Goal: Task Accomplishment & Management: Manage account settings

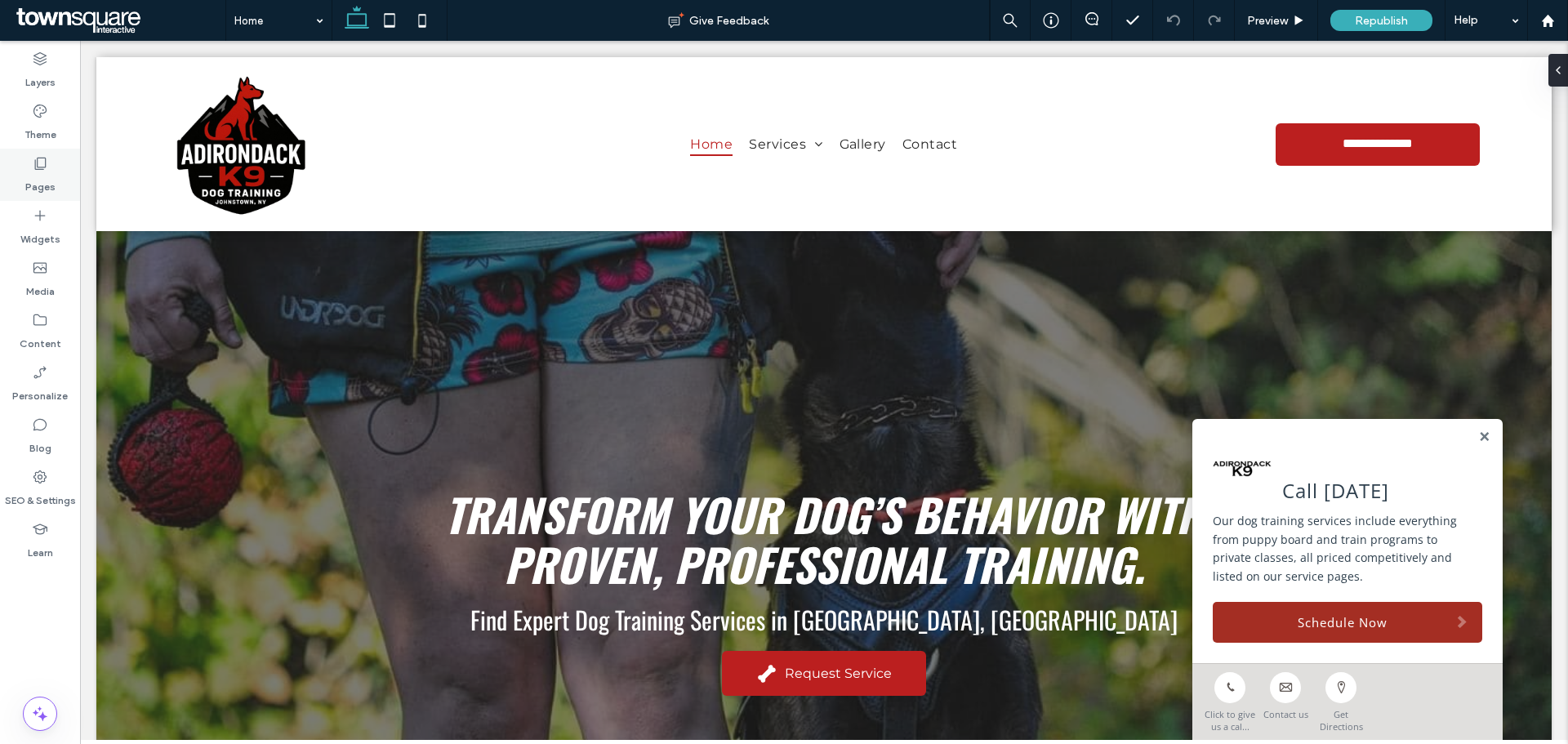
click at [48, 158] on div "Pages" at bounding box center [40, 174] width 80 height 52
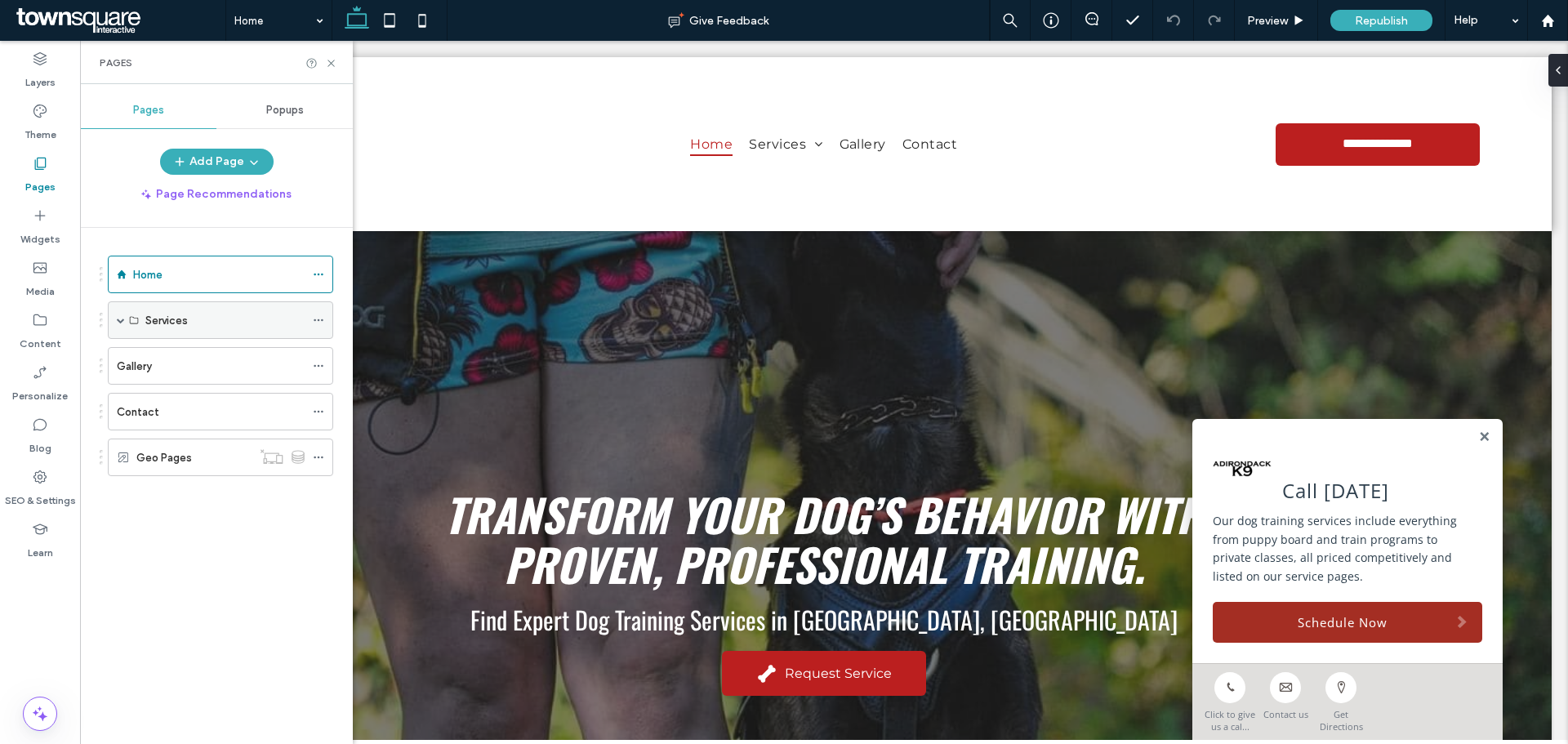
click at [116, 314] on div "Services" at bounding box center [220, 320] width 225 height 37
click at [120, 317] on span at bounding box center [121, 320] width 8 height 8
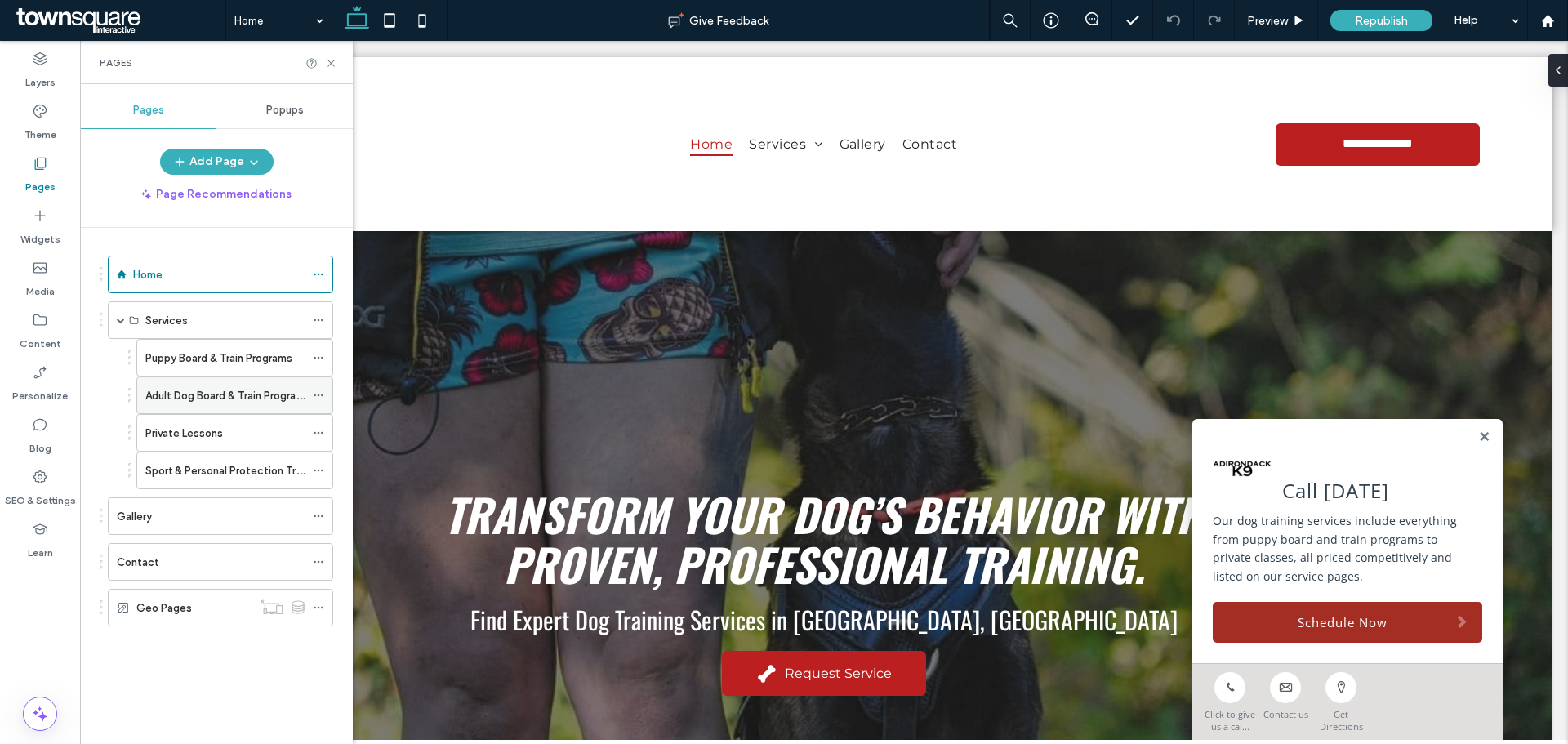
click at [214, 389] on label "Adult Dog Board & Train Programs" at bounding box center [227, 395] width 165 height 28
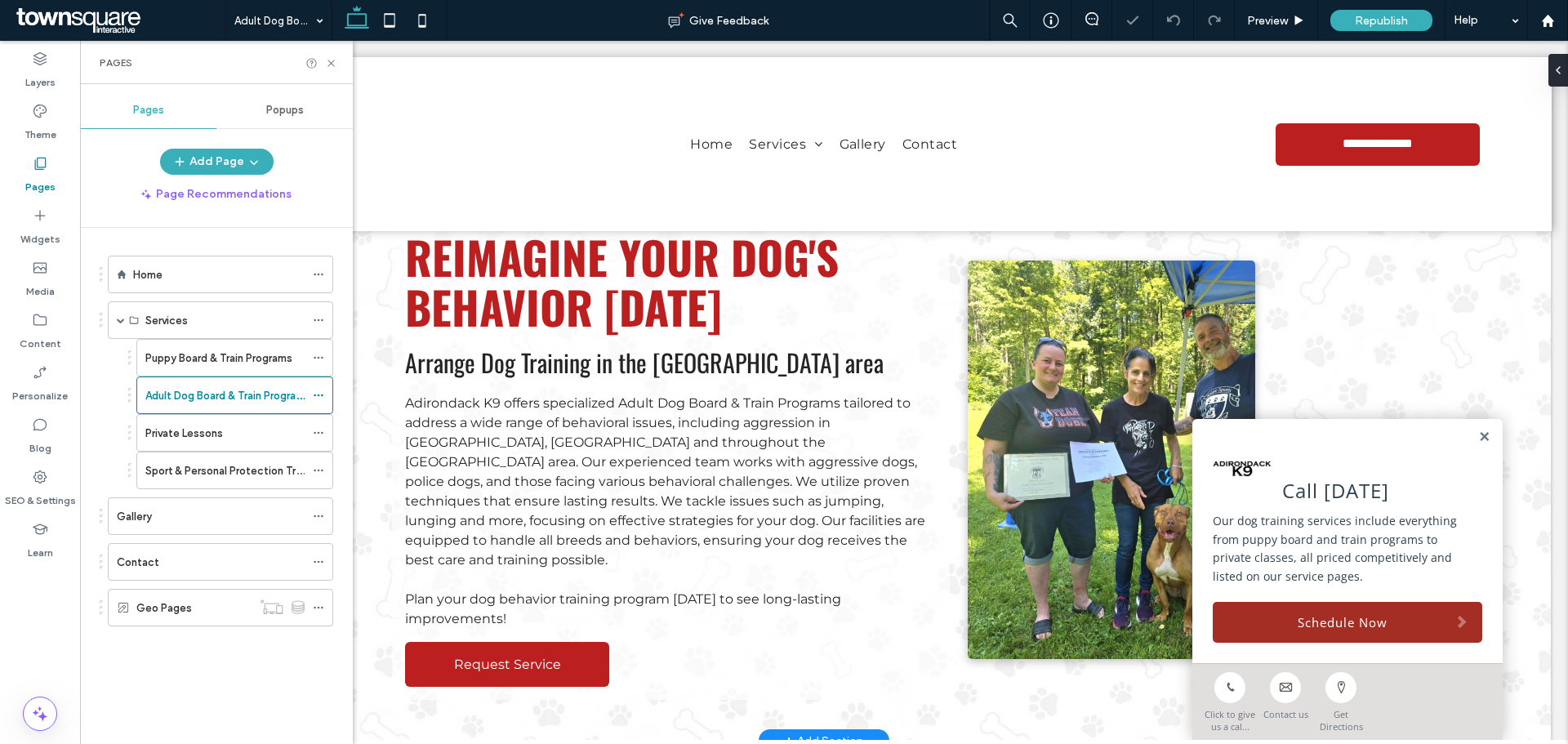
scroll to position [82, 0]
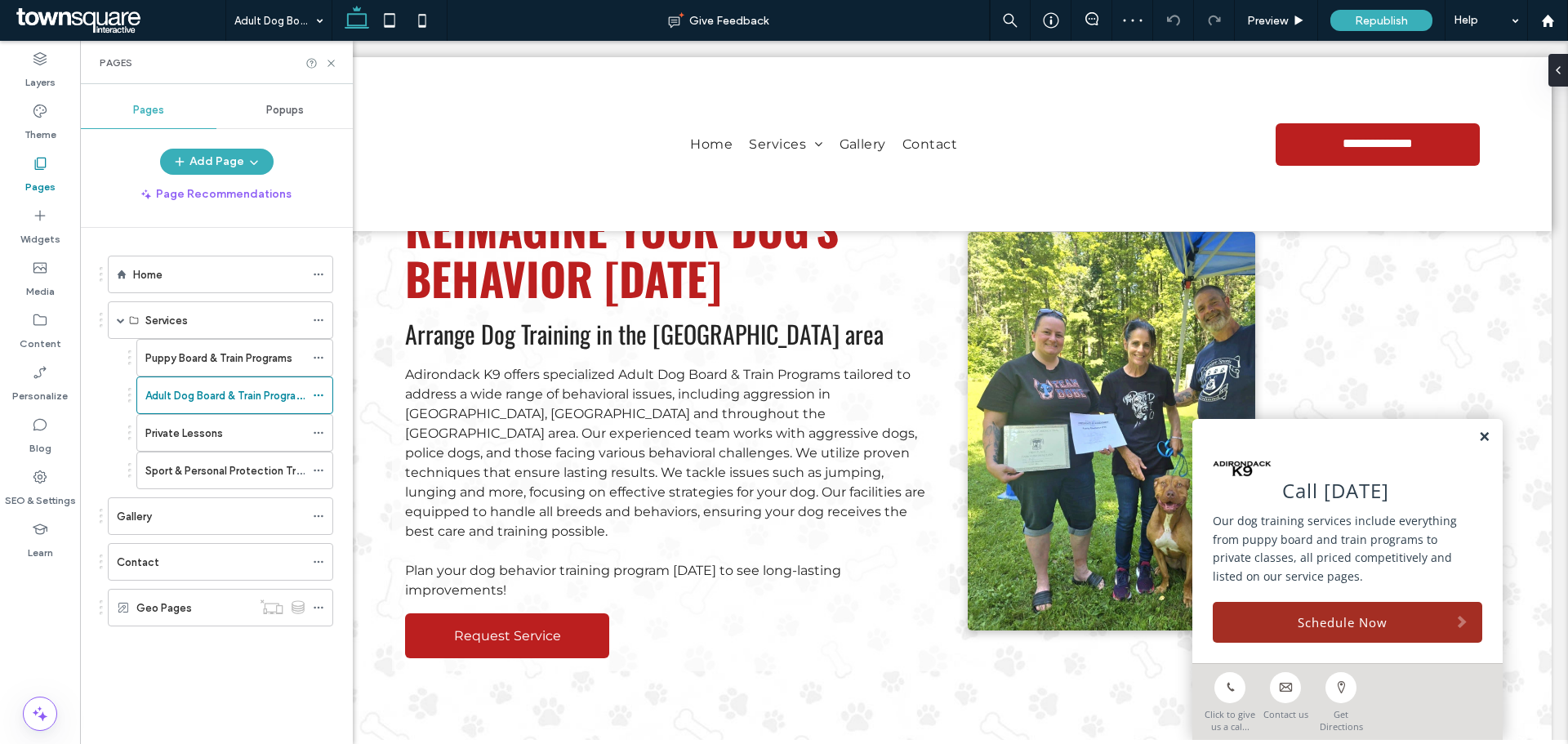
click at [1478, 436] on link at bounding box center [1483, 437] width 12 height 14
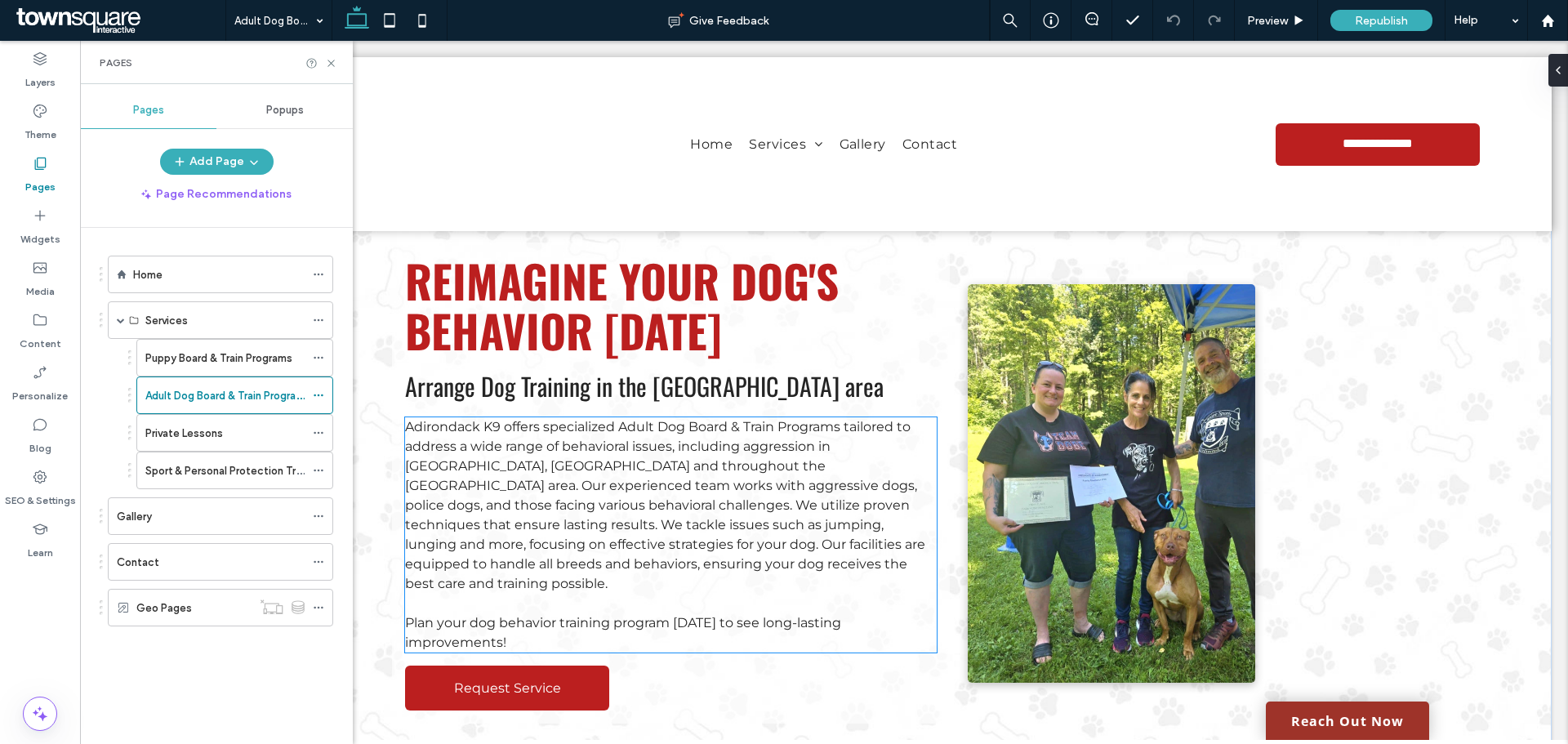
scroll to position [0, 0]
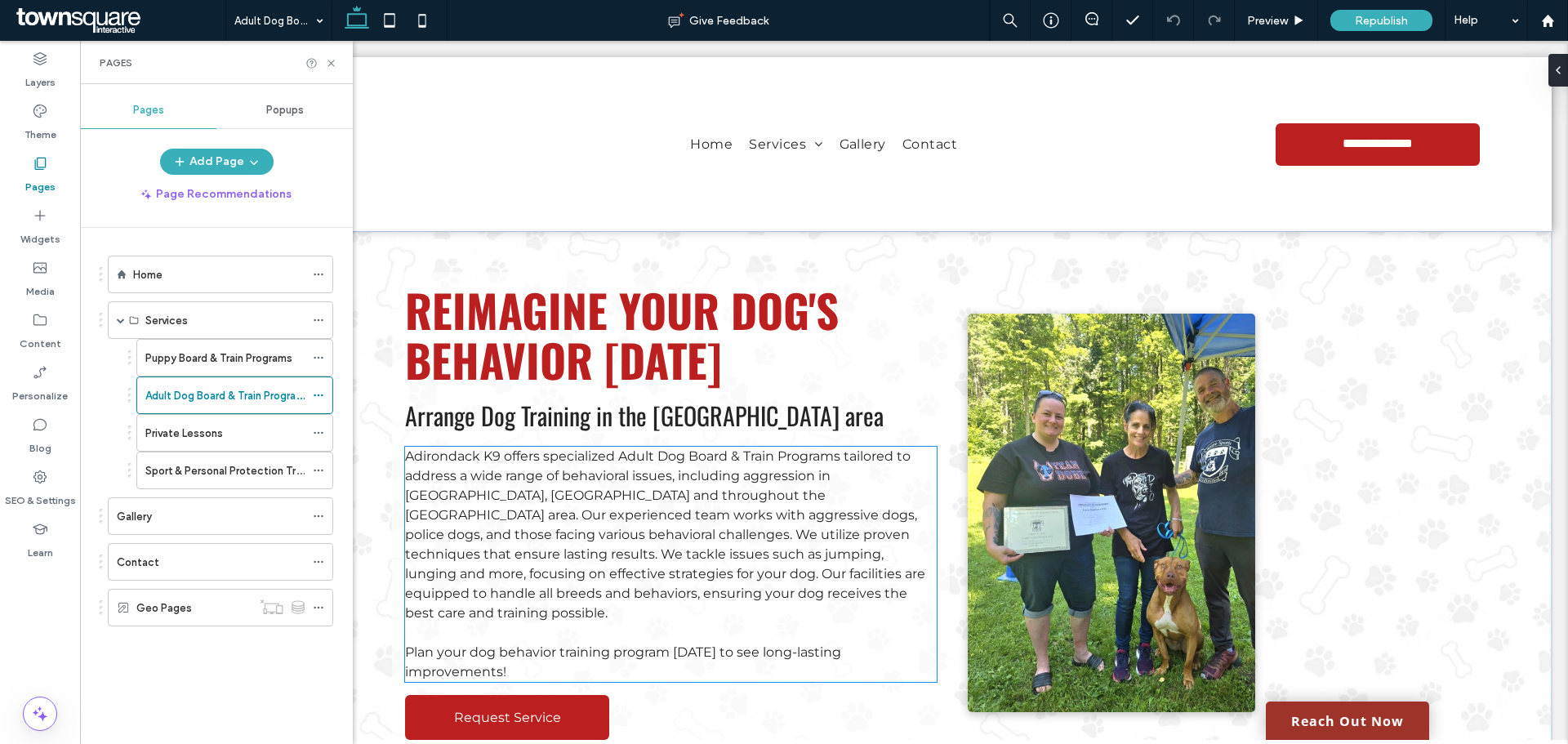
click at [569, 496] on span "Adirondack K9 offers specialized Adult Dog Board & Train Programs tailored to a…" at bounding box center [665, 534] width 520 height 172
click at [569, 496] on div "Adirondack K9 offers specialized Adult Dog Board & Train Programs tailored to a…" at bounding box center [670, 564] width 531 height 235
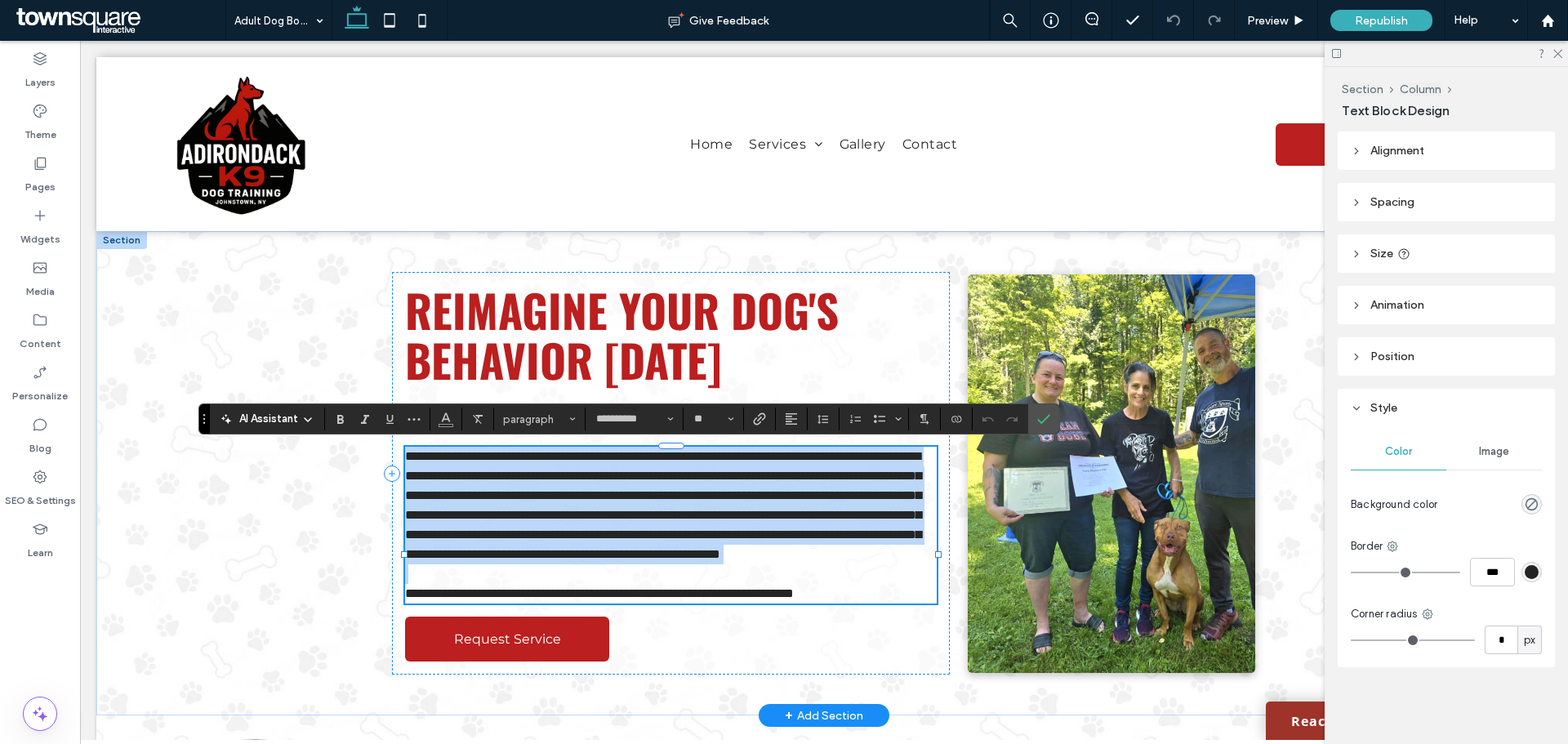
click at [644, 499] on span "**********" at bounding box center [663, 505] width 516 height 110
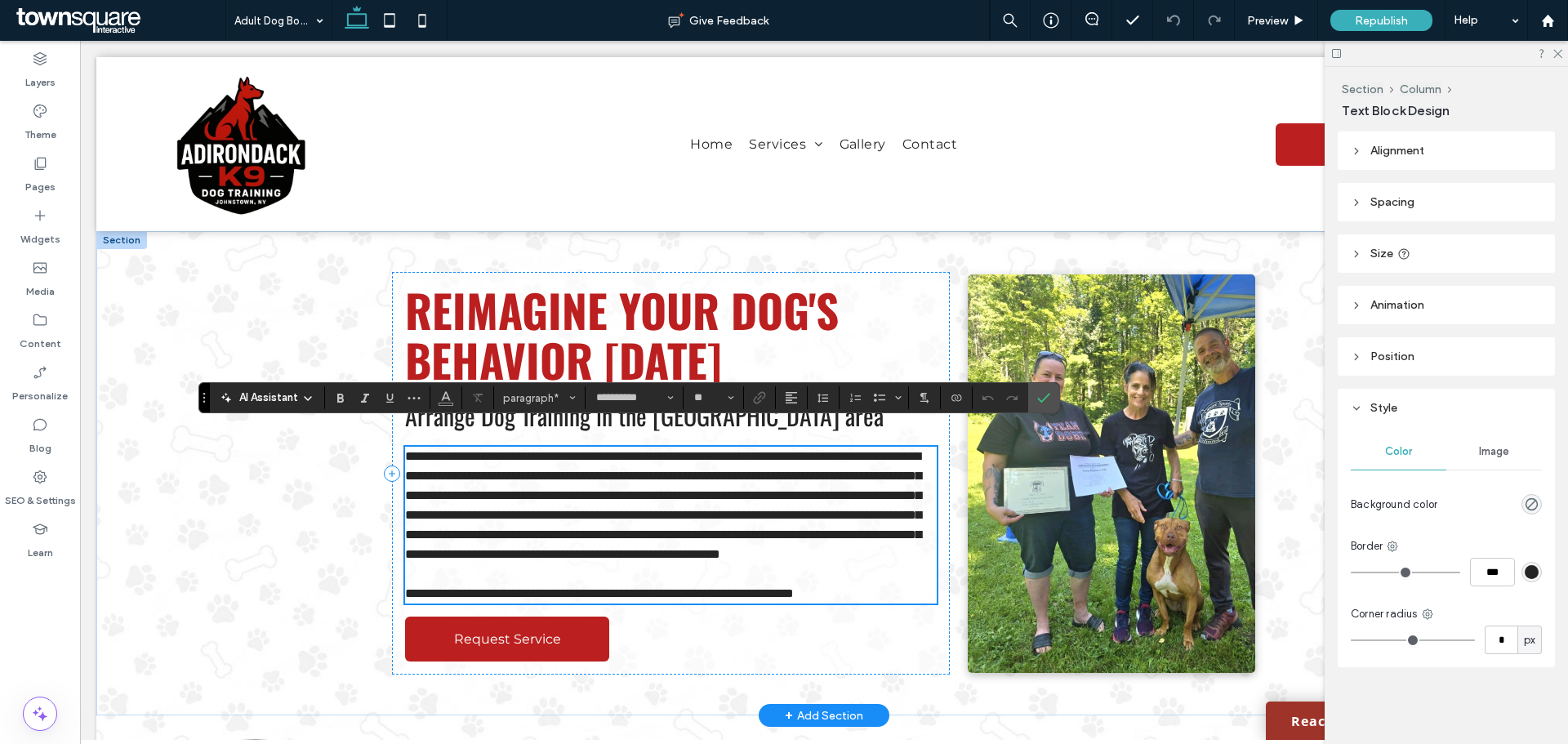
scroll to position [82, 0]
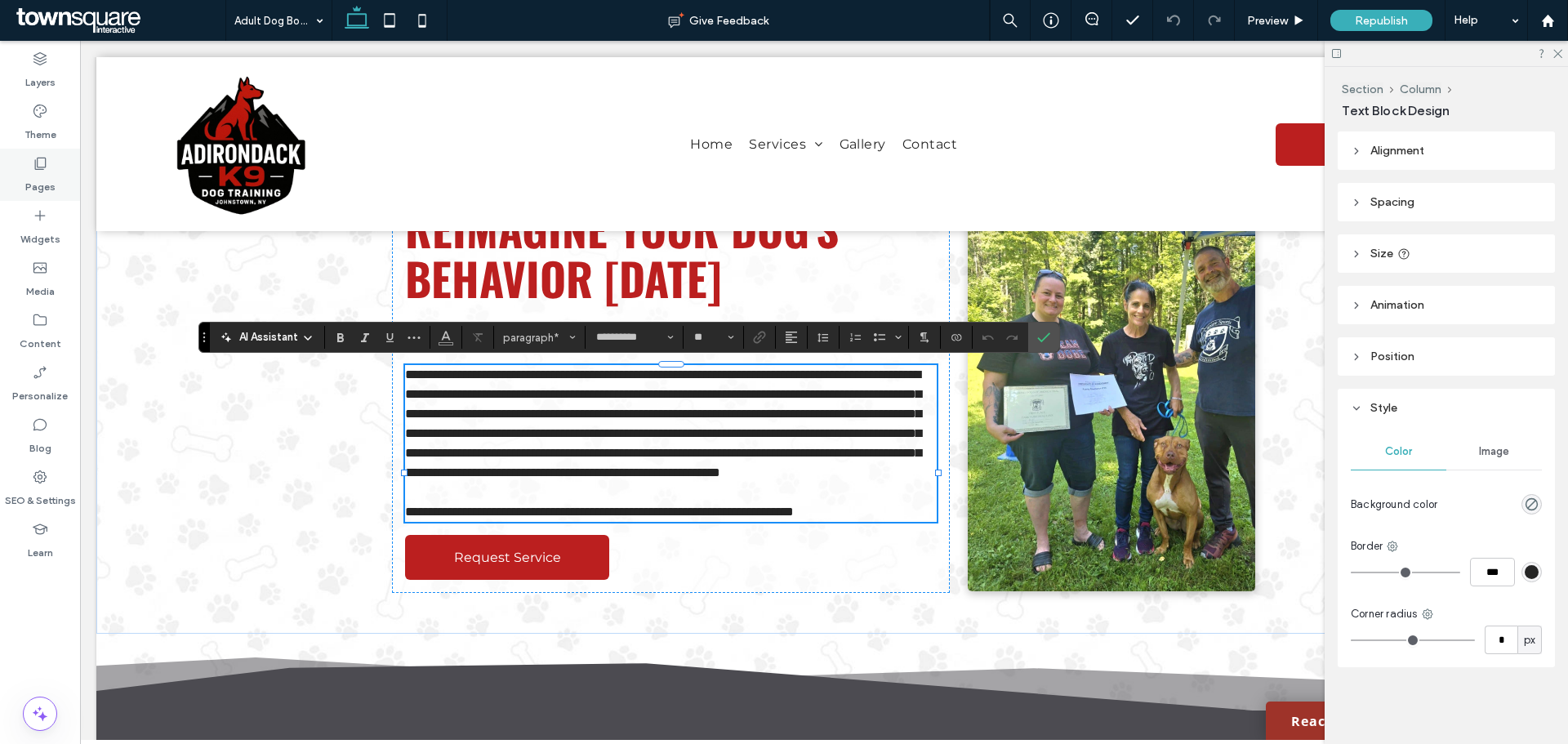
click at [49, 162] on div "Pages" at bounding box center [40, 174] width 80 height 52
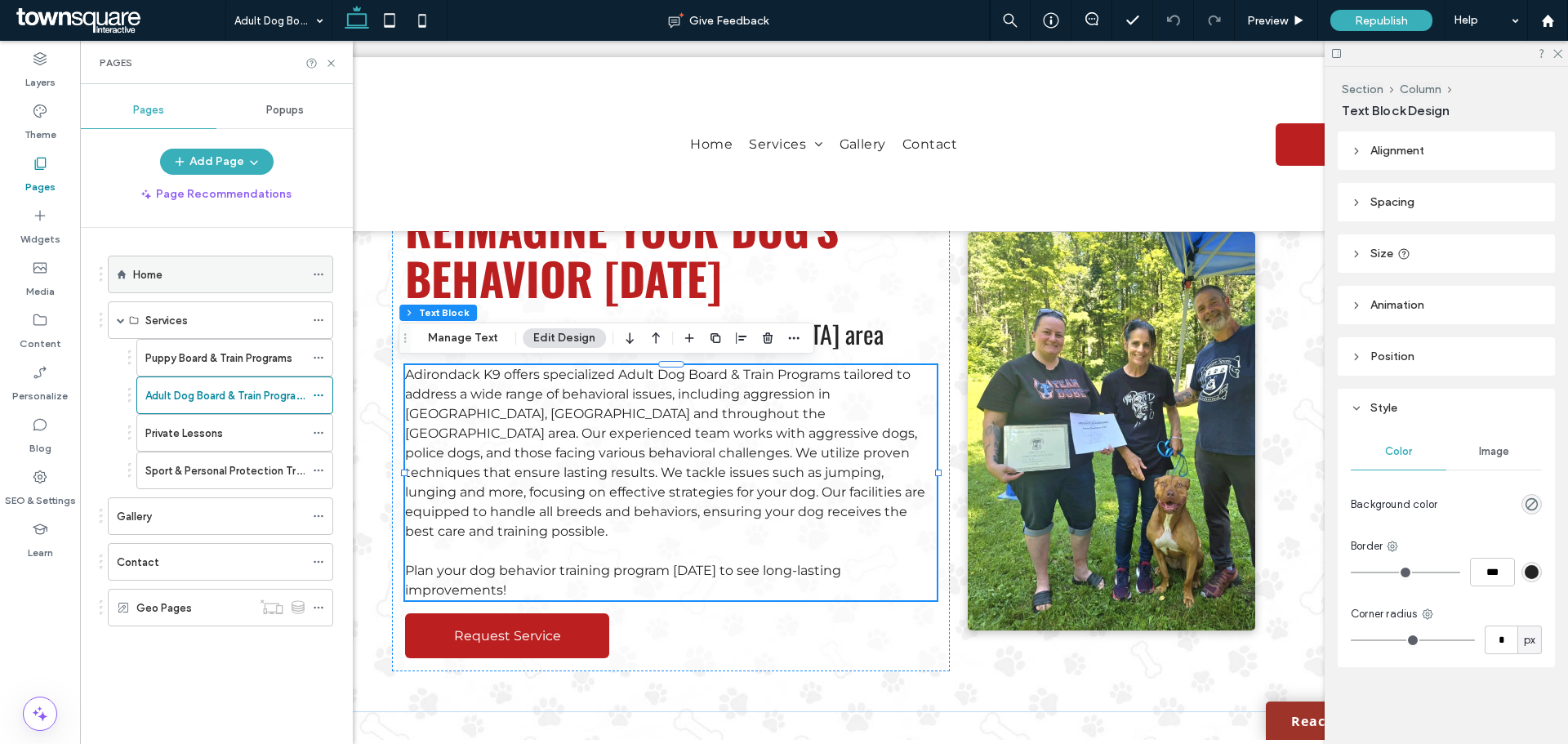
click at [186, 261] on div "Home" at bounding box center [219, 273] width 172 height 36
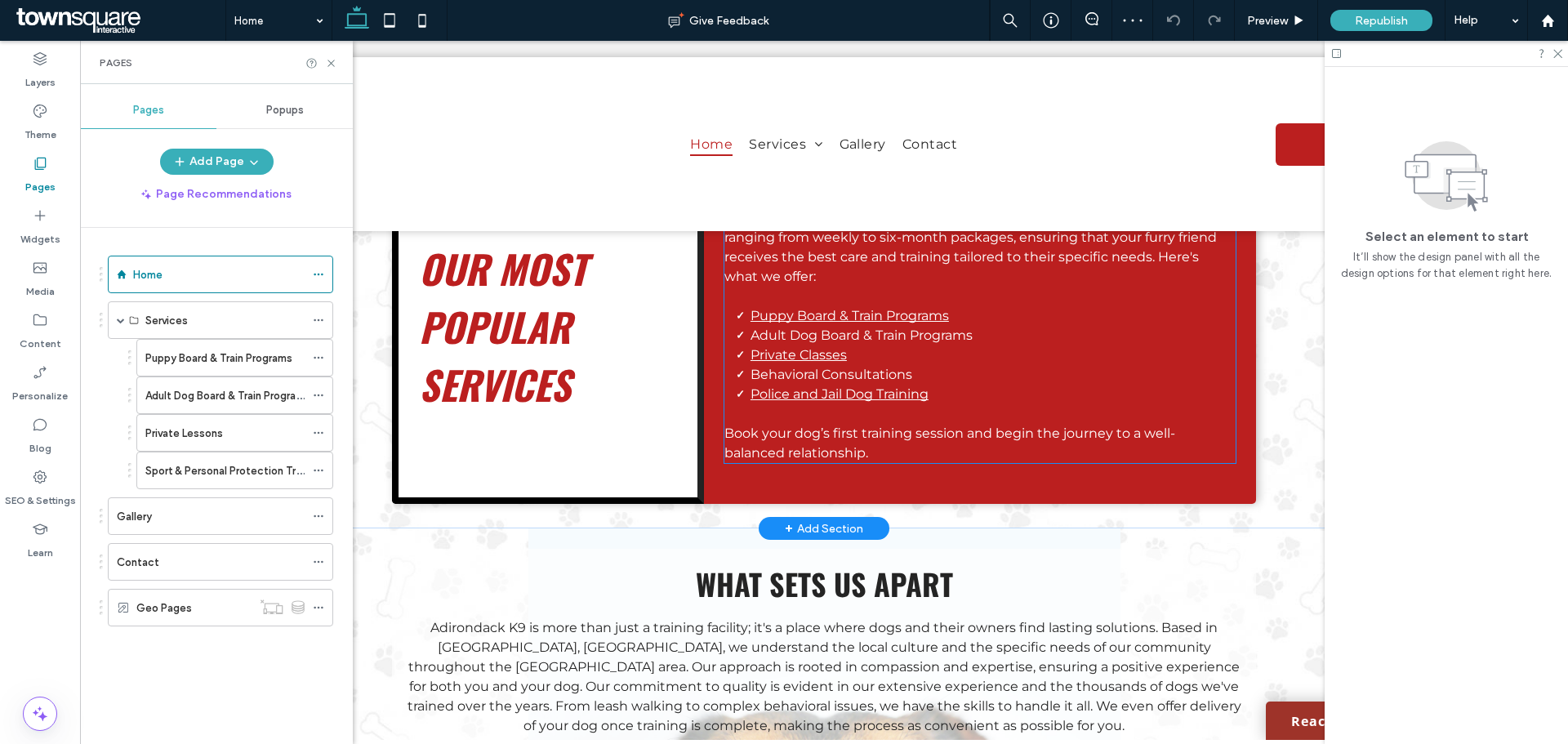
scroll to position [1959, 0]
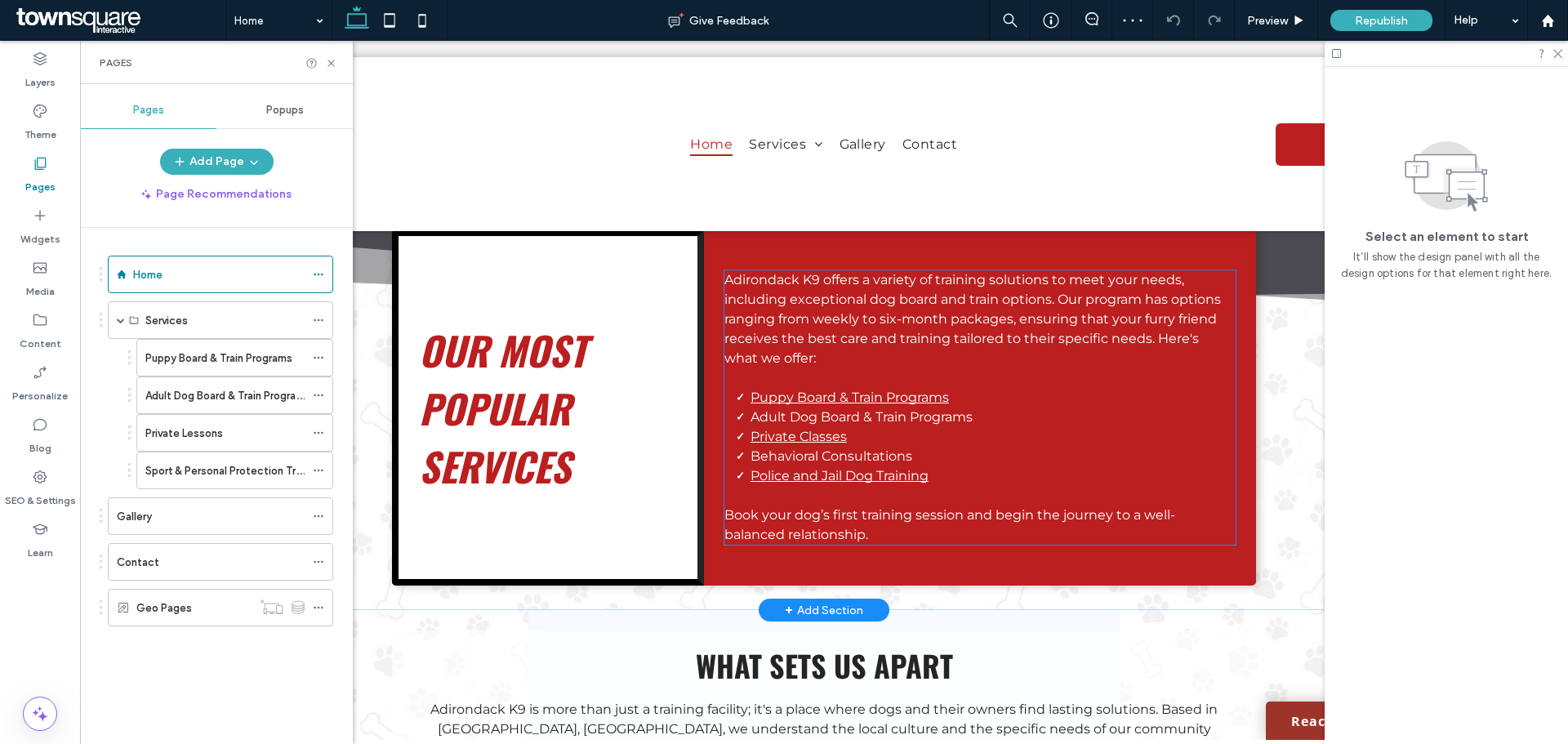
click at [917, 466] on li "Police and Jail Dog Training" at bounding box center [993, 476] width 485 height 20
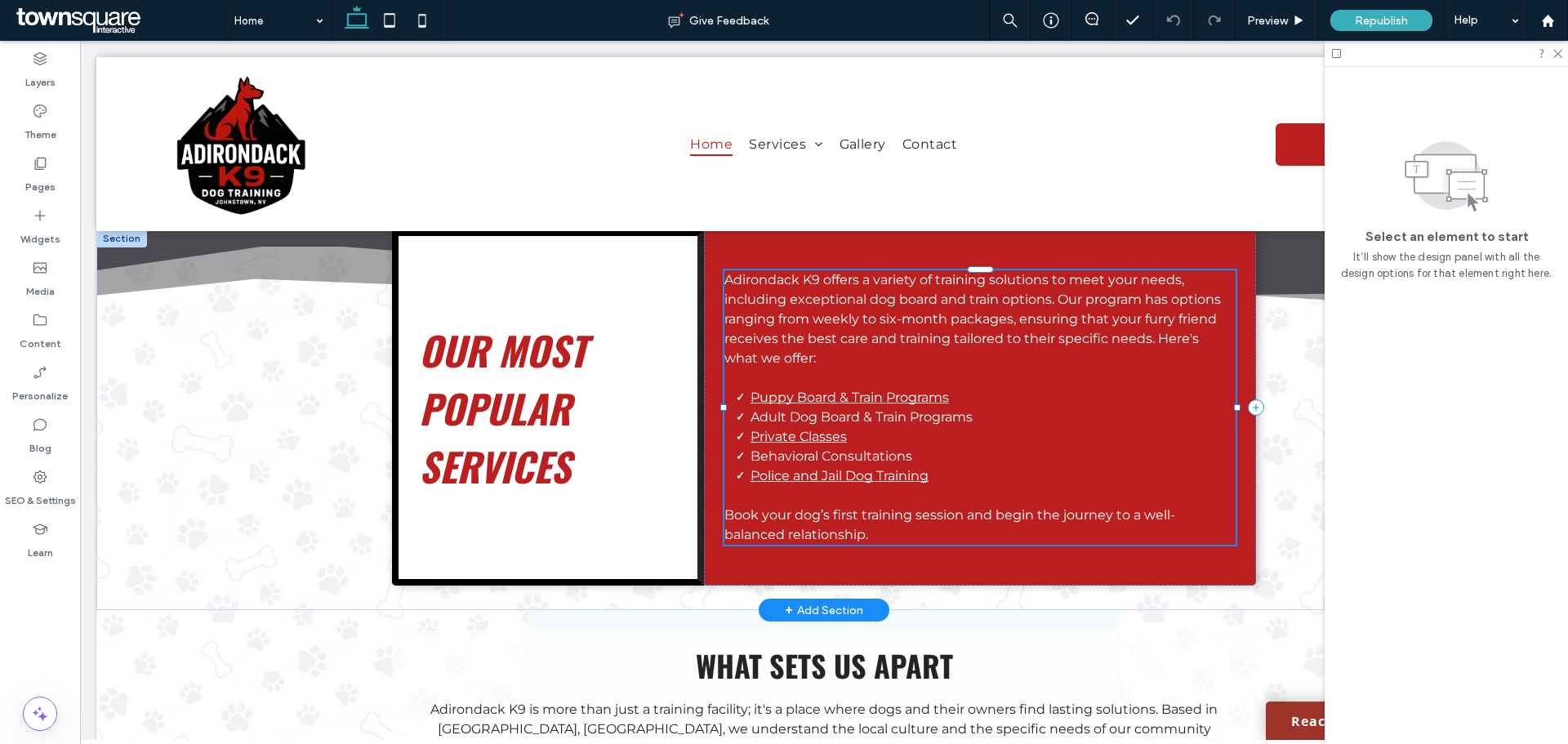
click at [917, 423] on div "Adirondack K9 offers a variety of training solutions to meet your needs, includ…" at bounding box center [980, 407] width 511 height 274
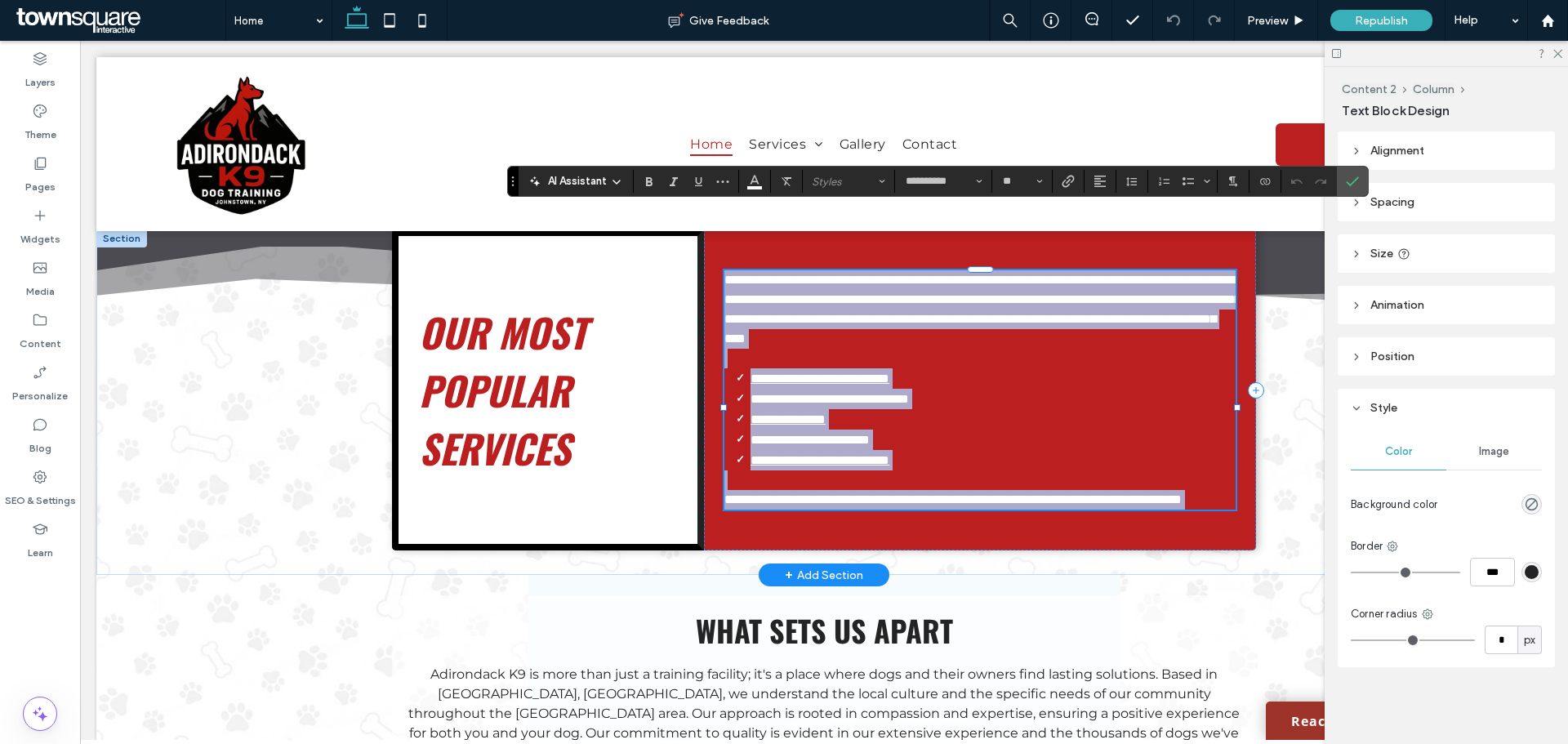
click at [917, 450] on li "**********" at bounding box center [993, 460] width 485 height 21
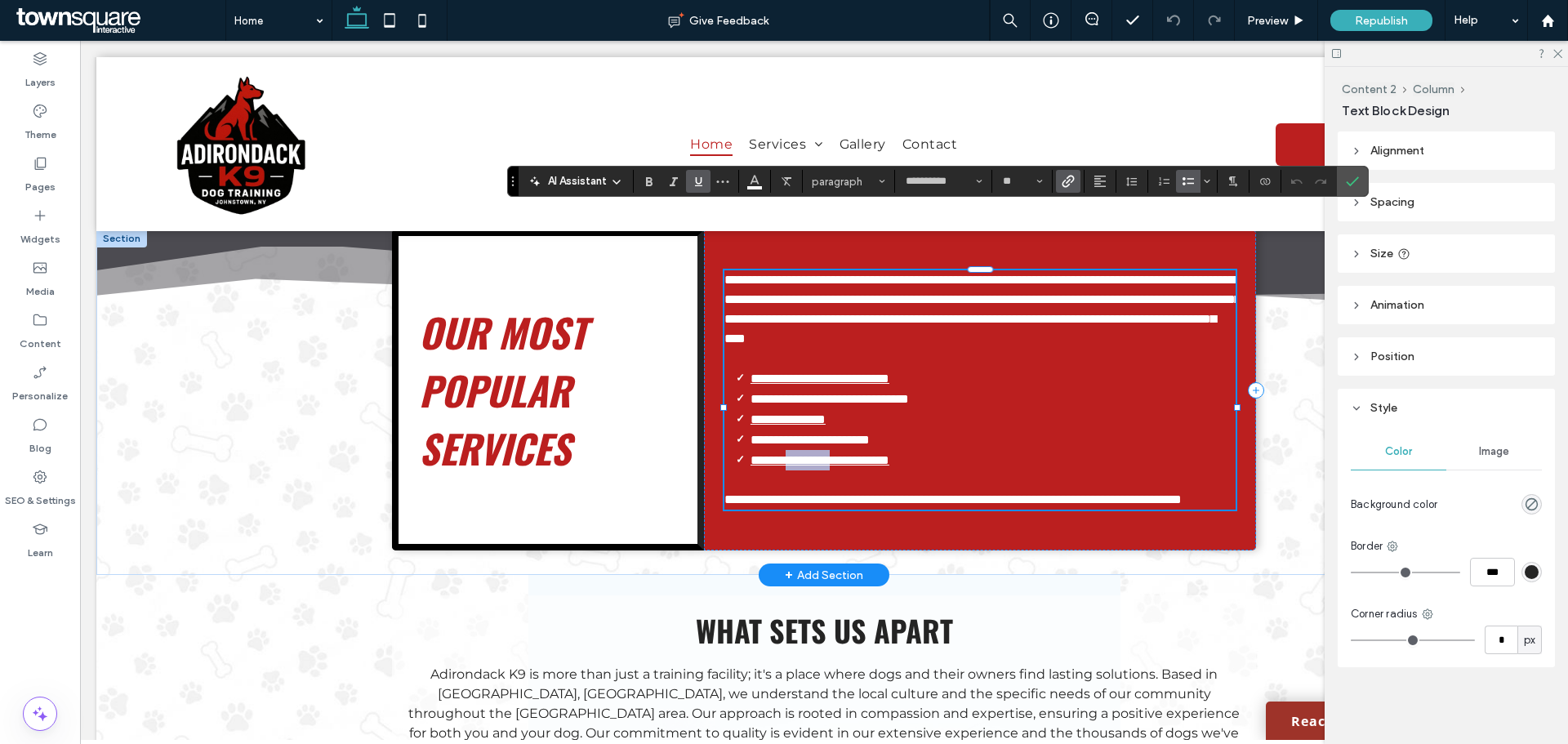
drag, startPoint x: 842, startPoint y: 412, endPoint x: 790, endPoint y: 408, distance: 52.2
click at [790, 454] on link "**********" at bounding box center [820, 460] width 139 height 12
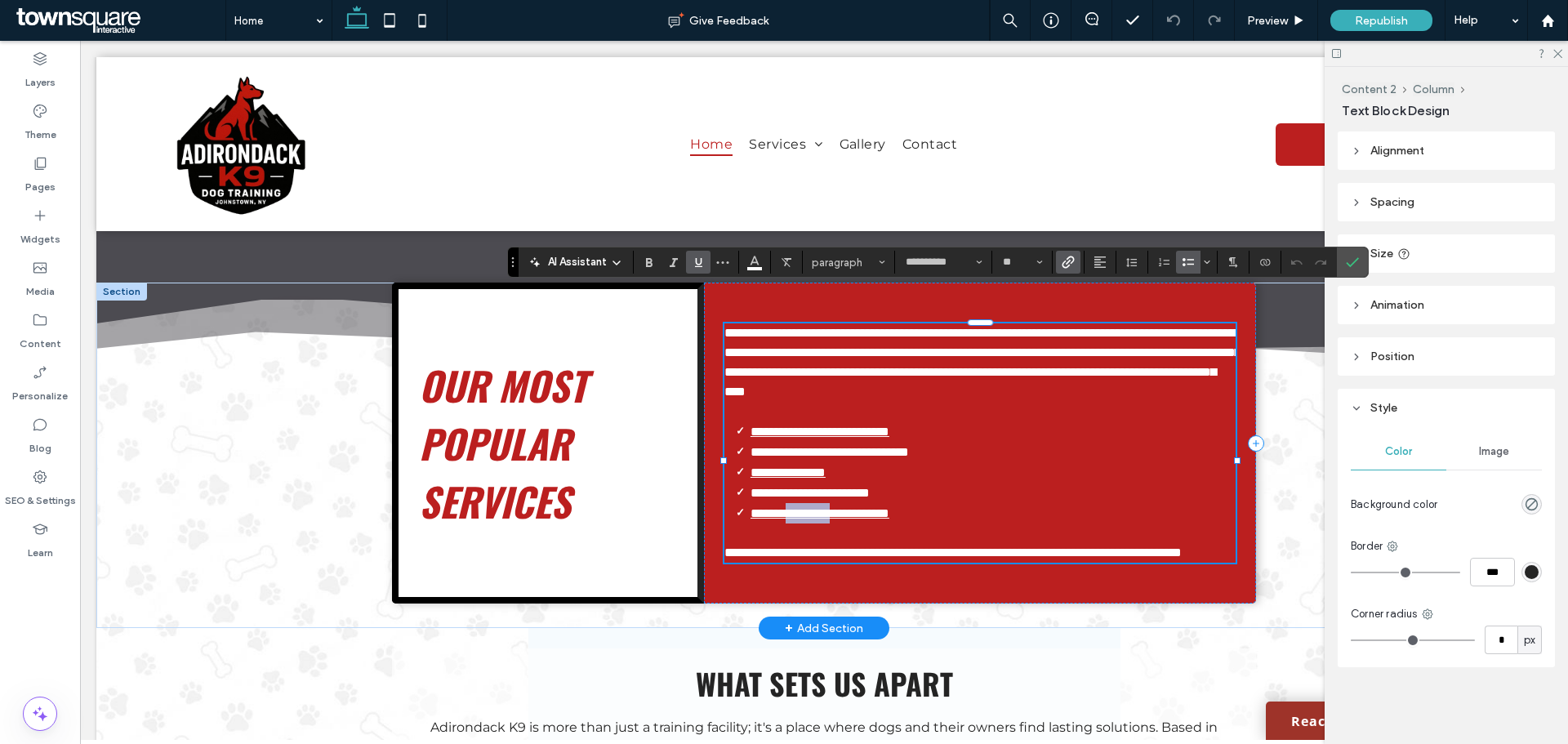
scroll to position [1877, 0]
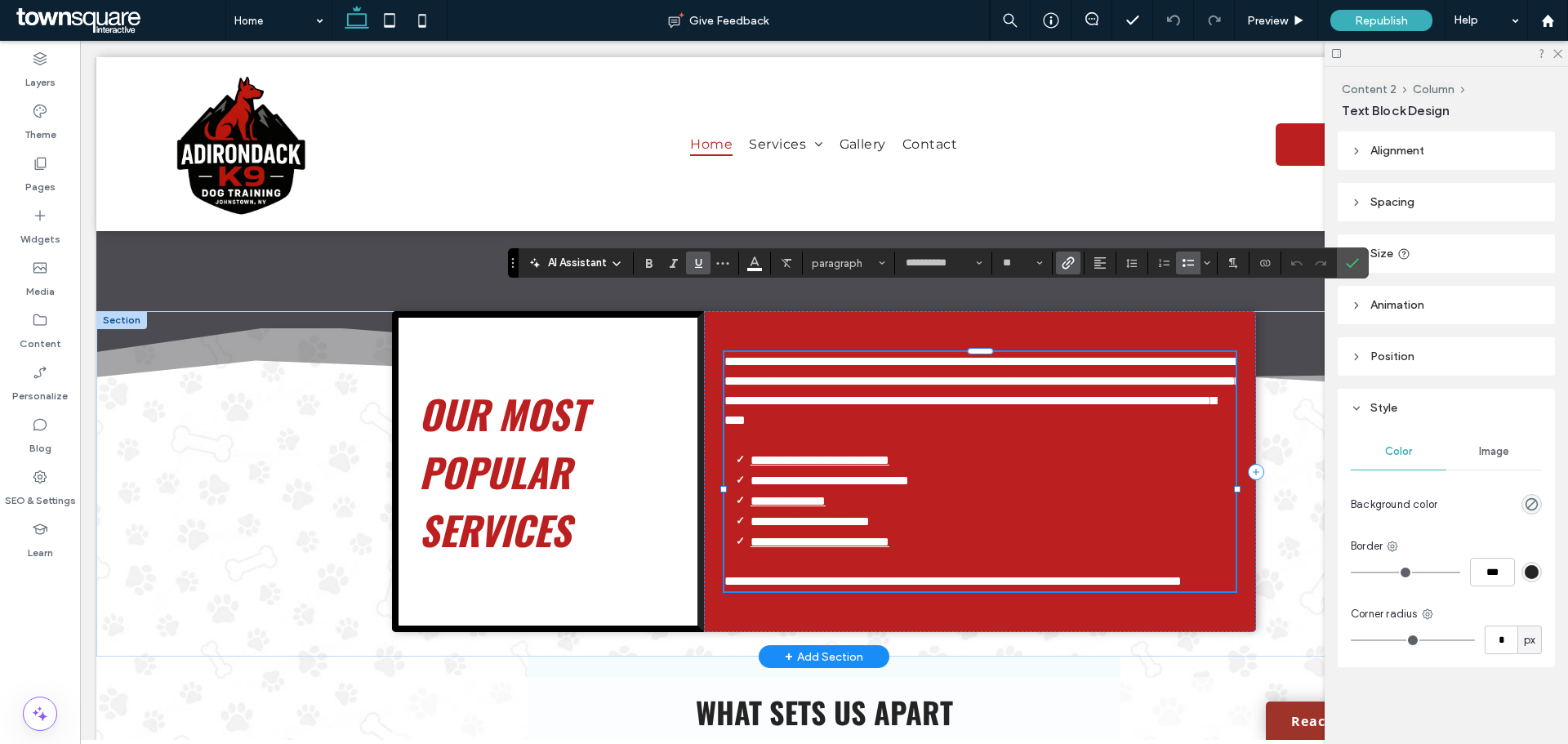
click at [930, 531] on li "**********" at bounding box center [993, 541] width 485 height 21
drag, startPoint x: 930, startPoint y: 496, endPoint x: 748, endPoint y: 487, distance: 182.2
click at [751, 531] on li "**********" at bounding box center [993, 541] width 485 height 21
drag, startPoint x: 918, startPoint y: 495, endPoint x: 793, endPoint y: 495, distance: 125.0
click at [793, 531] on li "**********" at bounding box center [994, 541] width 486 height 20
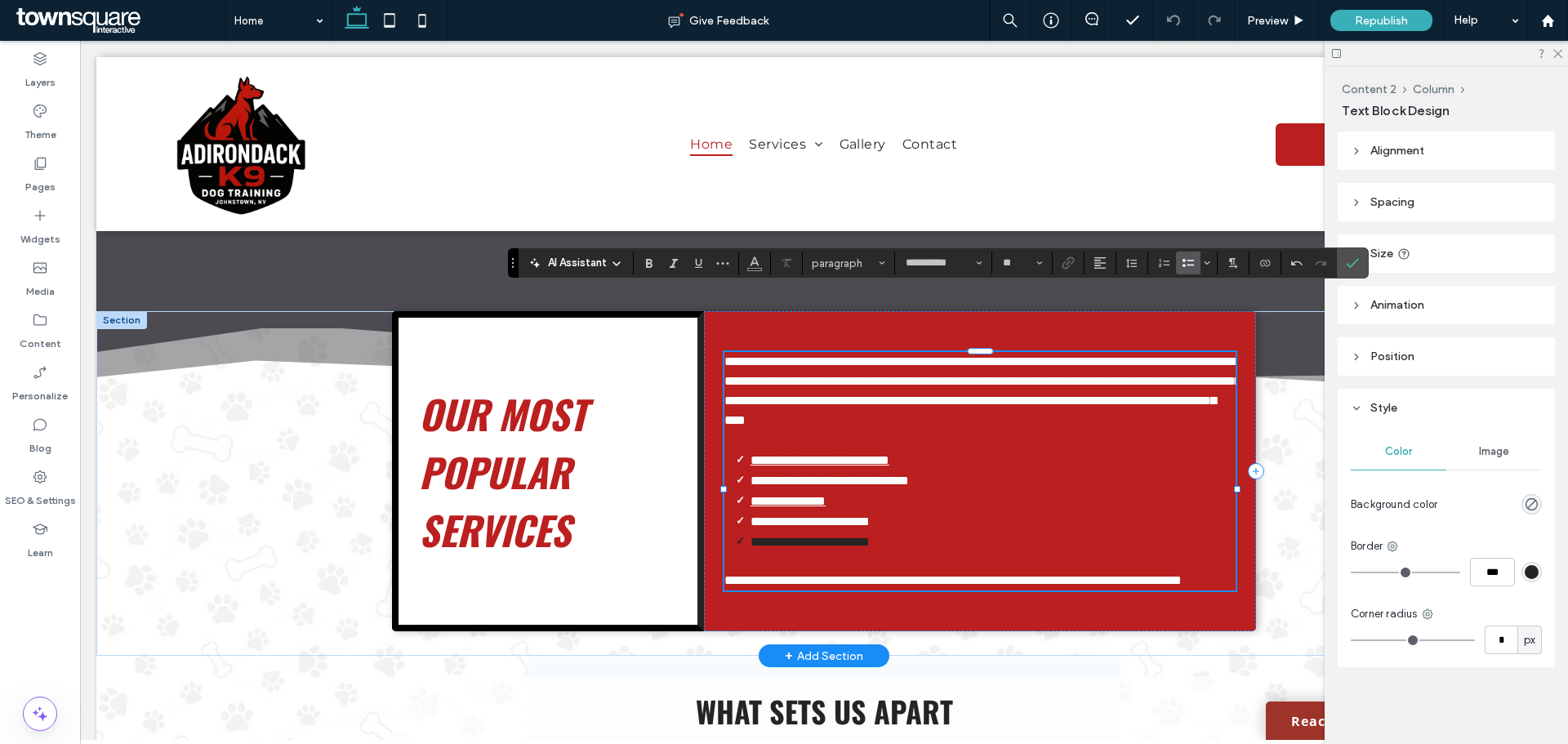
click at [839, 535] on span "**********" at bounding box center [825, 541] width 89 height 12
drag, startPoint x: 739, startPoint y: 488, endPoint x: 907, endPoint y: 503, distance: 168.7
click at [907, 531] on li "**********" at bounding box center [994, 541] width 486 height 20
click at [869, 535] on span "**********" at bounding box center [825, 541] width 89 height 12
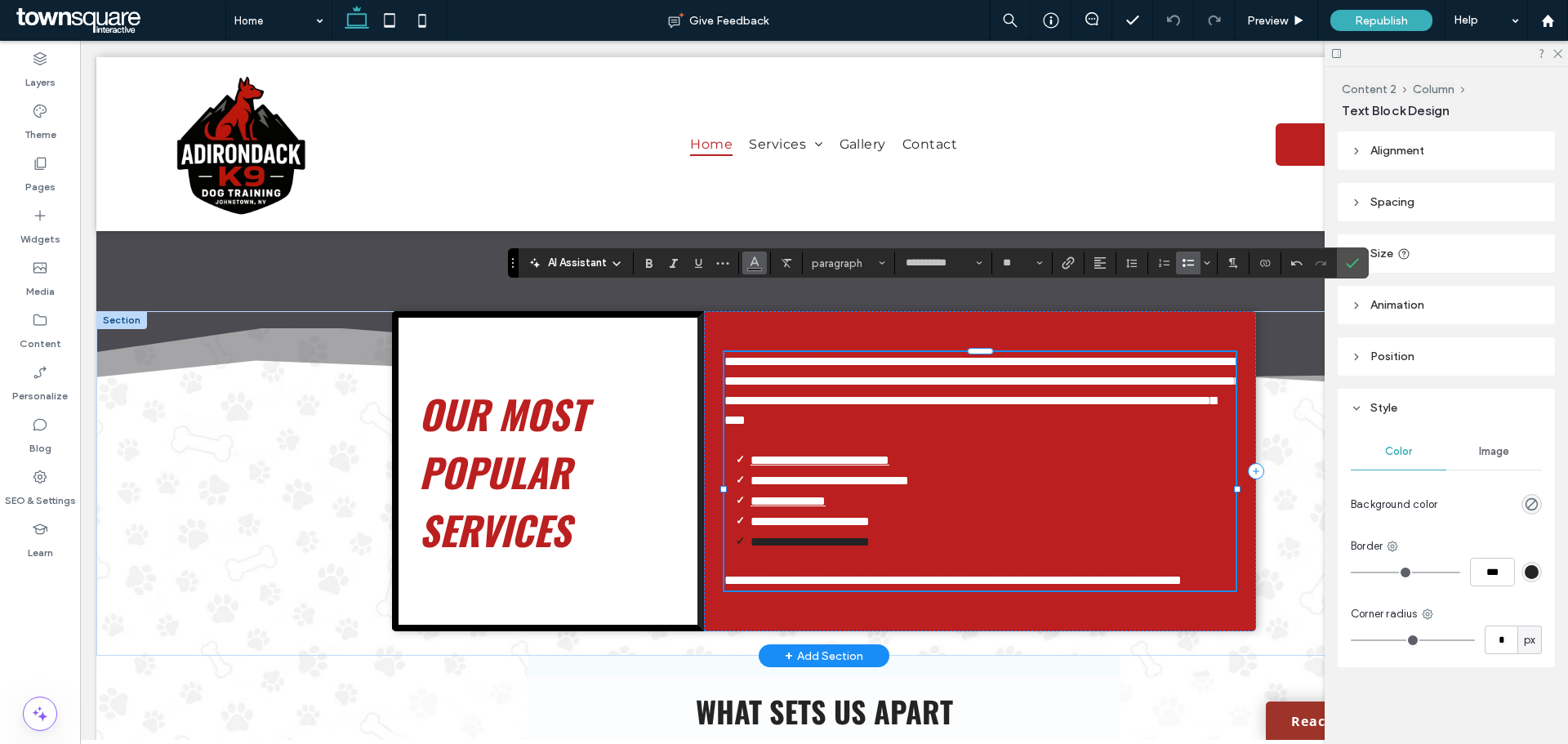
click at [754, 263] on use "Color" at bounding box center [754, 261] width 9 height 9
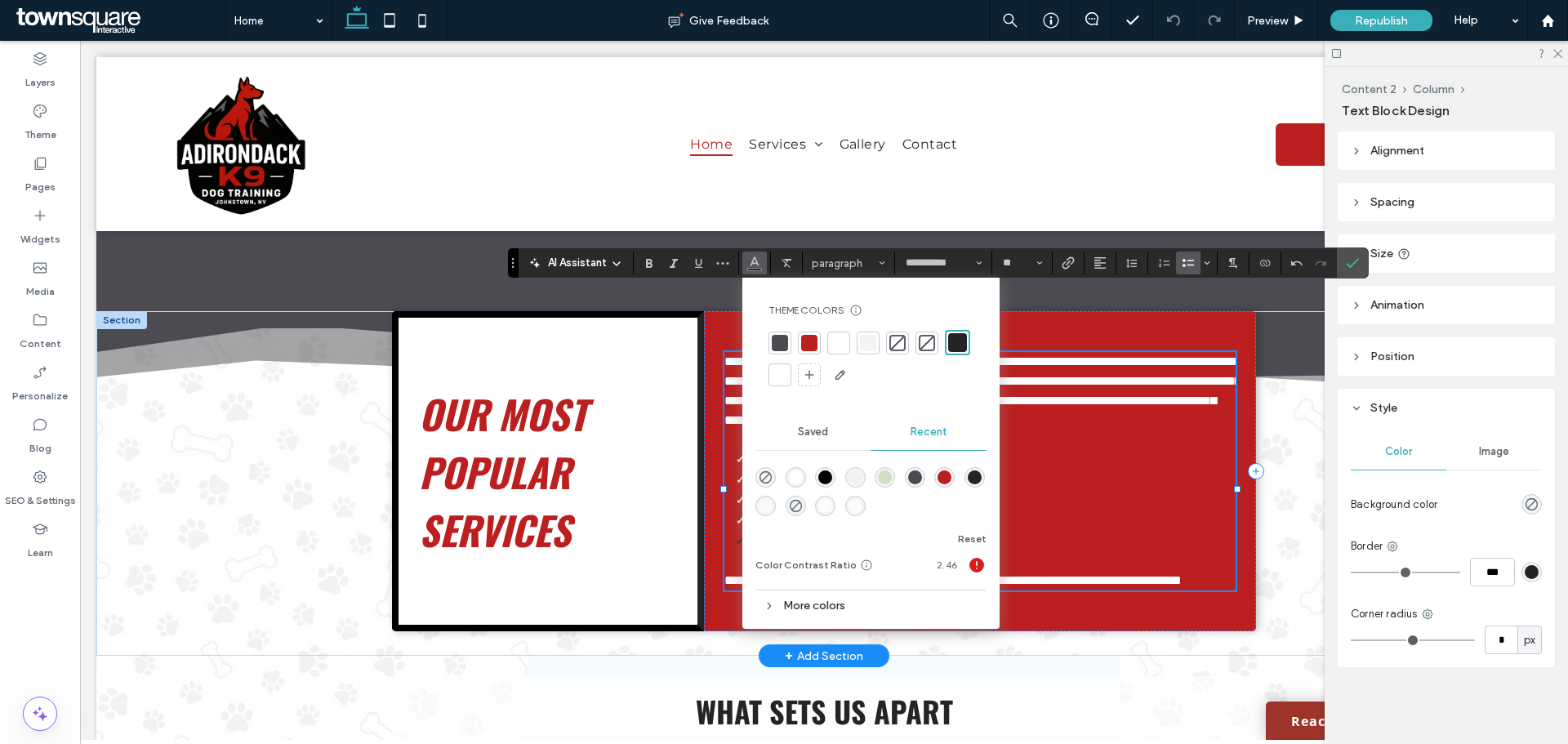
click at [844, 338] on div at bounding box center [839, 343] width 17 height 17
click at [1096, 511] on li "**********" at bounding box center [993, 521] width 485 height 21
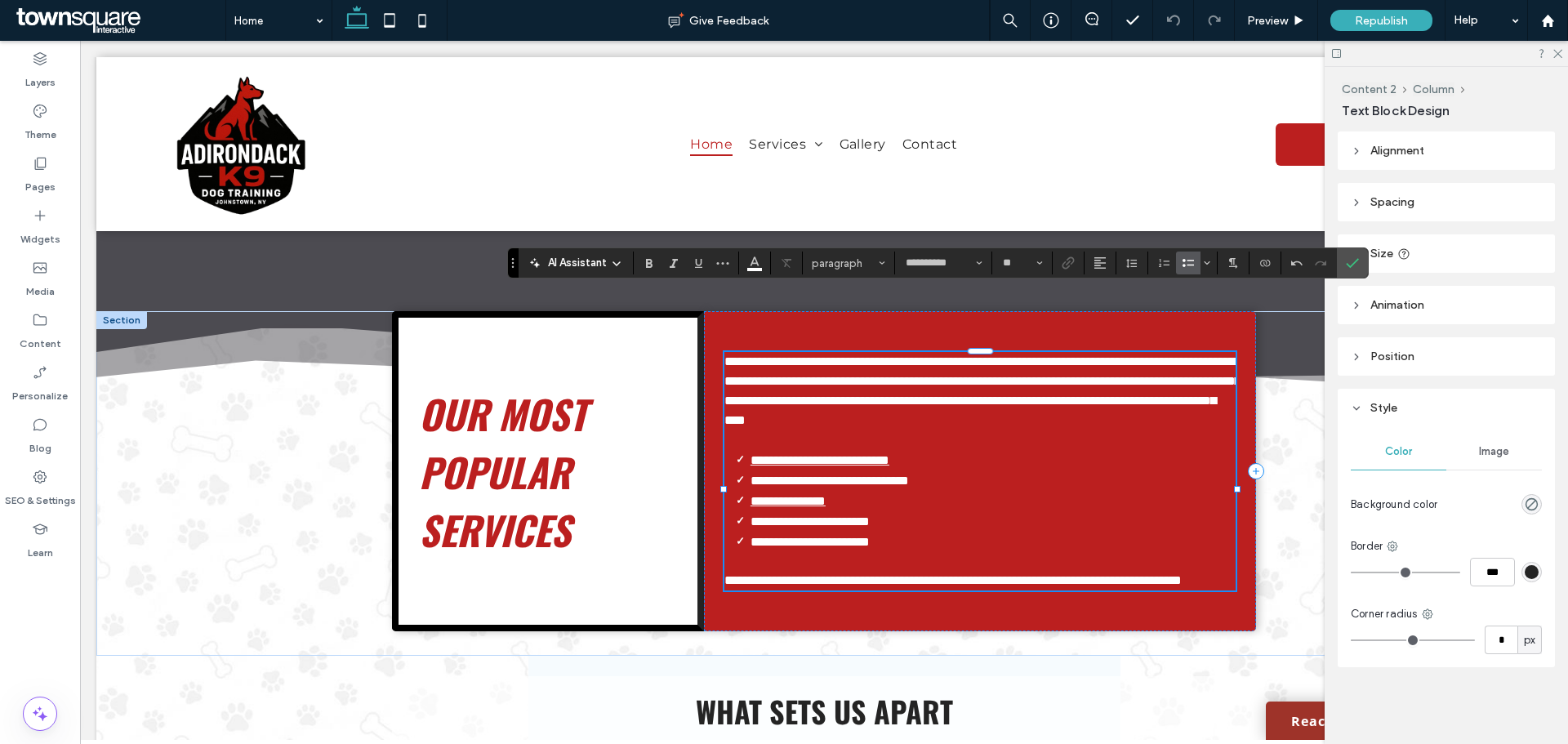
click at [869, 535] on span "**********" at bounding box center [811, 541] width 119 height 12
click at [912, 531] on li "**********" at bounding box center [994, 541] width 486 height 20
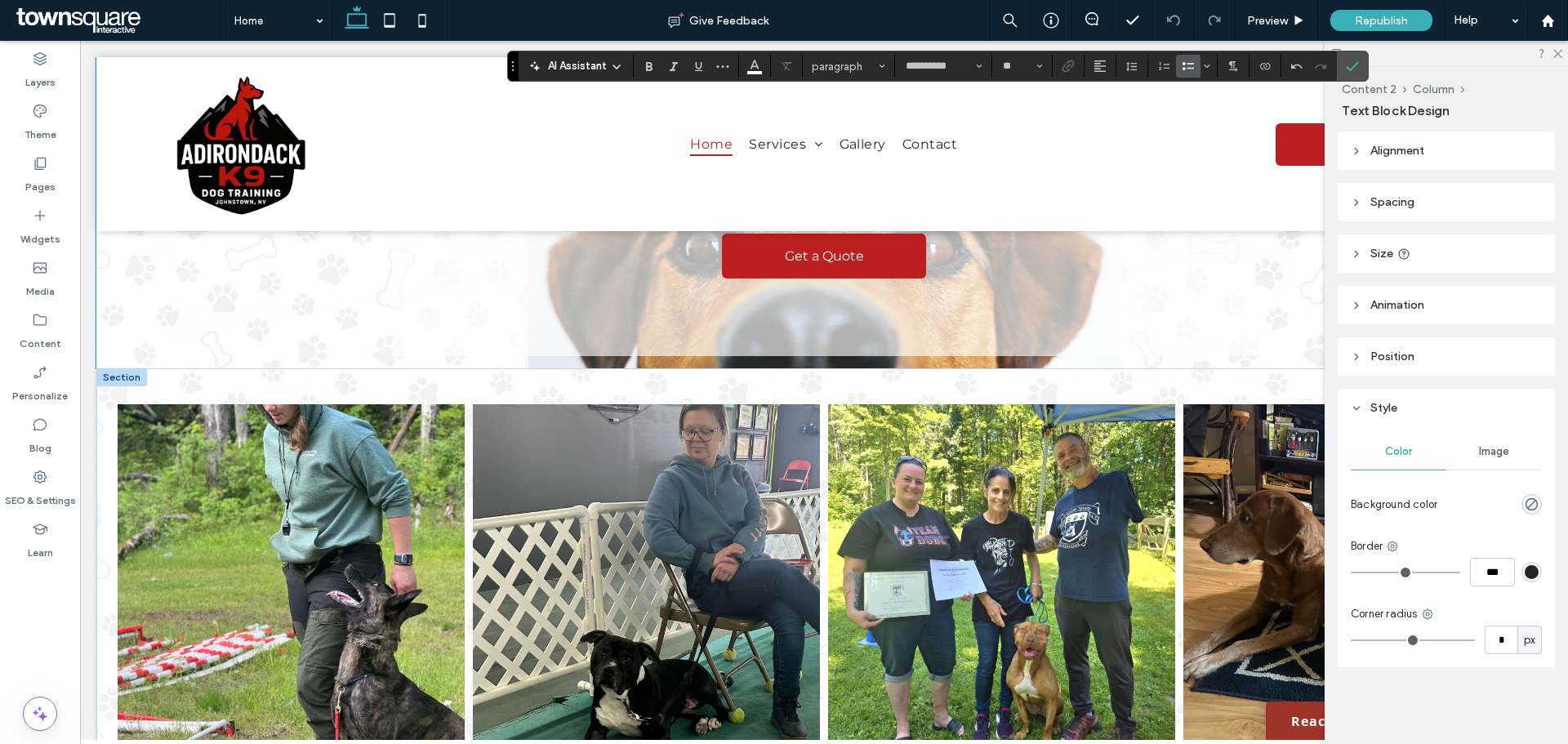
scroll to position [2694, 0]
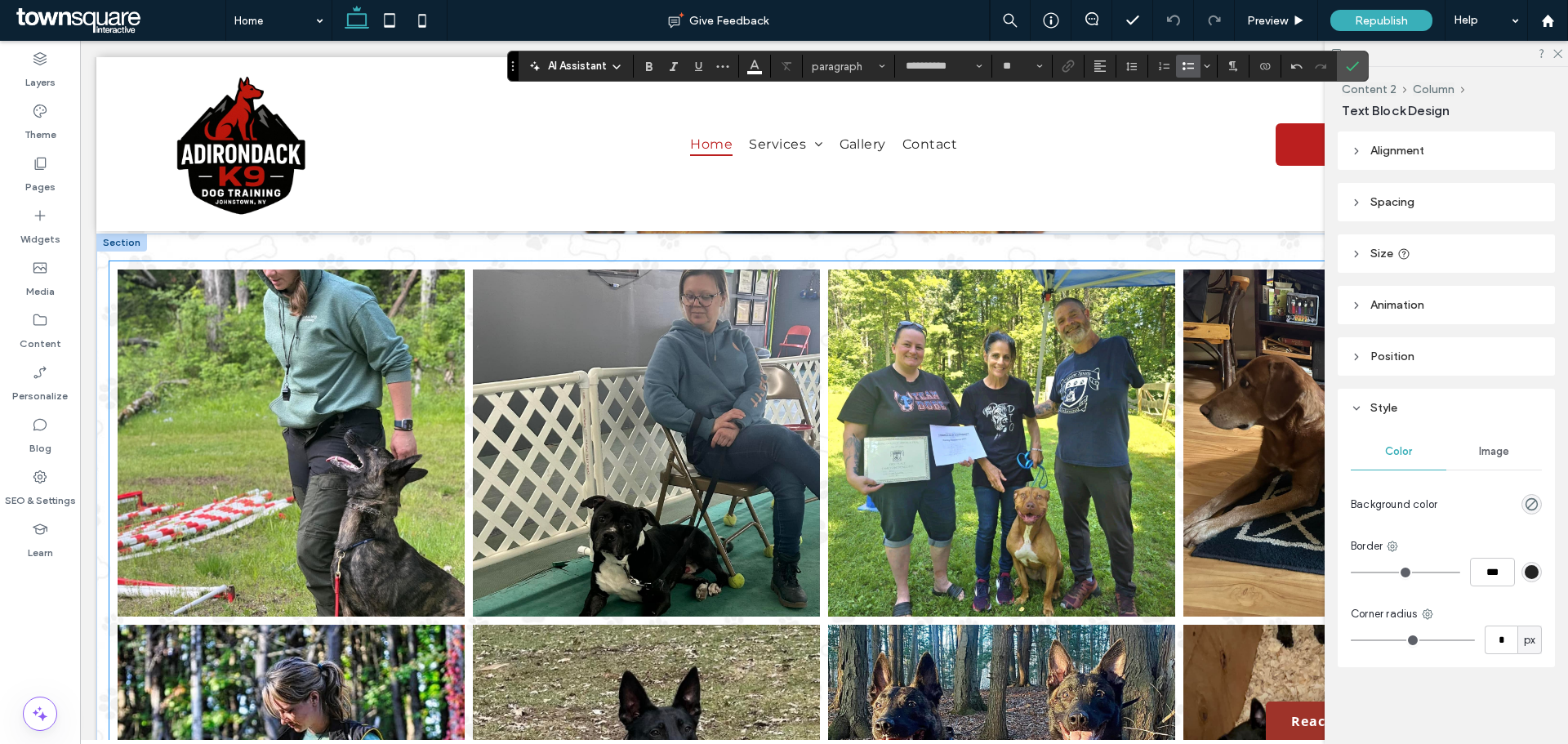
click at [371, 360] on link at bounding box center [291, 442] width 347 height 347
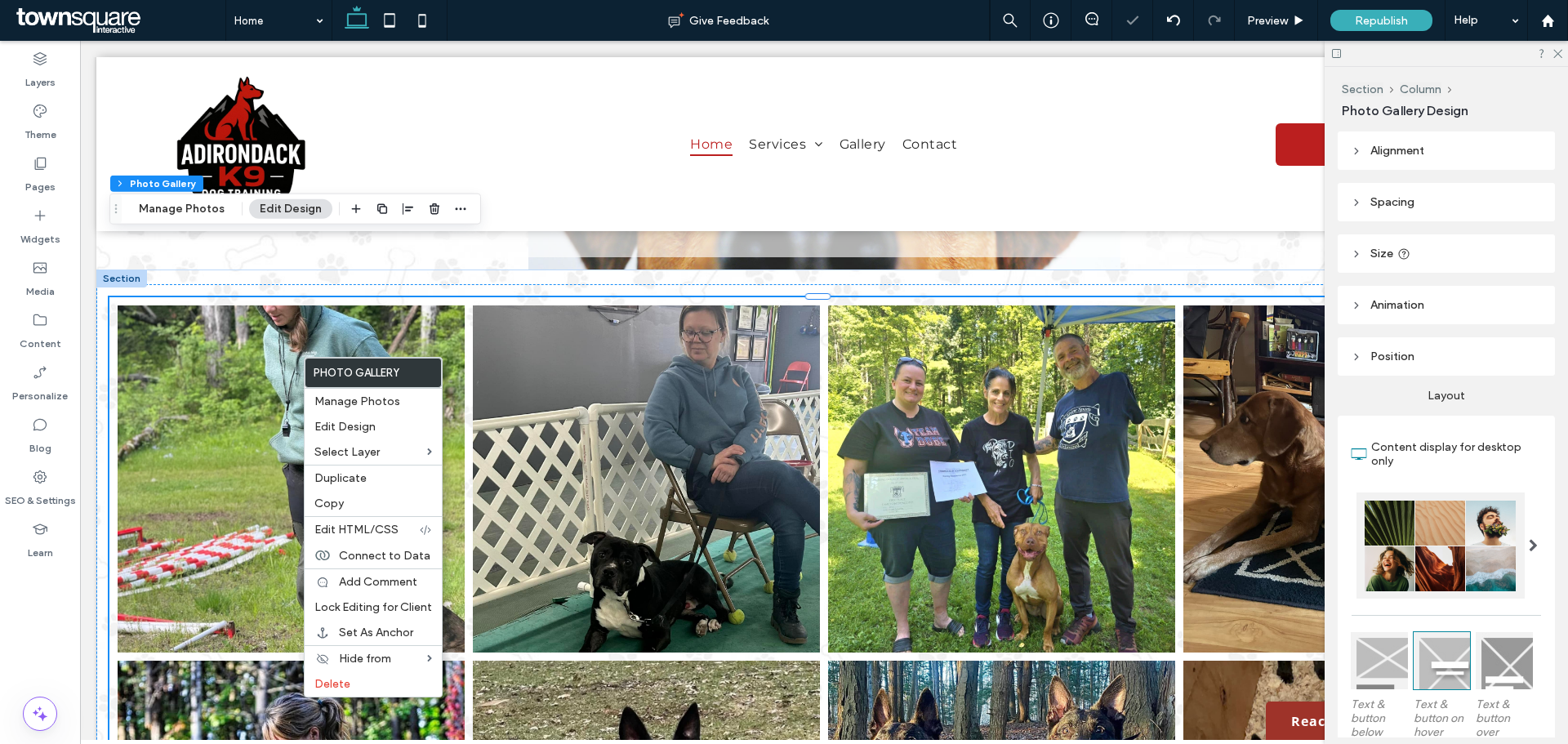
click at [273, 360] on link at bounding box center [291, 479] width 347 height 347
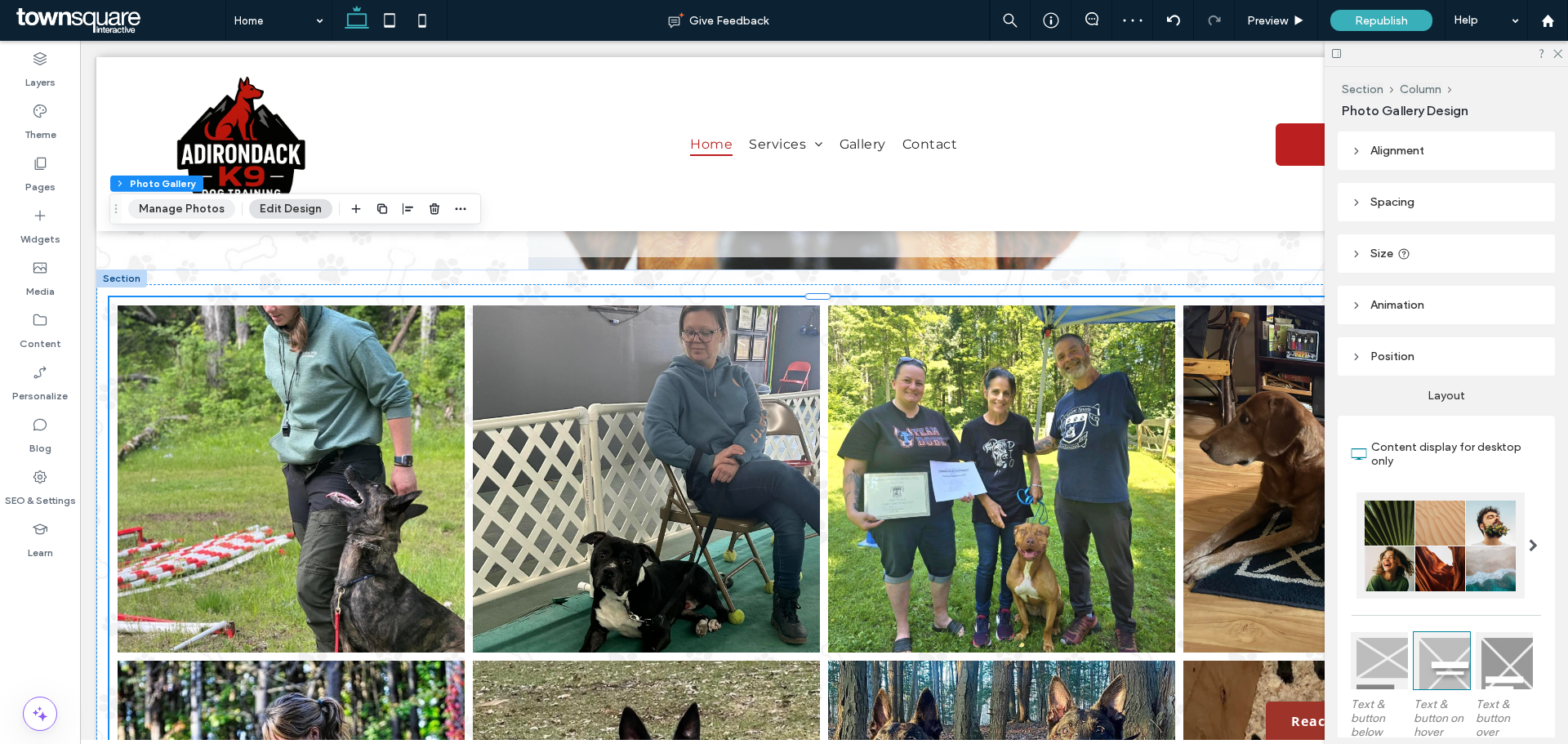
click at [178, 211] on button "Manage Photos" at bounding box center [181, 209] width 107 height 20
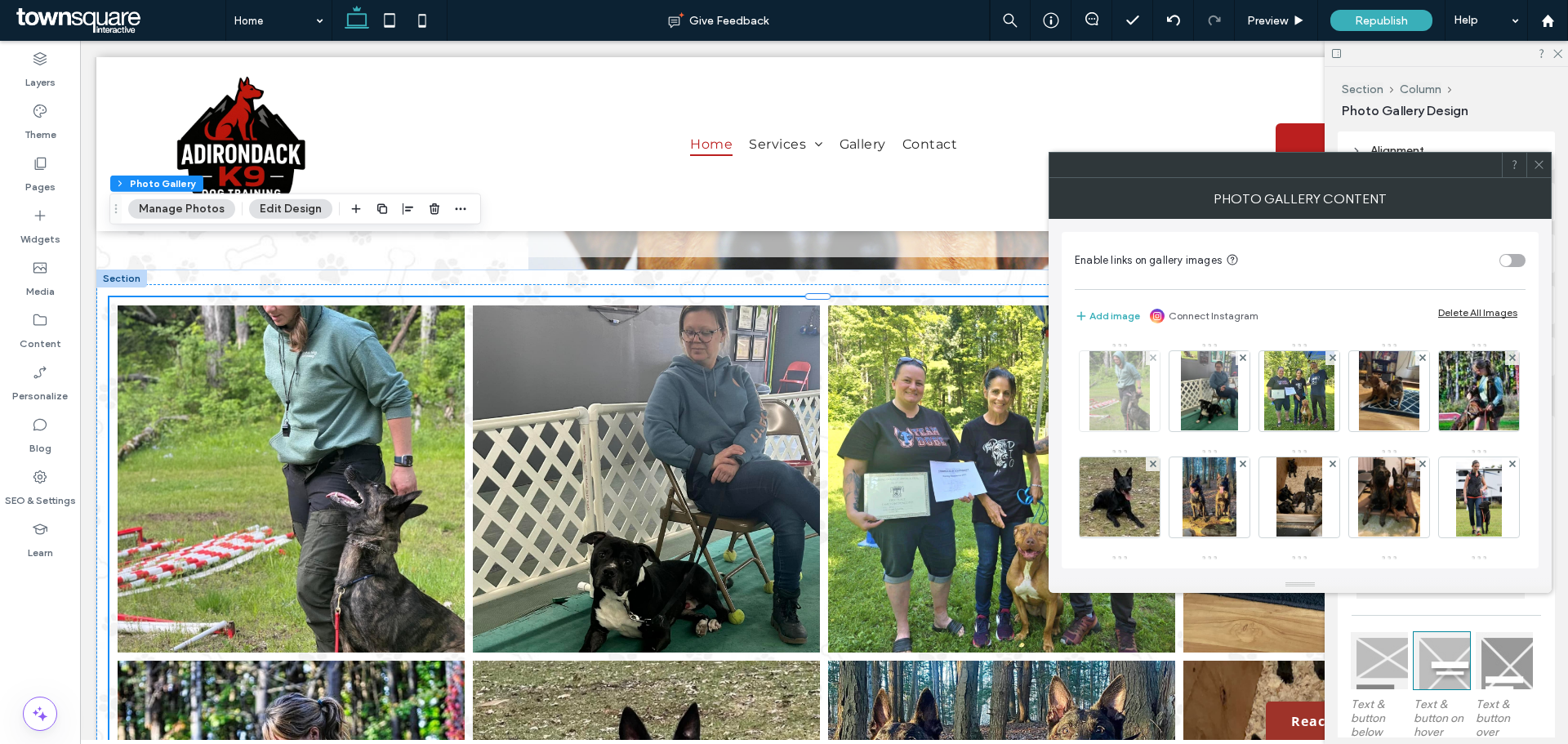
click at [1157, 360] on div at bounding box center [1152, 358] width 14 height 14
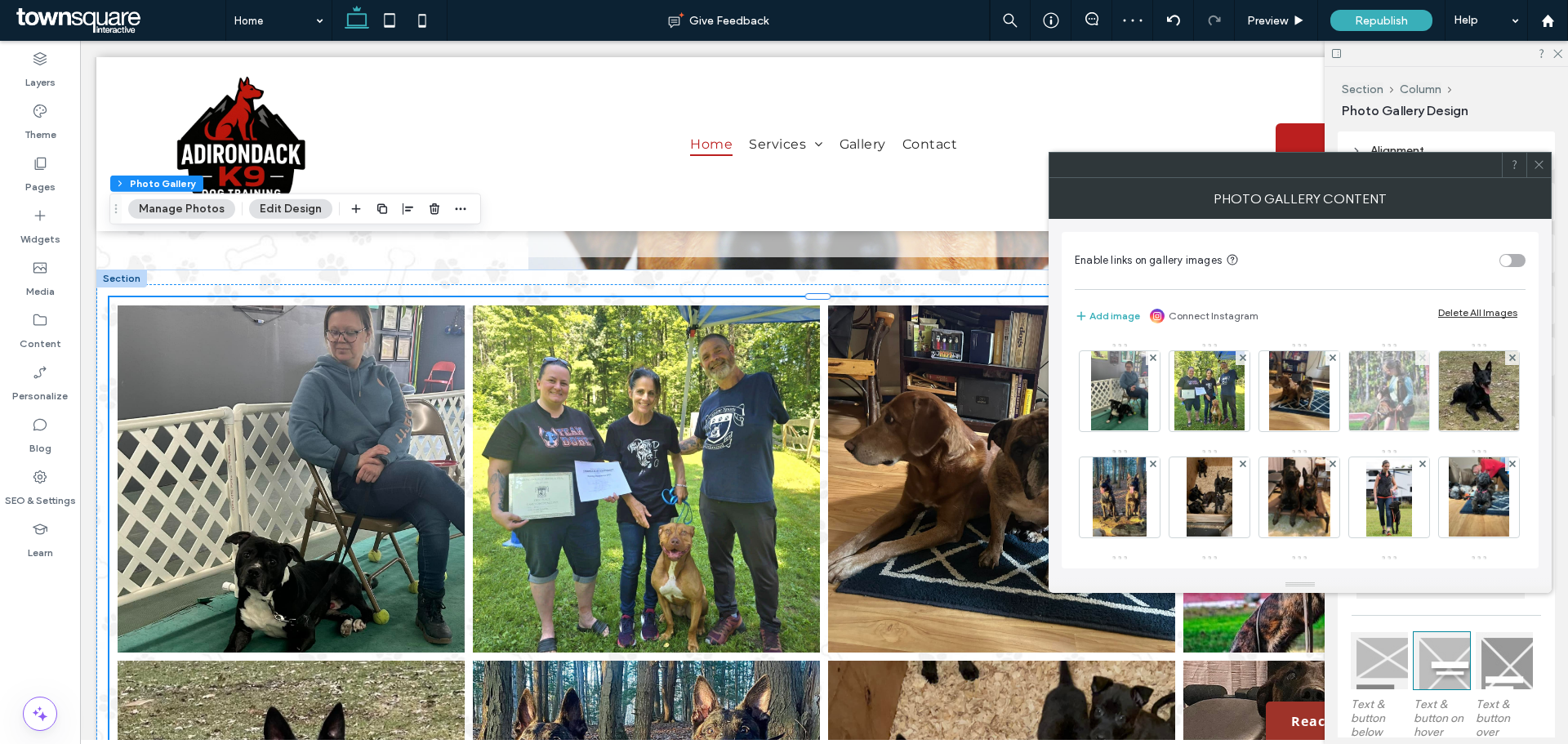
click at [1419, 355] on icon at bounding box center [1422, 358] width 7 height 7
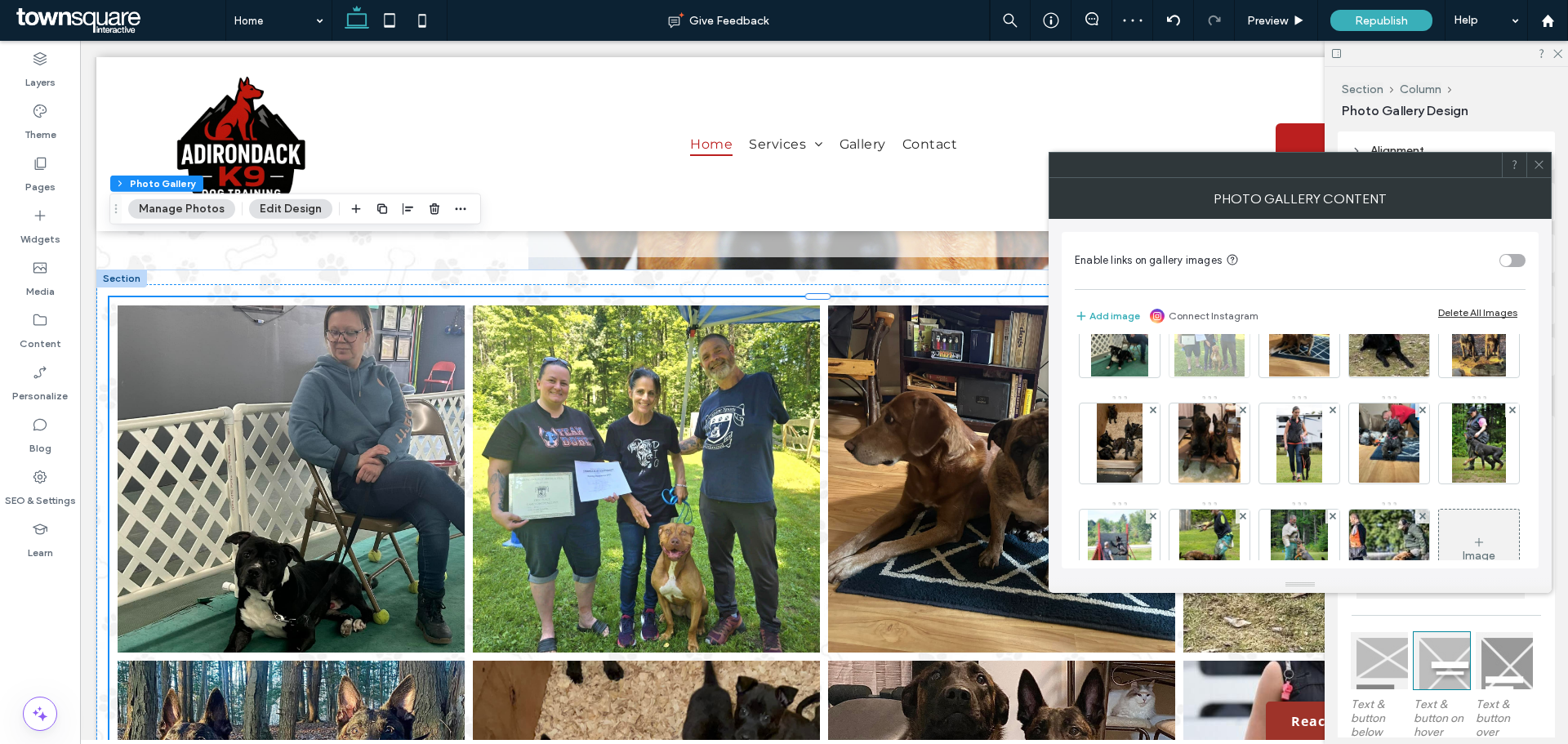
scroll to position [82, 0]
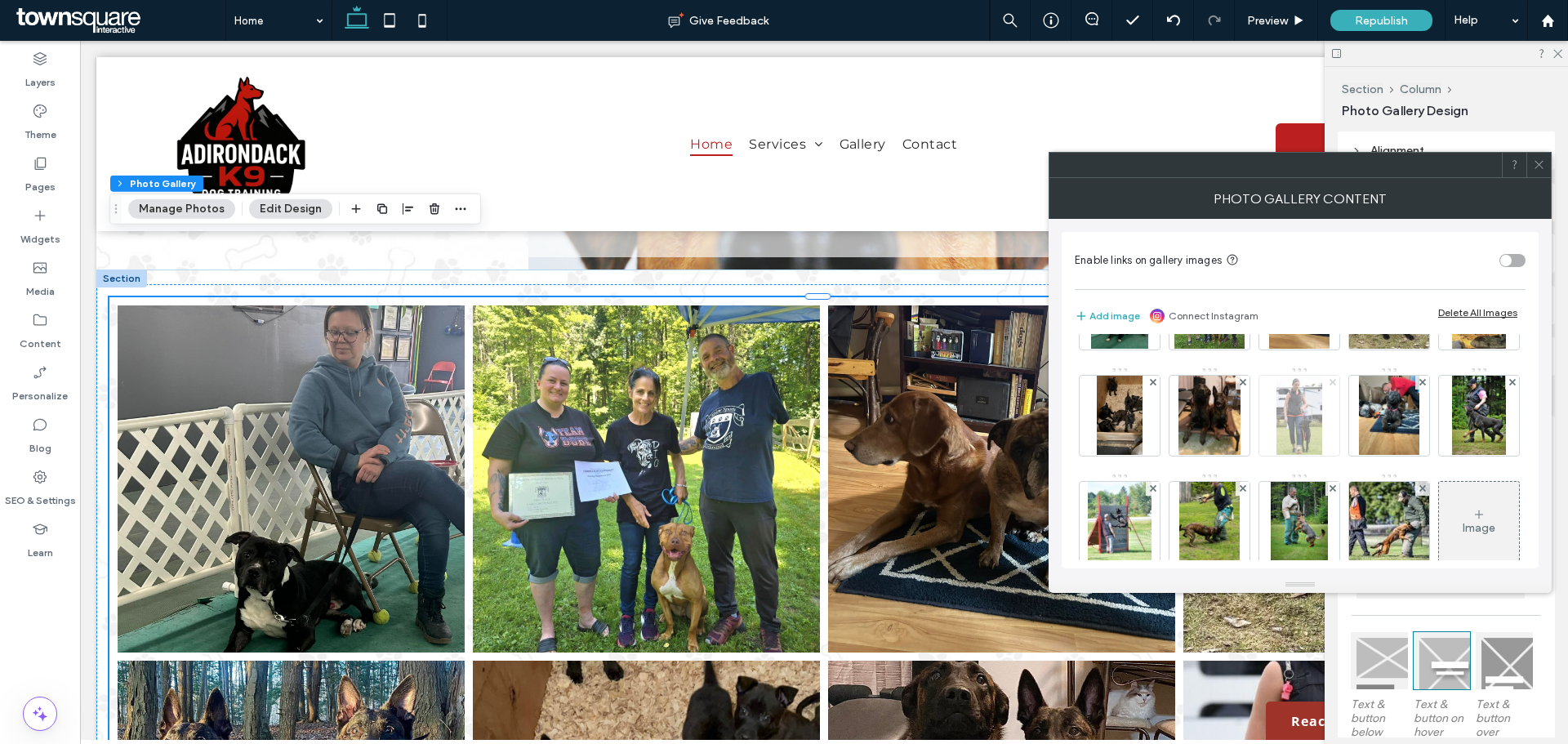
click at [1335, 381] on use at bounding box center [1332, 382] width 7 height 7
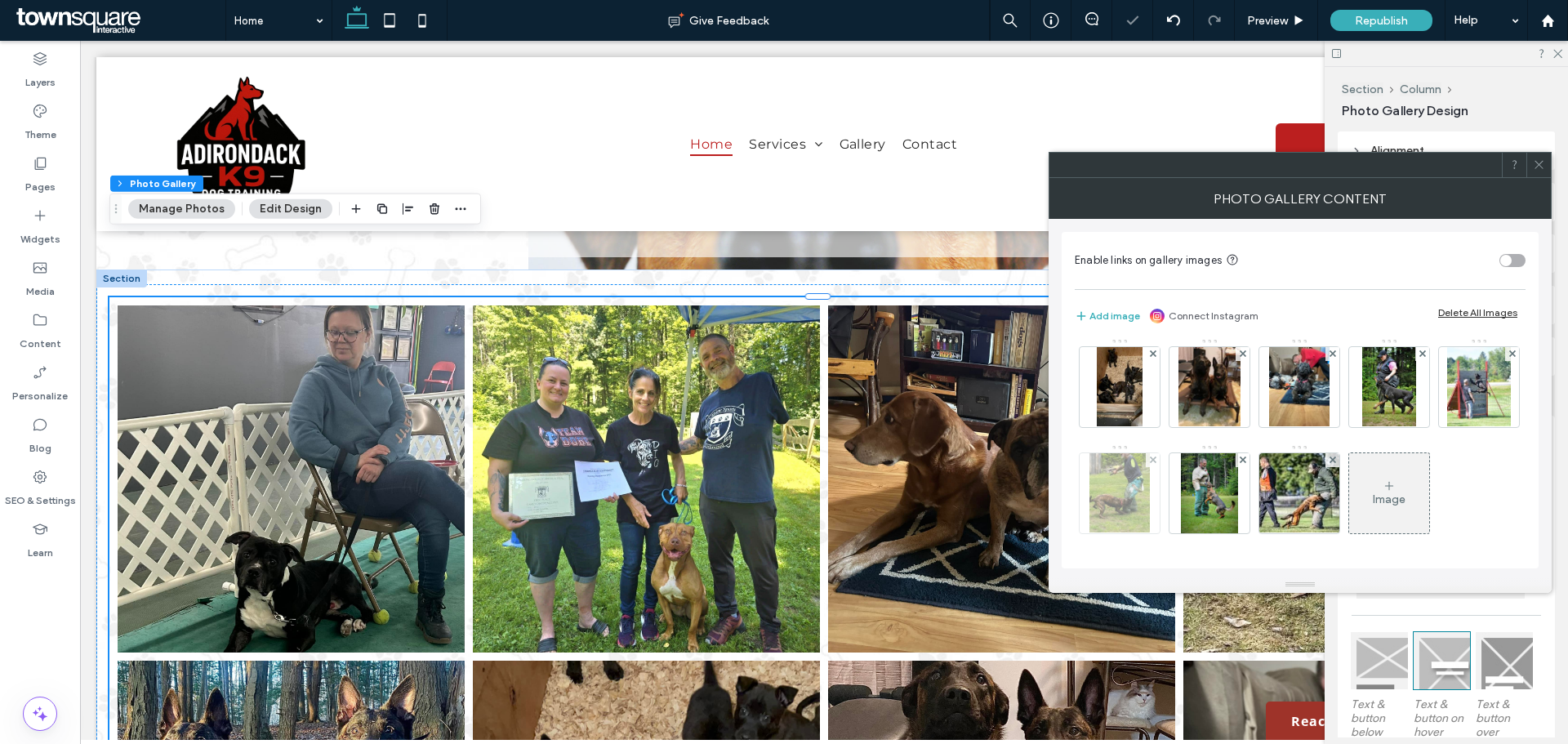
scroll to position [216, 0]
click at [1545, 170] on div at bounding box center [1539, 165] width 25 height 25
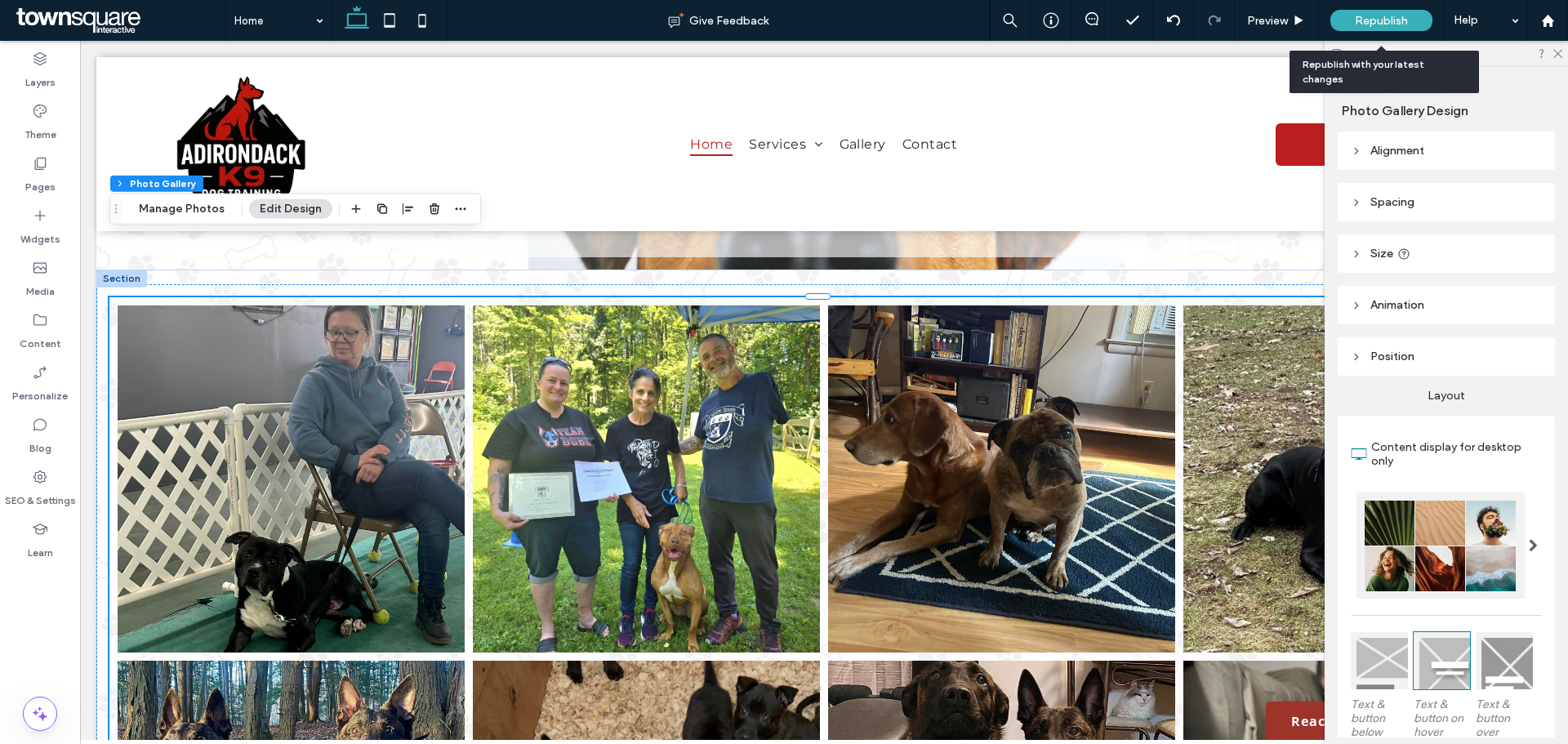
click at [1384, 24] on span "Republish" at bounding box center [1382, 21] width 53 height 14
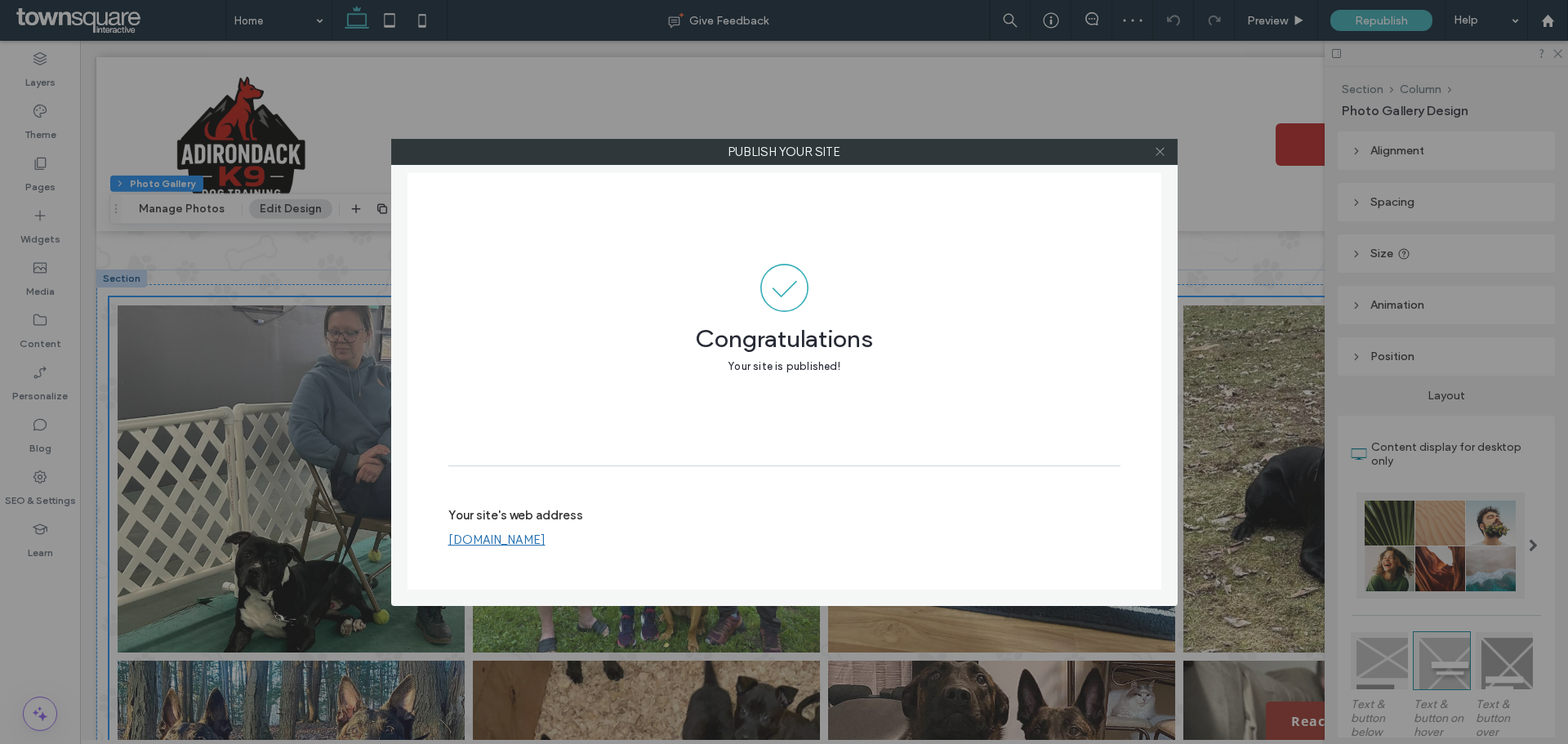
click at [1157, 148] on use at bounding box center [1159, 152] width 8 height 8
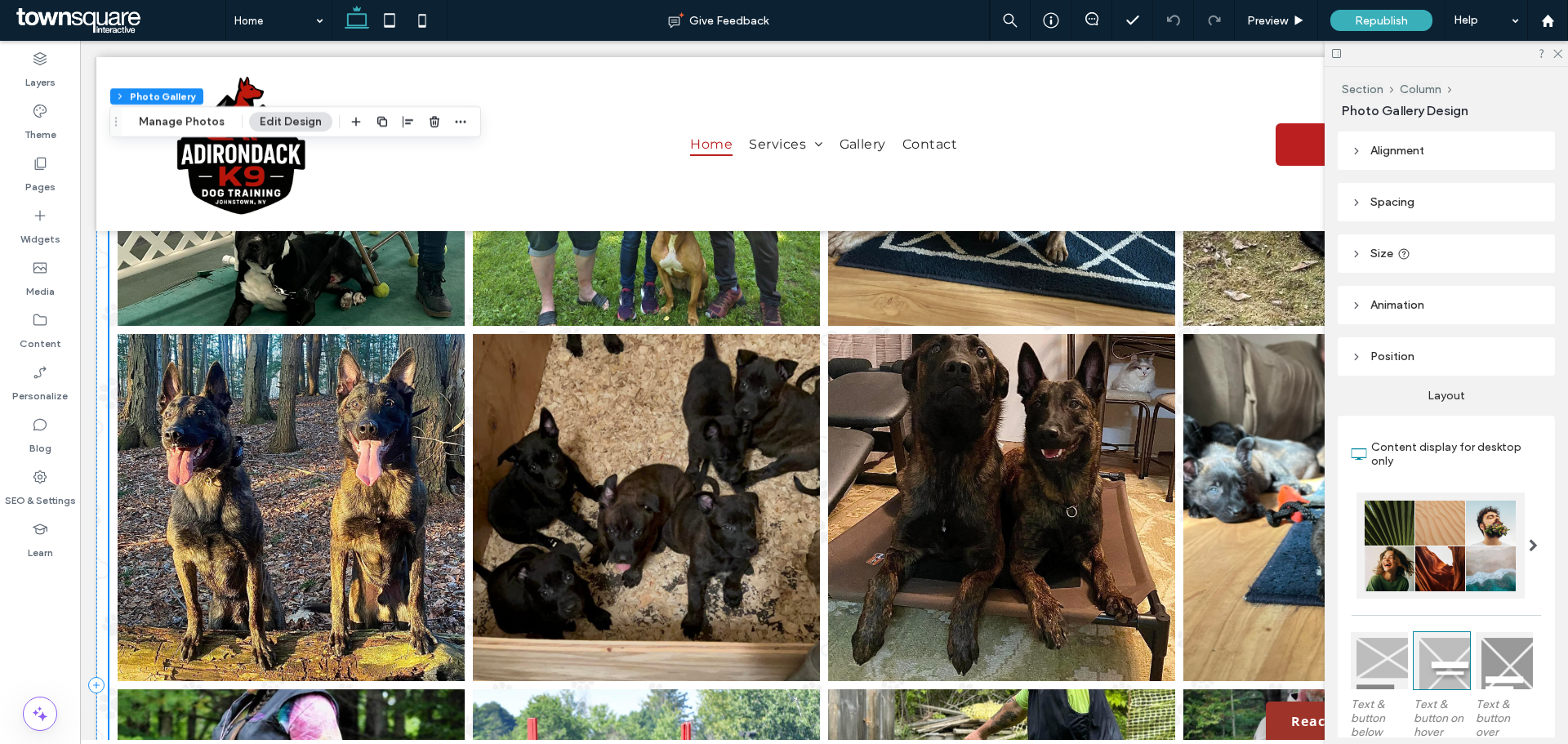
scroll to position [3347, 0]
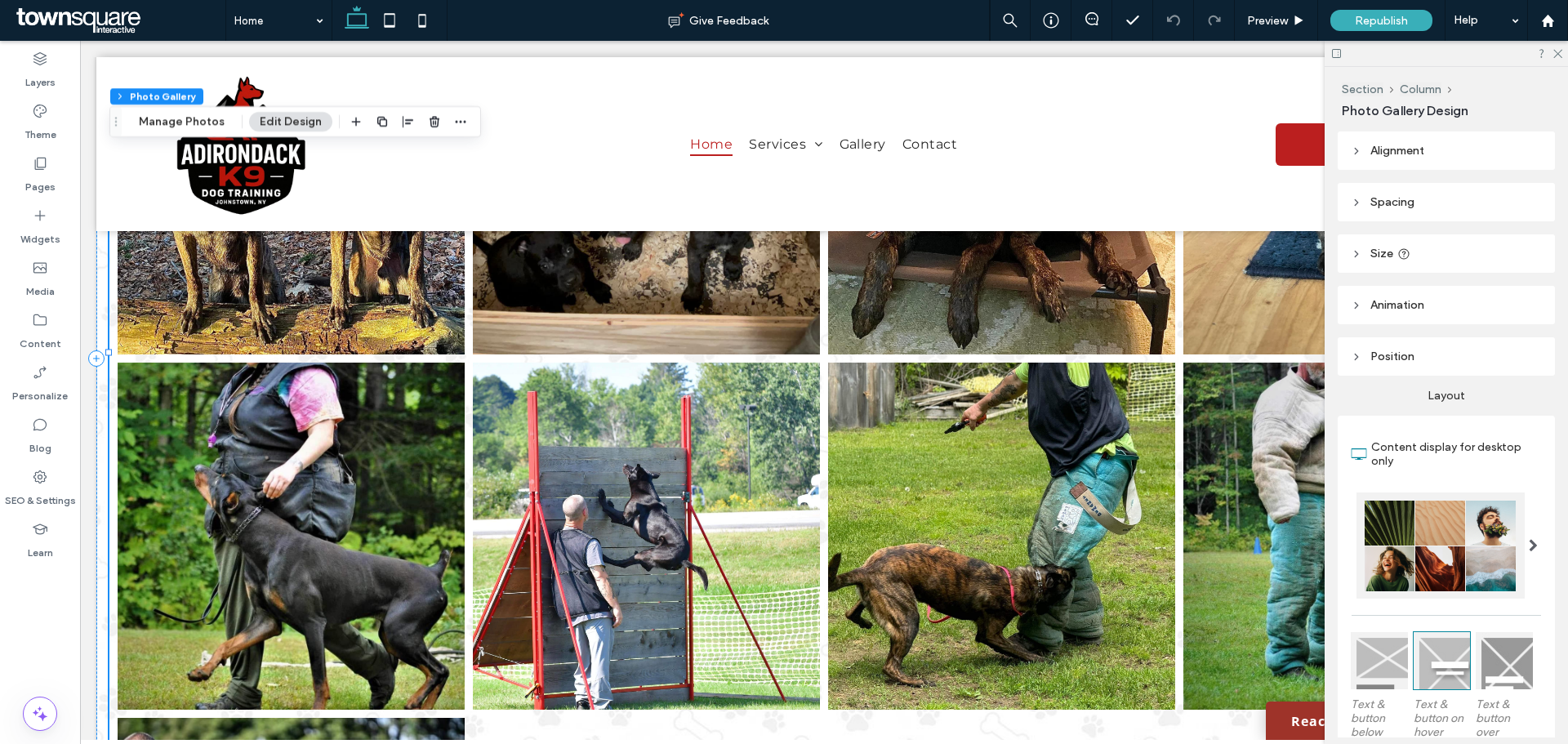
click at [271, 448] on link at bounding box center [291, 535] width 347 height 347
click at [197, 120] on button "Manage Photos" at bounding box center [181, 122] width 107 height 20
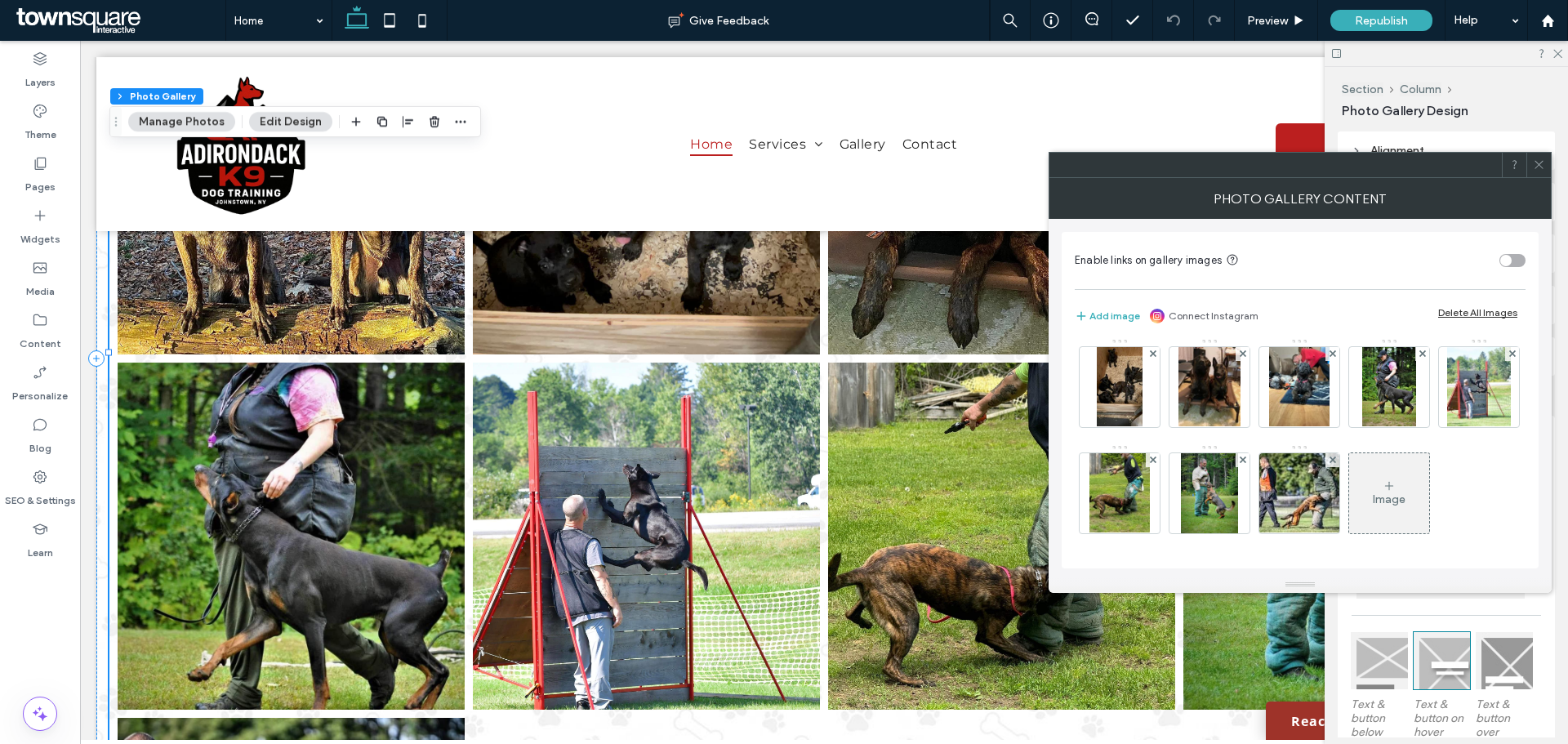
scroll to position [216, 0]
click at [1419, 351] on icon at bounding box center [1422, 354] width 7 height 7
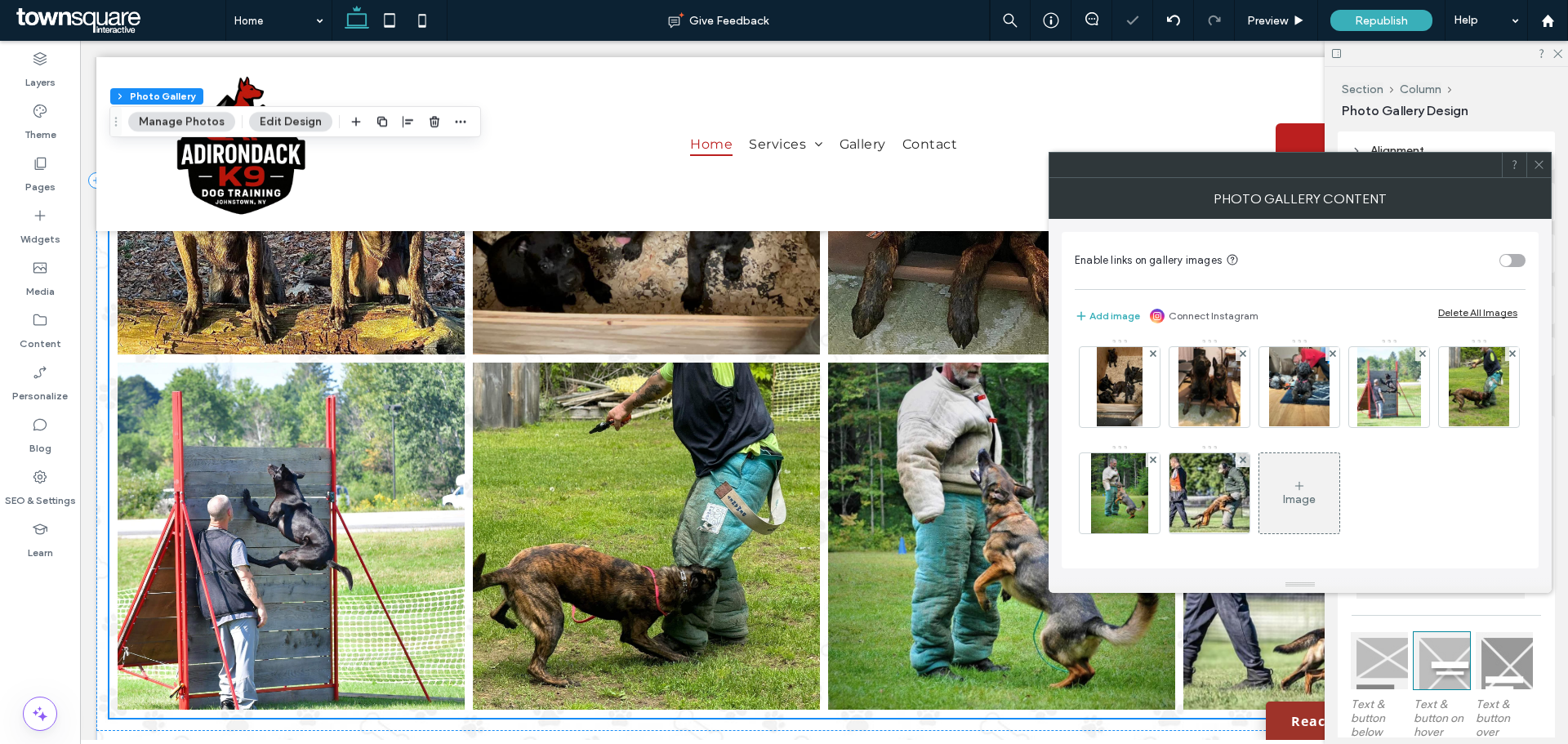
click at [1545, 164] on div at bounding box center [1539, 165] width 25 height 25
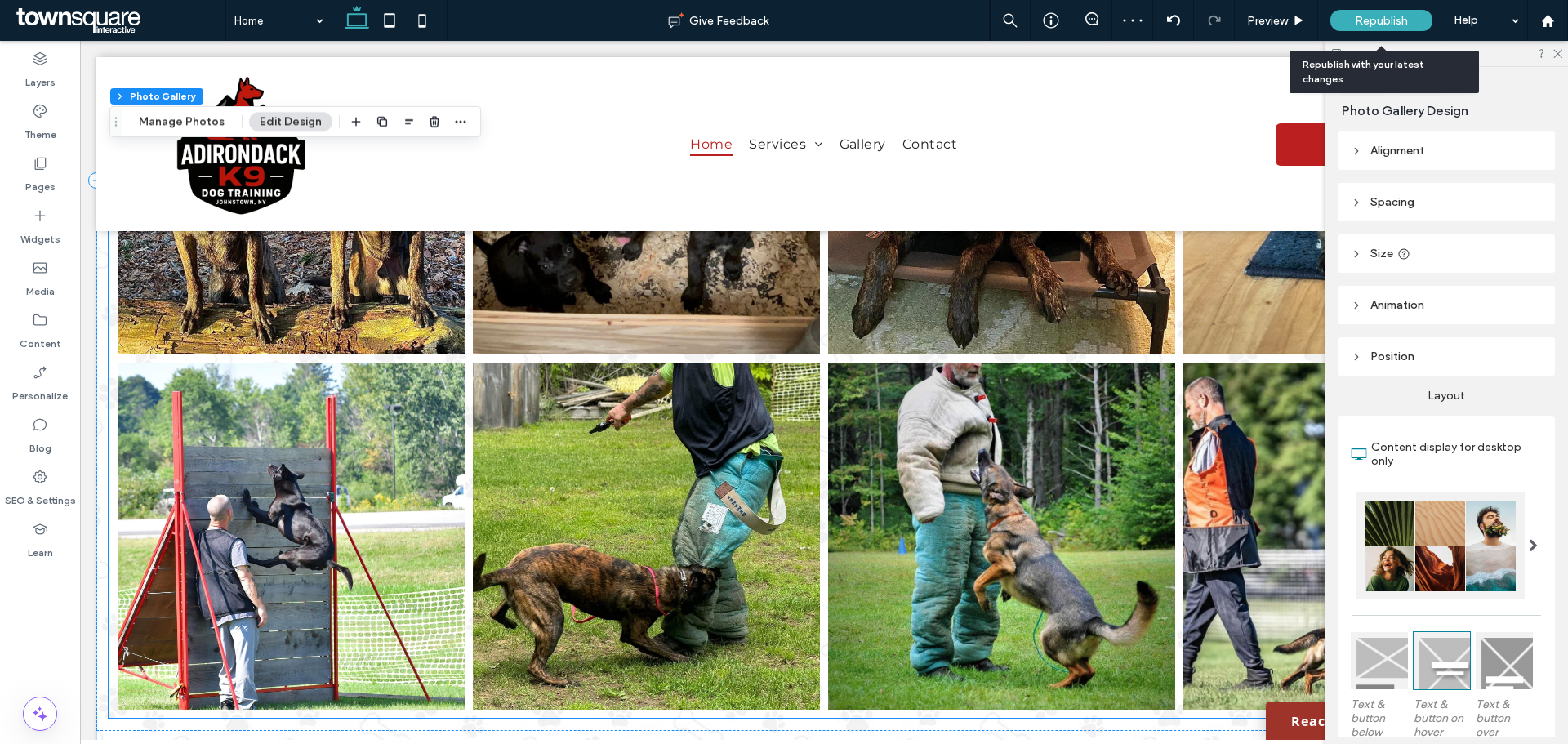
click at [1361, 8] on div "Republish" at bounding box center [1381, 20] width 102 height 41
click at [1396, 14] on span "Republish" at bounding box center [1382, 21] width 53 height 14
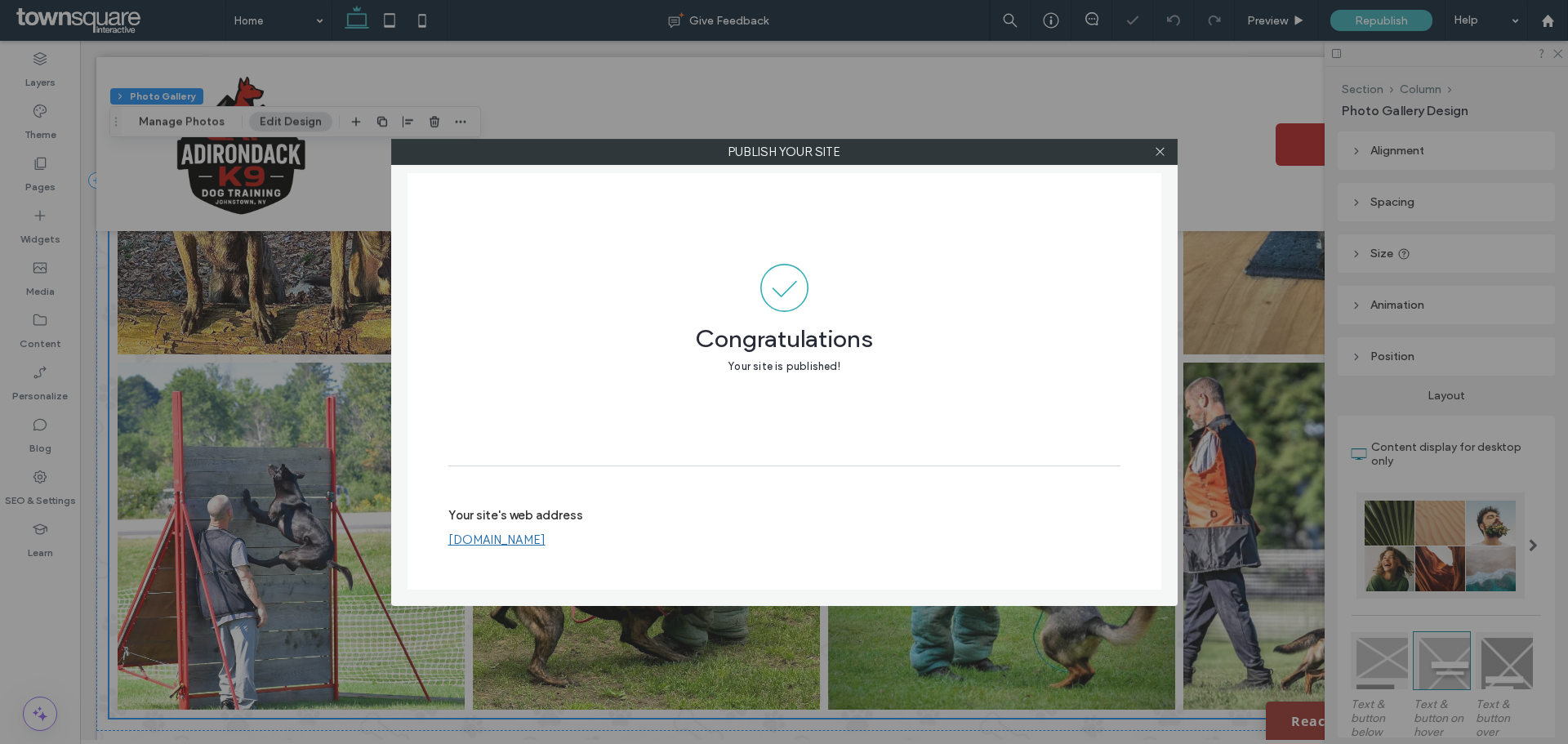
click at [1166, 153] on div at bounding box center [1160, 152] width 25 height 25
click at [1159, 154] on icon at bounding box center [1159, 151] width 12 height 12
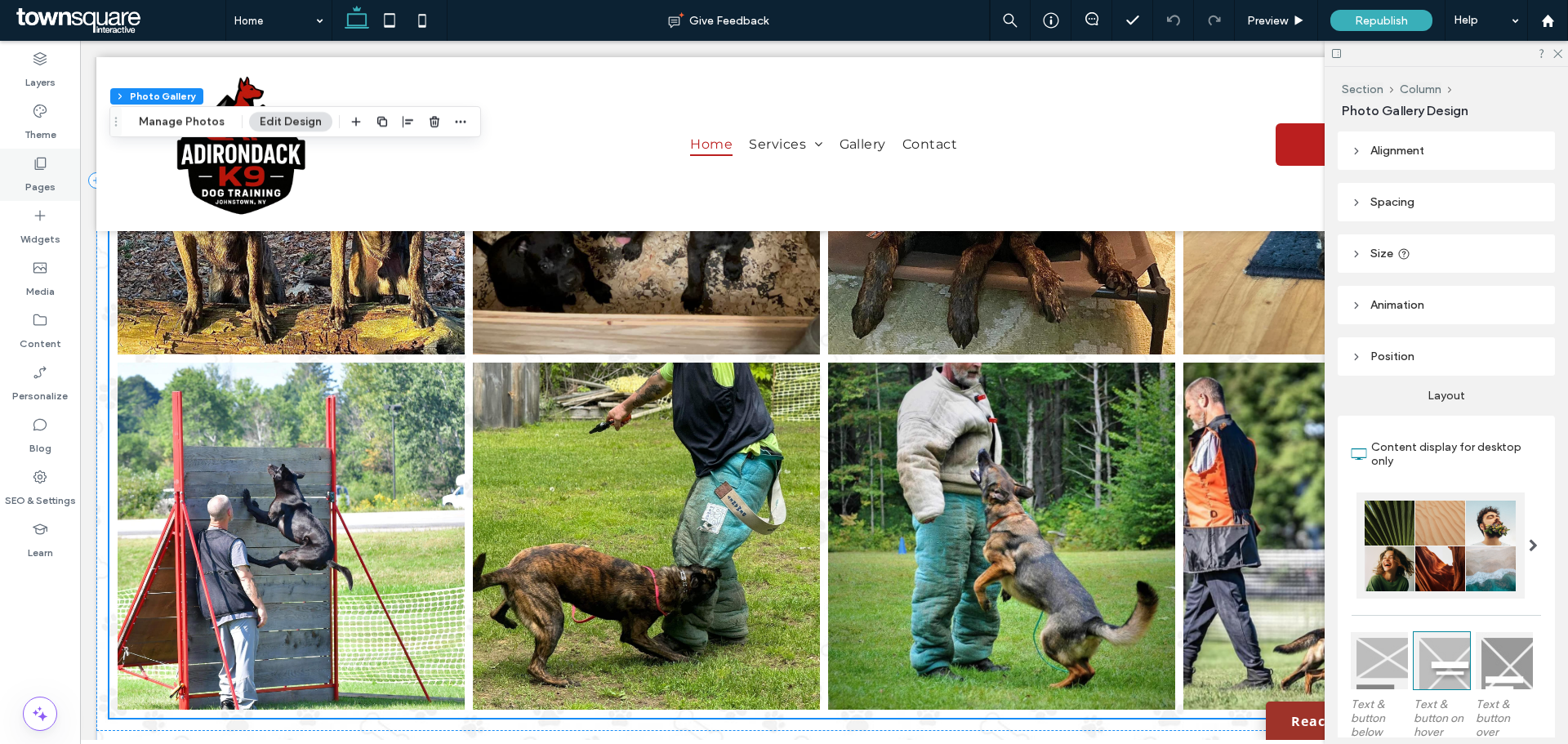
click at [35, 171] on icon at bounding box center [40, 163] width 17 height 17
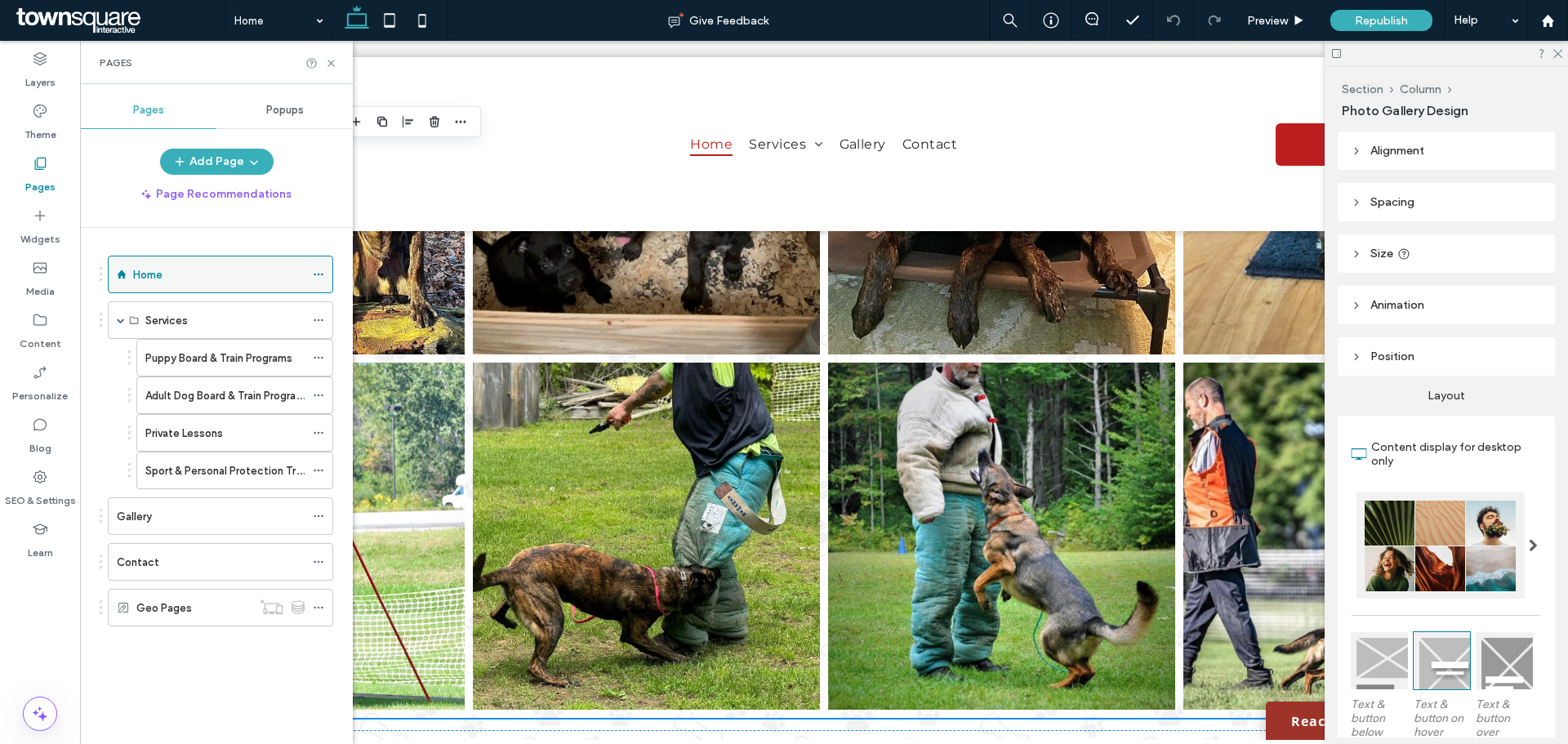
click at [191, 268] on div "Home" at bounding box center [219, 274] width 172 height 17
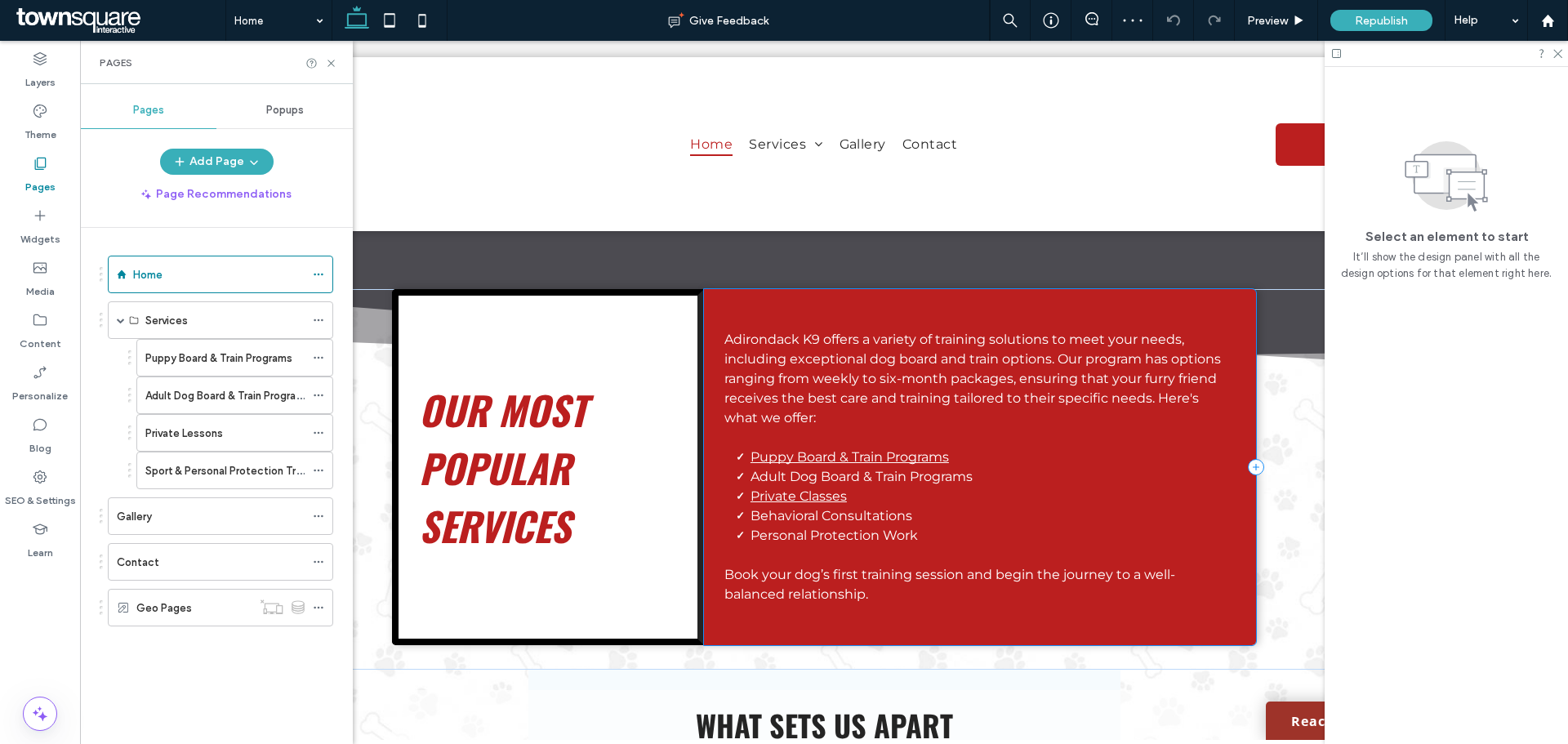
scroll to position [2041, 0]
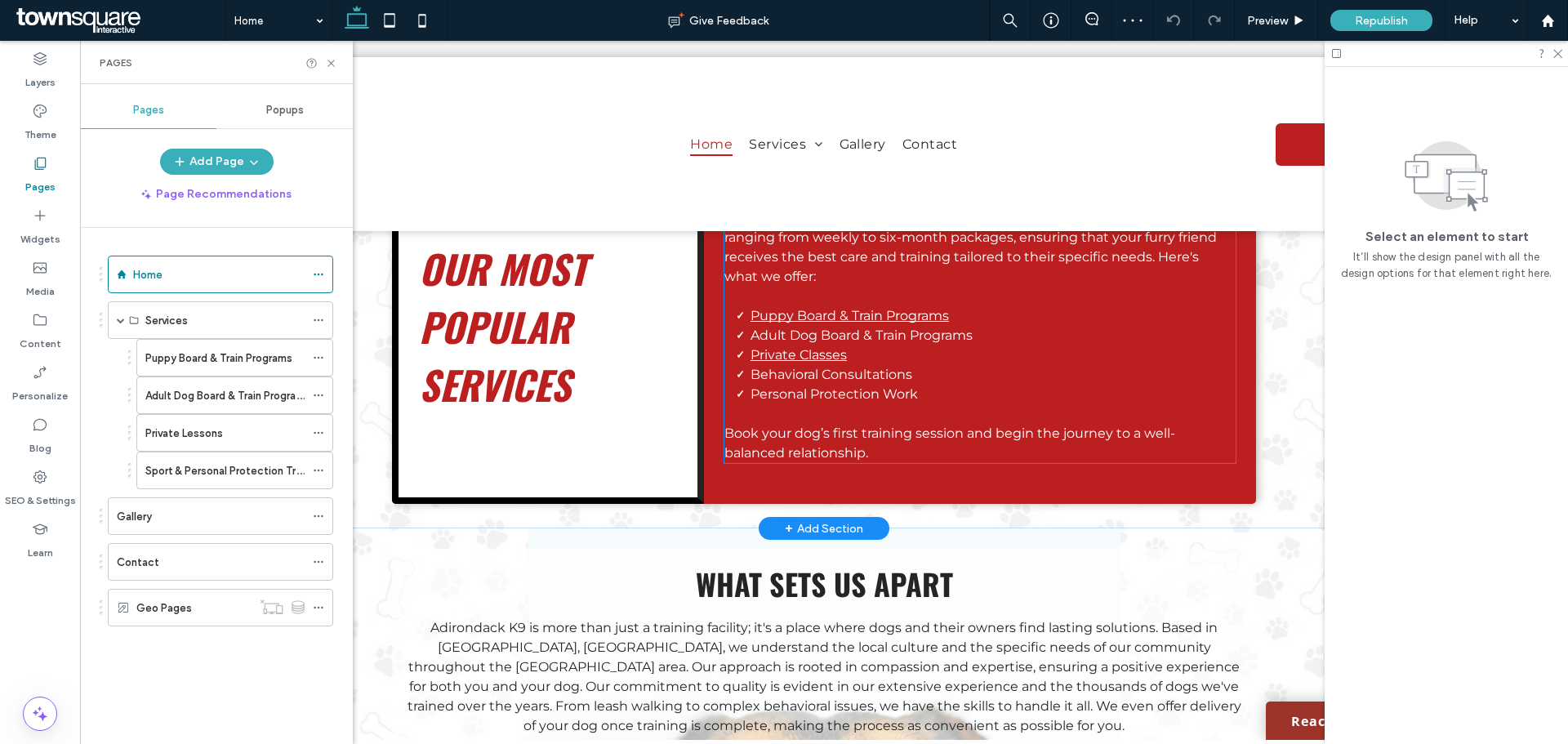
click at [892, 404] on p "Book your dog’s first training session and begin the journey to a well-balanced…" at bounding box center [980, 433] width 511 height 59
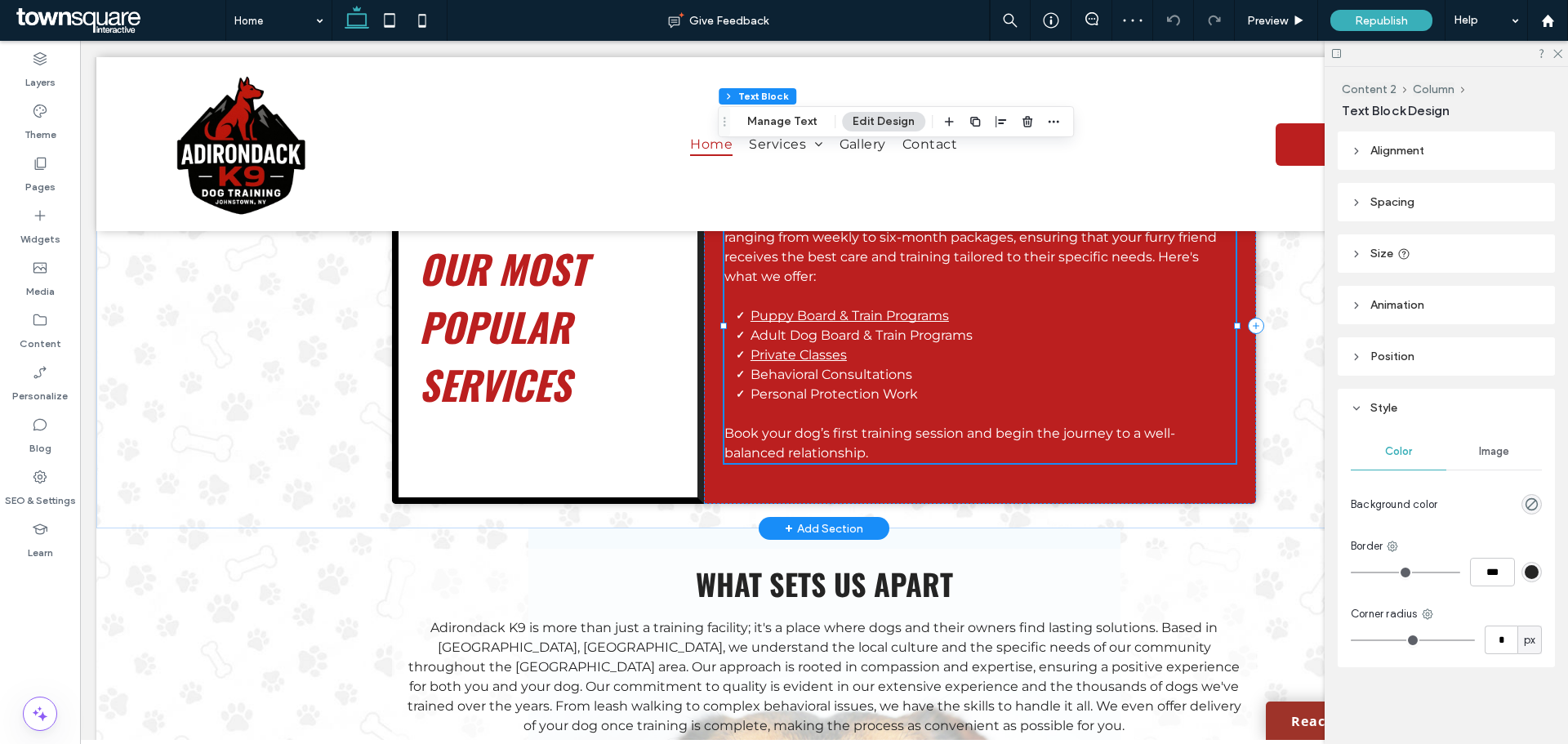
click at [892, 404] on p "Book your dog’s first training session and begin the journey to a well-balanced…" at bounding box center [980, 433] width 511 height 59
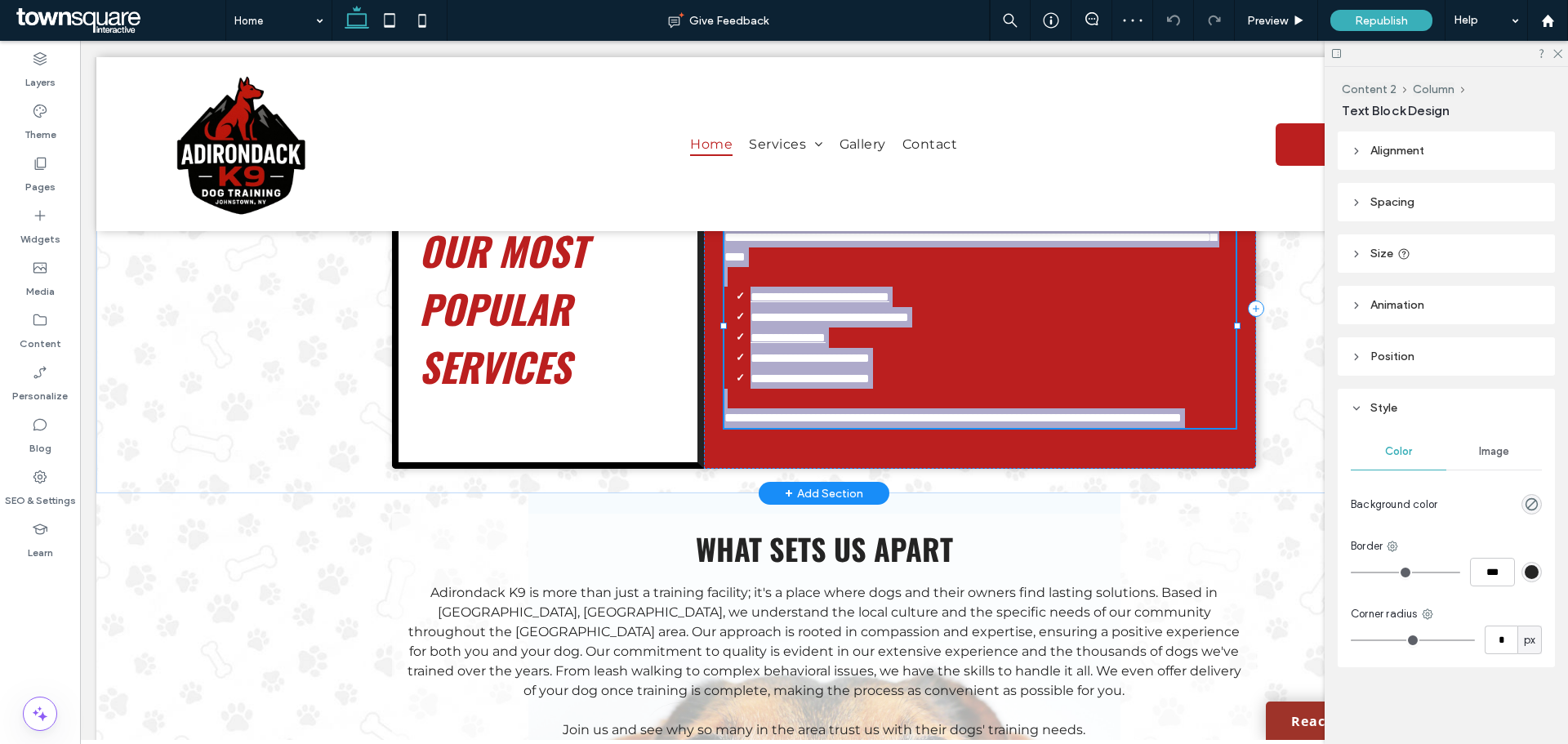
type input "**********"
type input "**"
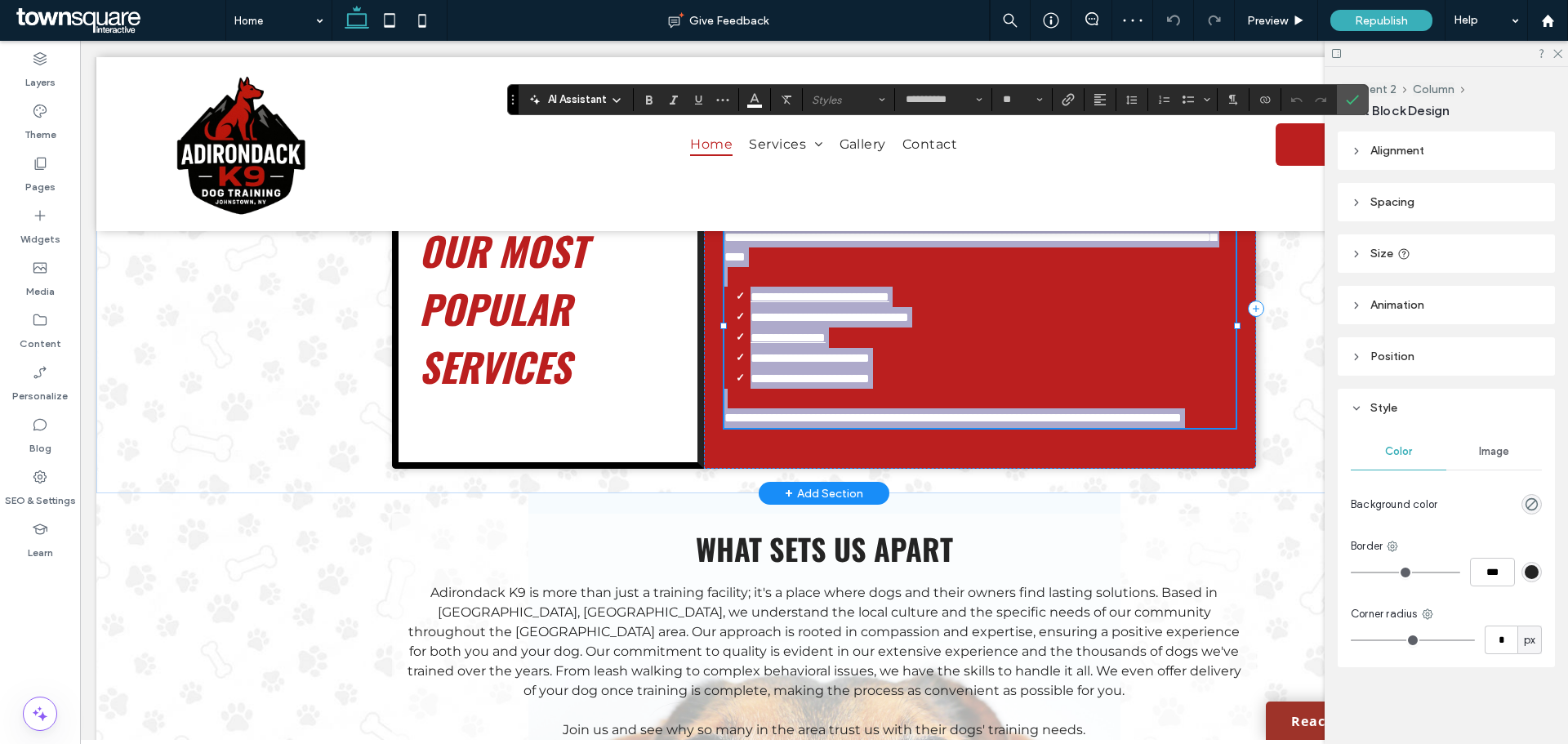
click at [898, 368] on li "**********" at bounding box center [993, 378] width 485 height 21
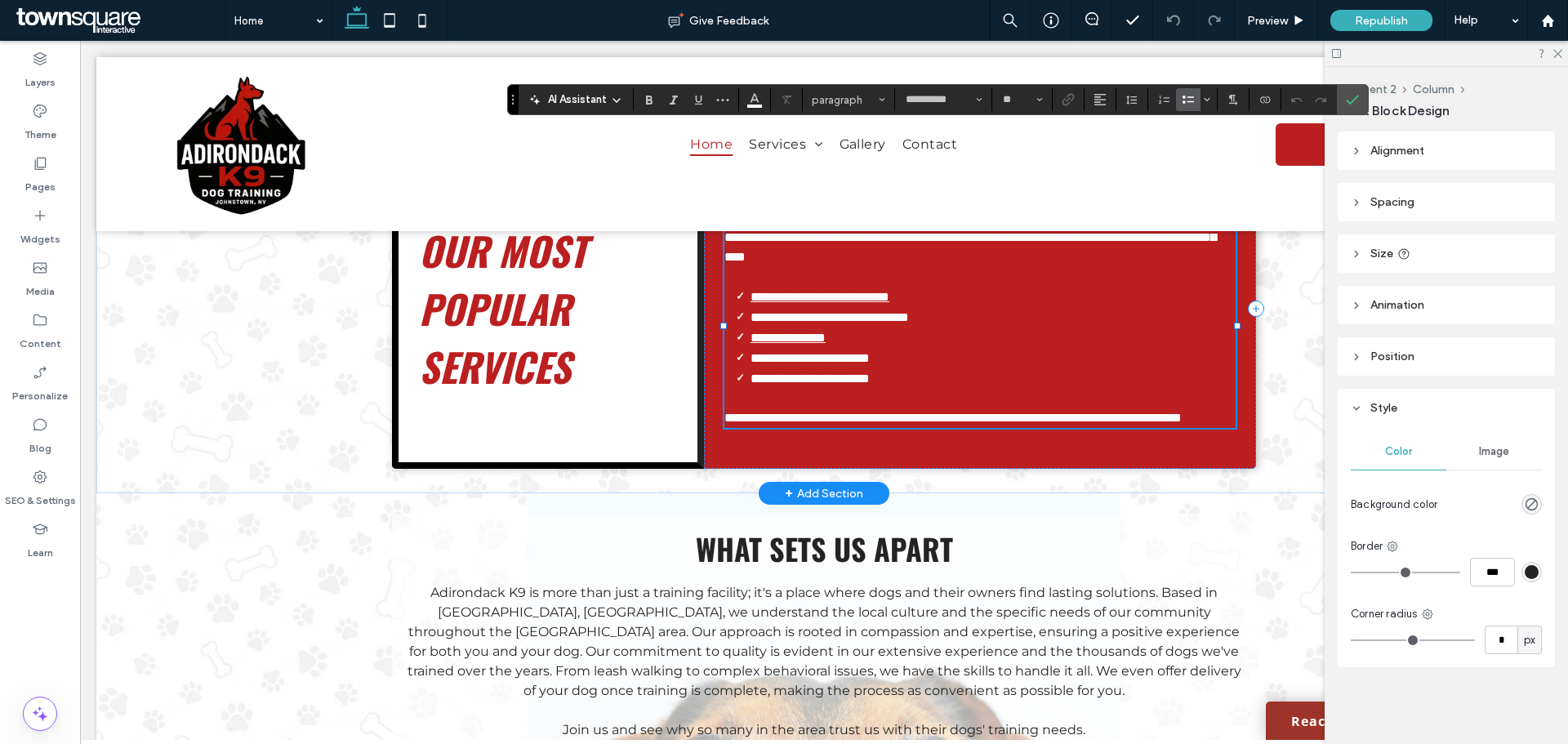
click at [869, 372] on span "**********" at bounding box center [811, 378] width 119 height 12
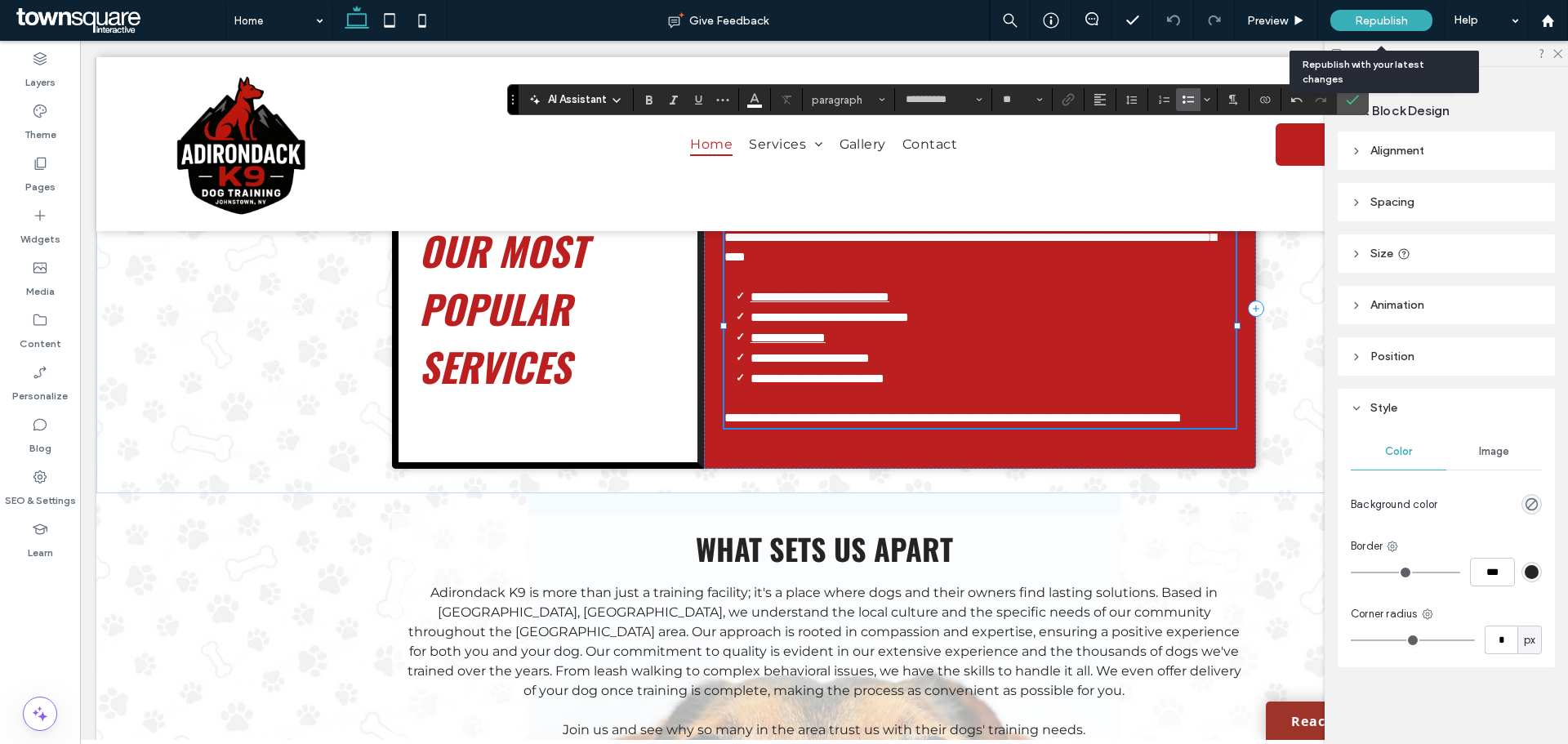
click at [1362, 7] on div "Republish" at bounding box center [1381, 20] width 102 height 41
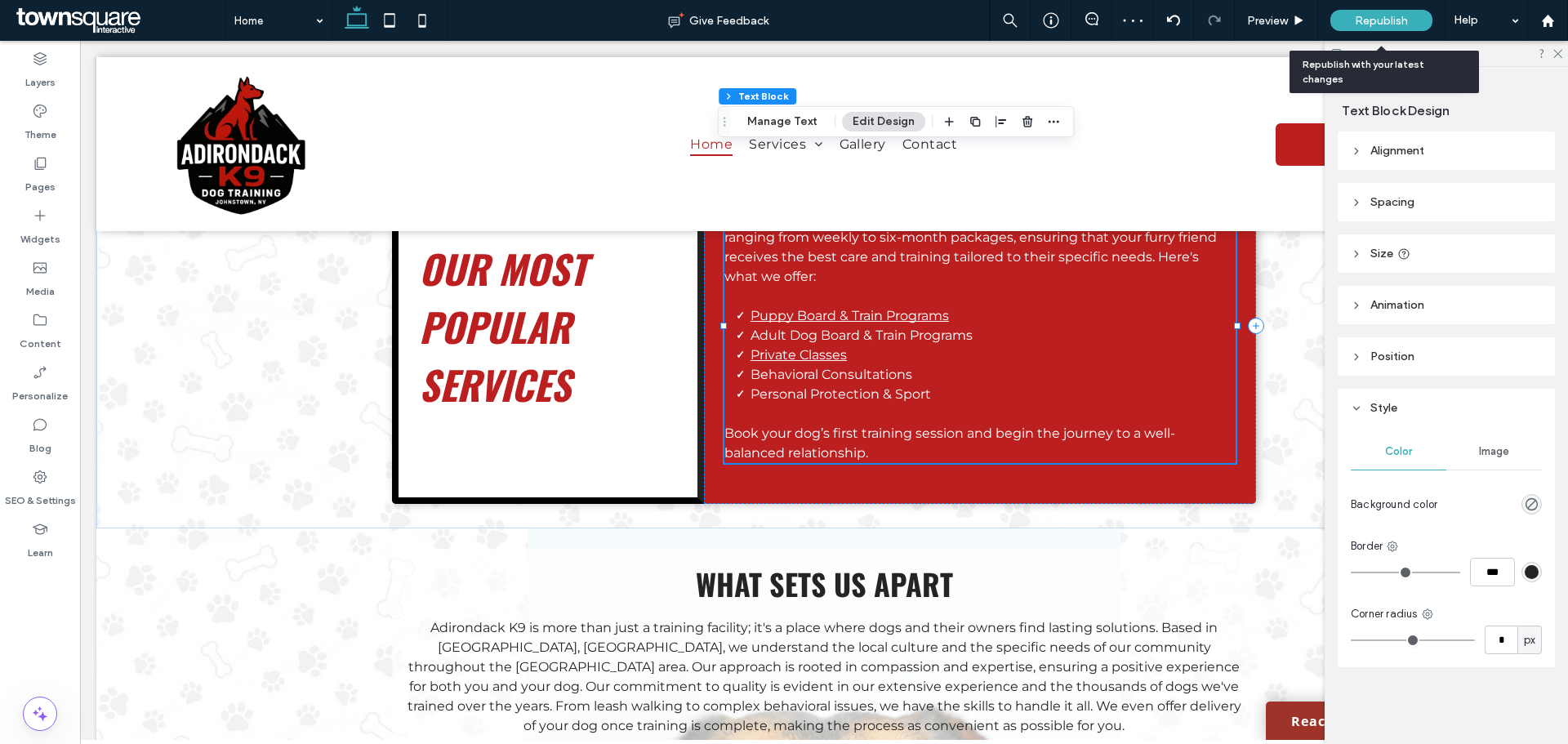
click at [1396, 14] on span "Republish" at bounding box center [1382, 21] width 53 height 14
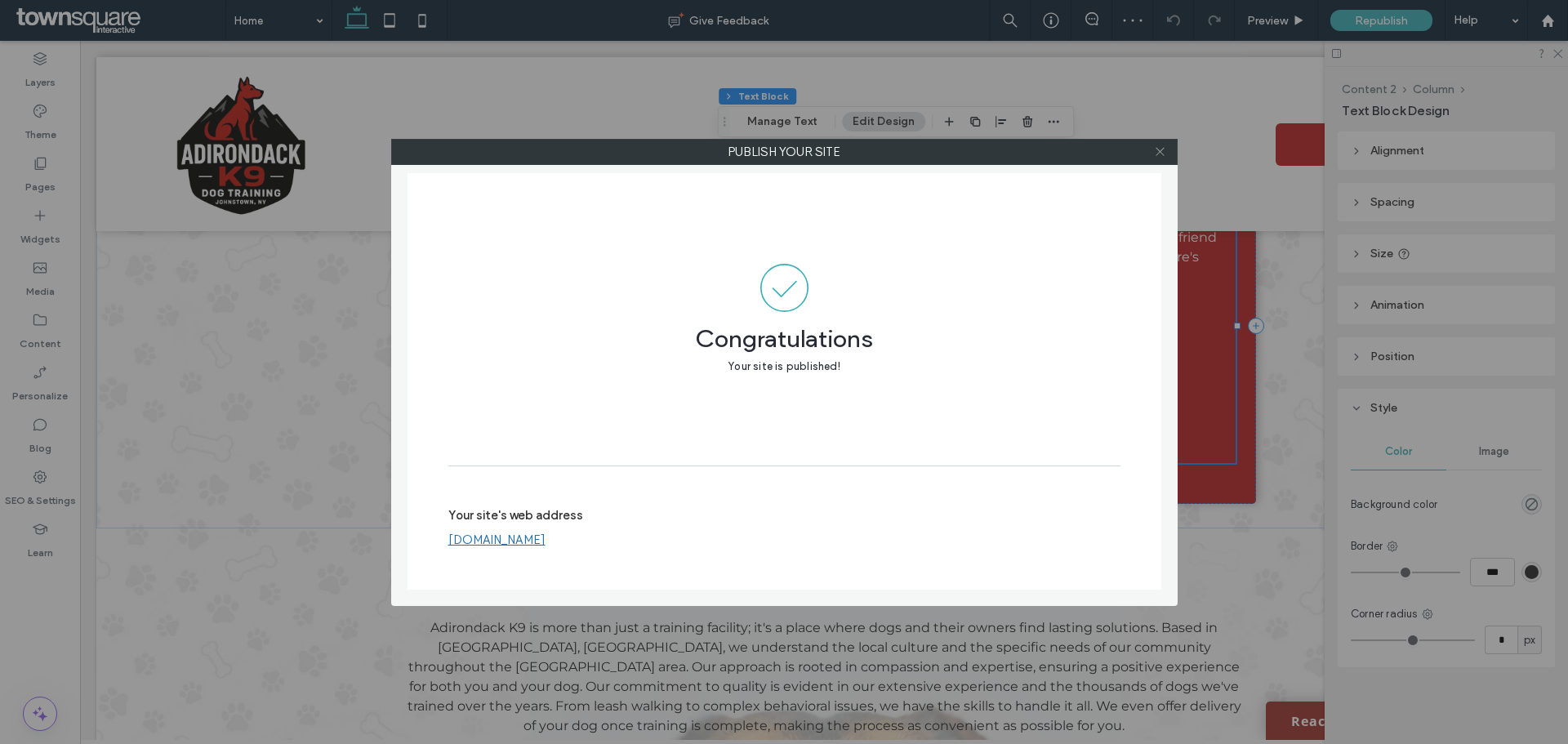
click at [1157, 148] on use at bounding box center [1159, 152] width 8 height 8
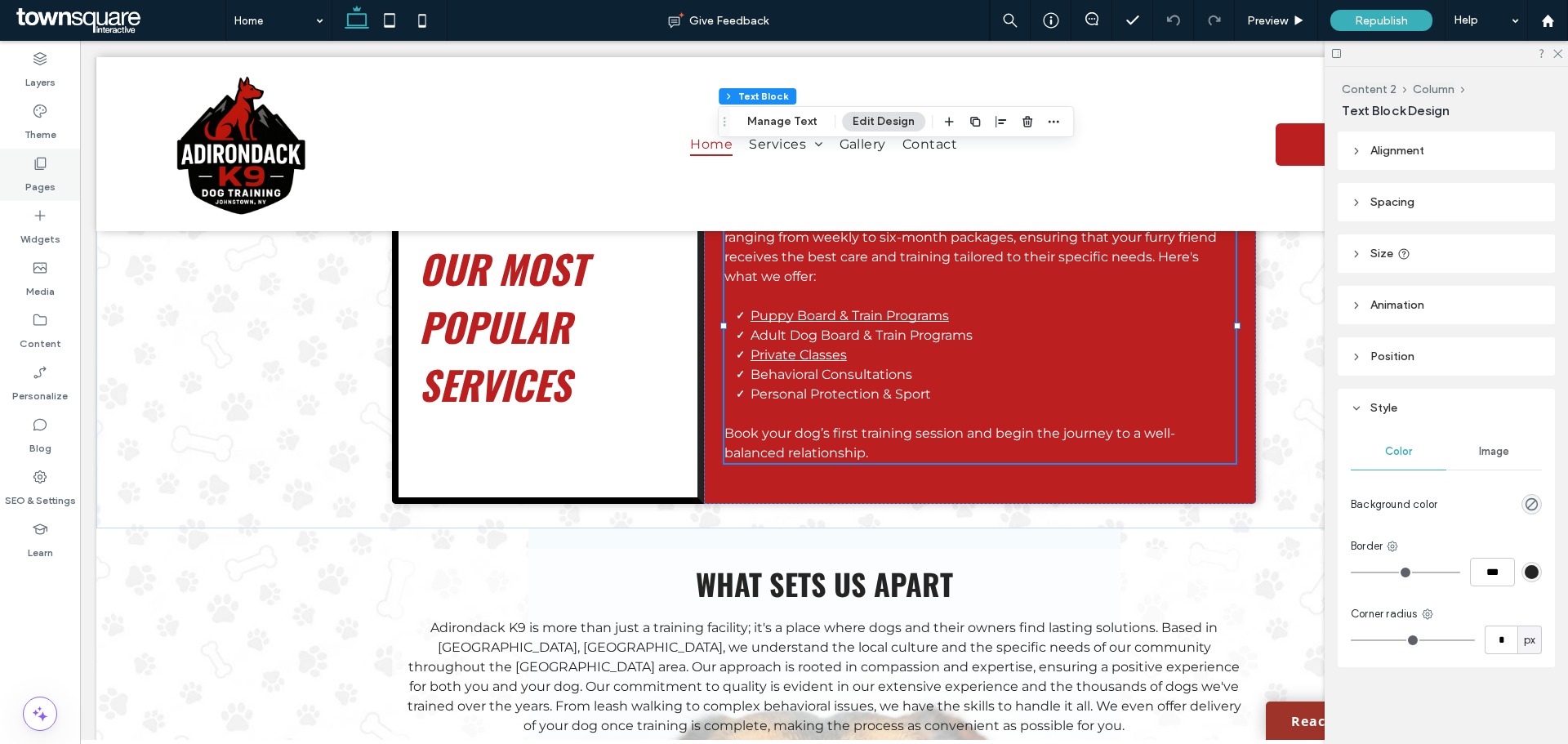
click at [33, 167] on icon at bounding box center [40, 163] width 17 height 17
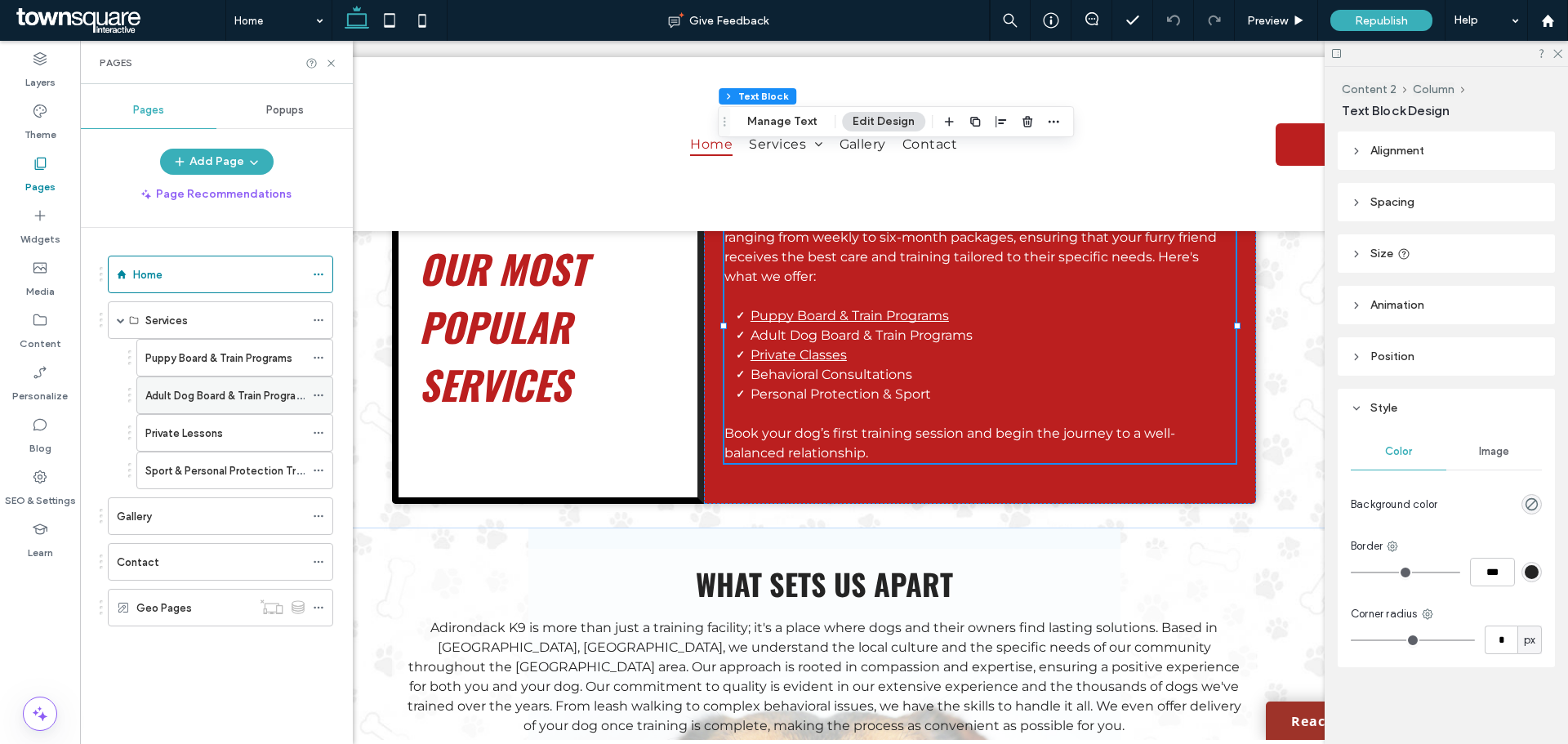
click at [201, 391] on label "Adult Dog Board & Train Programs" at bounding box center [227, 395] width 165 height 28
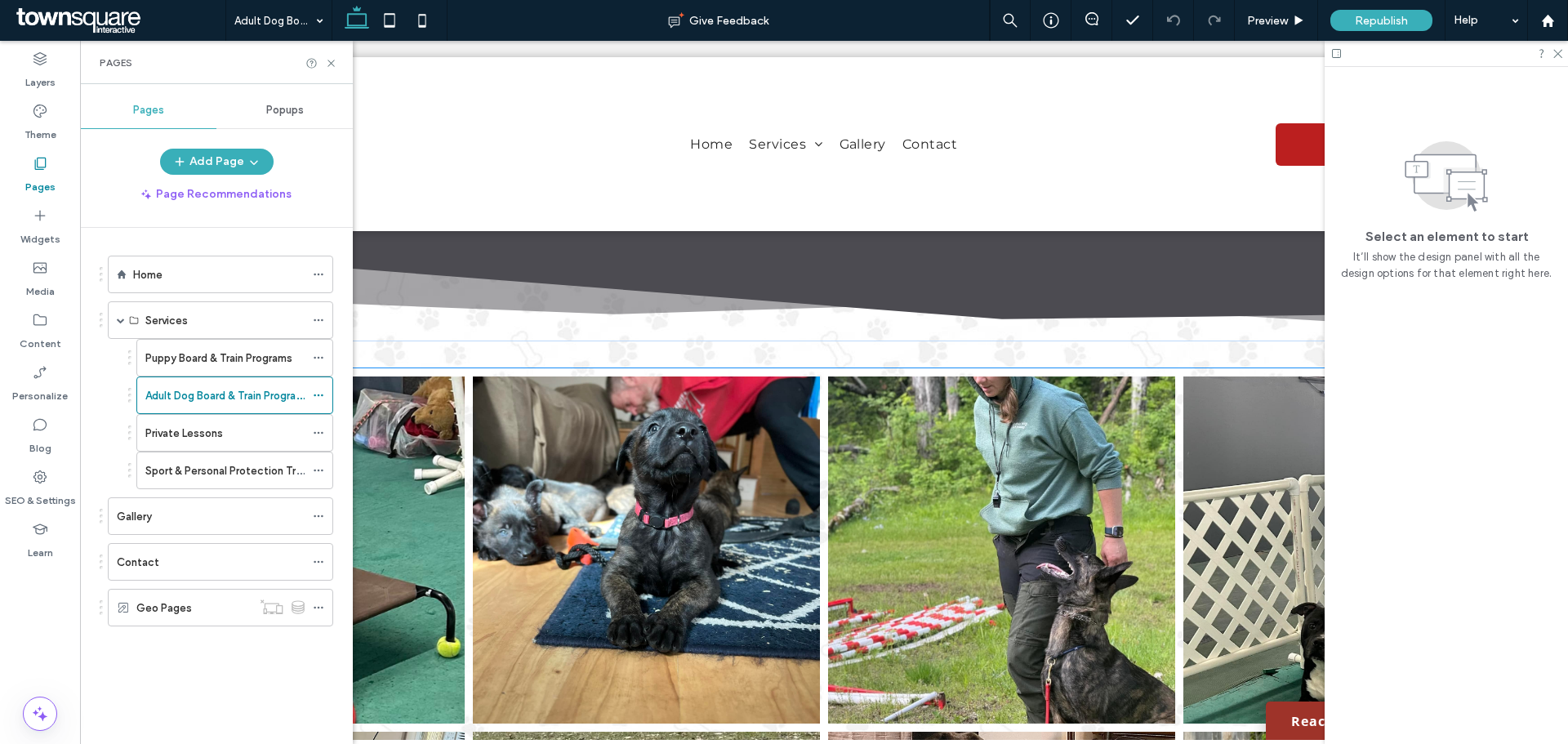
scroll to position [1714, 0]
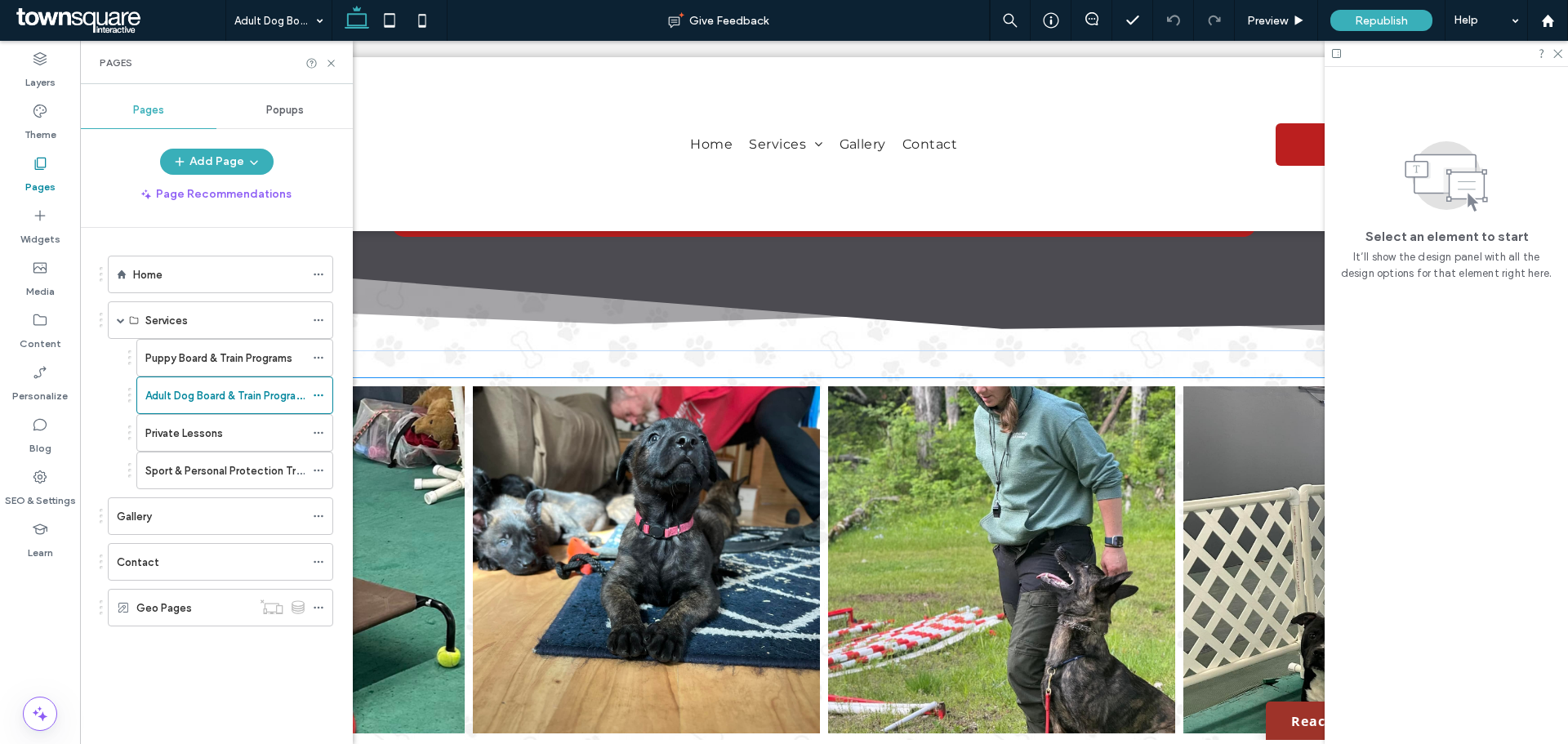
click at [984, 432] on link at bounding box center [1001, 559] width 347 height 347
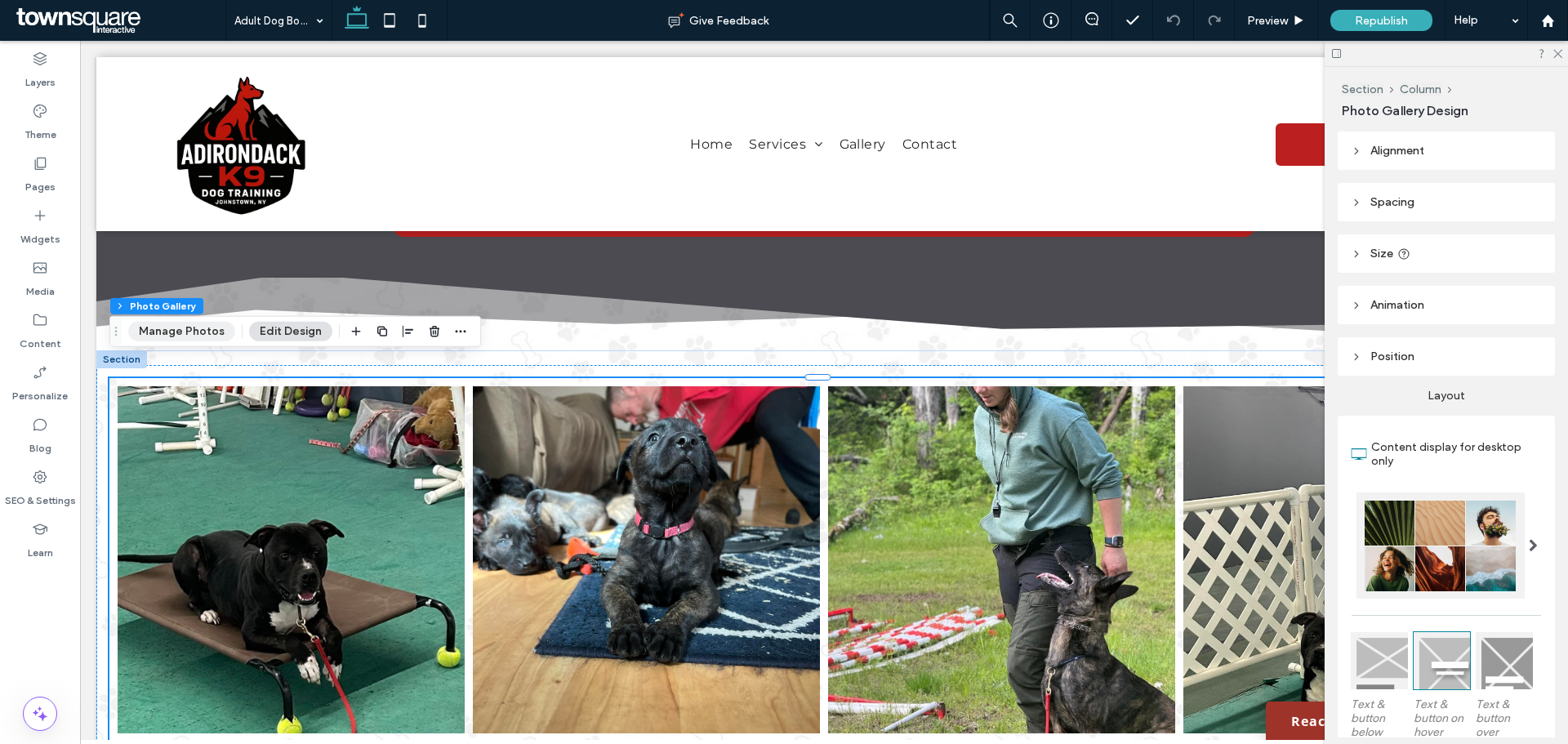
click at [170, 332] on button "Manage Photos" at bounding box center [181, 331] width 107 height 20
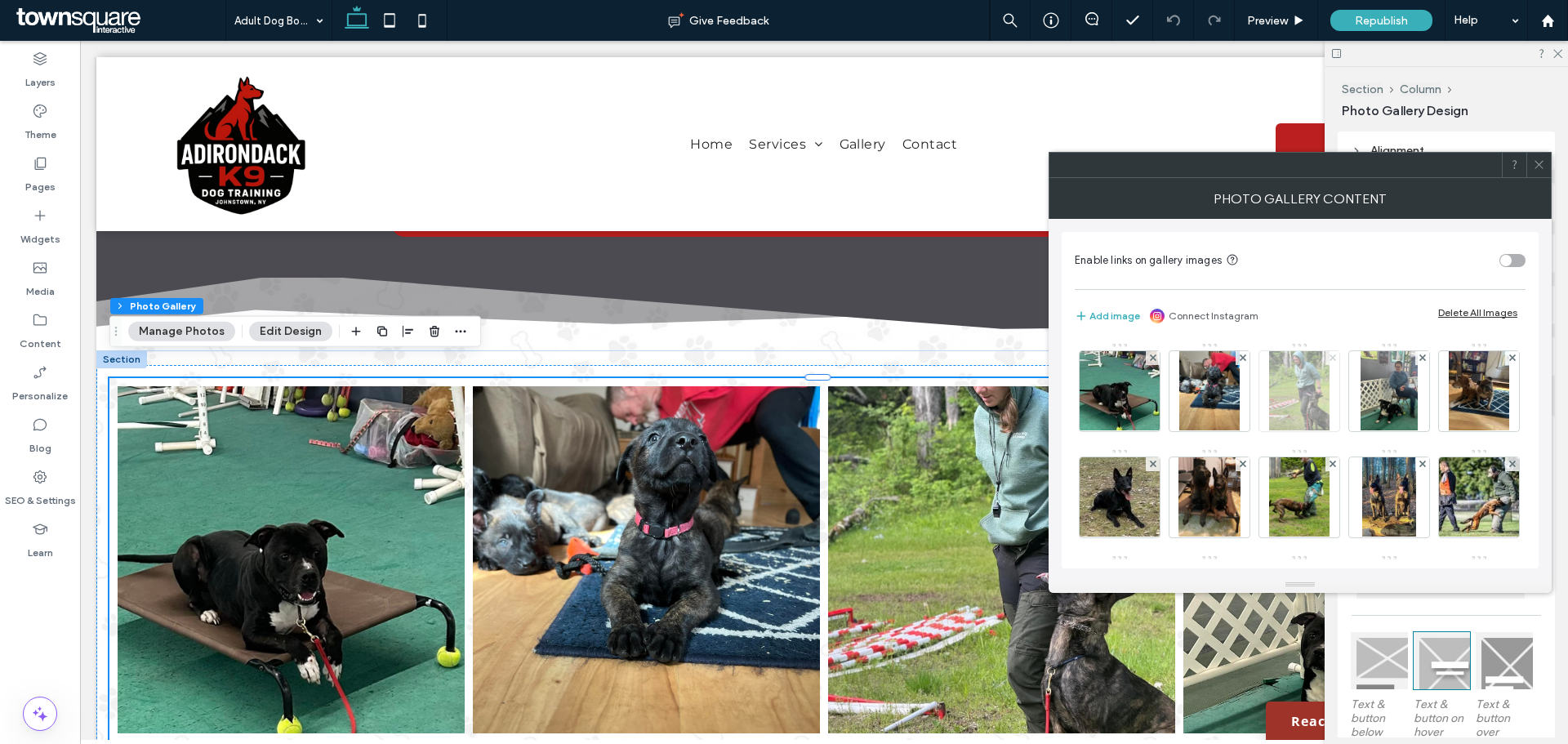
click at [1331, 360] on icon at bounding box center [1333, 358] width 7 height 7
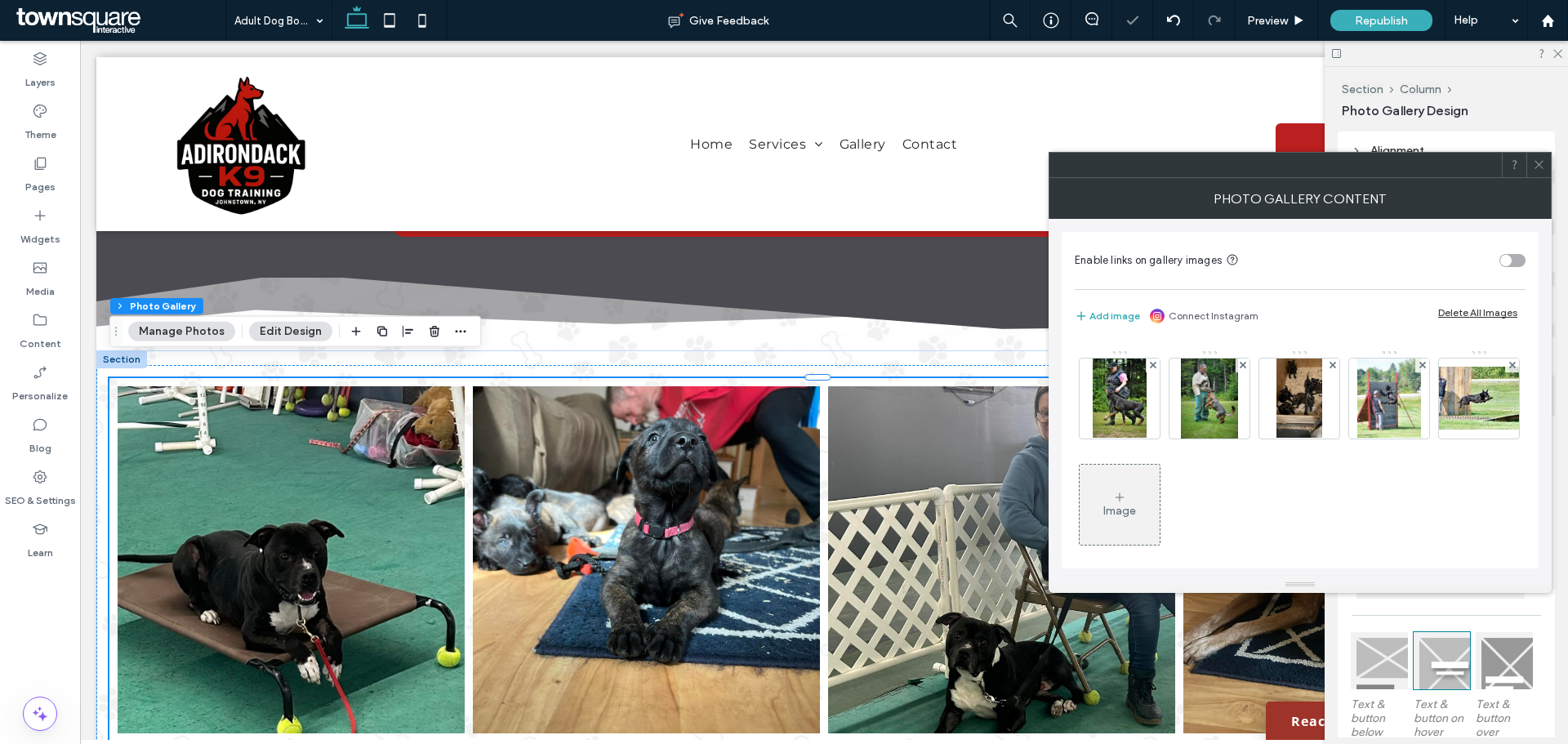
scroll to position [216, 0]
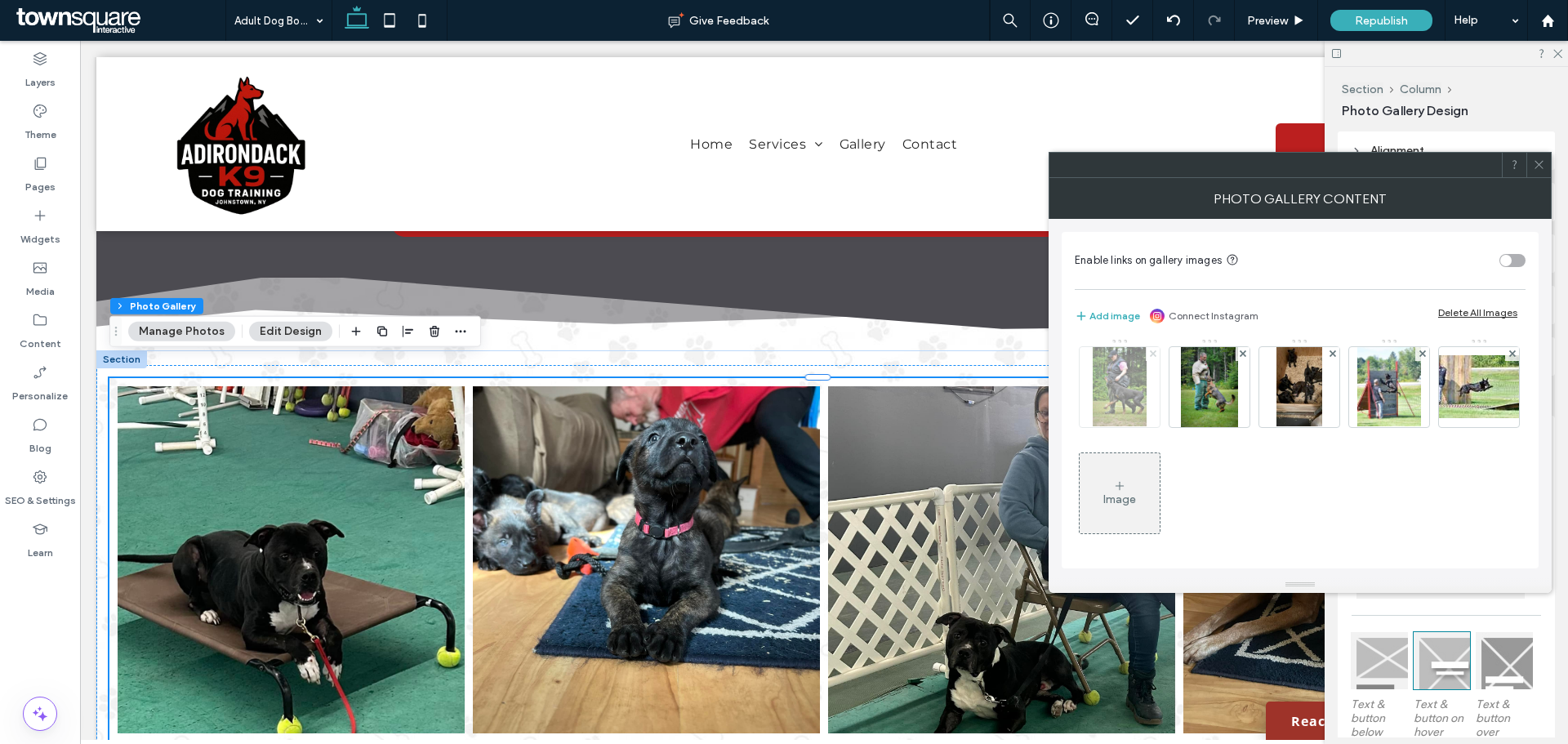
click at [1156, 353] on icon at bounding box center [1153, 354] width 7 height 7
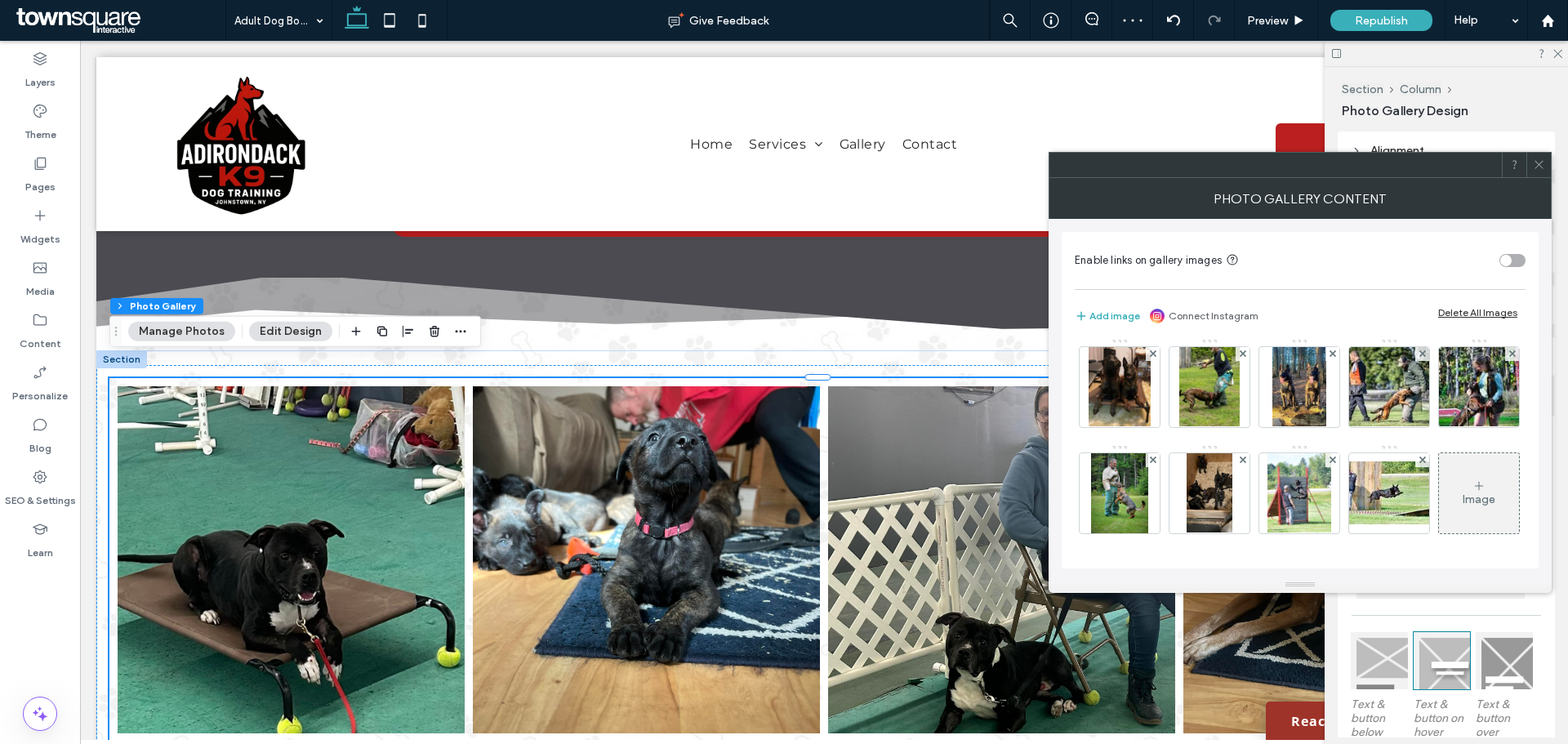
scroll to position [0, 0]
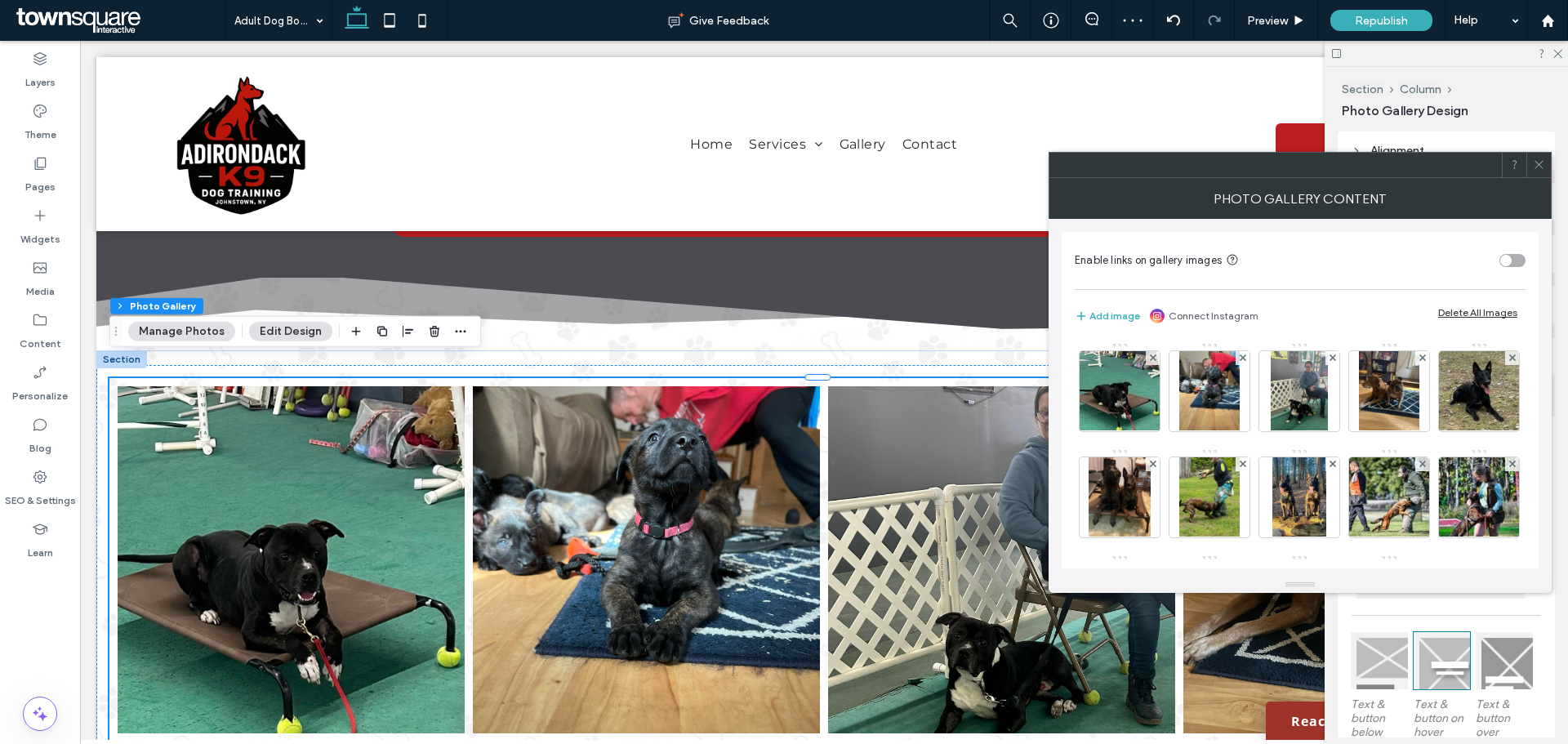
click at [1540, 175] on span at bounding box center [1538, 165] width 12 height 25
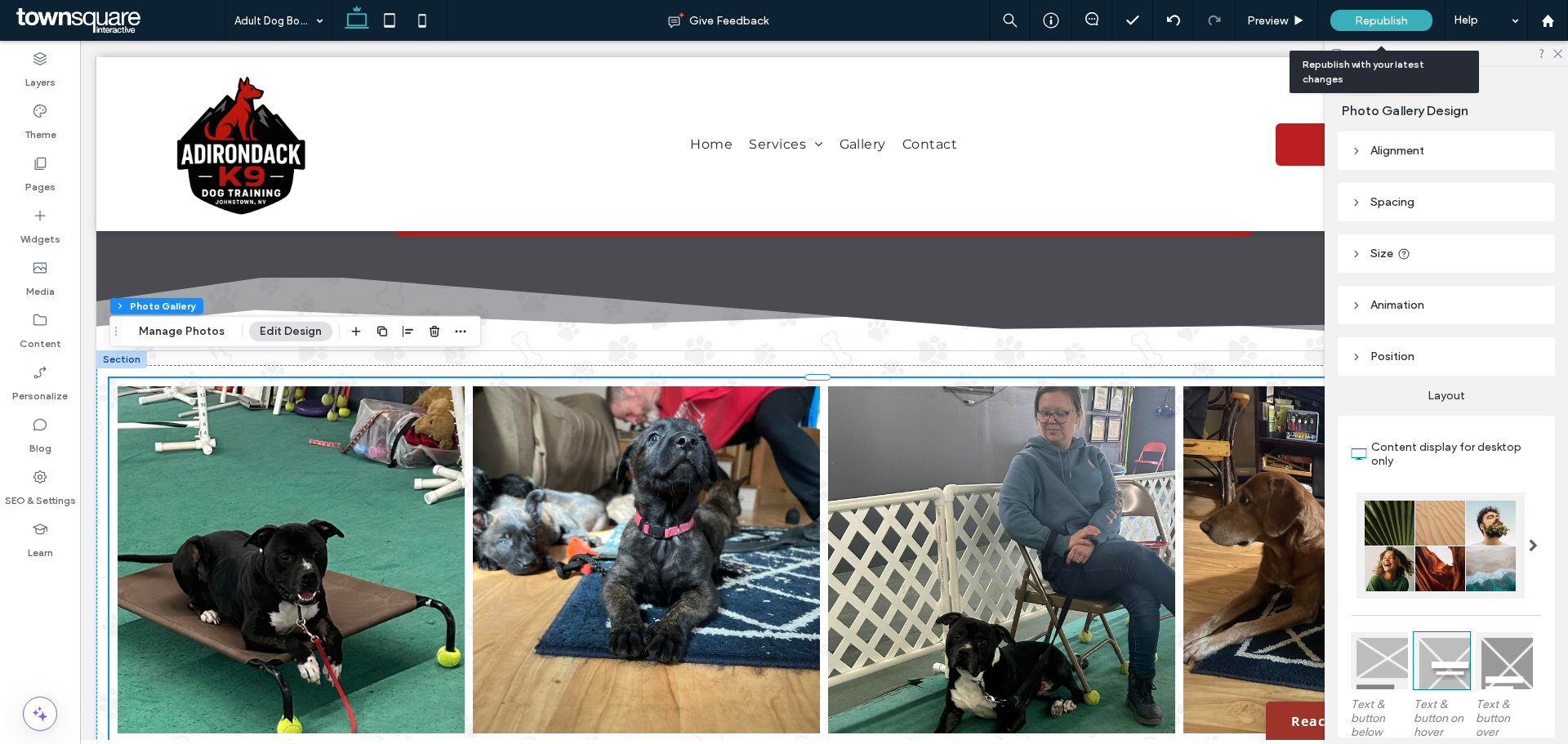
click at [1391, 24] on span "Republish" at bounding box center [1382, 21] width 53 height 14
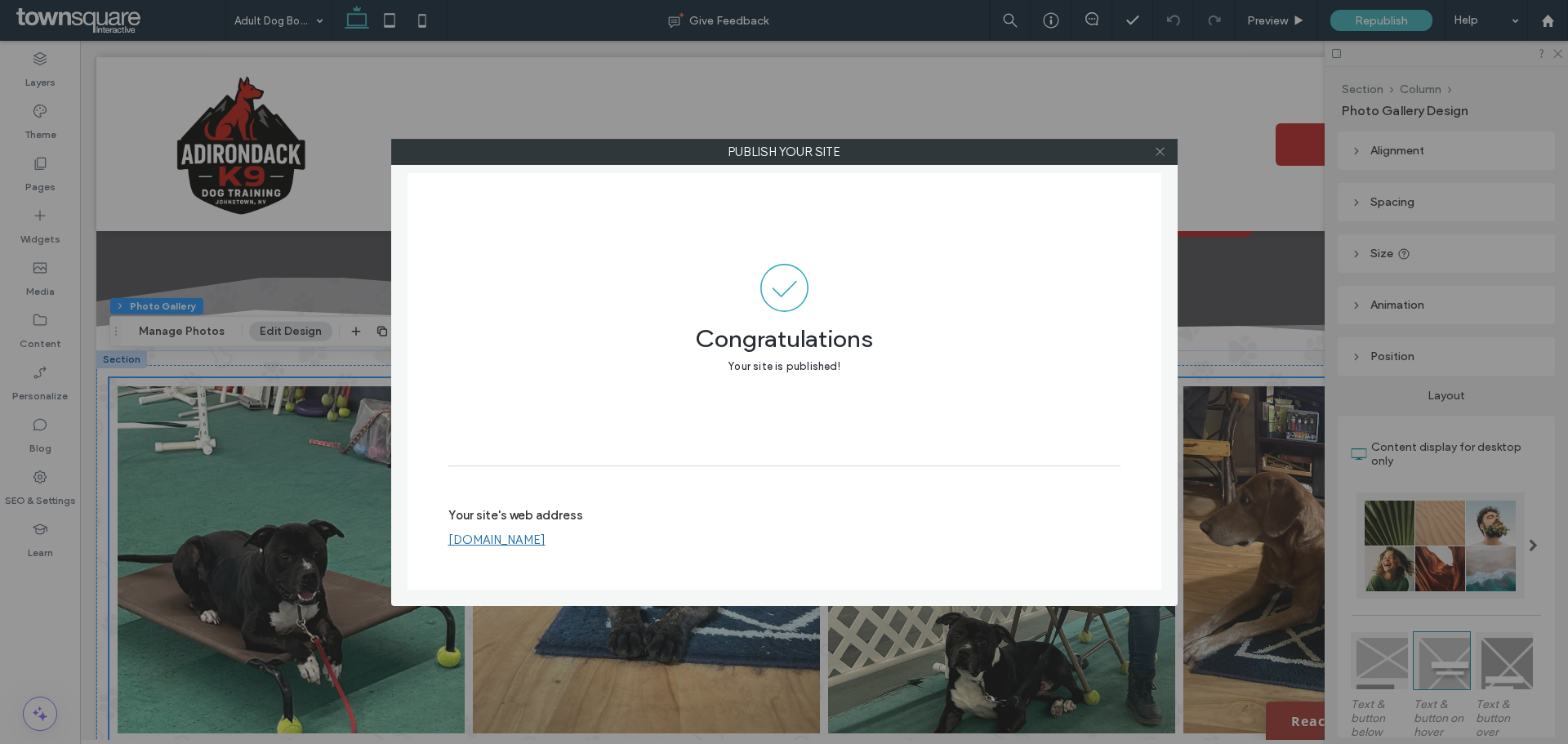
click at [1155, 148] on icon at bounding box center [1159, 151] width 12 height 12
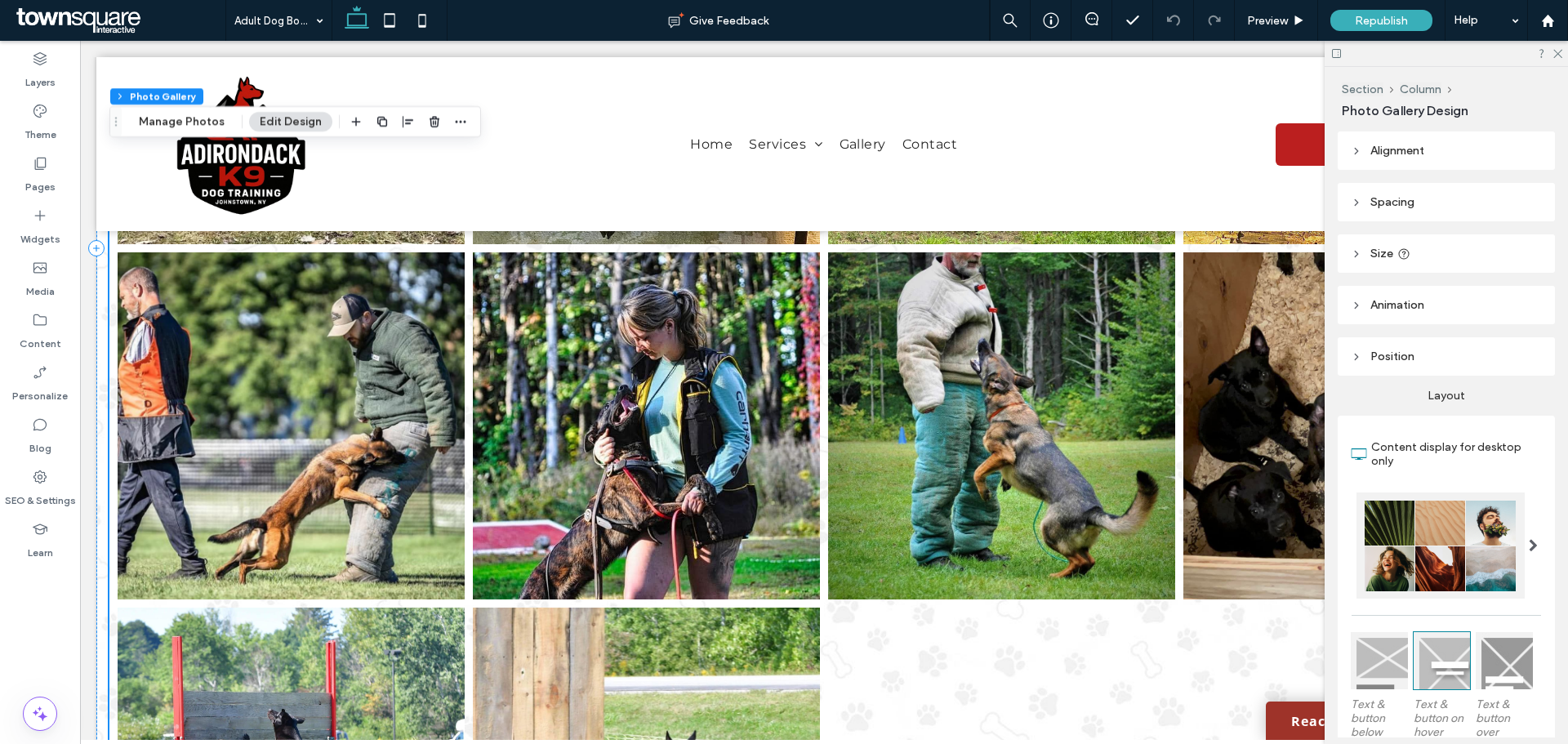
scroll to position [2530, 0]
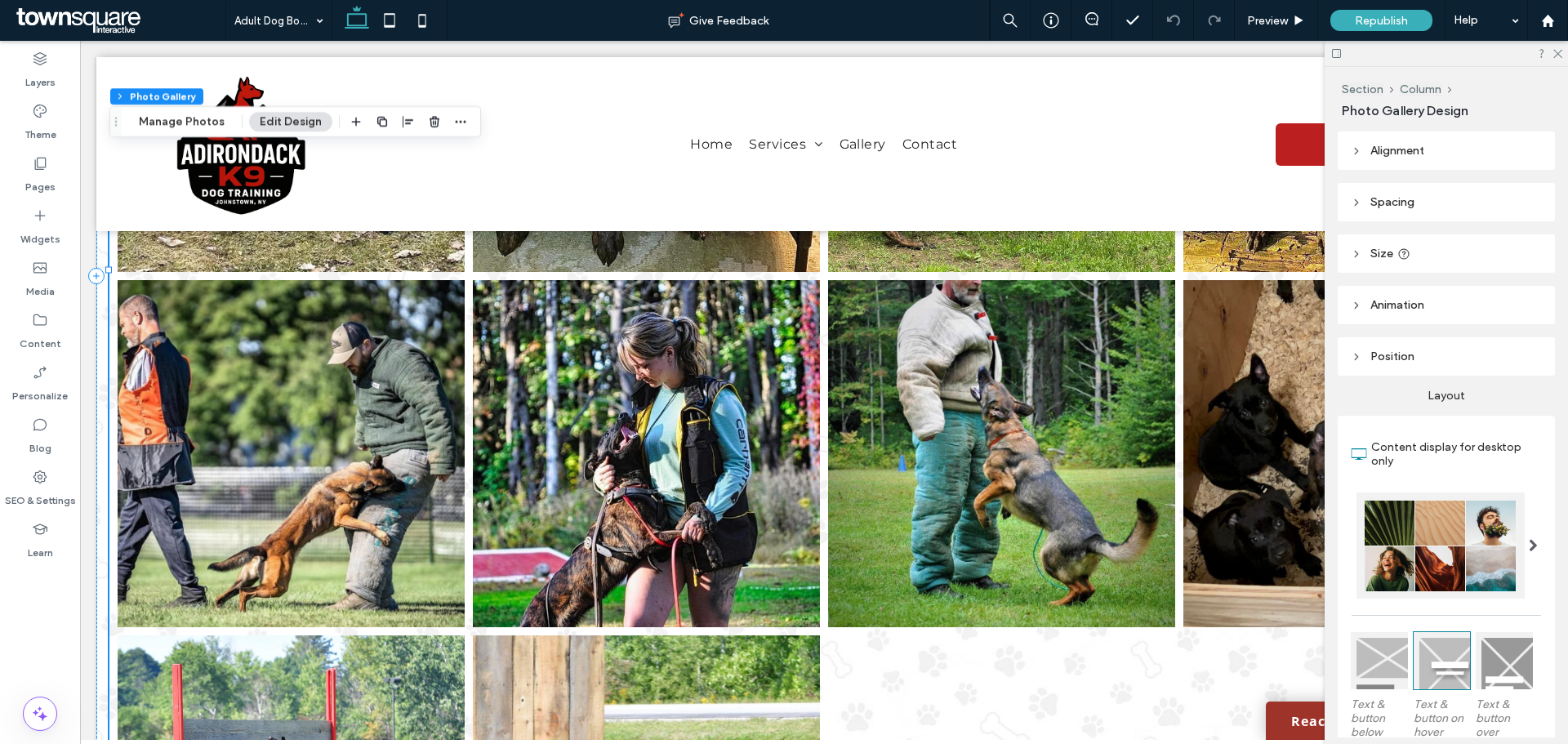
click at [653, 377] on link at bounding box center [646, 453] width 347 height 347
click at [173, 119] on button "Manage Photos" at bounding box center [181, 122] width 107 height 20
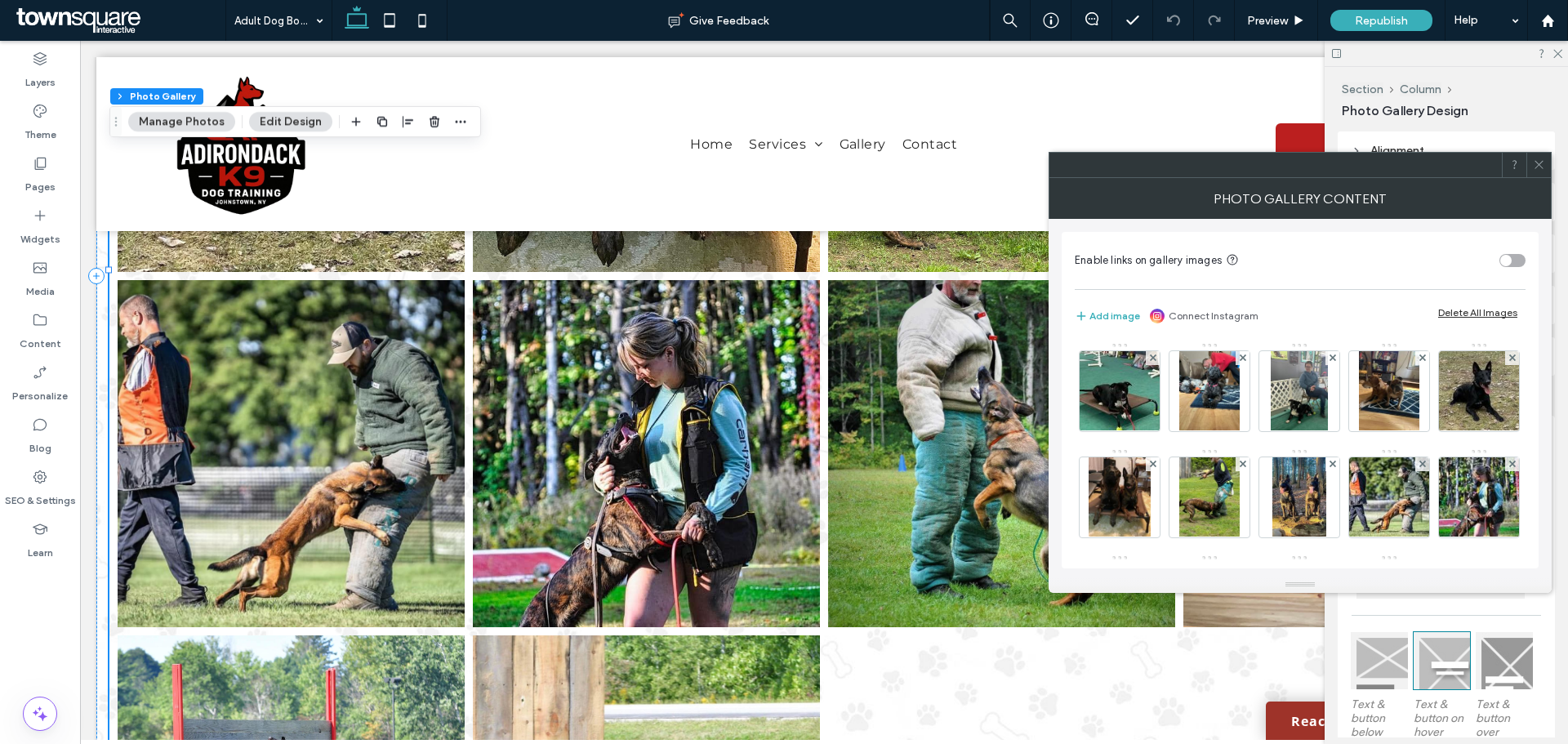
click at [676, 358] on link at bounding box center [646, 453] width 347 height 347
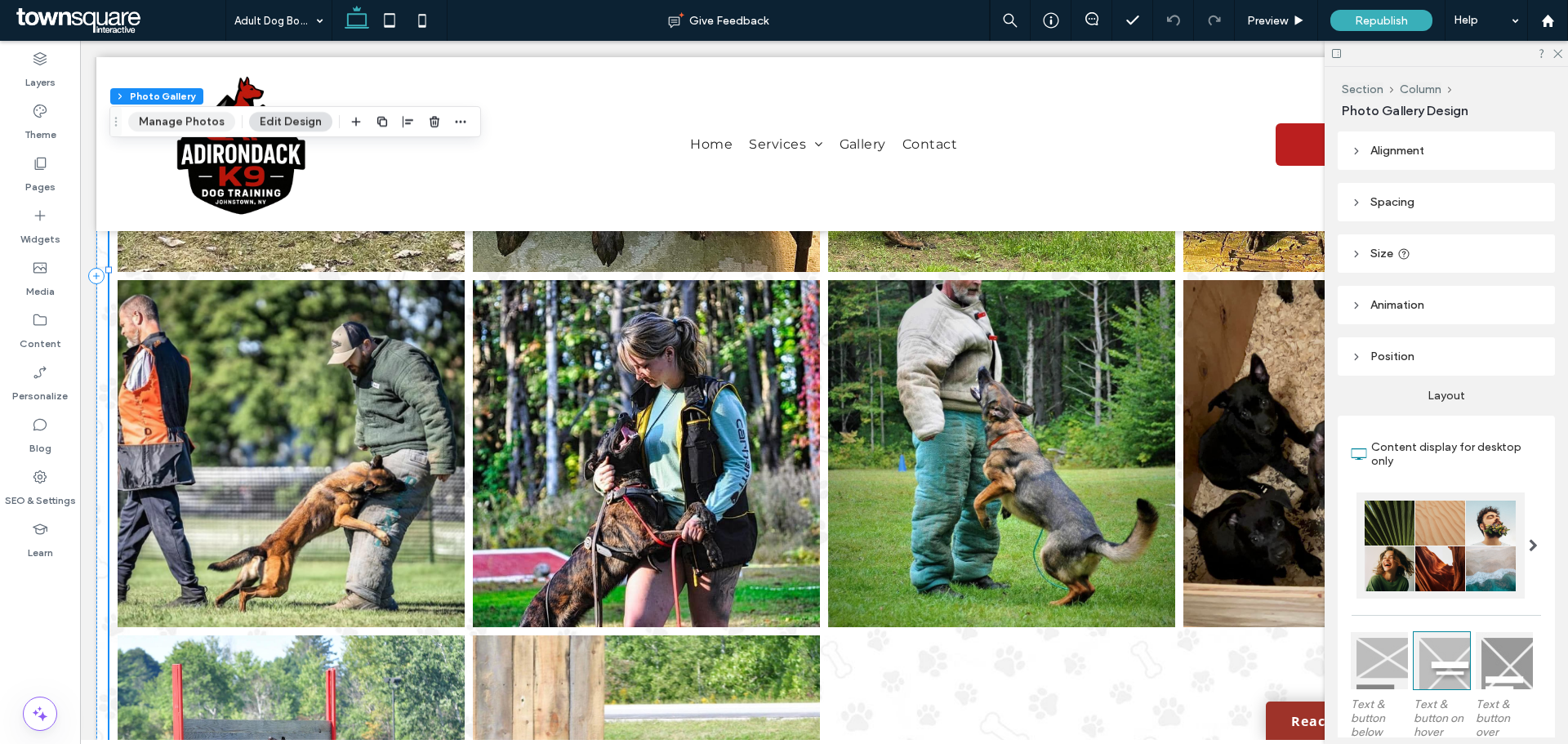
click at [186, 114] on button "Manage Photos" at bounding box center [181, 122] width 107 height 20
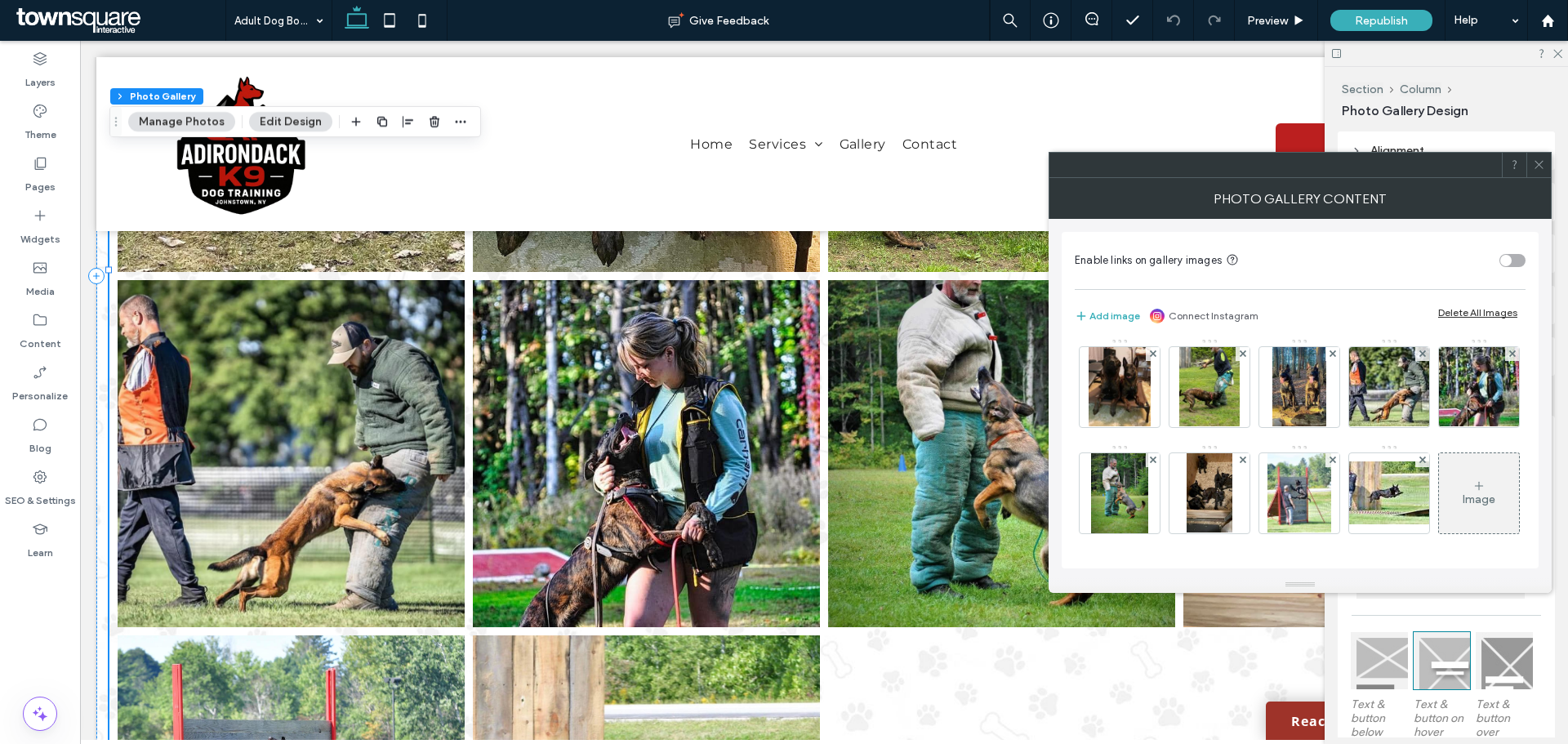
scroll to position [163, 0]
click at [1509, 357] on icon at bounding box center [1512, 354] width 7 height 7
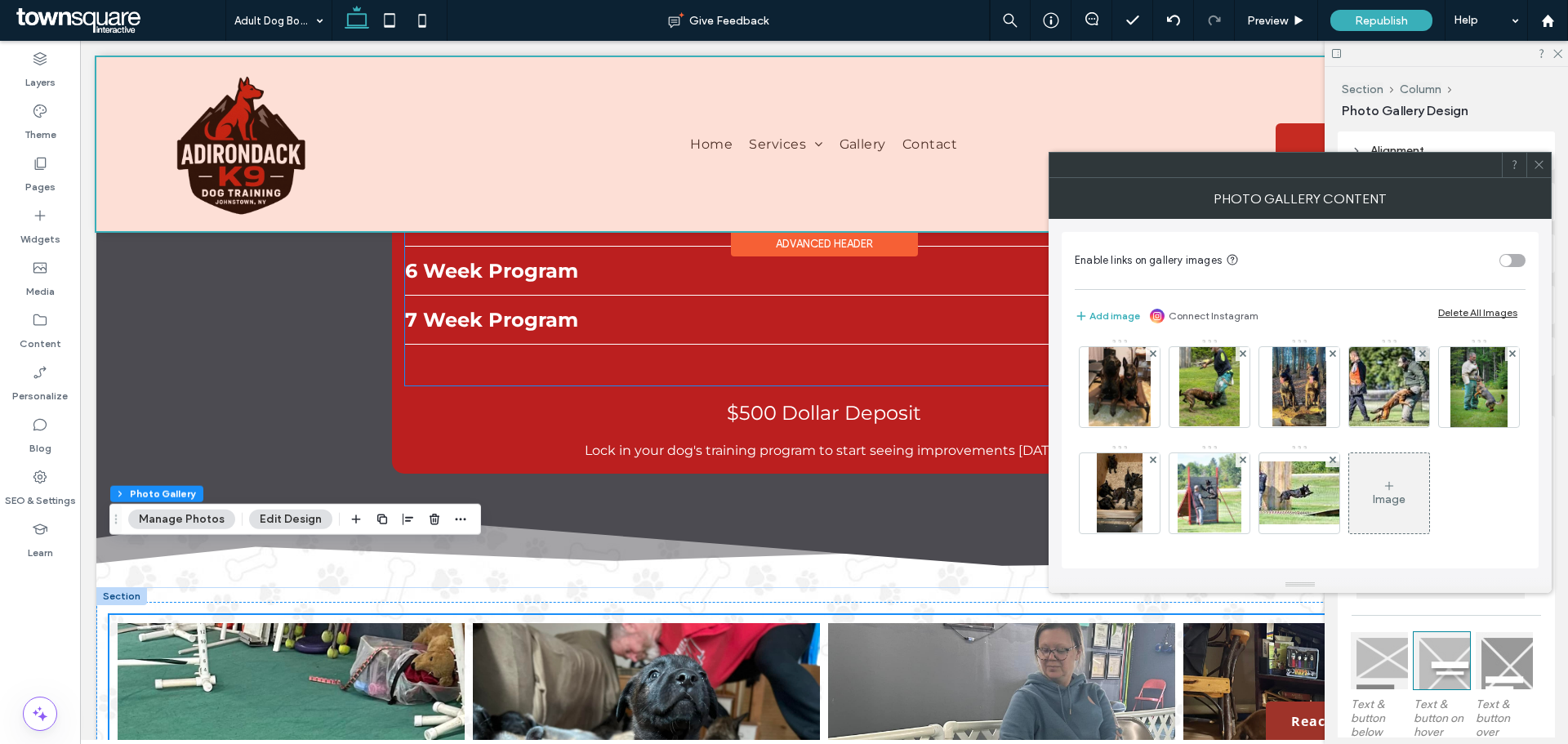
scroll to position [1445, 0]
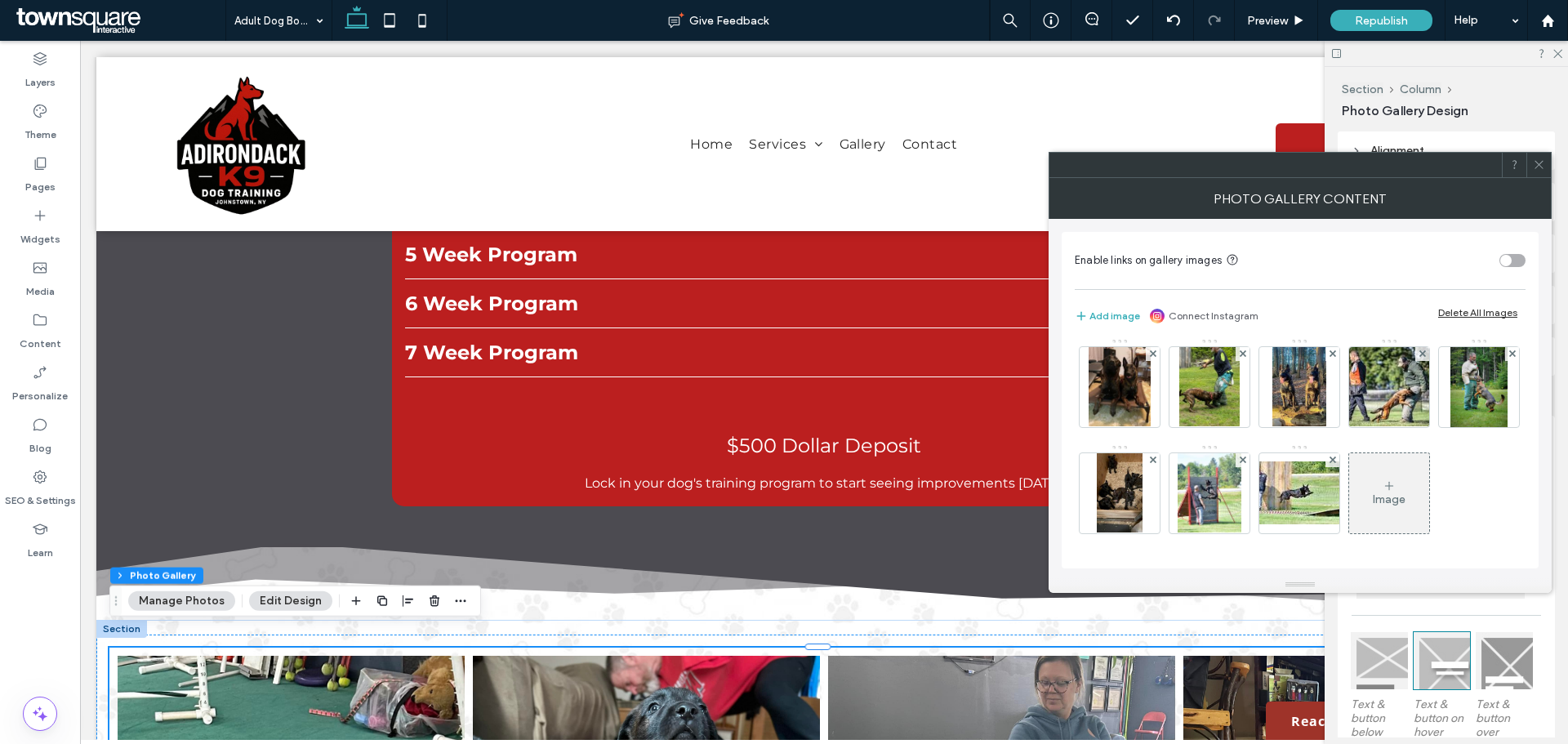
click at [1541, 167] on use at bounding box center [1538, 165] width 8 height 8
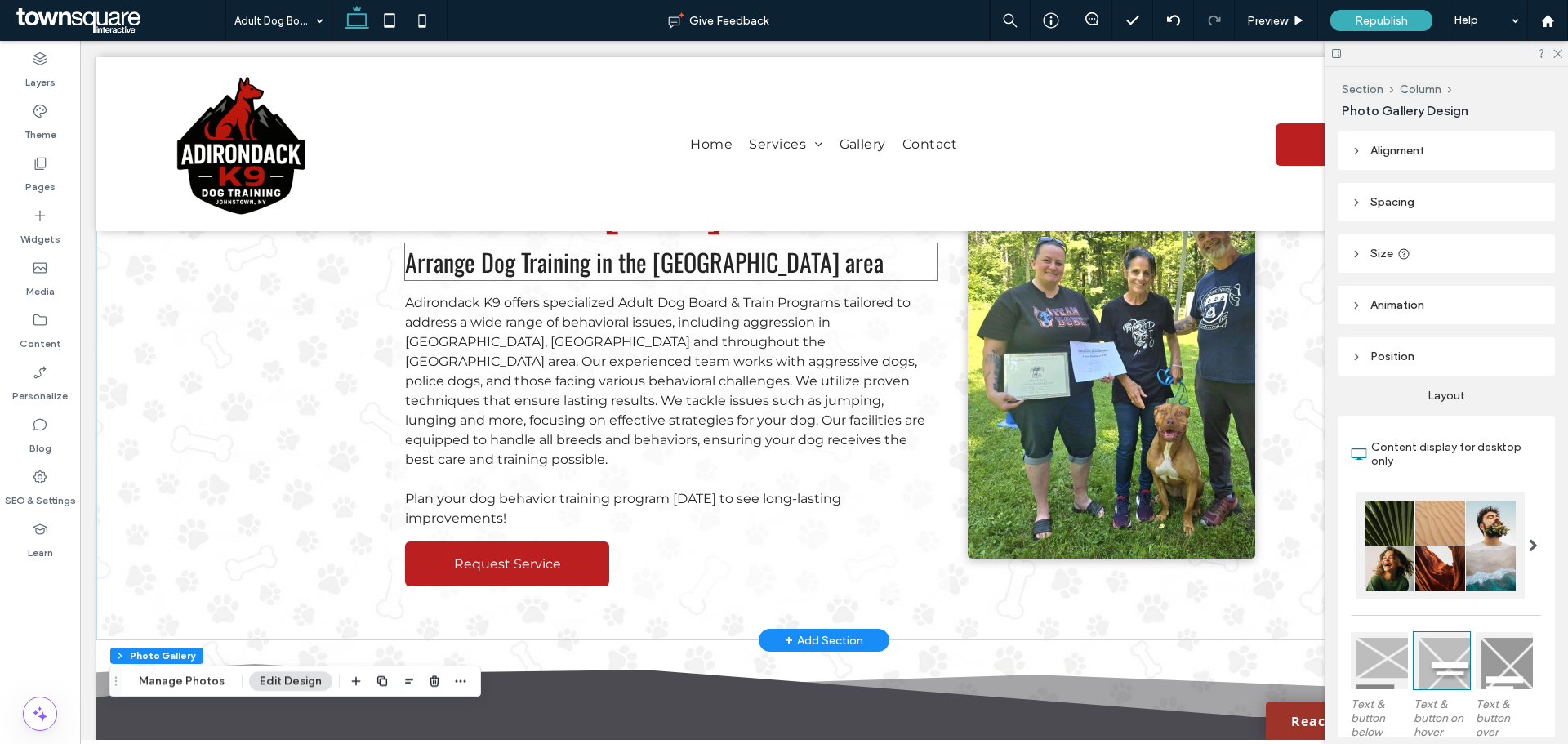
scroll to position [163, 0]
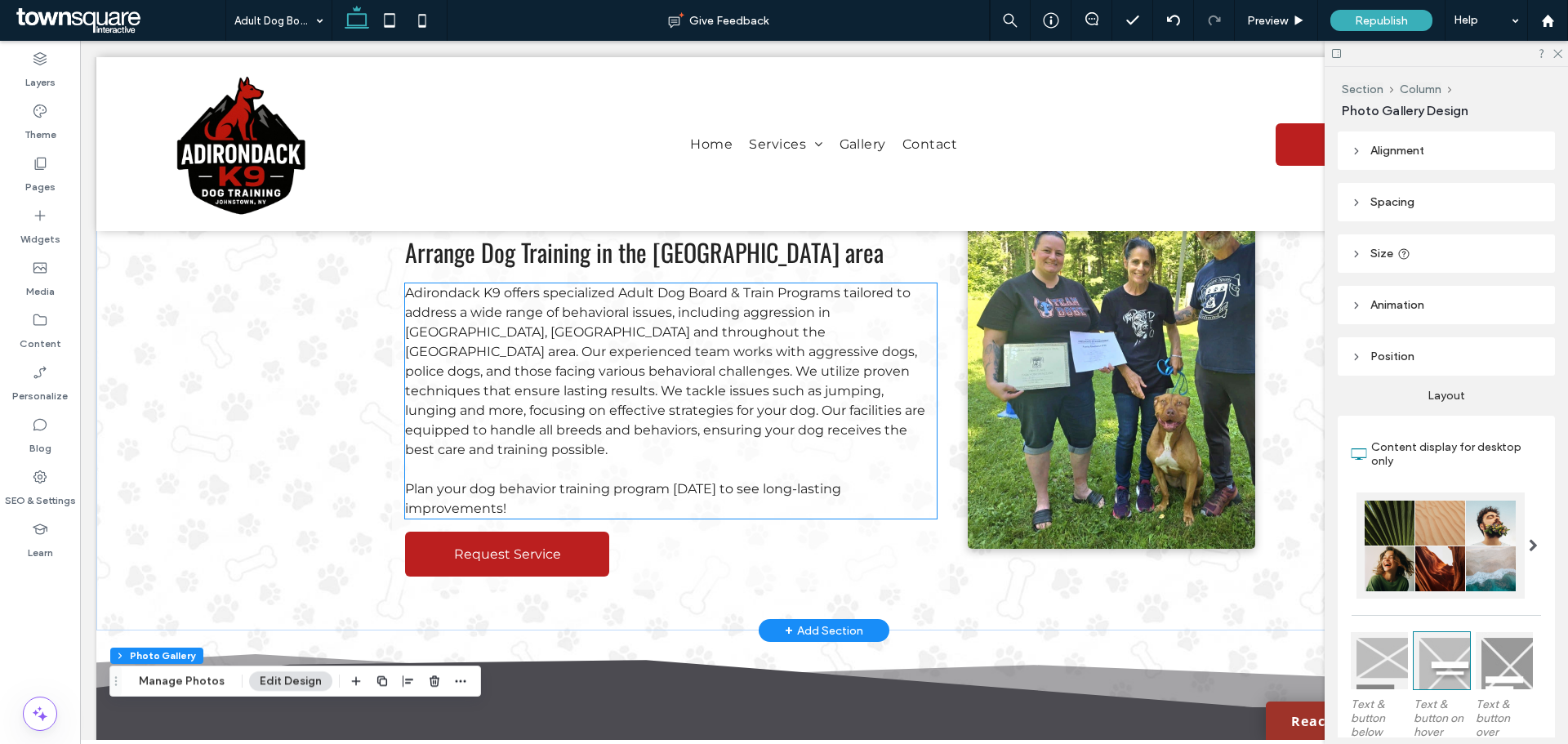
click at [487, 318] on span "Adirondack K9 offers specialized Adult Dog Board & Train Programs tailored to a…" at bounding box center [665, 371] width 520 height 172
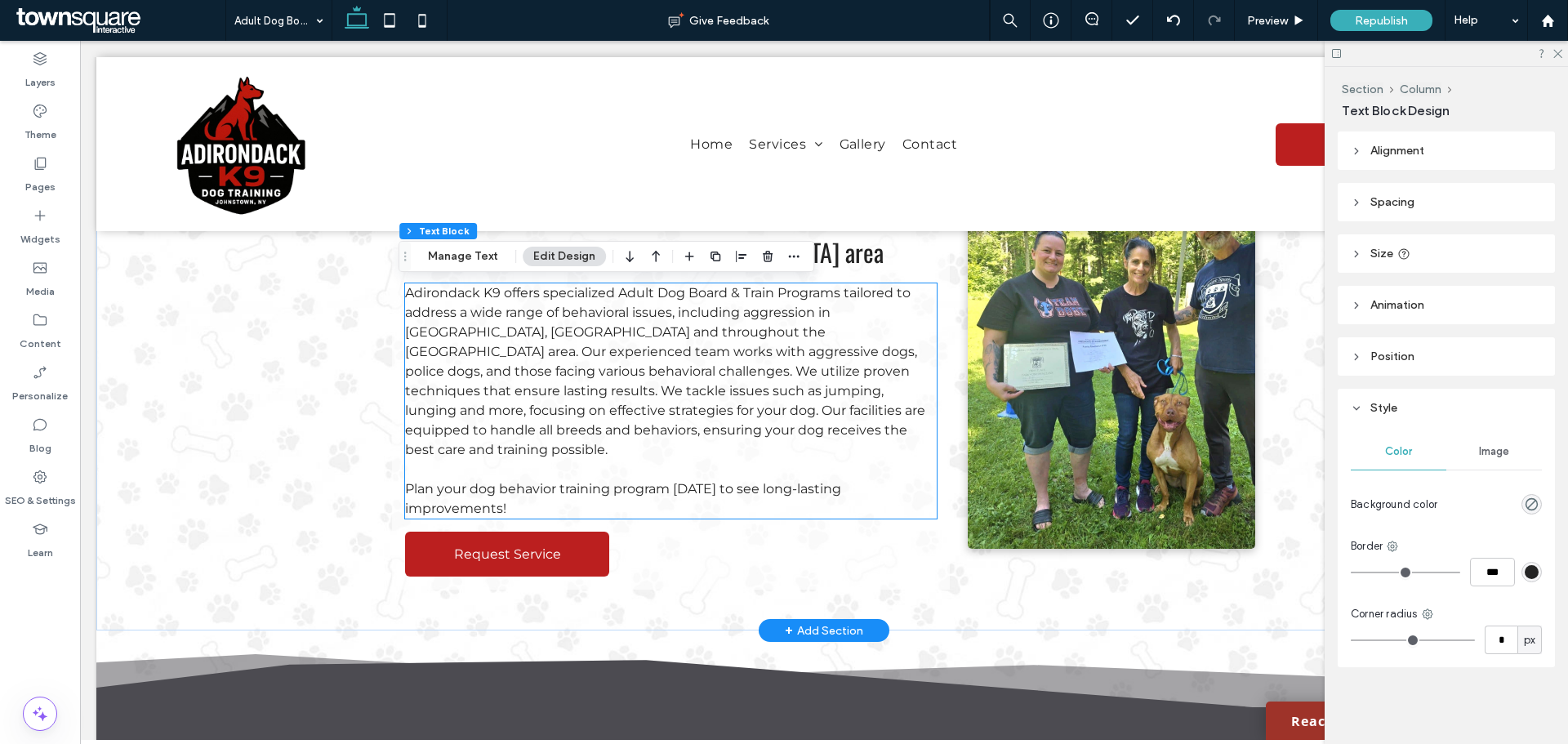
click at [487, 318] on div "Adirondack K9 offers specialized Adult Dog Board & Train Programs tailored to a…" at bounding box center [670, 401] width 531 height 235
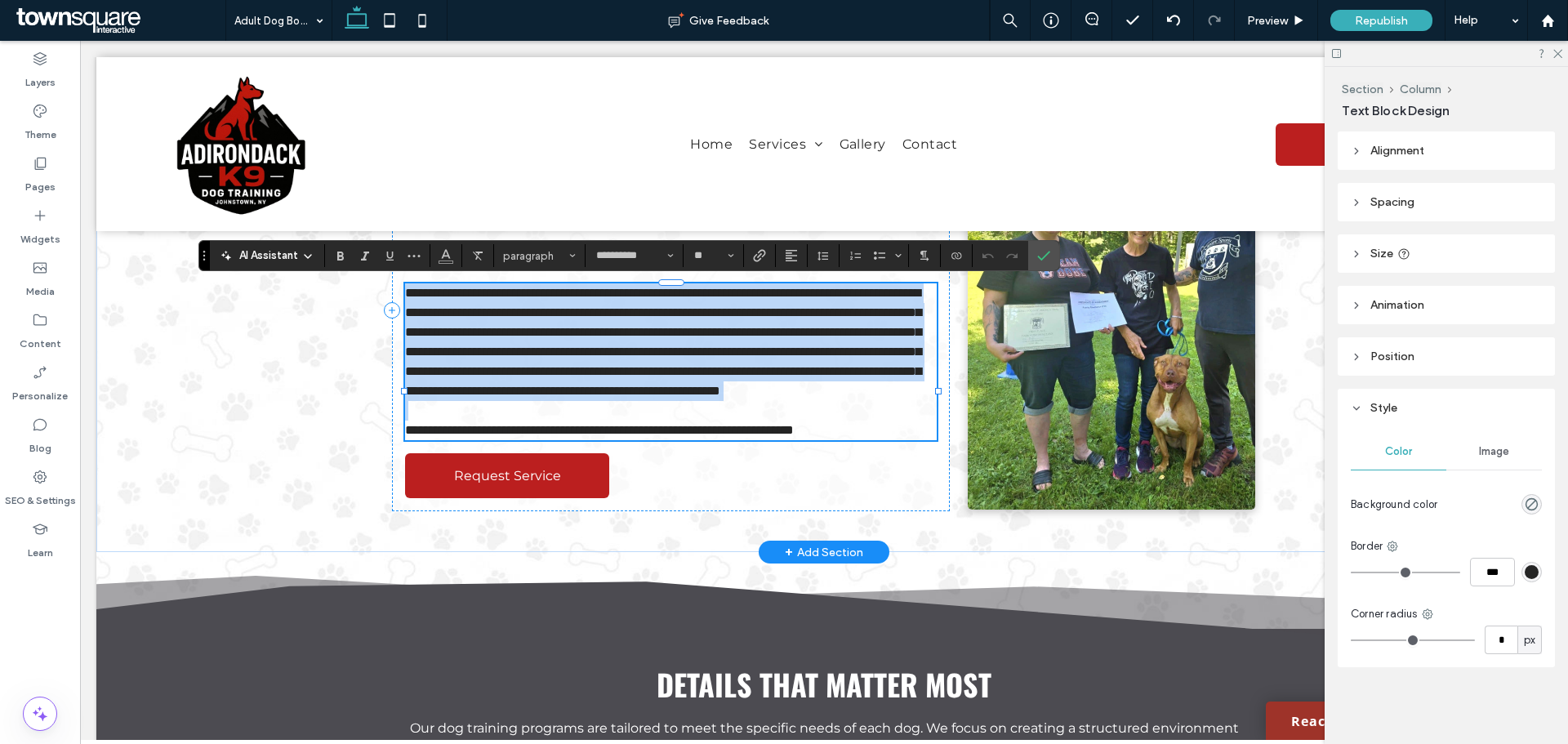
click at [578, 302] on p "**********" at bounding box center [670, 342] width 531 height 118
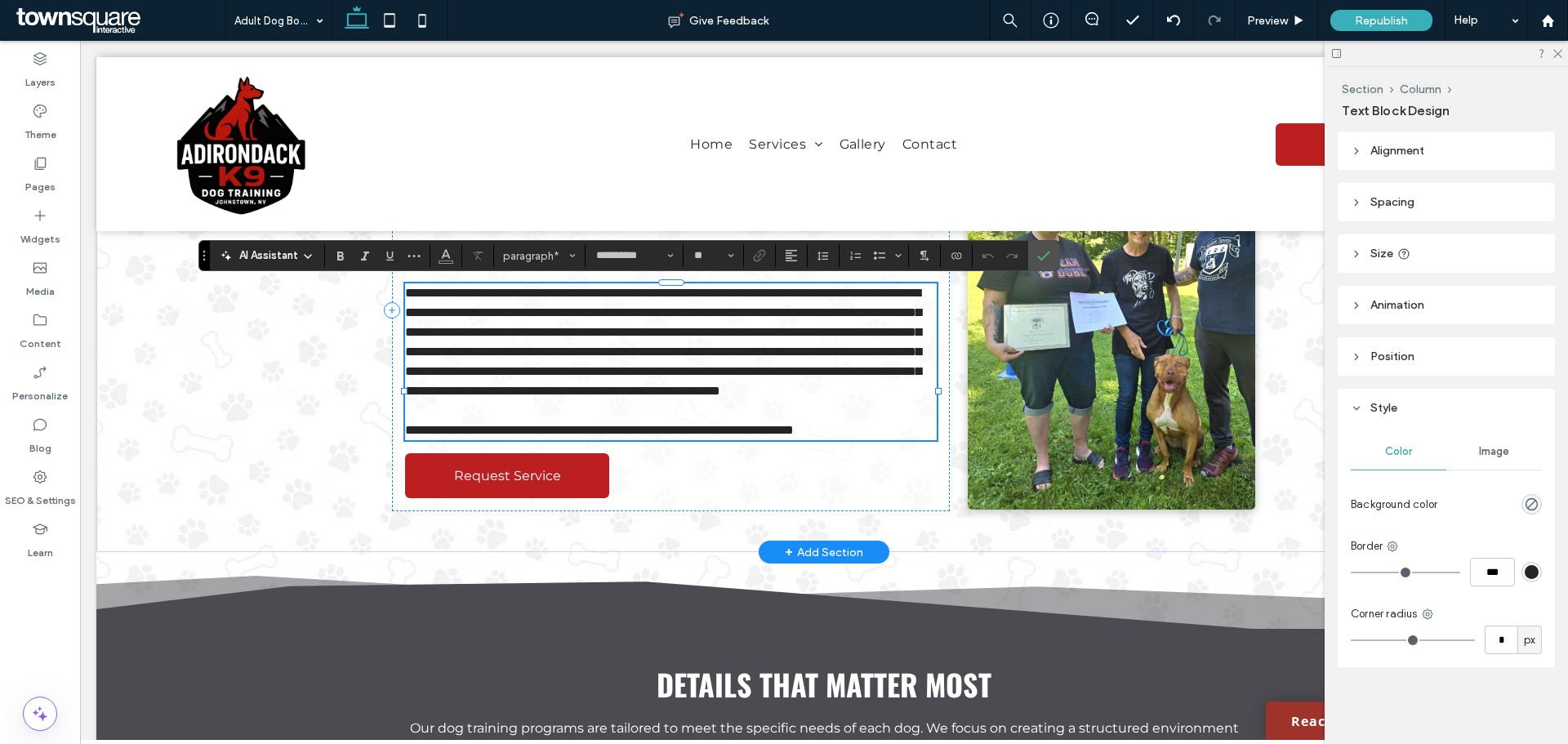
click at [646, 331] on span "**********" at bounding box center [663, 341] width 516 height 110
click at [546, 334] on span "**********" at bounding box center [663, 341] width 516 height 110
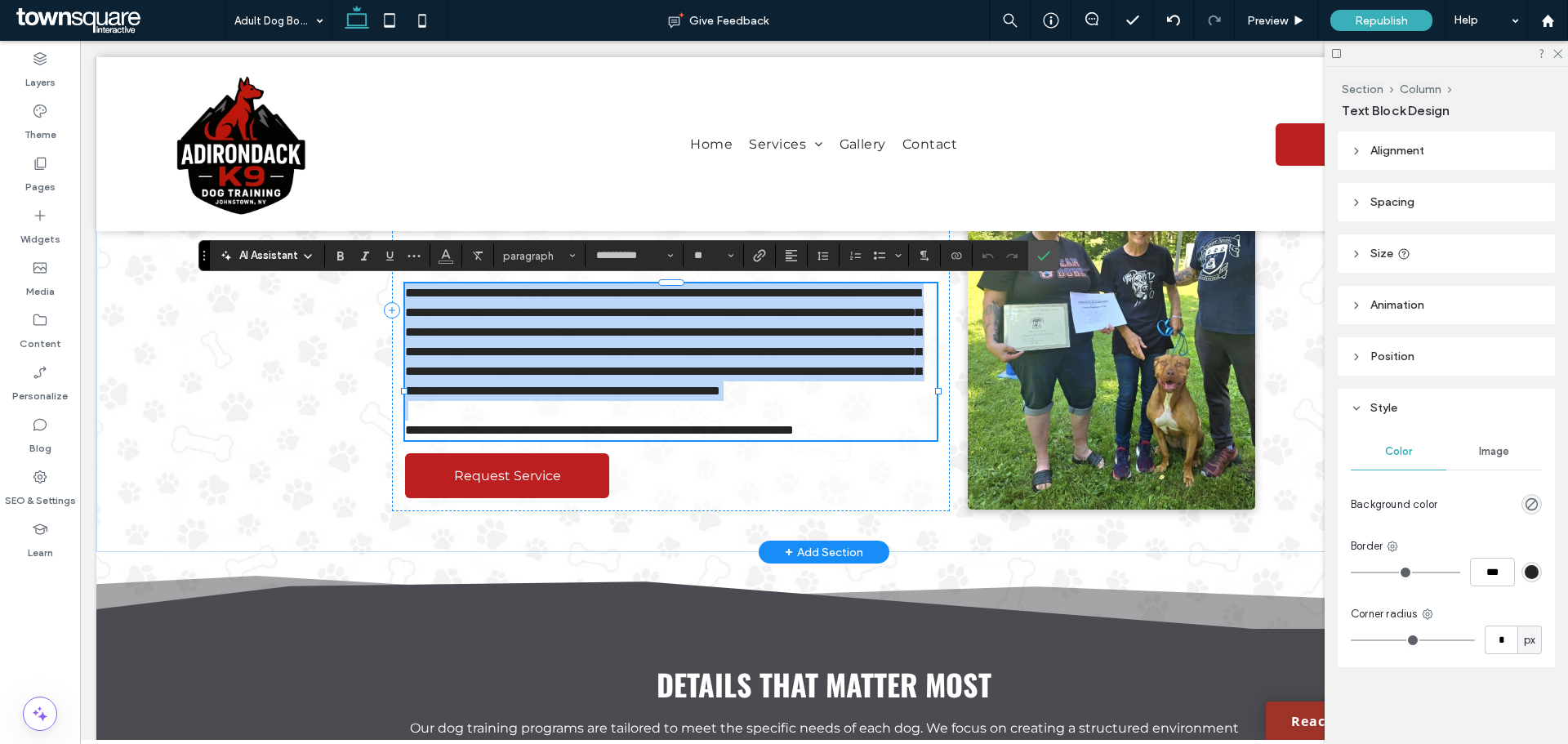
click at [546, 334] on span "**********" at bounding box center [663, 341] width 516 height 110
click at [546, 333] on span "**********" at bounding box center [663, 341] width 516 height 110
click at [553, 321] on p "**********" at bounding box center [670, 342] width 531 height 118
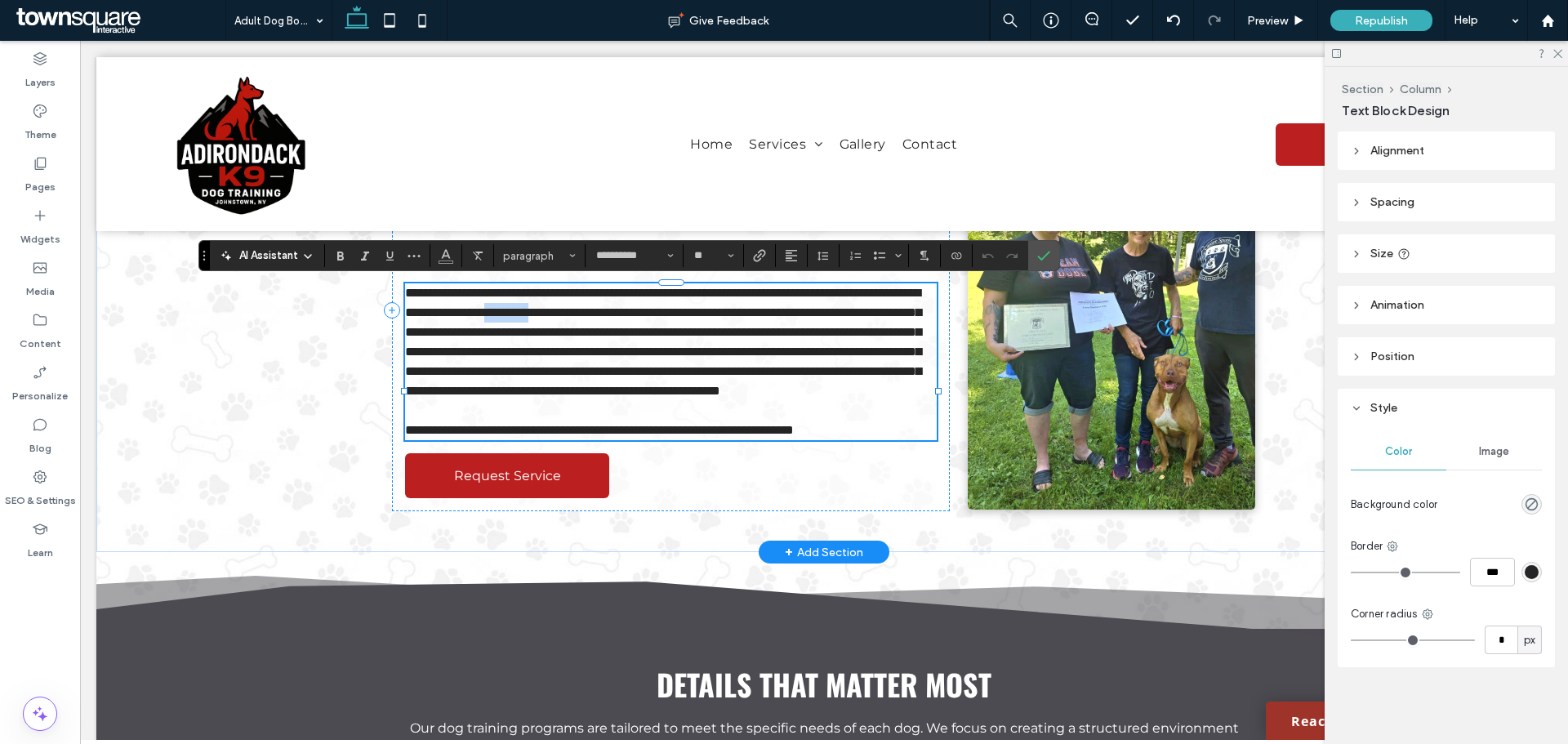
drag, startPoint x: 734, startPoint y: 311, endPoint x: 675, endPoint y: 311, distance: 59.0
click at [675, 311] on span "**********" at bounding box center [663, 341] width 516 height 110
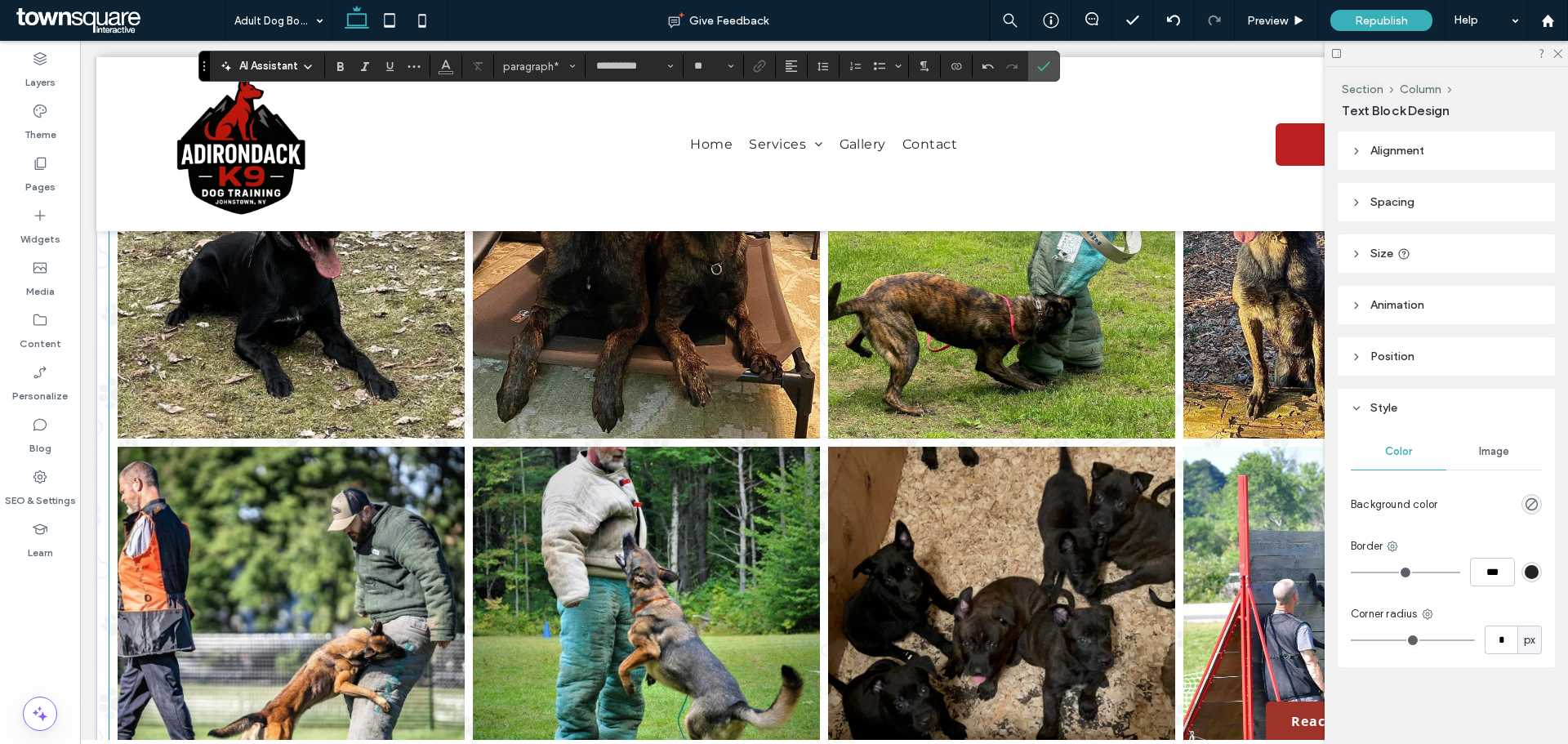
scroll to position [1796, 0]
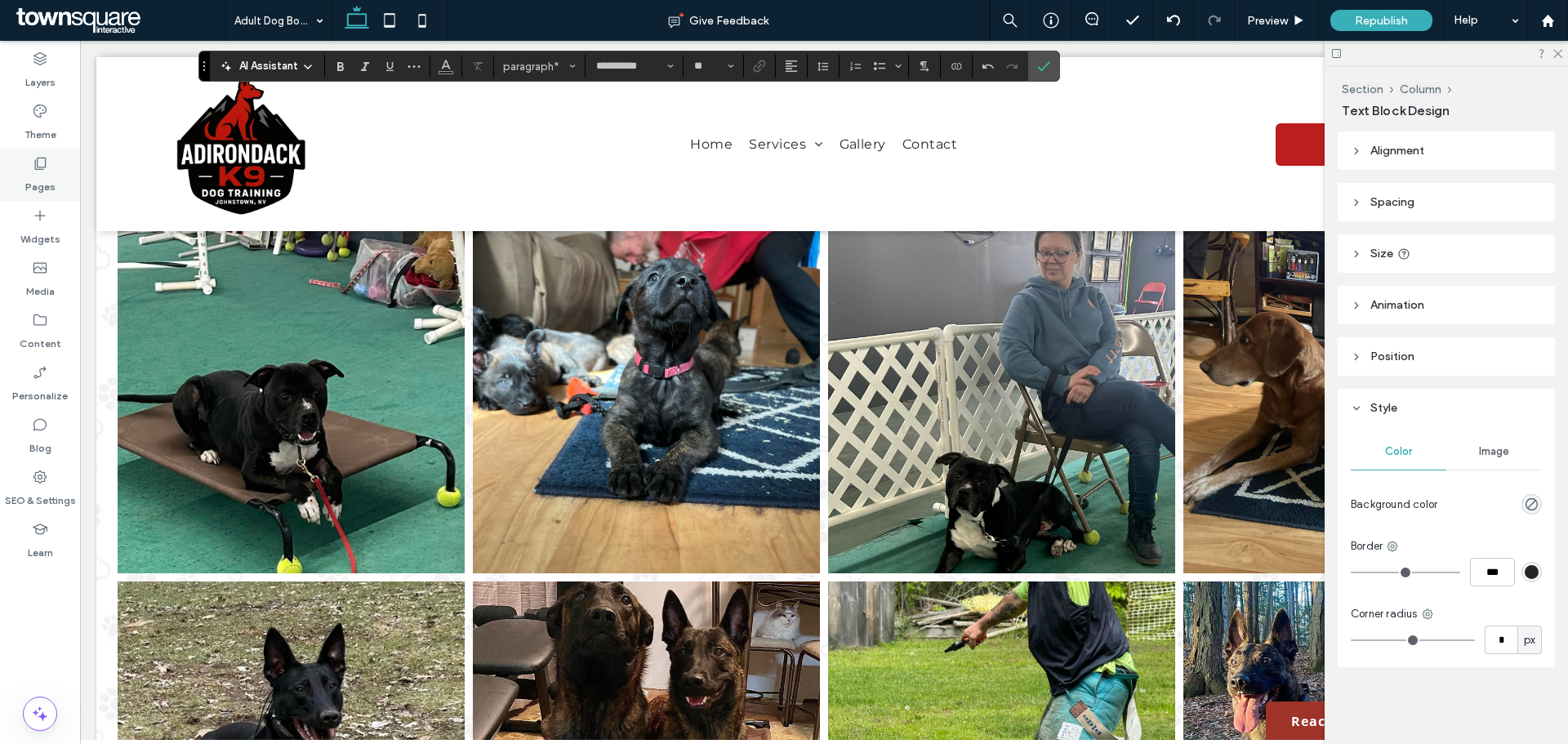
click at [60, 171] on div "Pages" at bounding box center [40, 174] width 80 height 52
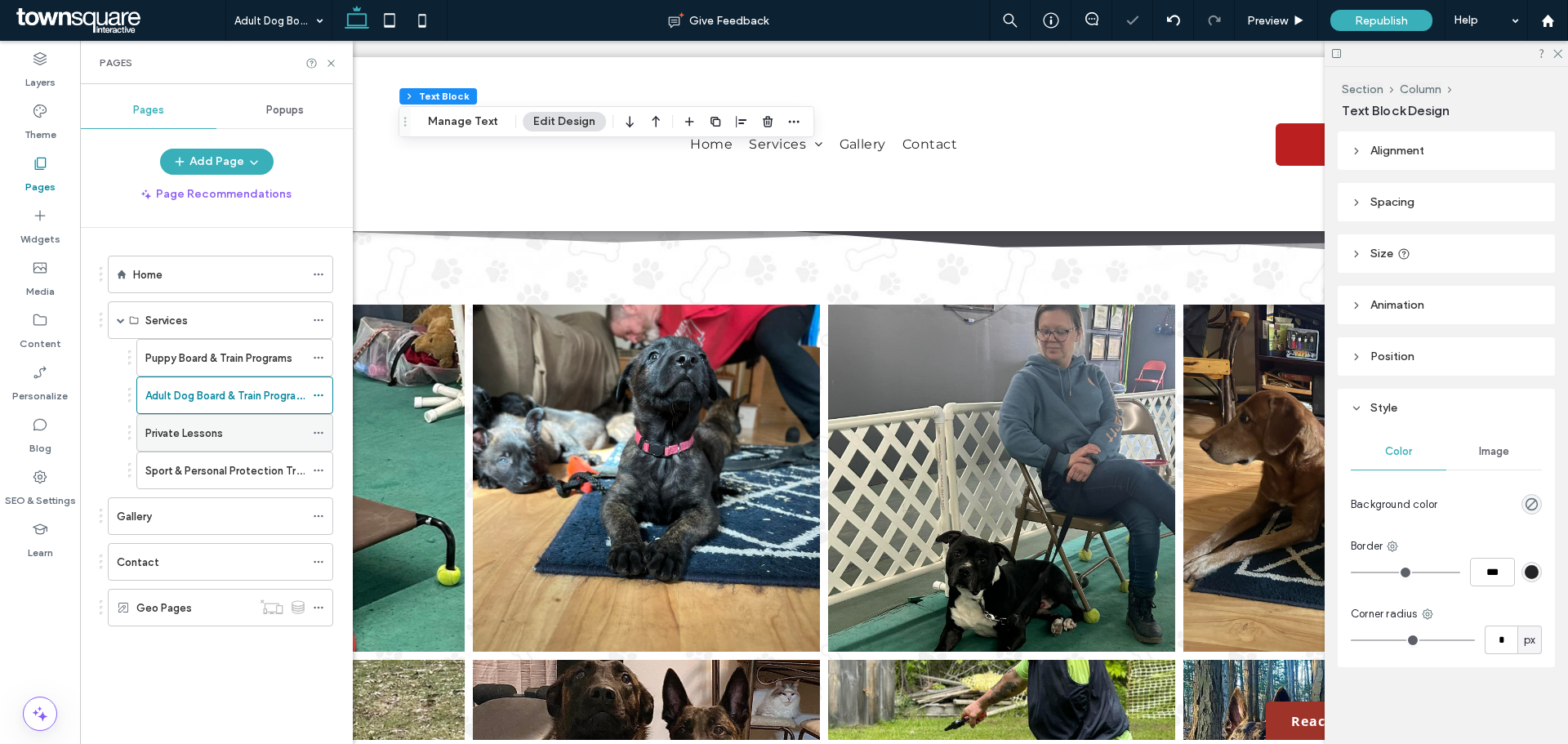
click at [213, 437] on label "Private Lessons" at bounding box center [184, 432] width 78 height 28
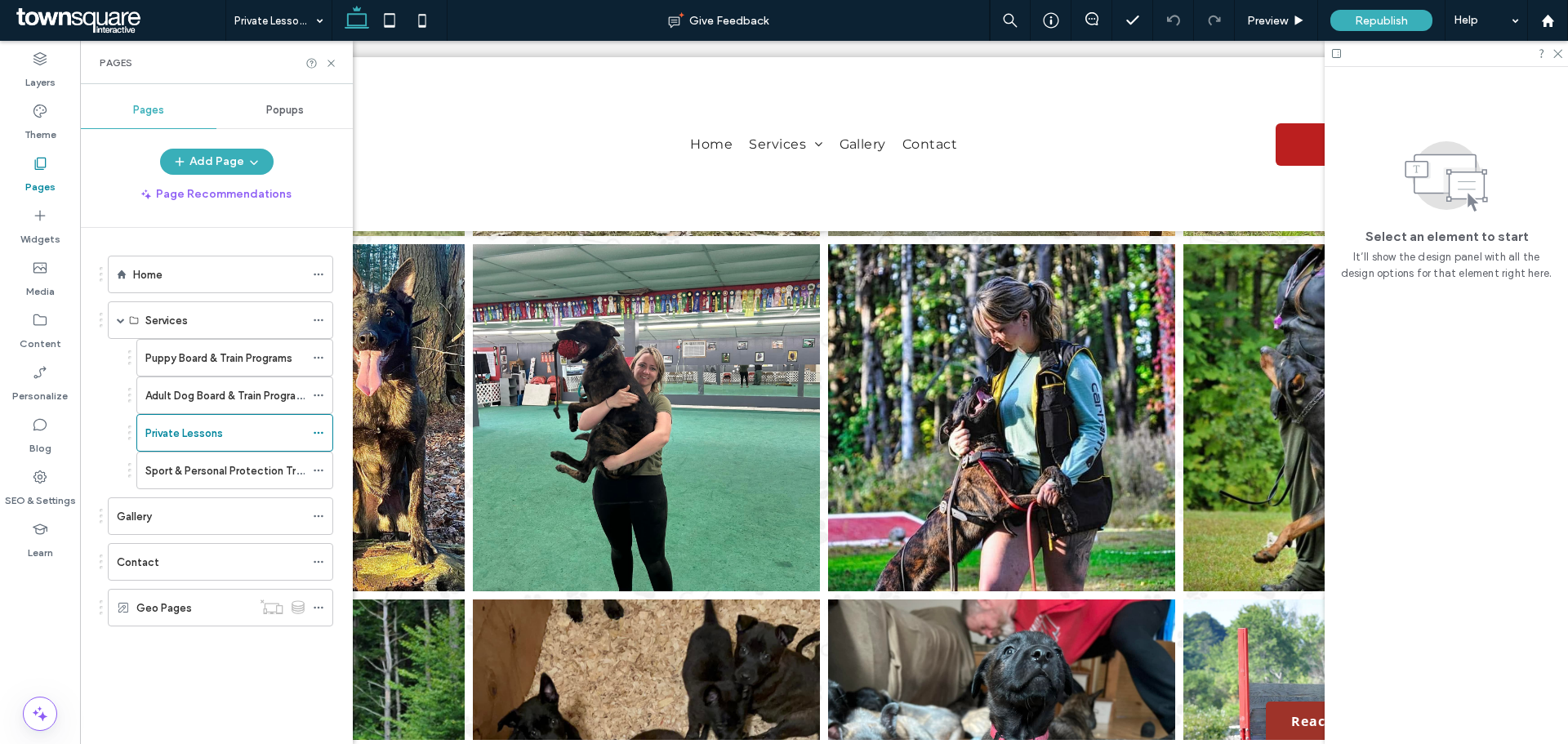
scroll to position [2367, 0]
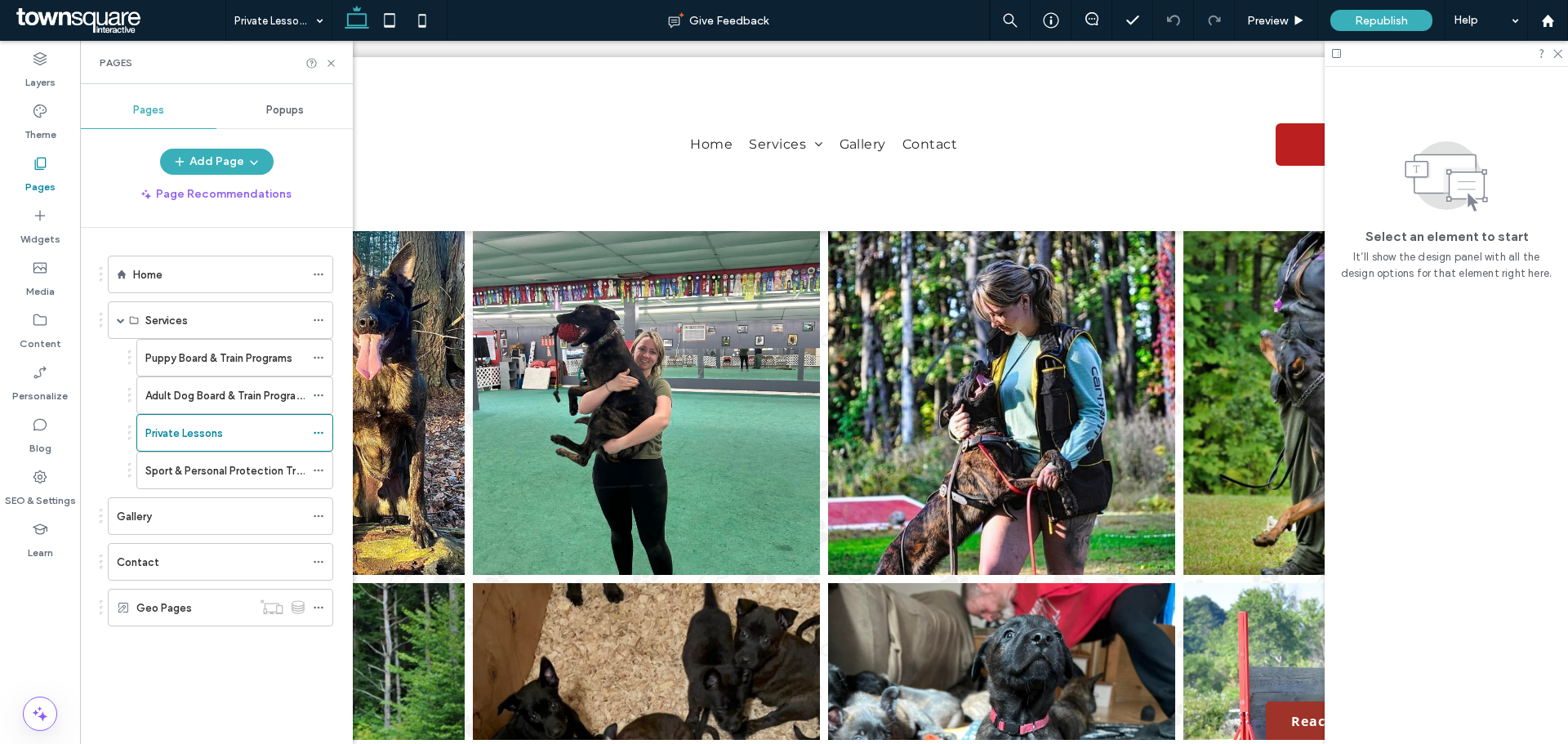
click at [691, 381] on link at bounding box center [646, 401] width 347 height 347
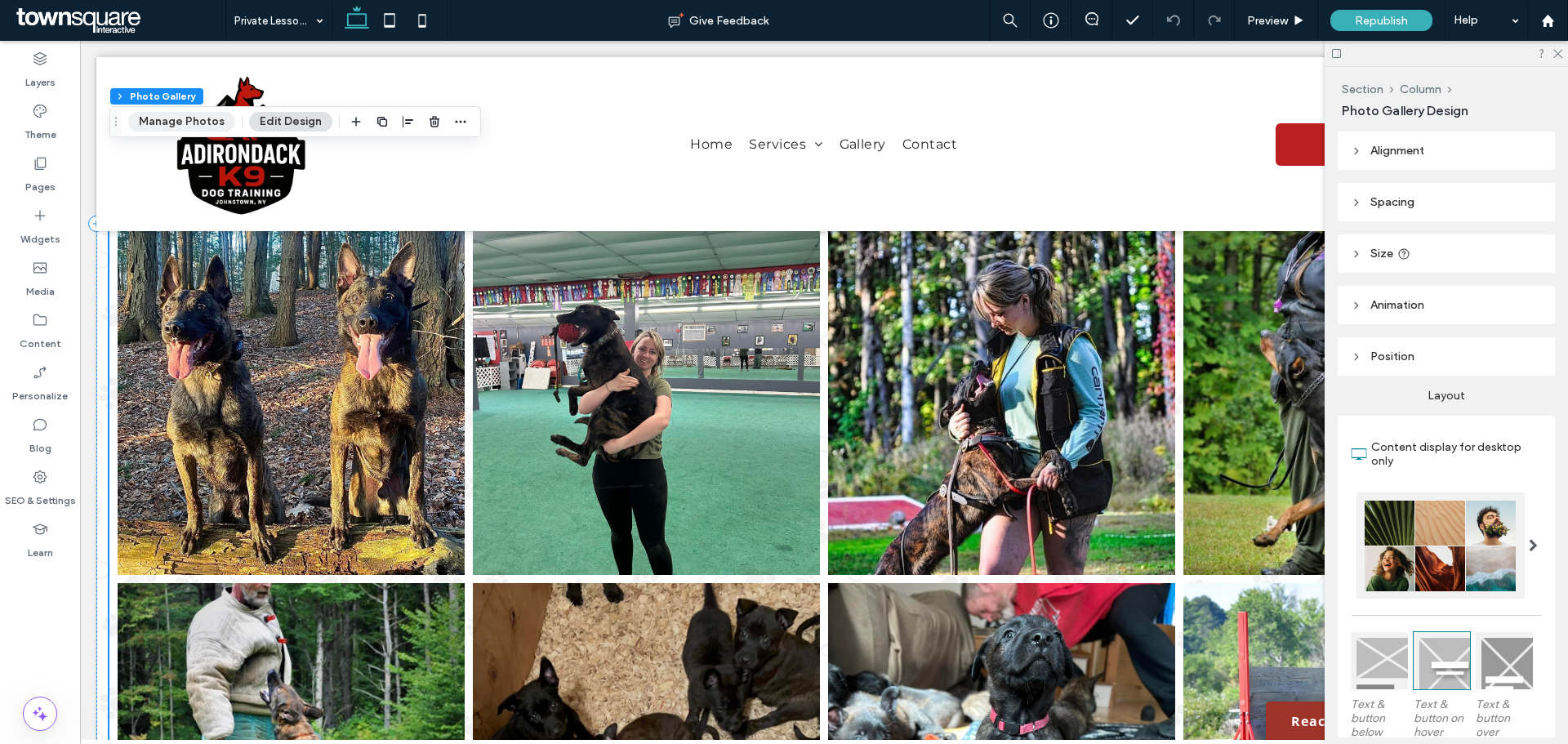
click at [189, 114] on button "Manage Photos" at bounding box center [181, 122] width 107 height 20
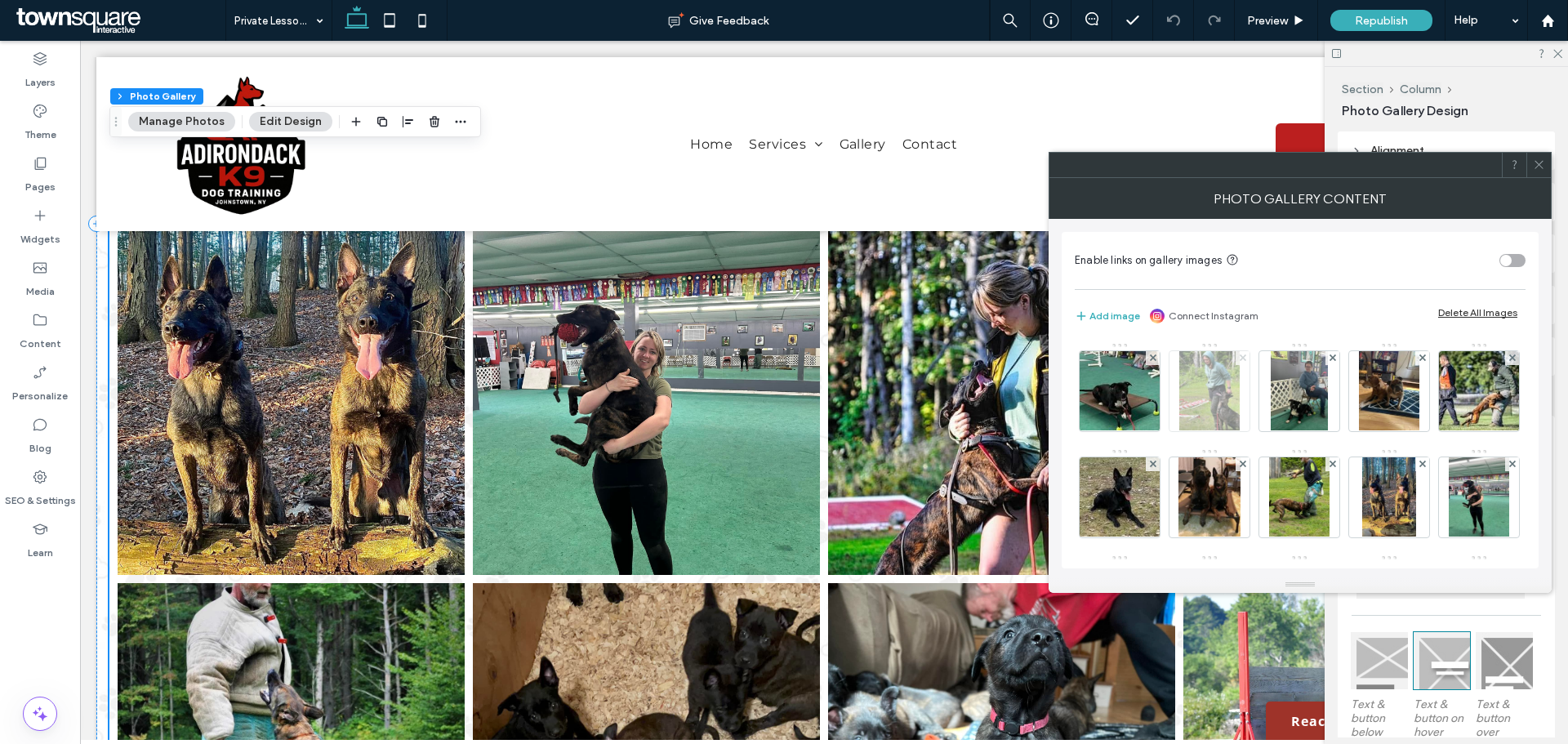
click at [1240, 352] on span at bounding box center [1243, 358] width 7 height 14
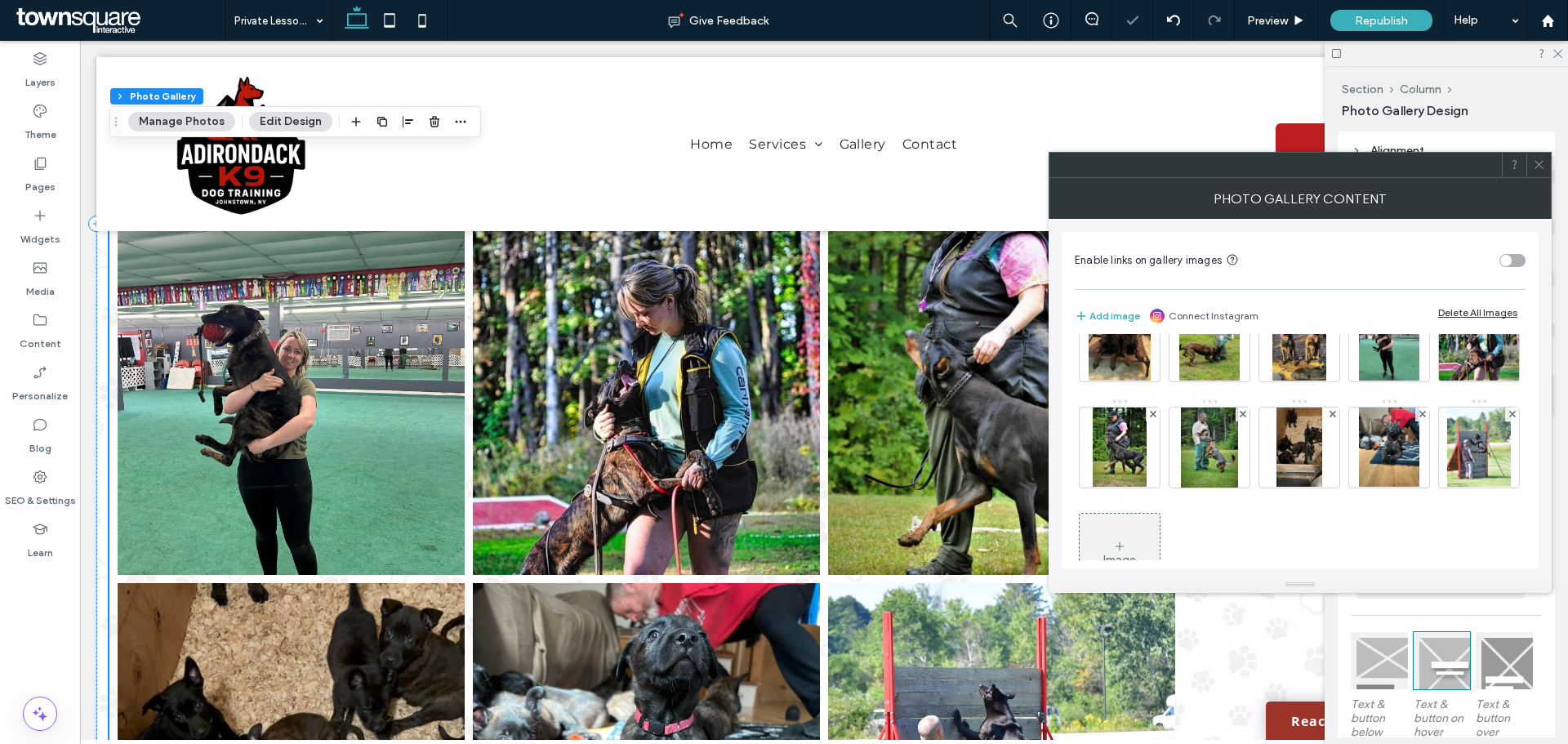
scroll to position [163, 0]
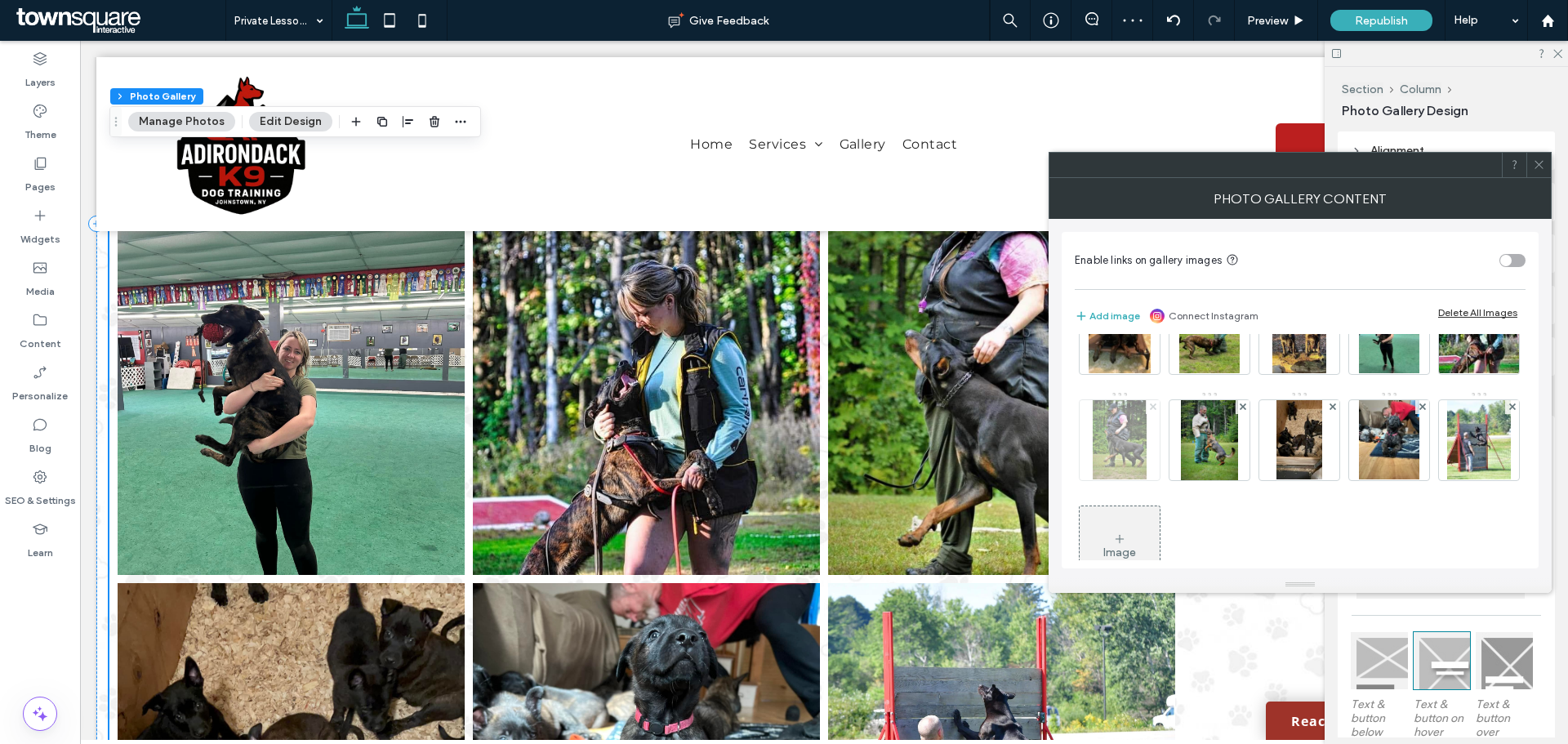
click at [1155, 408] on use at bounding box center [1152, 407] width 7 height 7
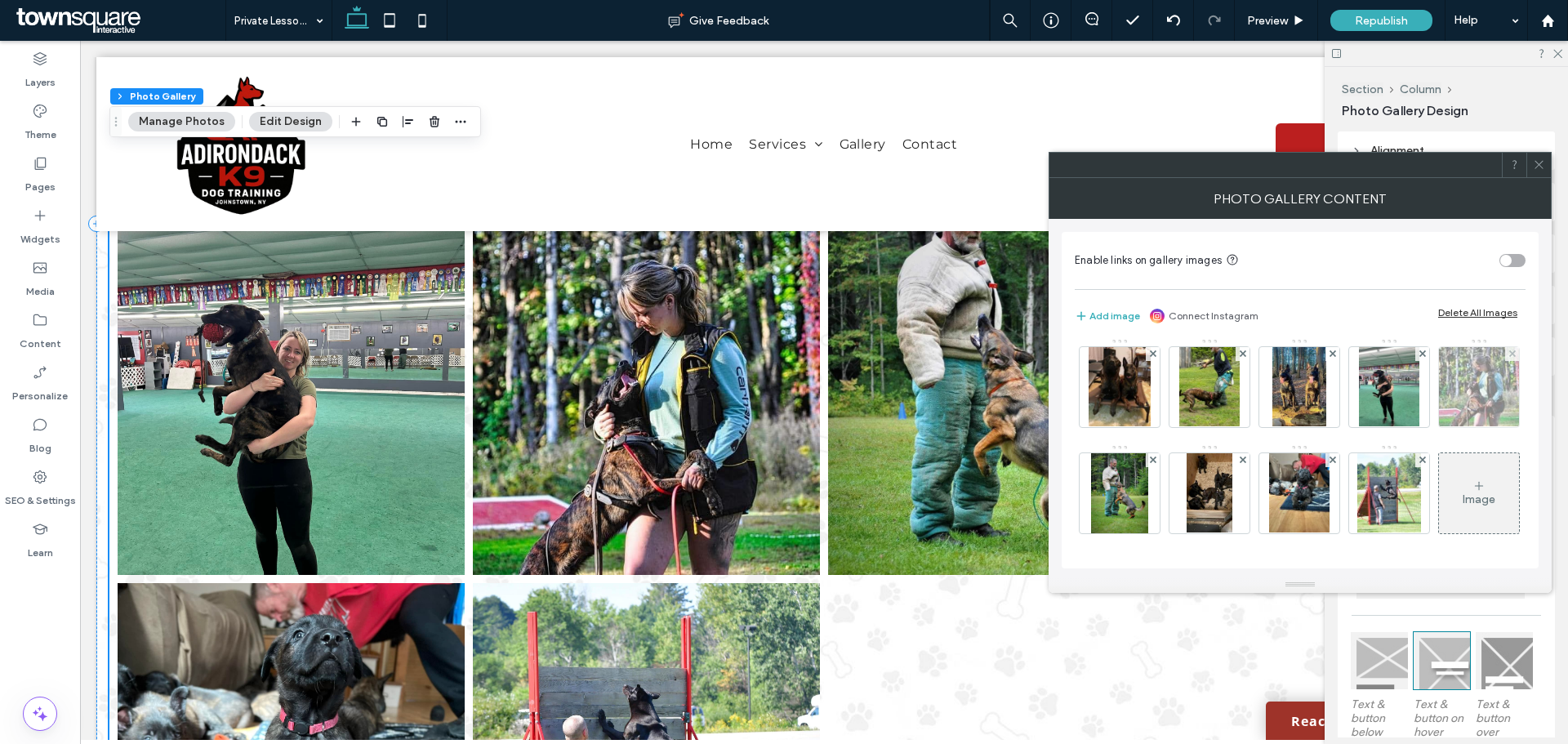
scroll to position [135, 0]
click at [1508, 357] on use at bounding box center [1512, 354] width 7 height 7
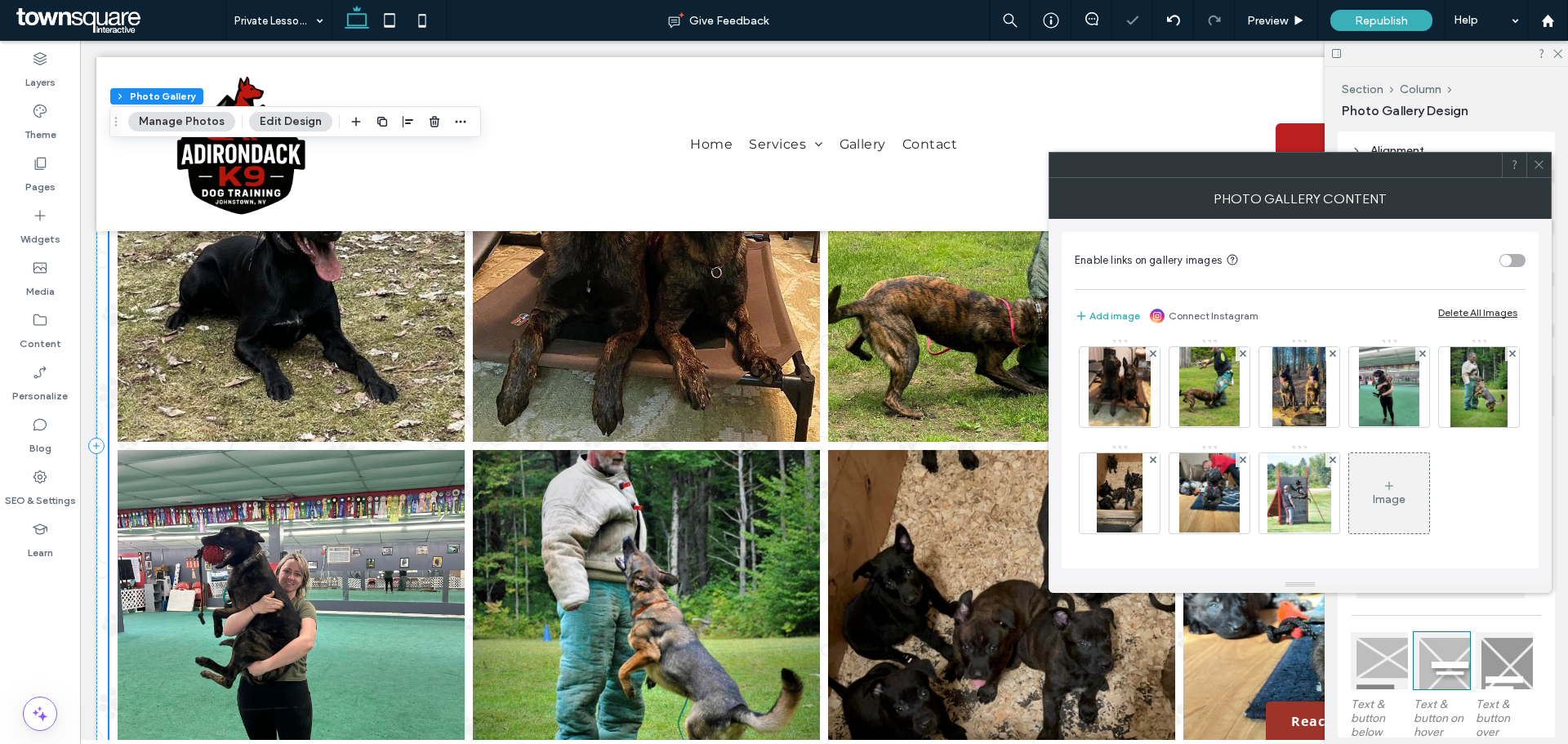
scroll to position [1882, 0]
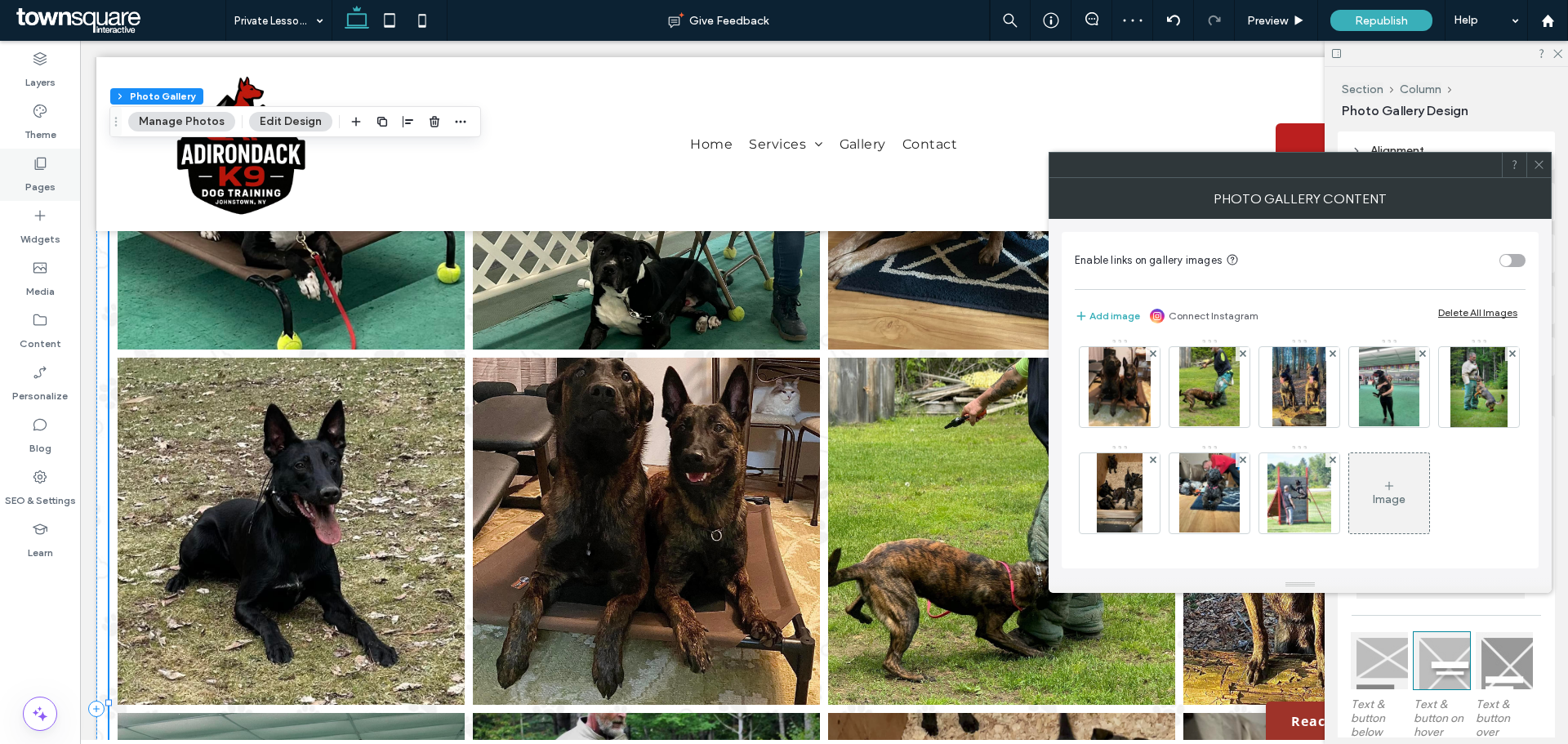
click at [49, 160] on div "Pages" at bounding box center [40, 174] width 80 height 52
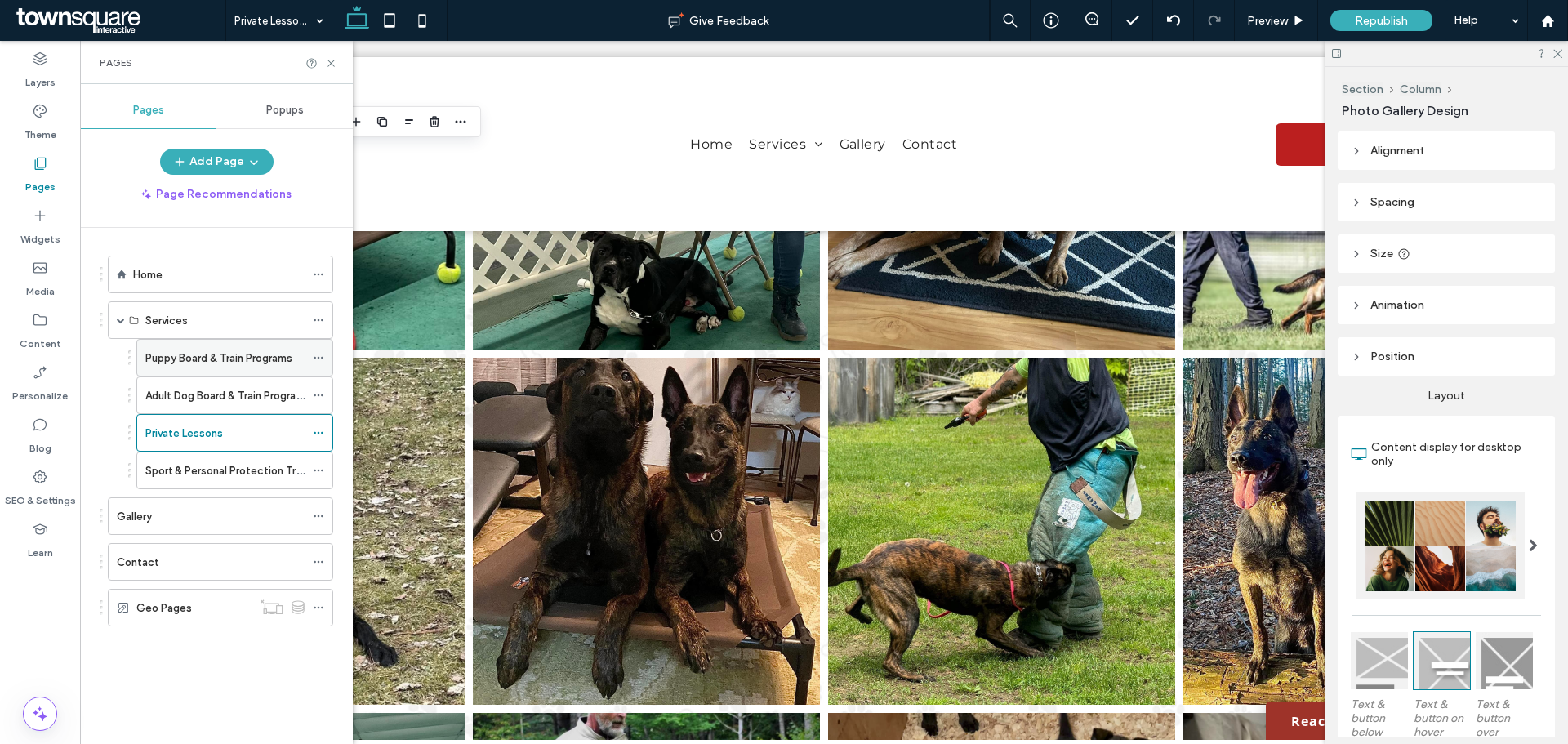
click at [201, 365] on label "Puppy Board & Train Programs" at bounding box center [218, 358] width 147 height 28
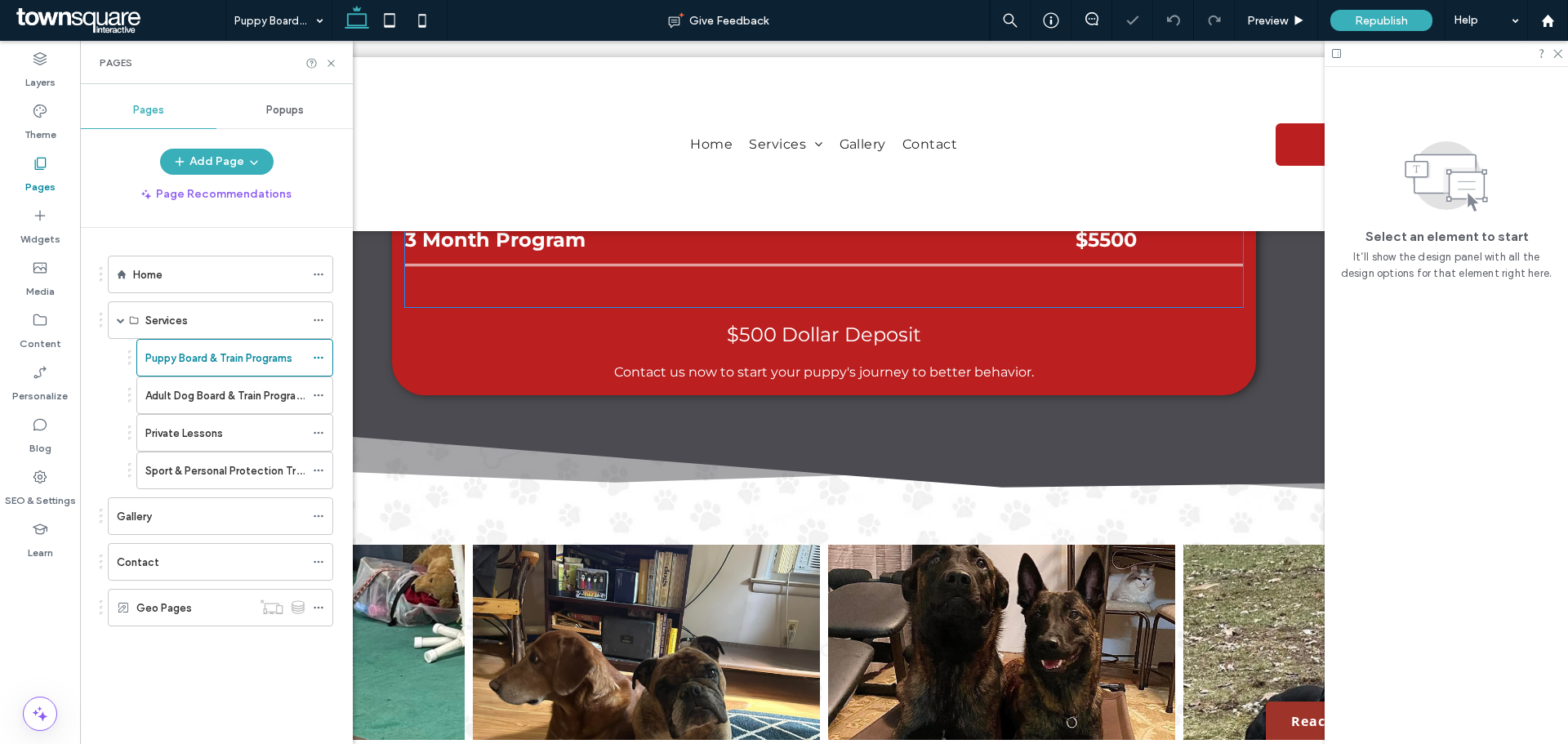
scroll to position [1796, 0]
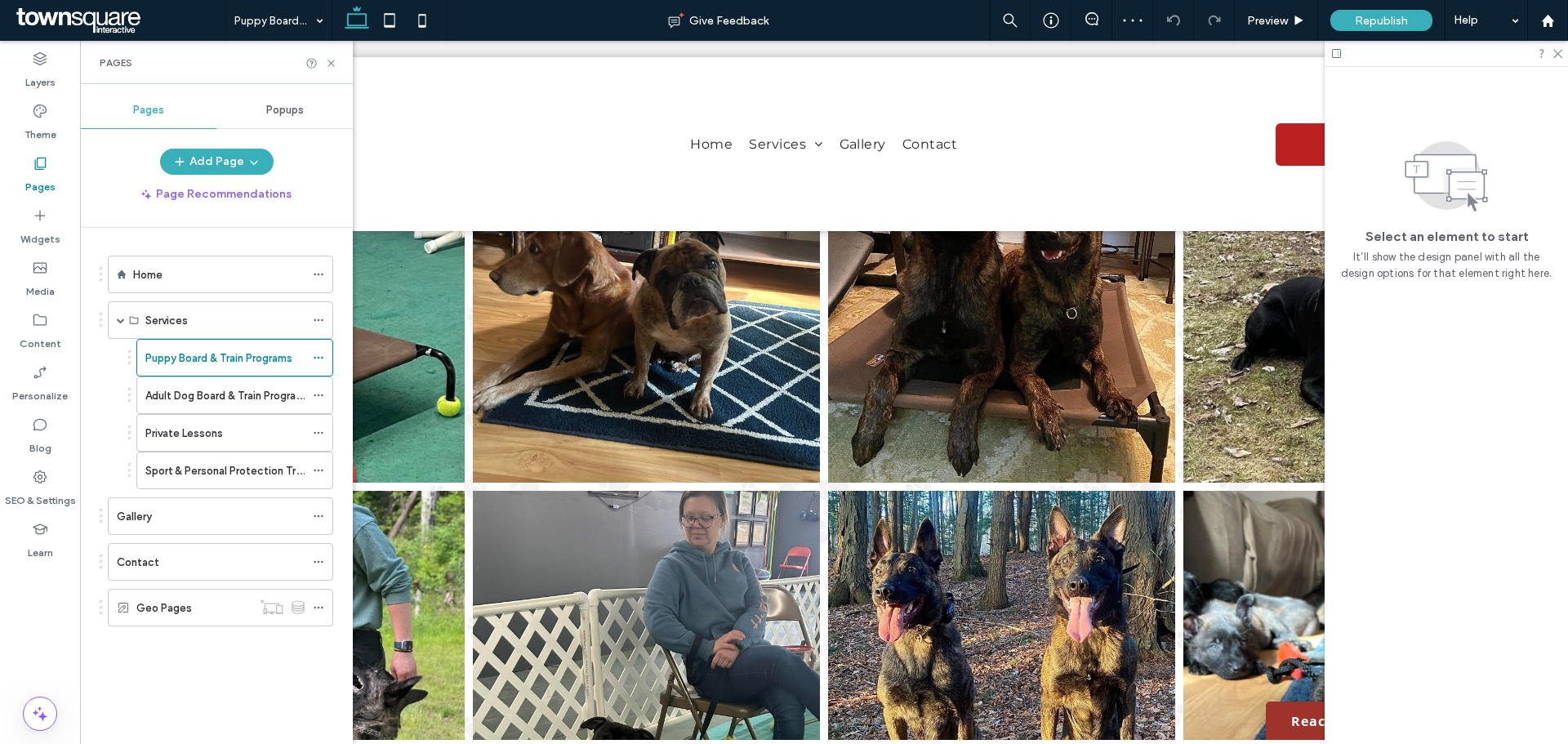
click at [527, 404] on link at bounding box center [646, 309] width 347 height 347
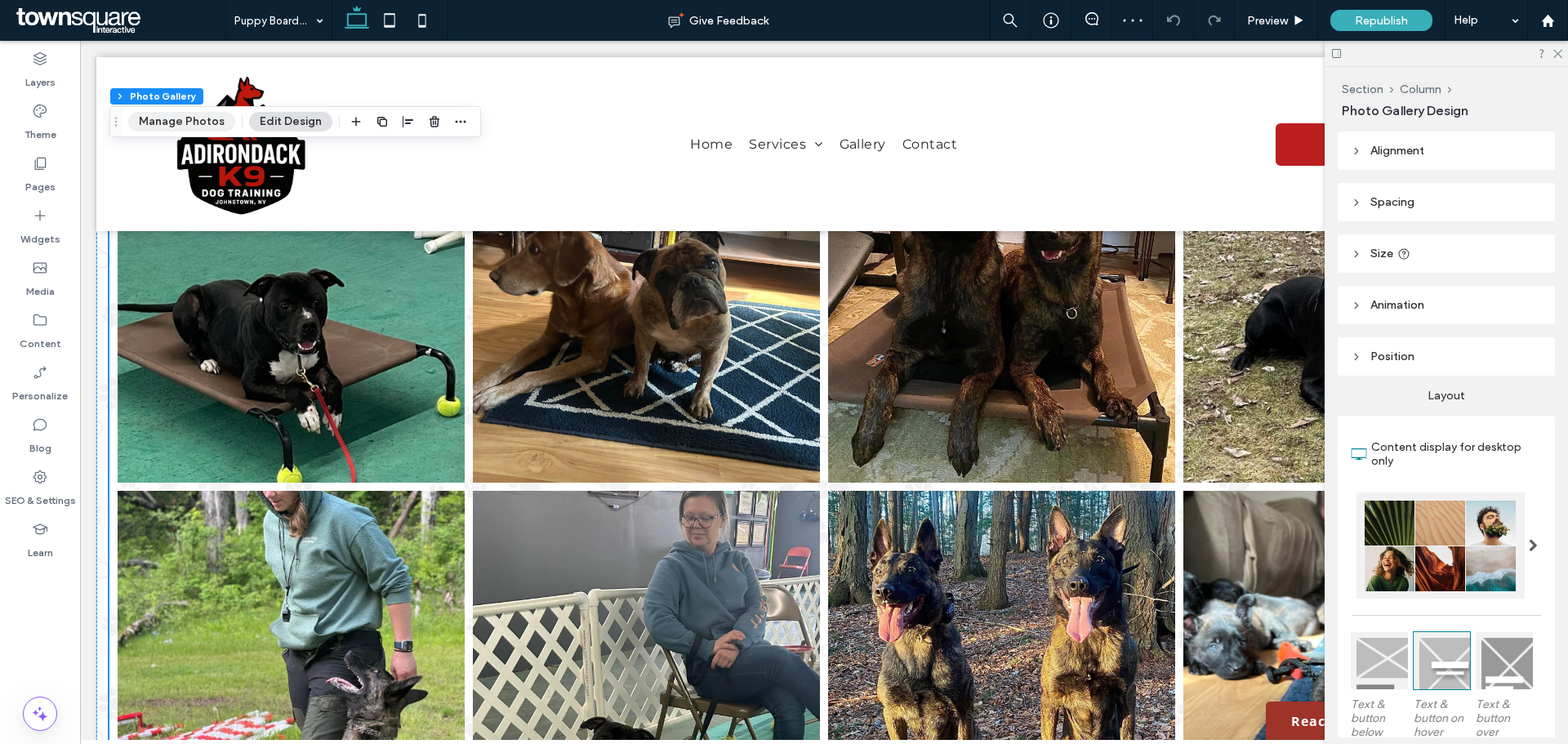
click at [173, 120] on button "Manage Photos" at bounding box center [181, 122] width 107 height 20
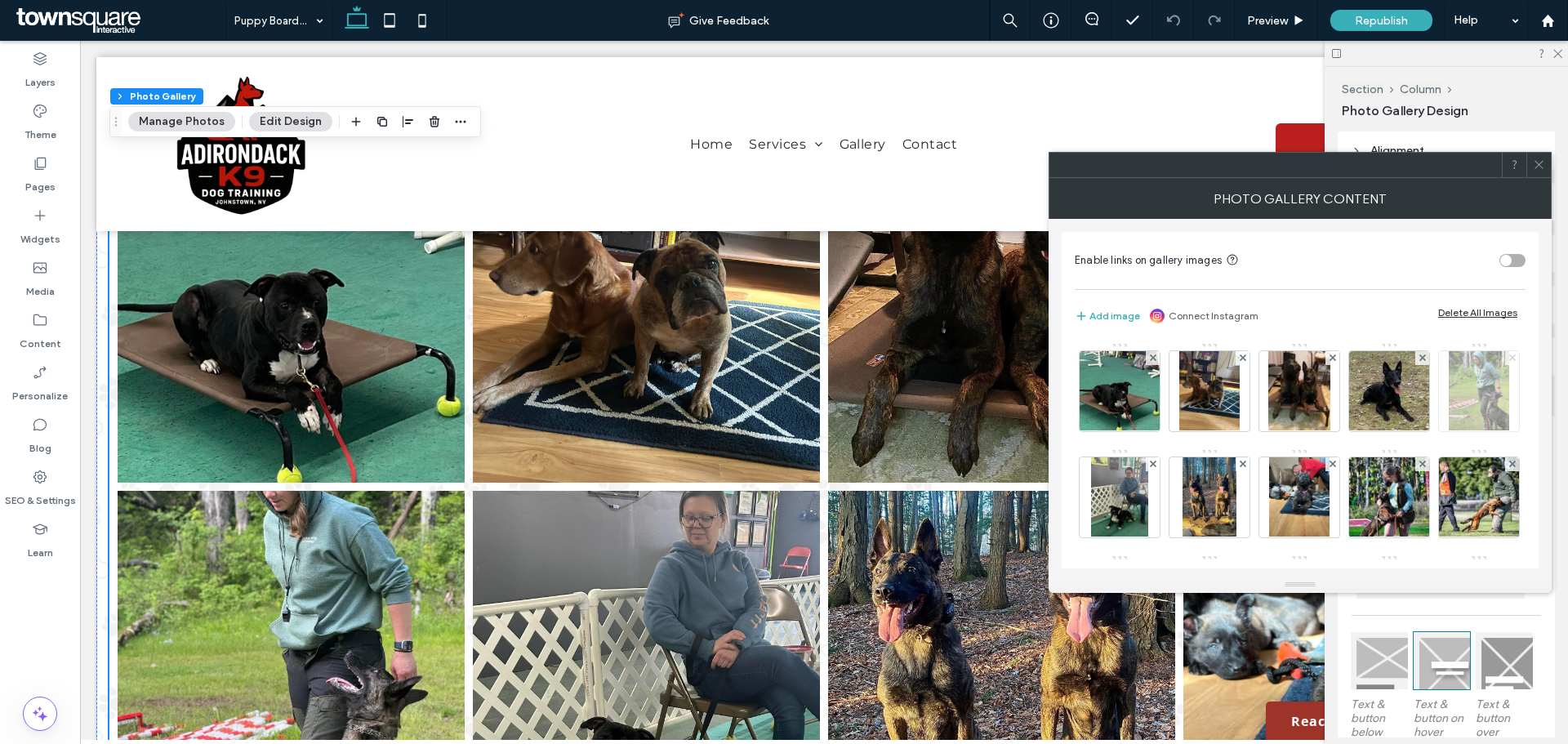
click at [1509, 361] on icon at bounding box center [1512, 358] width 7 height 7
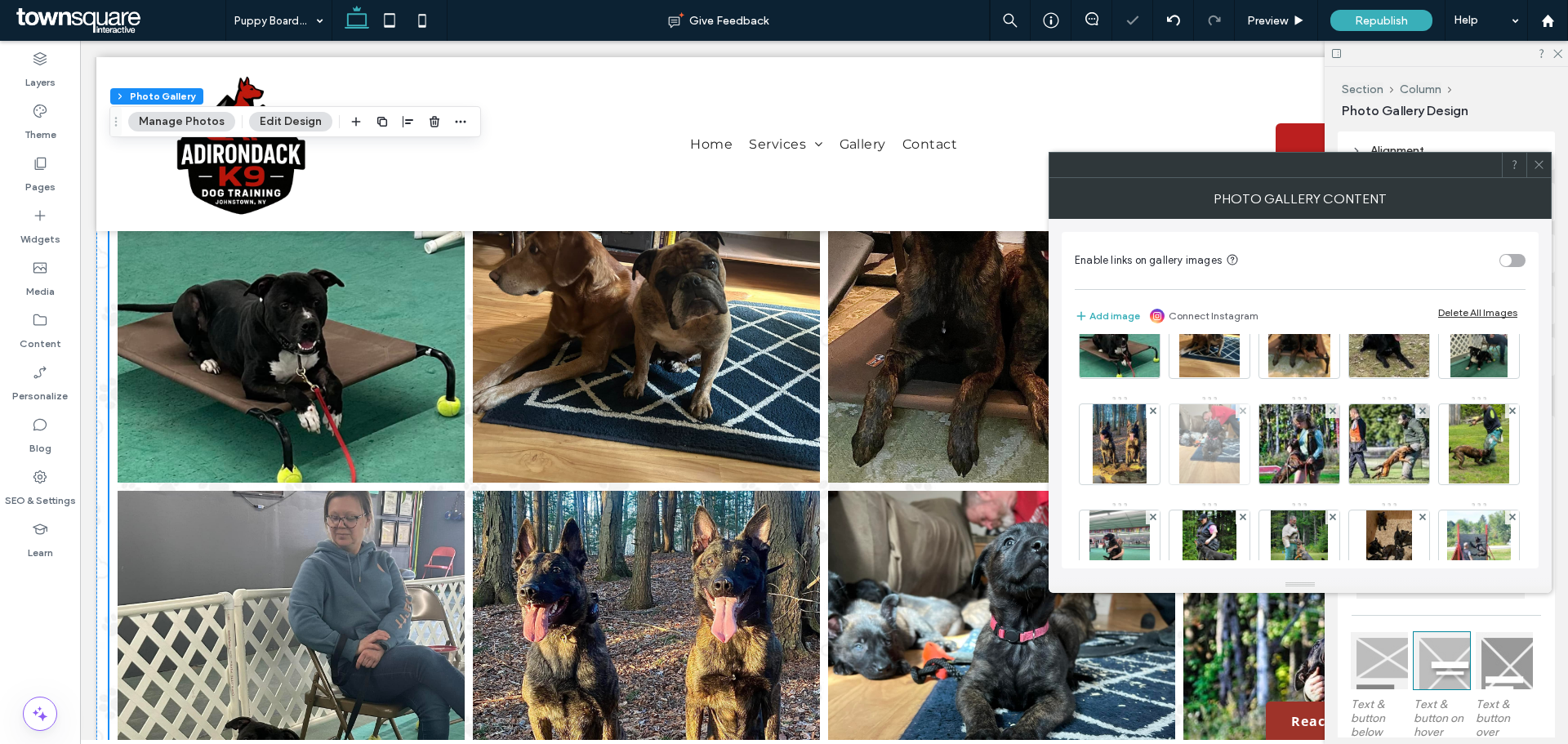
scroll to position [82, 0]
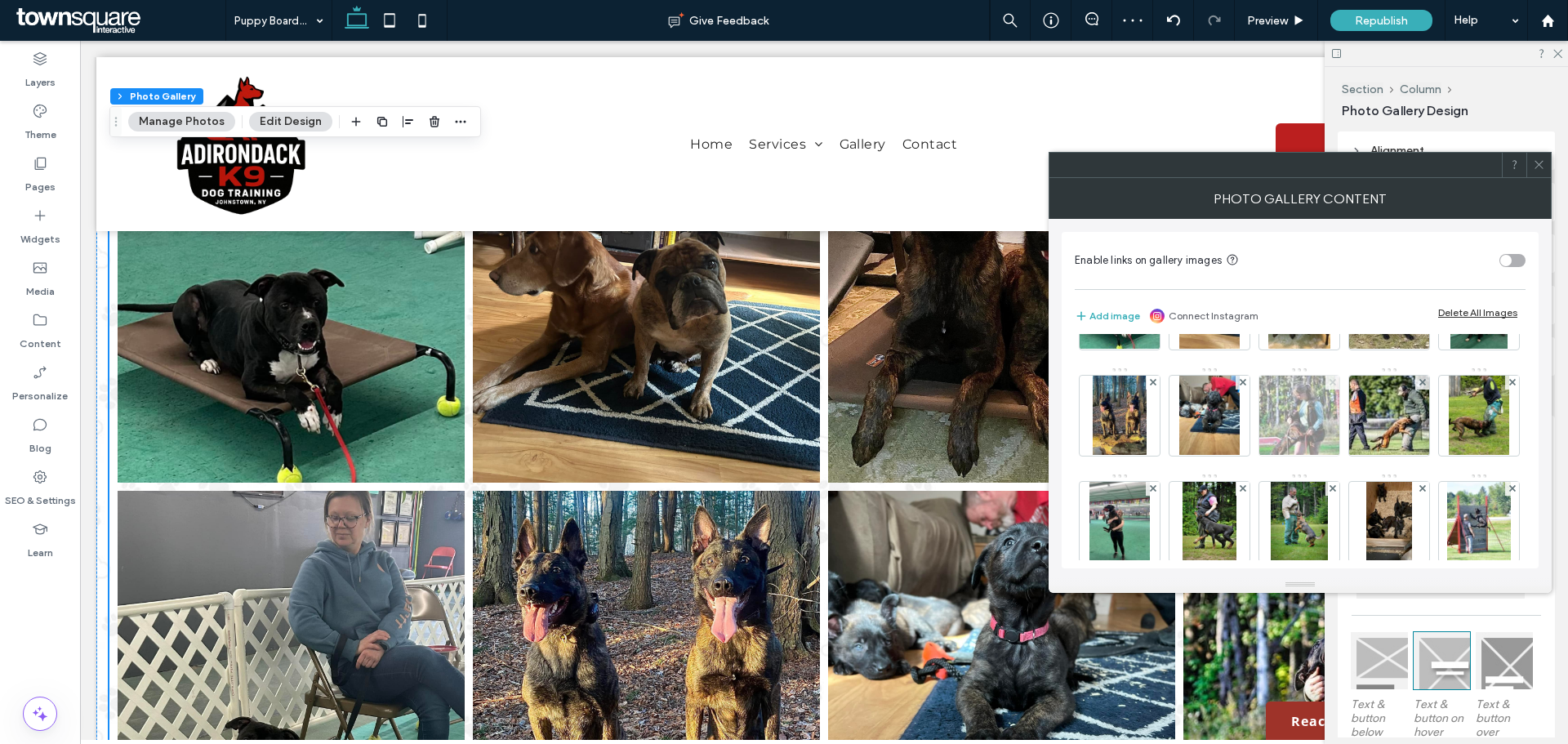
click at [1336, 381] on icon at bounding box center [1333, 382] width 7 height 7
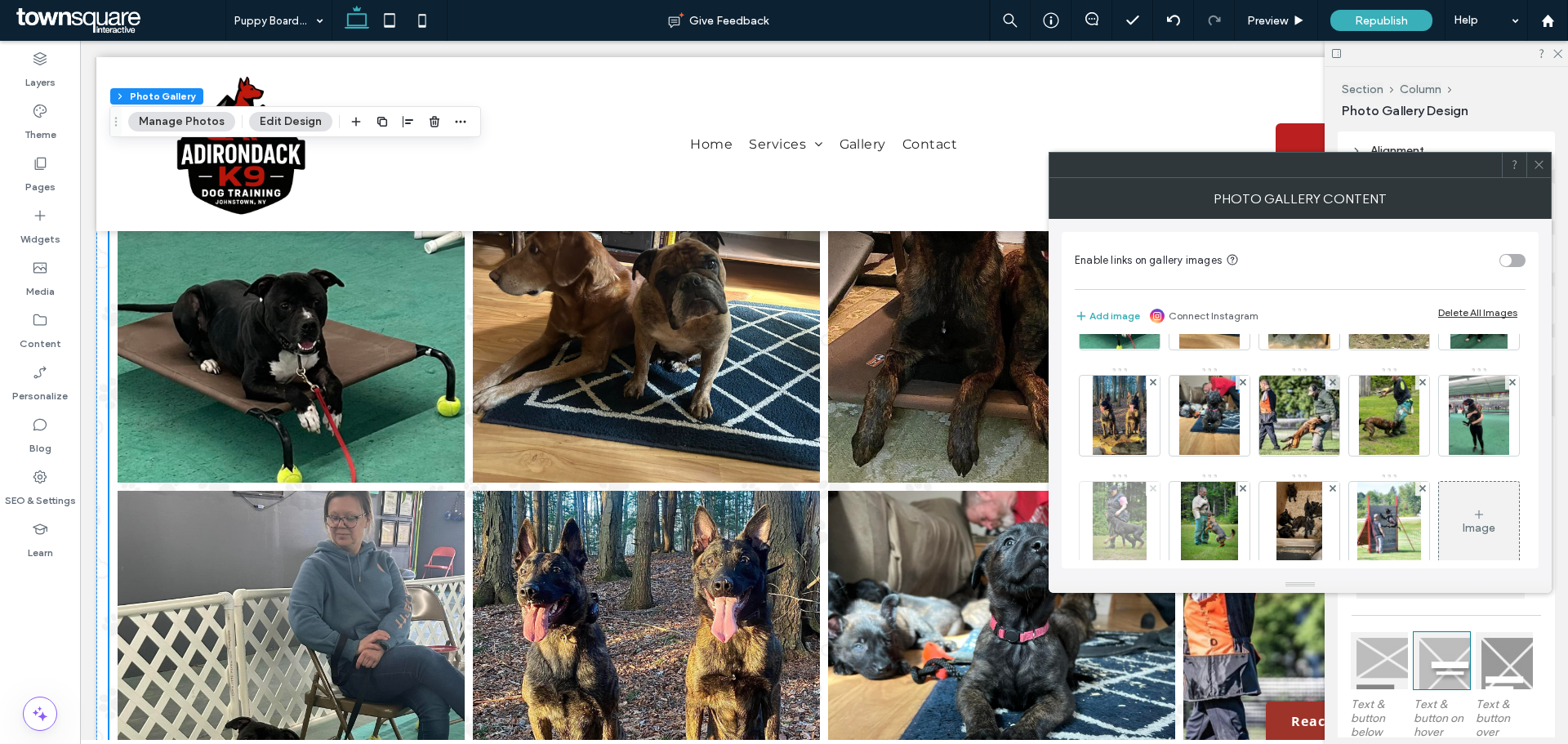
click at [1155, 489] on use at bounding box center [1152, 488] width 7 height 7
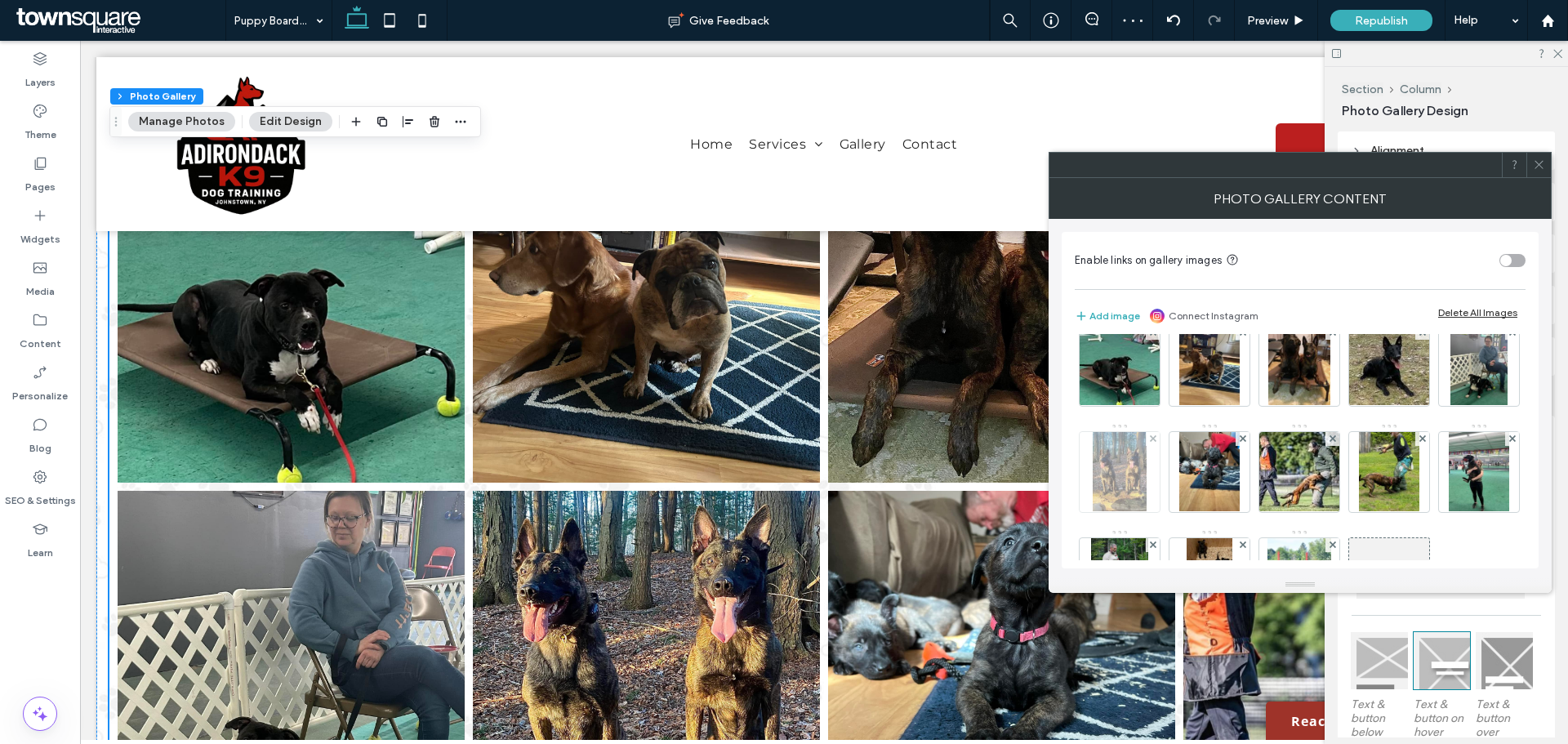
scroll to position [0, 0]
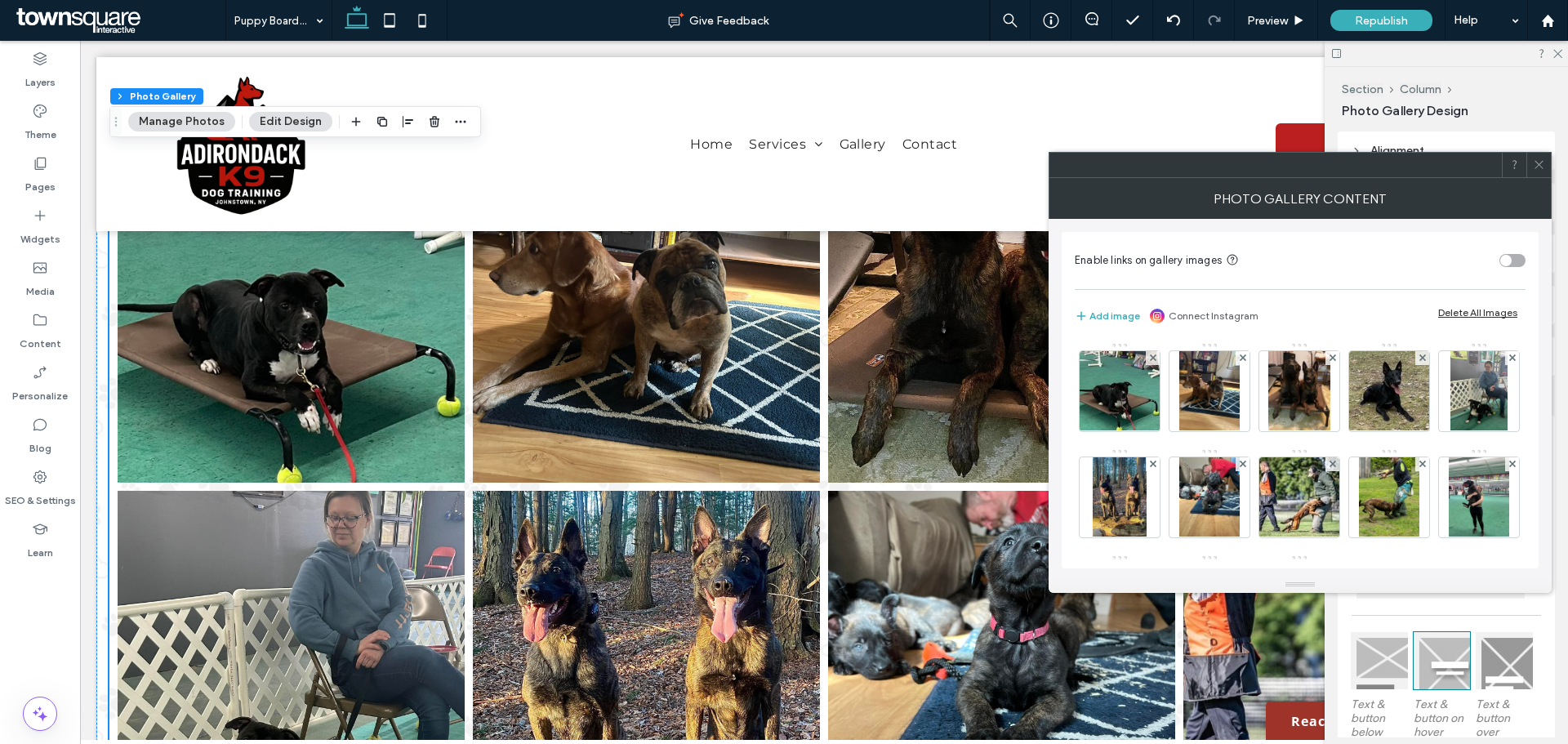
click at [1537, 160] on icon at bounding box center [1538, 164] width 12 height 12
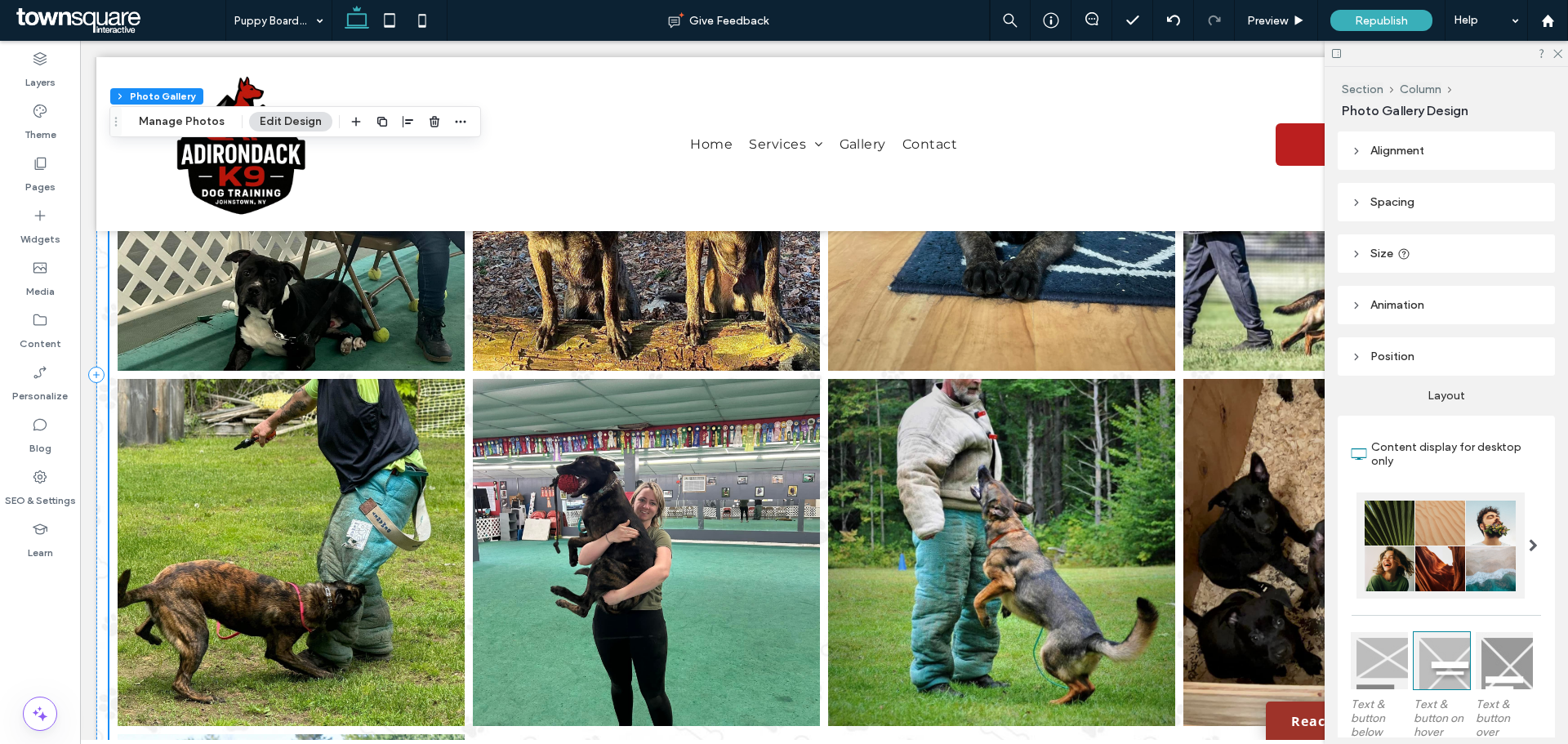
scroll to position [2286, 0]
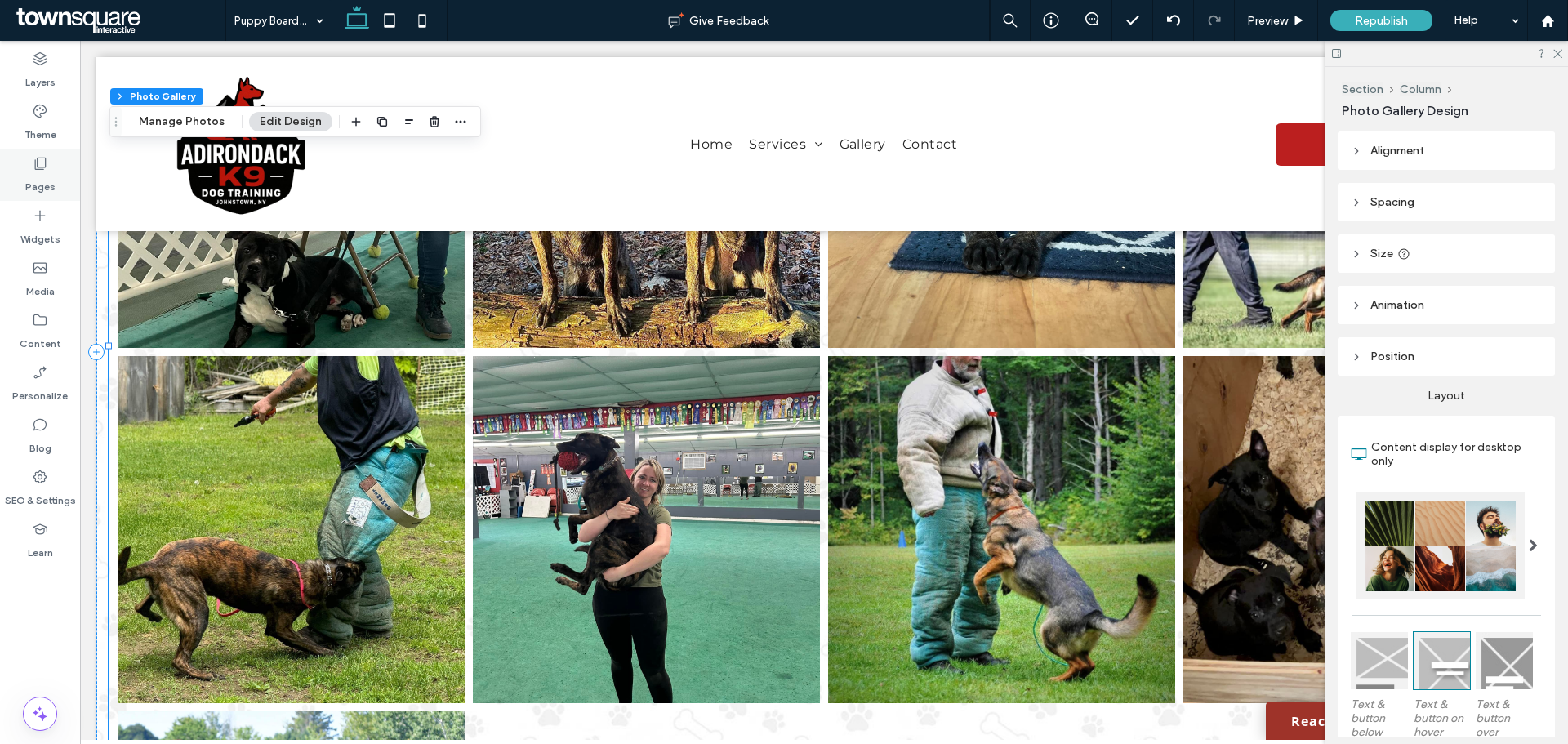
click at [38, 163] on icon at bounding box center [40, 163] width 17 height 17
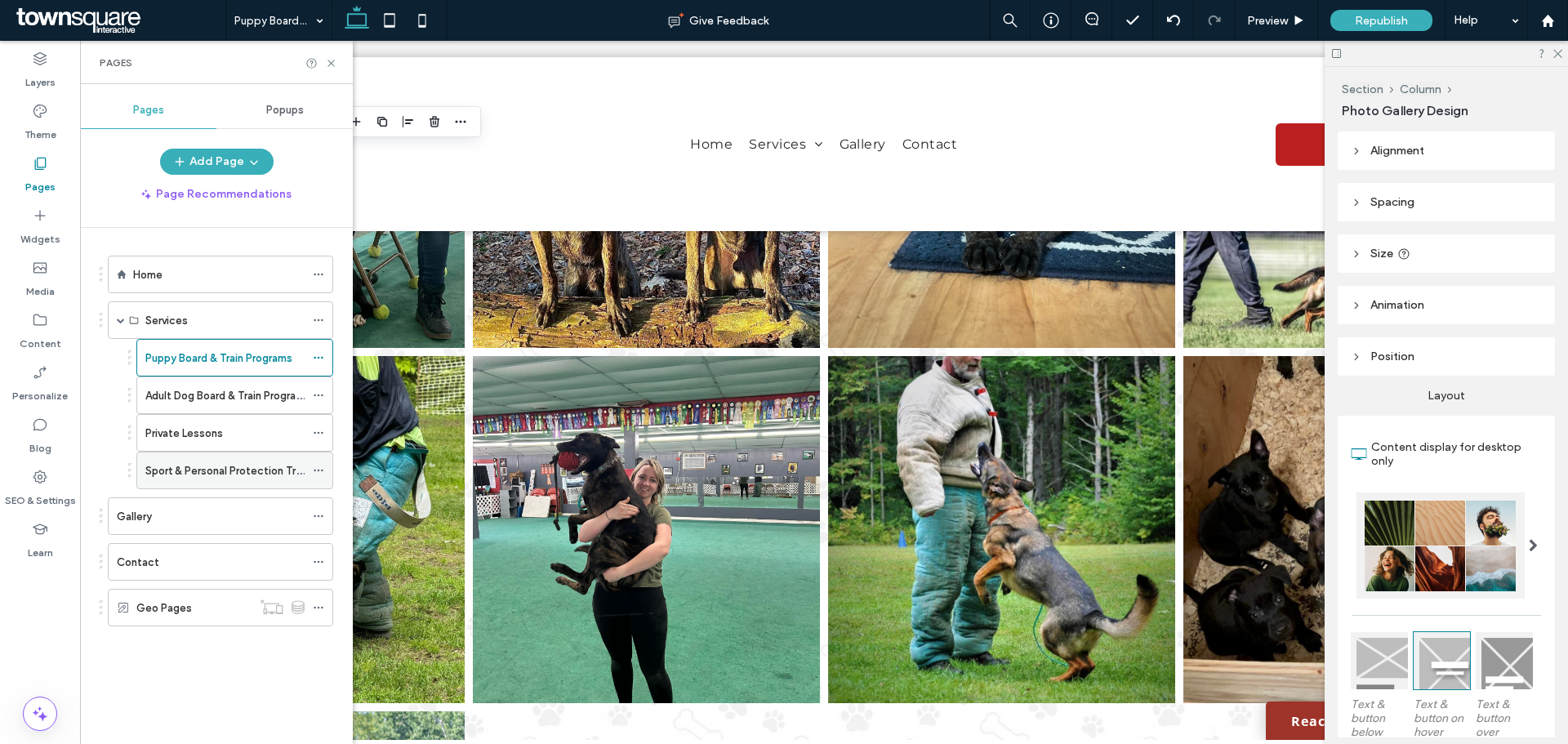
click at [198, 459] on div "Sport & Personal Protection Training" at bounding box center [225, 470] width 159 height 36
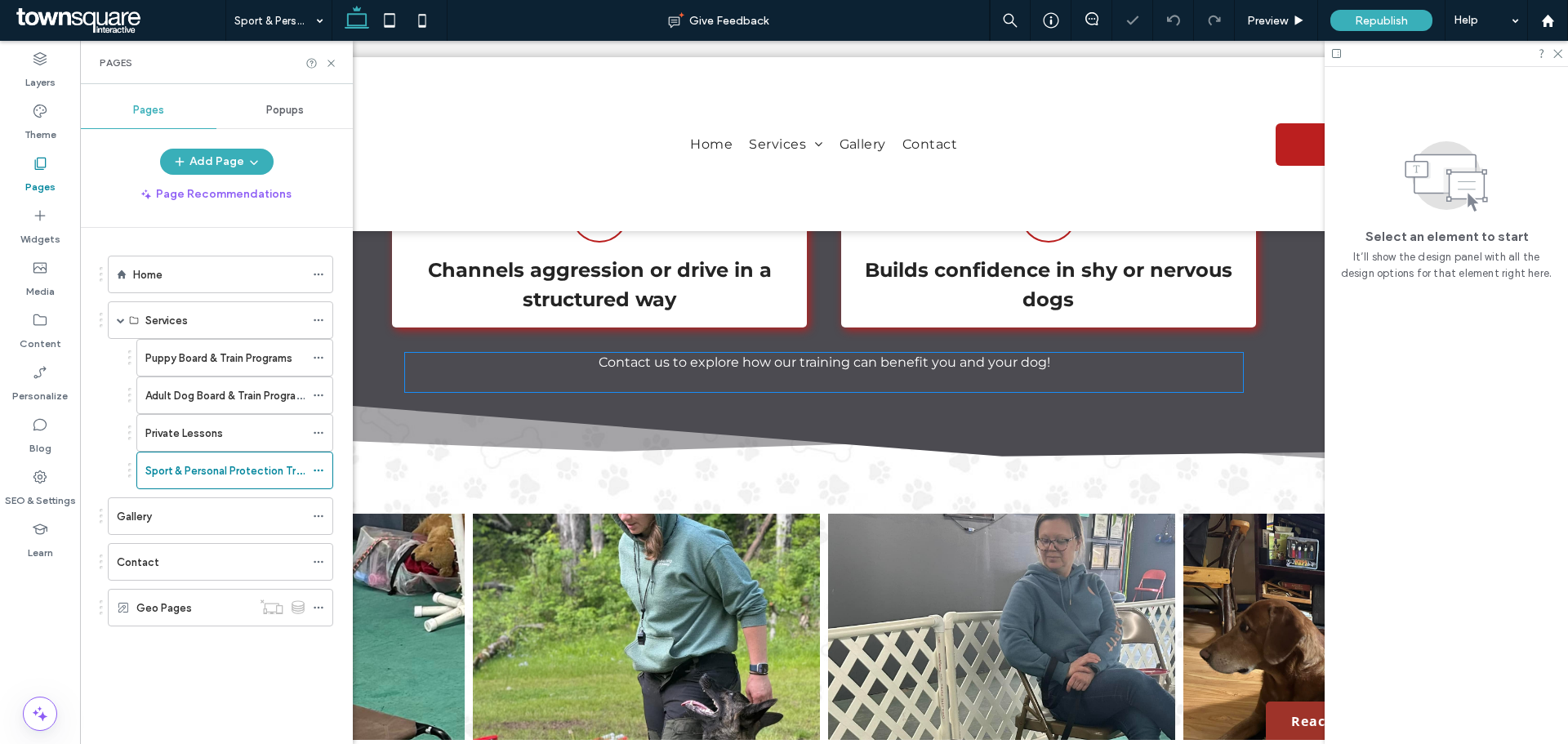
scroll to position [1714, 0]
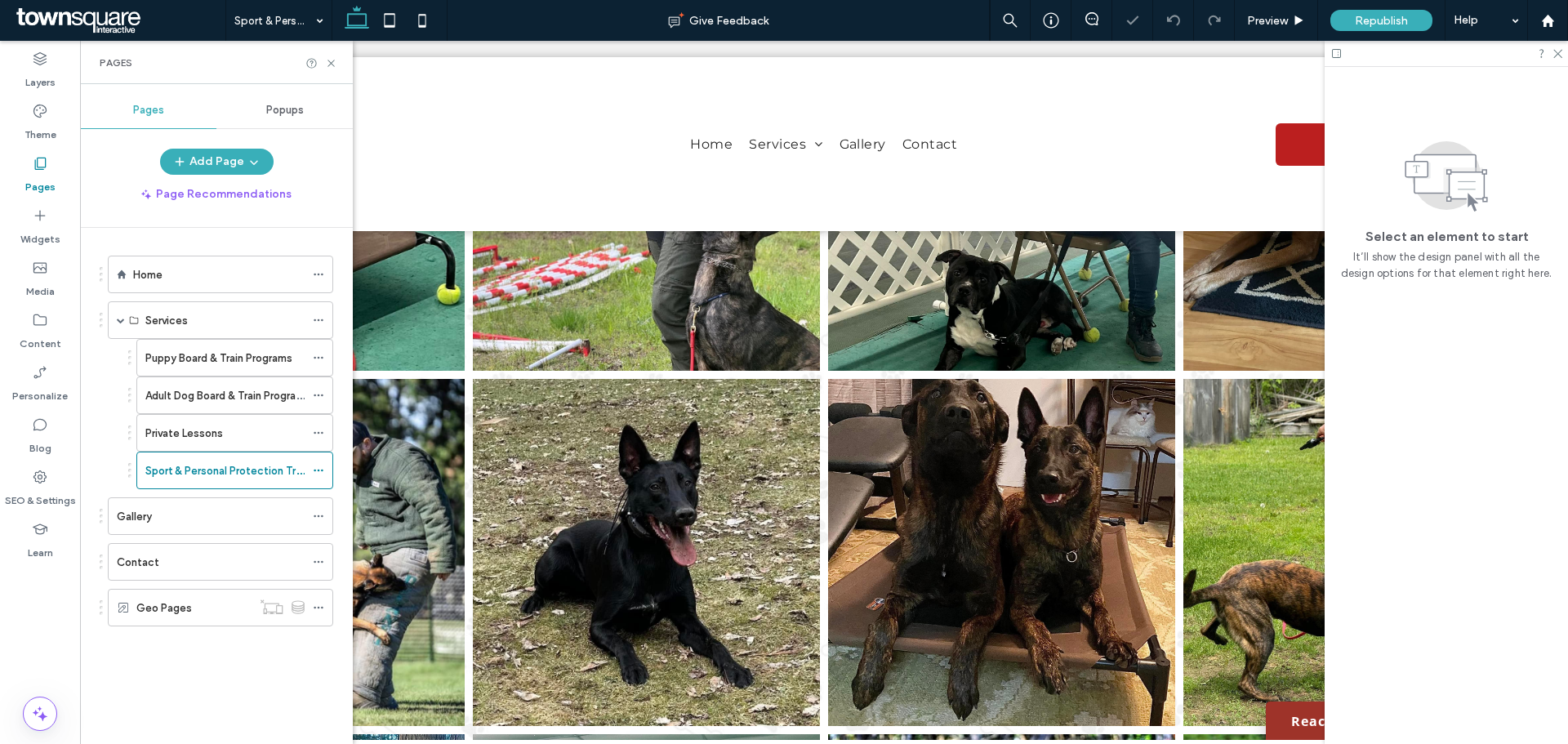
click at [623, 342] on link at bounding box center [646, 197] width 347 height 347
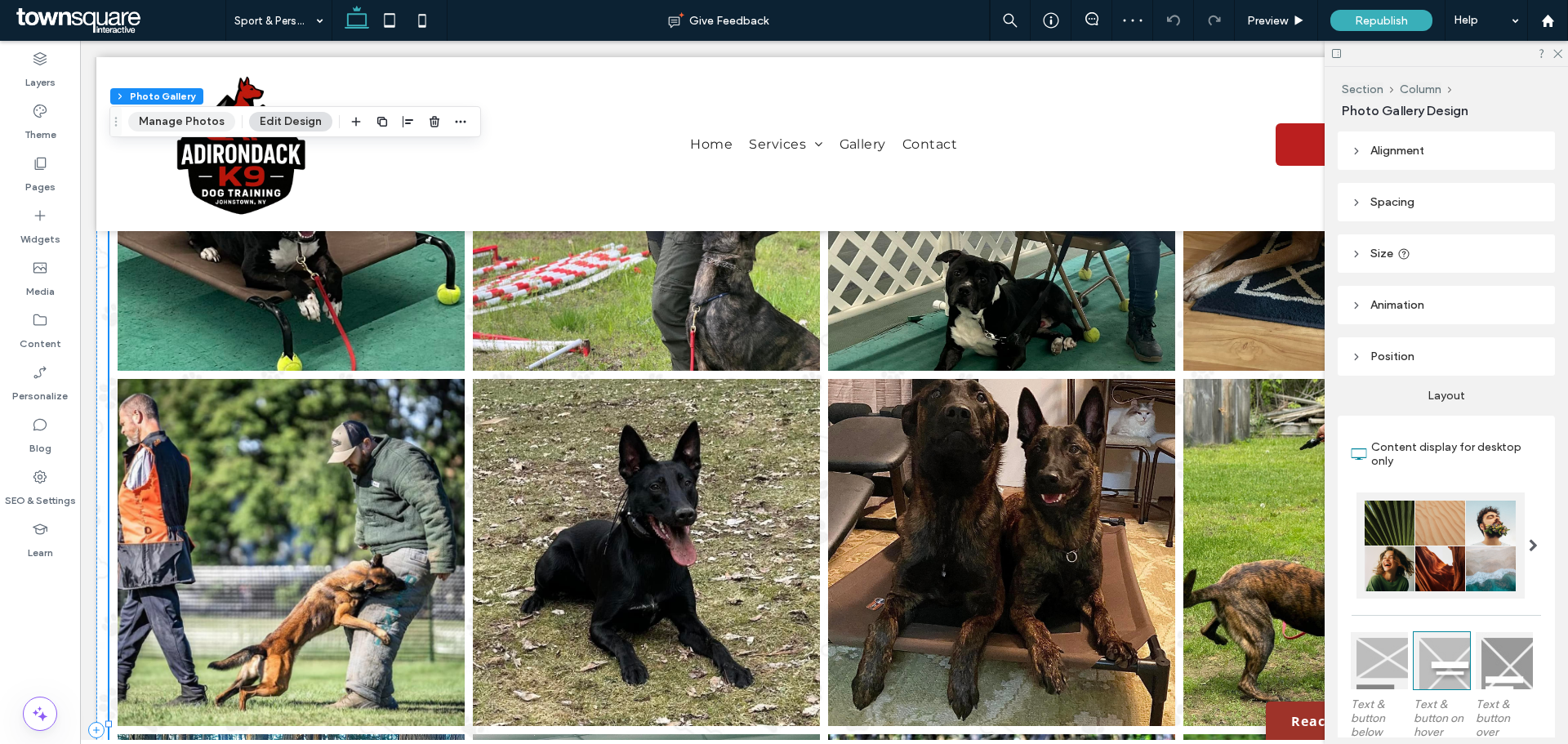
click at [210, 122] on button "Manage Photos" at bounding box center [181, 122] width 107 height 20
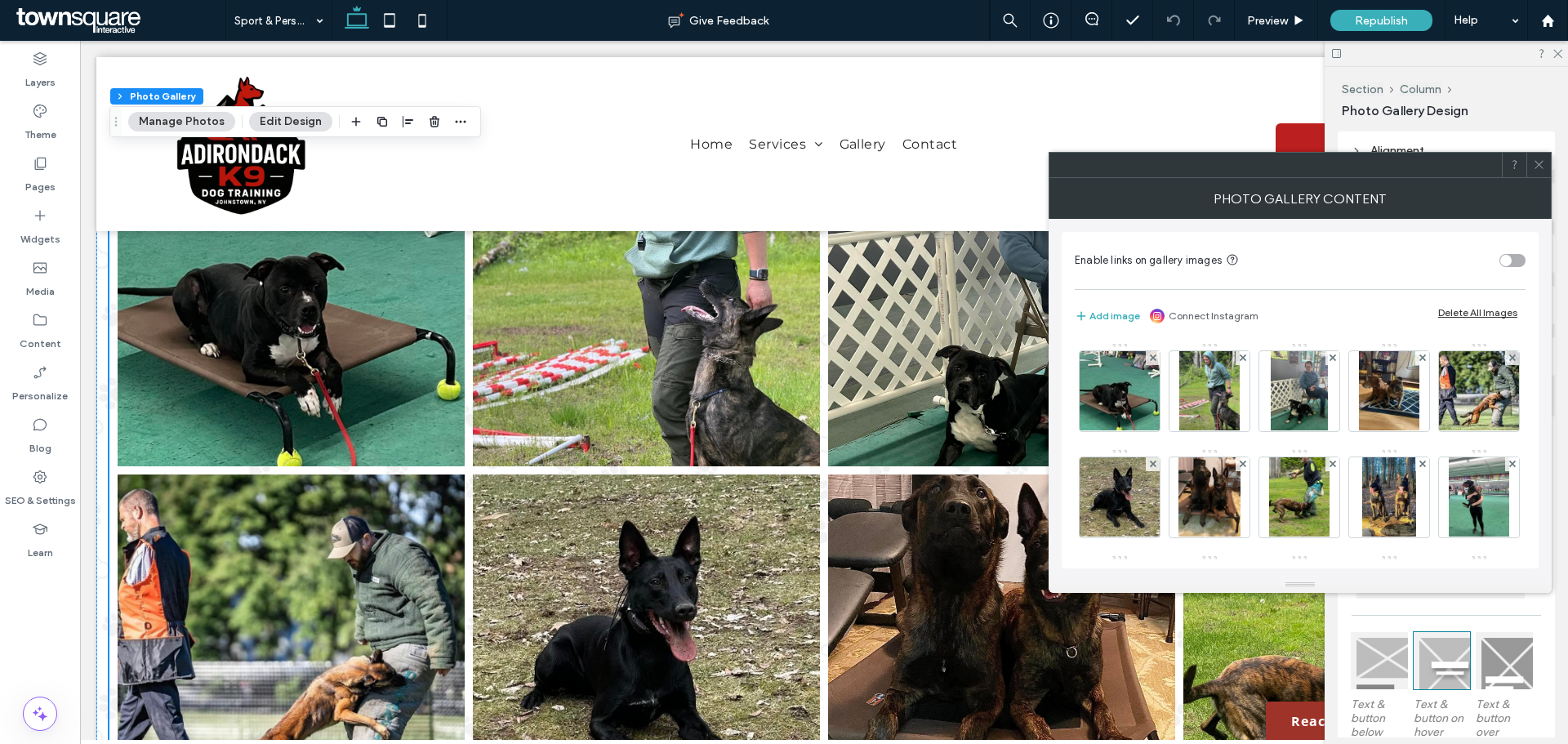
scroll to position [1388, 0]
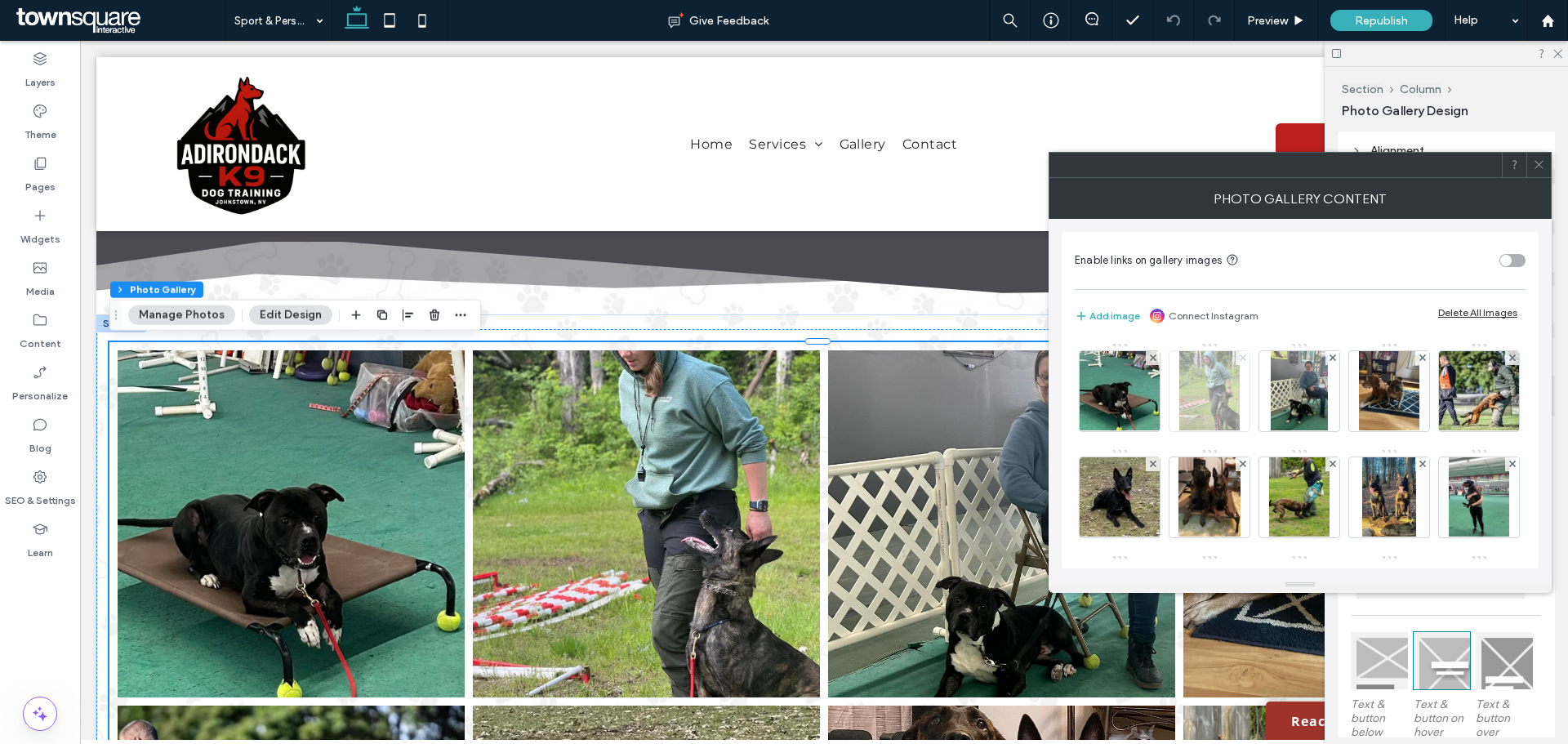
click at [1241, 354] on span at bounding box center [1243, 358] width 7 height 14
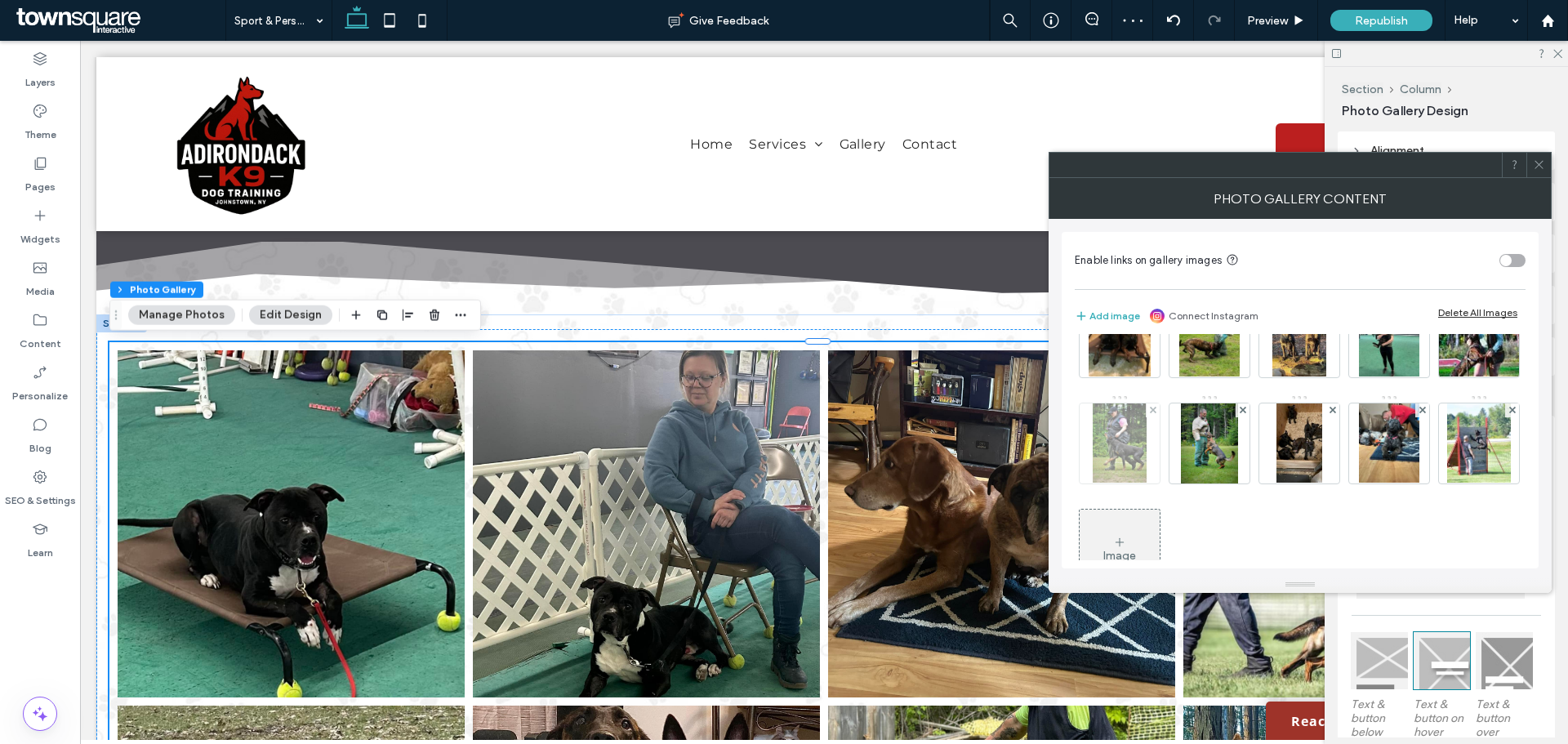
scroll to position [163, 0]
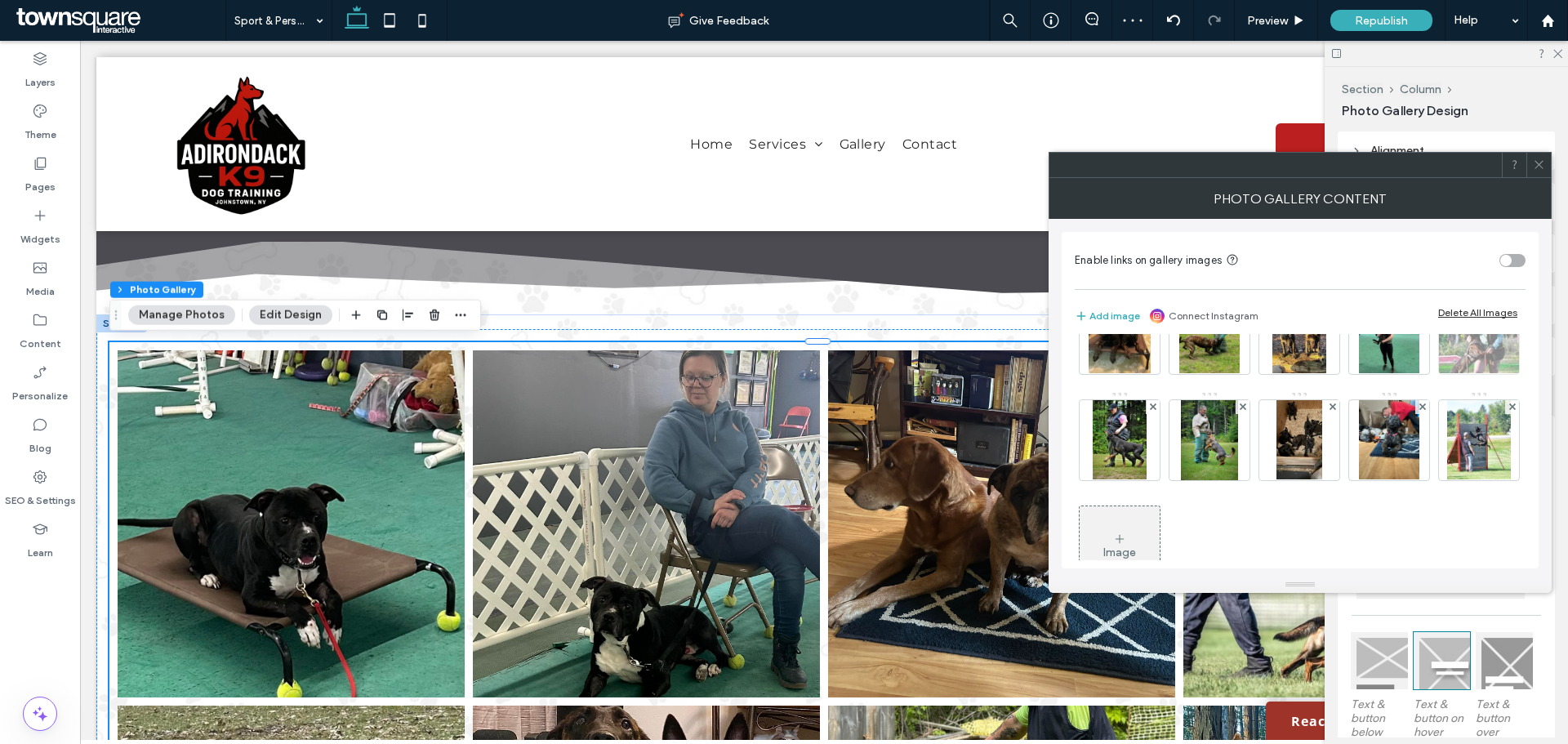
click at [1509, 307] on span at bounding box center [1512, 301] width 7 height 14
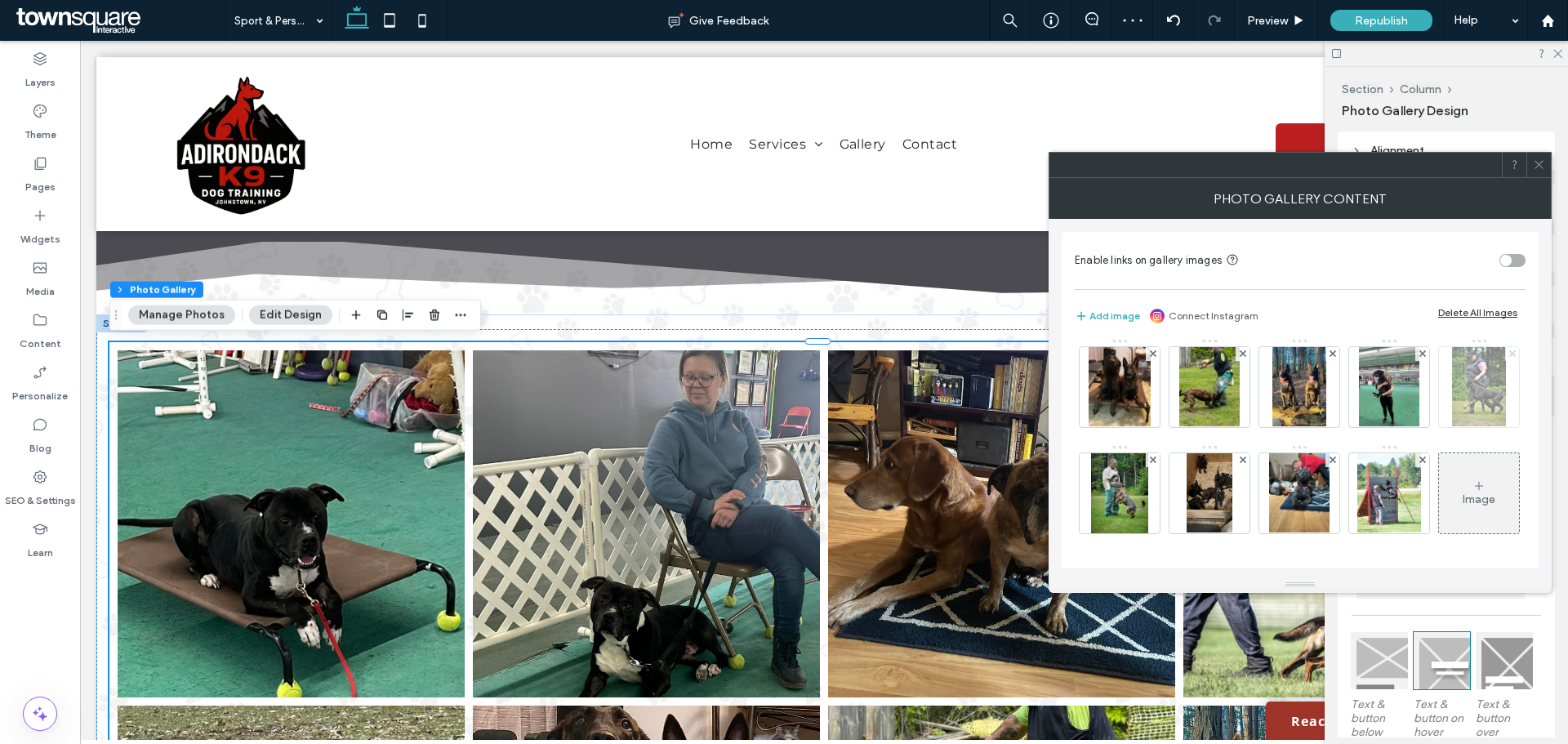
click at [1509, 357] on icon at bounding box center [1512, 354] width 7 height 7
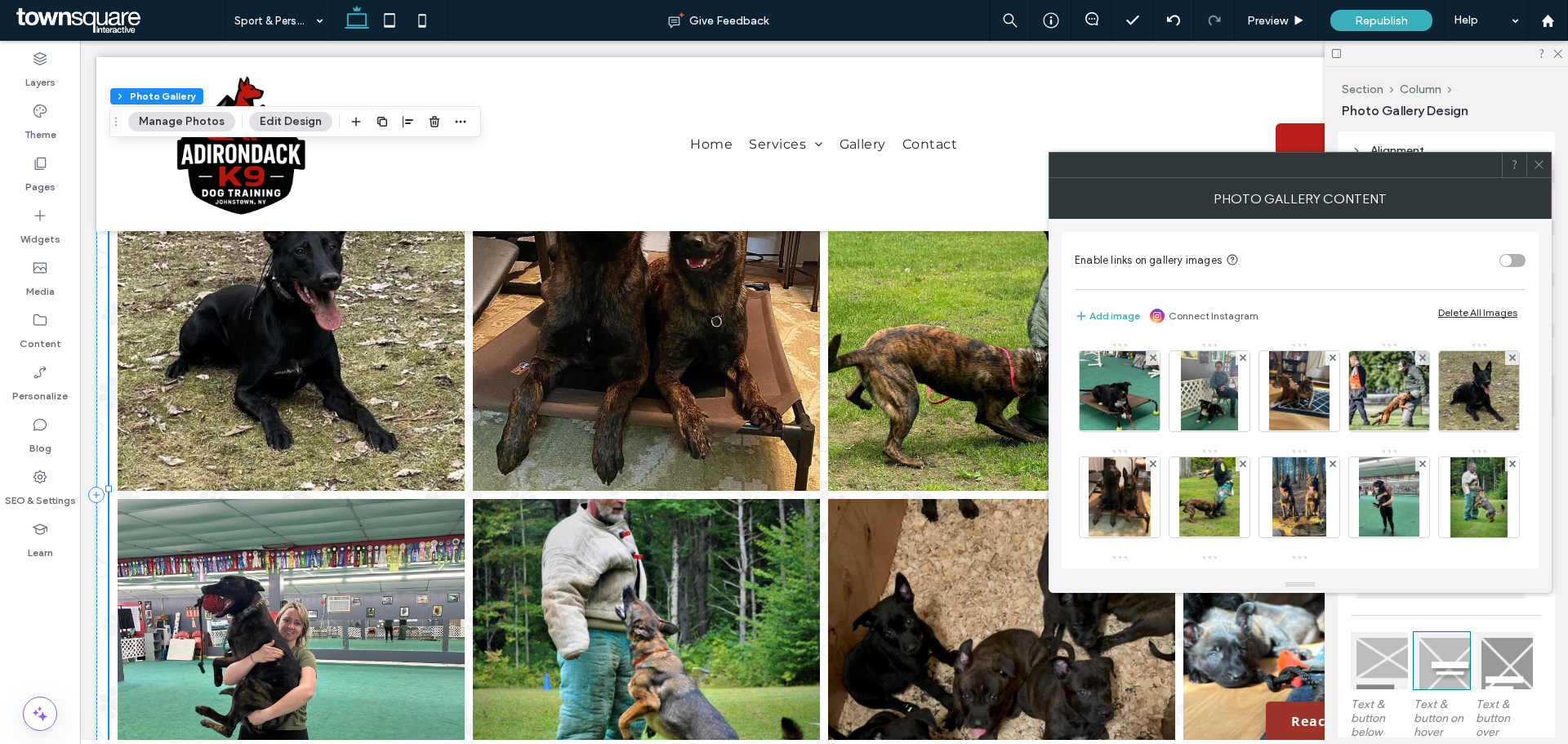
scroll to position [1714, 0]
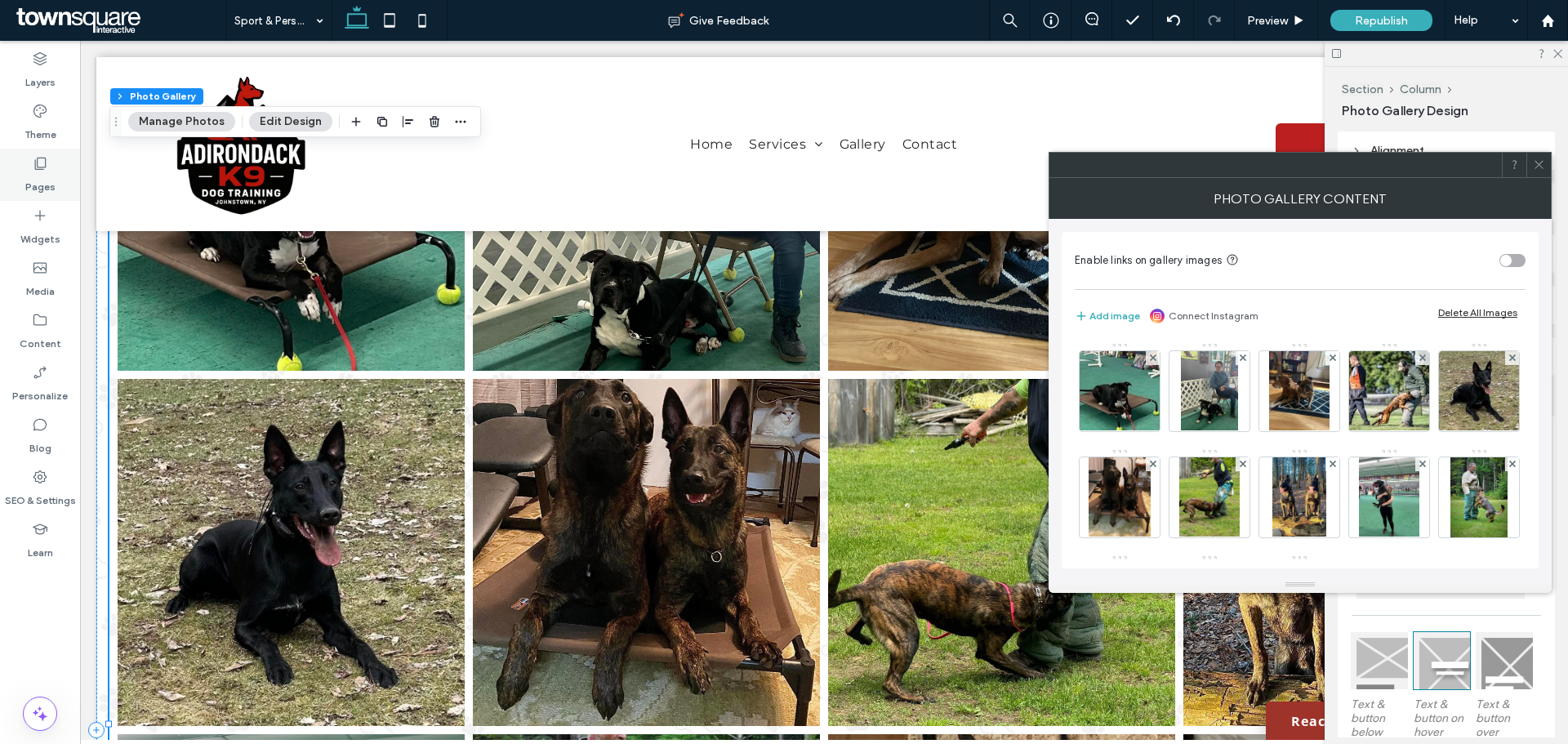
click at [35, 179] on label "Pages" at bounding box center [41, 183] width 30 height 23
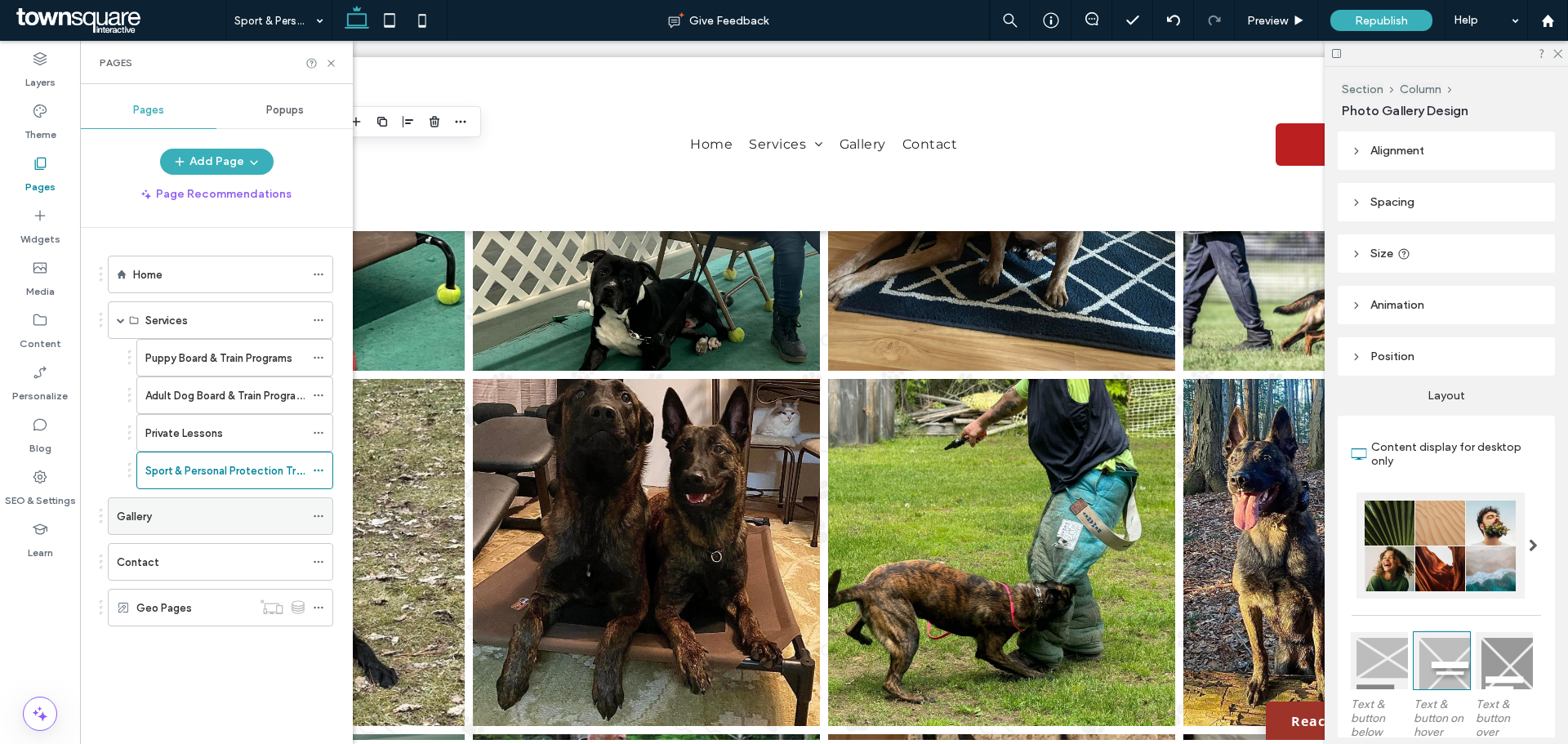
click at [167, 514] on div "Gallery" at bounding box center [211, 516] width 188 height 17
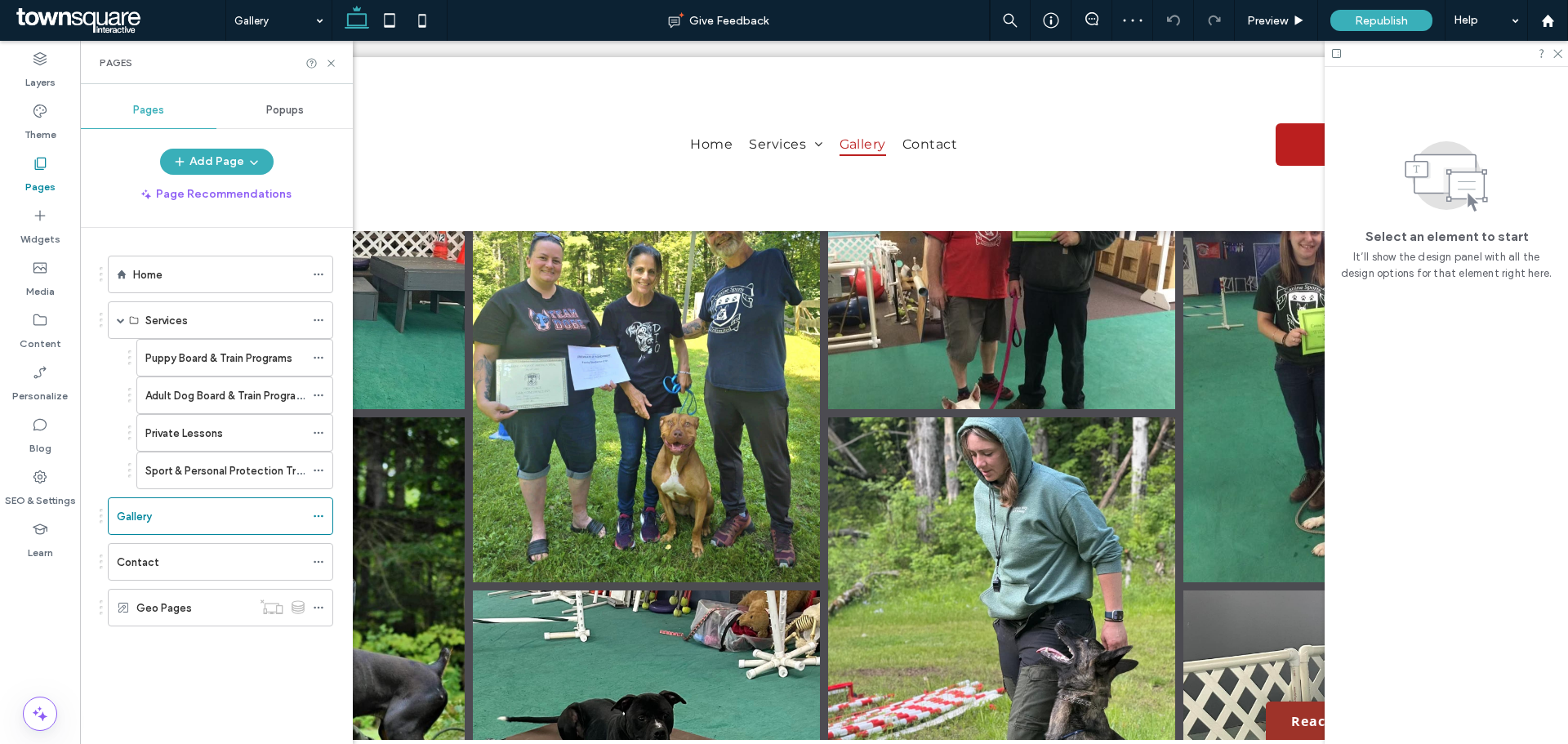
scroll to position [735, 0]
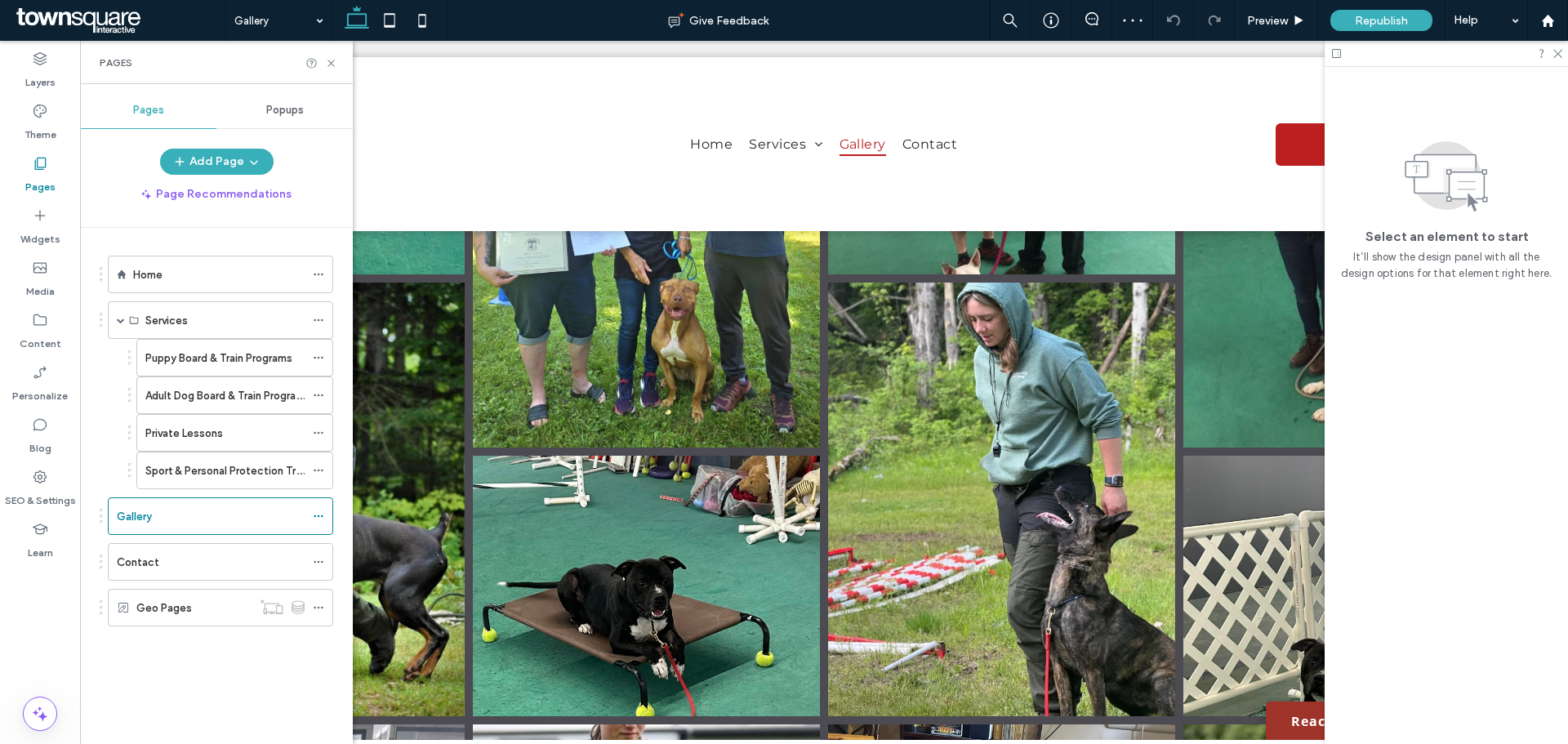
click at [917, 331] on link at bounding box center [1001, 499] width 347 height 433
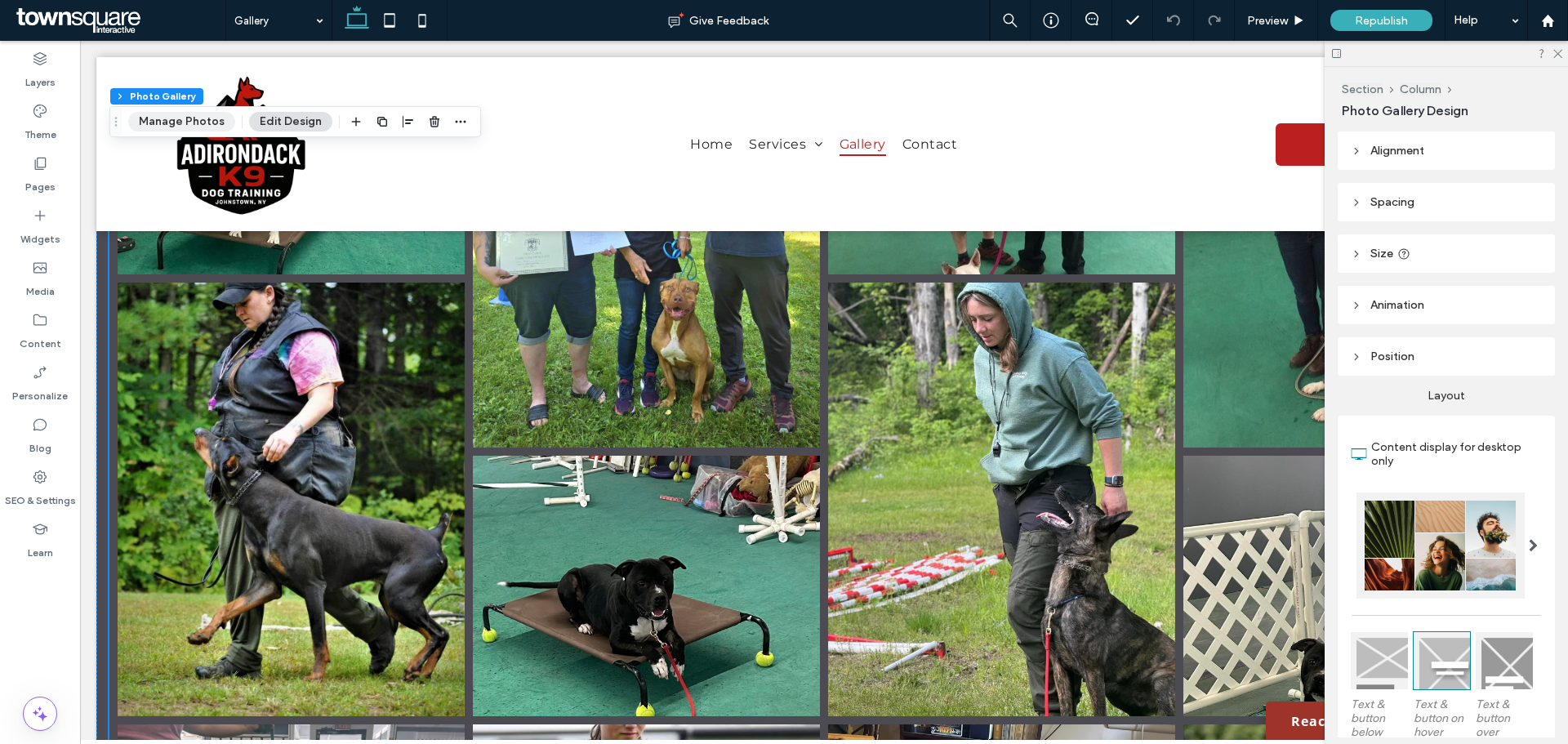
click at [203, 121] on button "Manage Photos" at bounding box center [181, 122] width 107 height 20
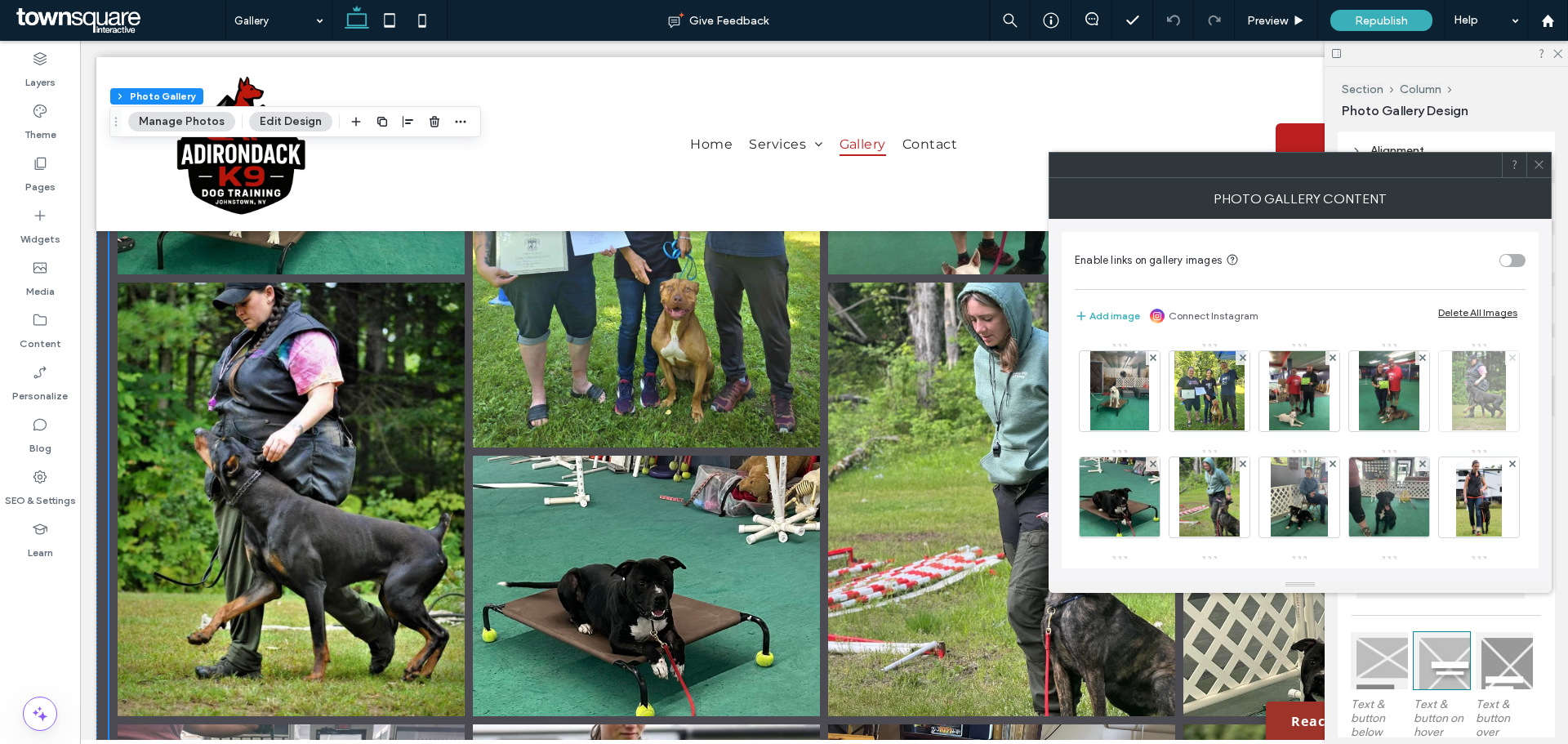
click at [1509, 361] on icon at bounding box center [1512, 358] width 7 height 7
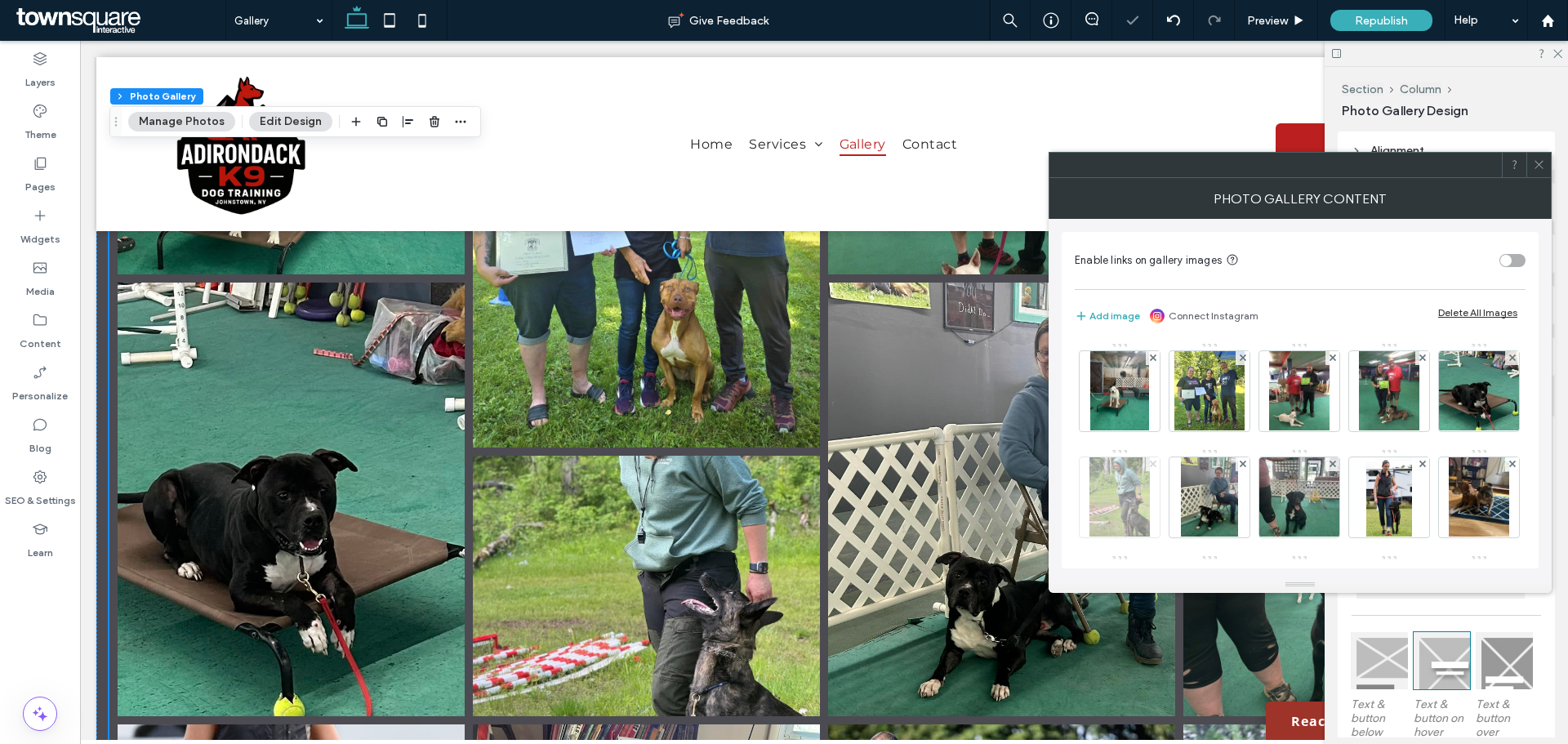
click at [1156, 463] on icon at bounding box center [1153, 464] width 7 height 7
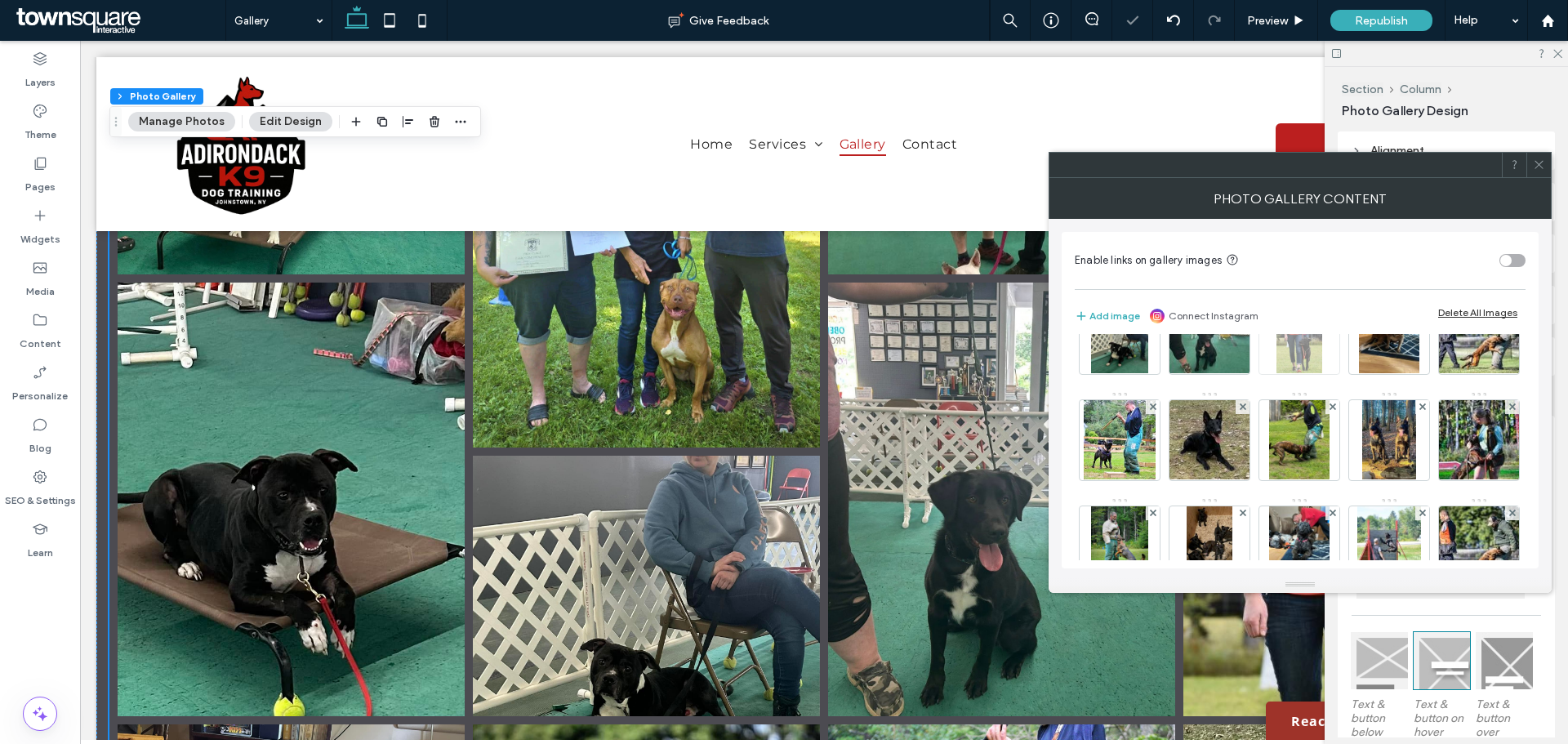
scroll to position [82, 0]
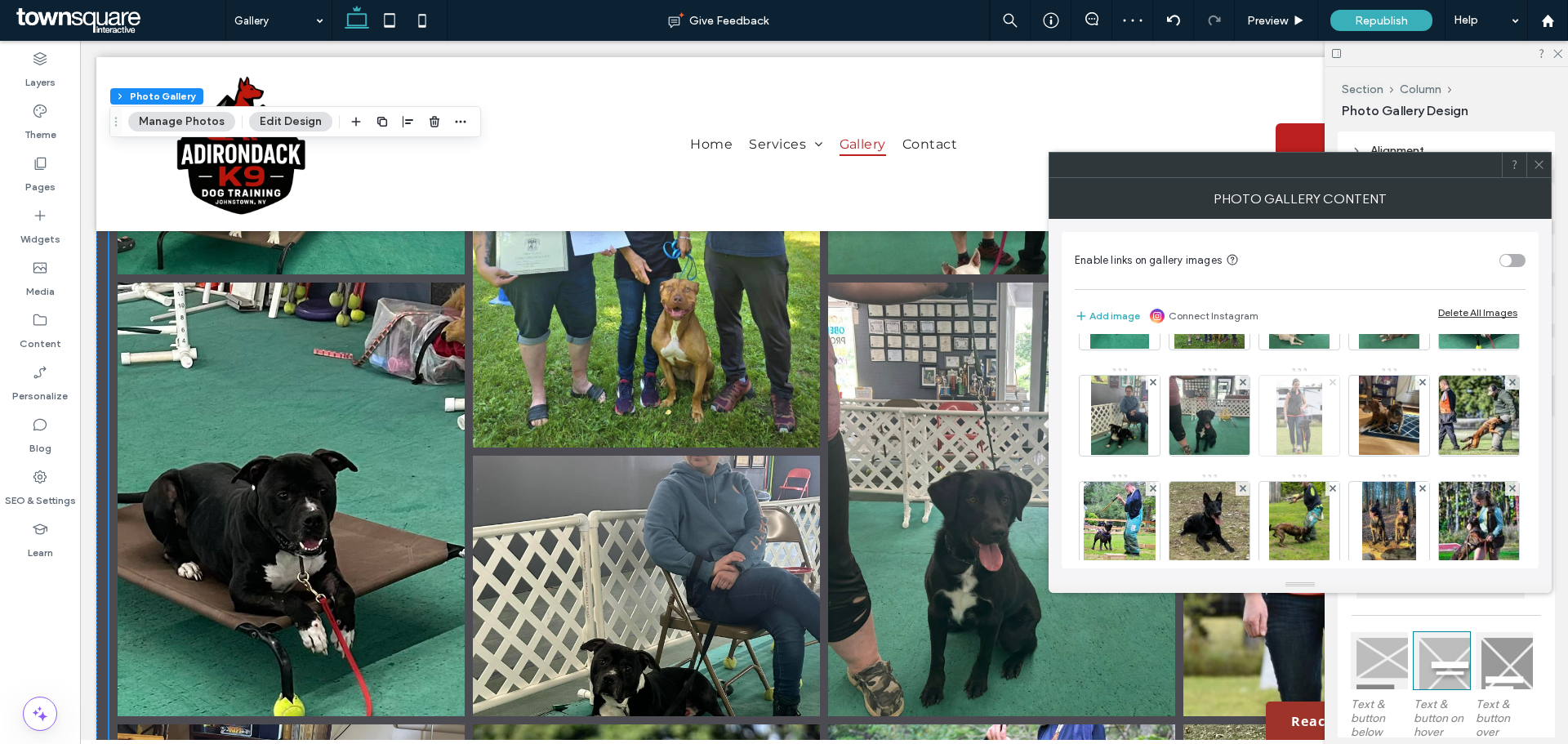
click at [1336, 379] on icon at bounding box center [1333, 382] width 7 height 7
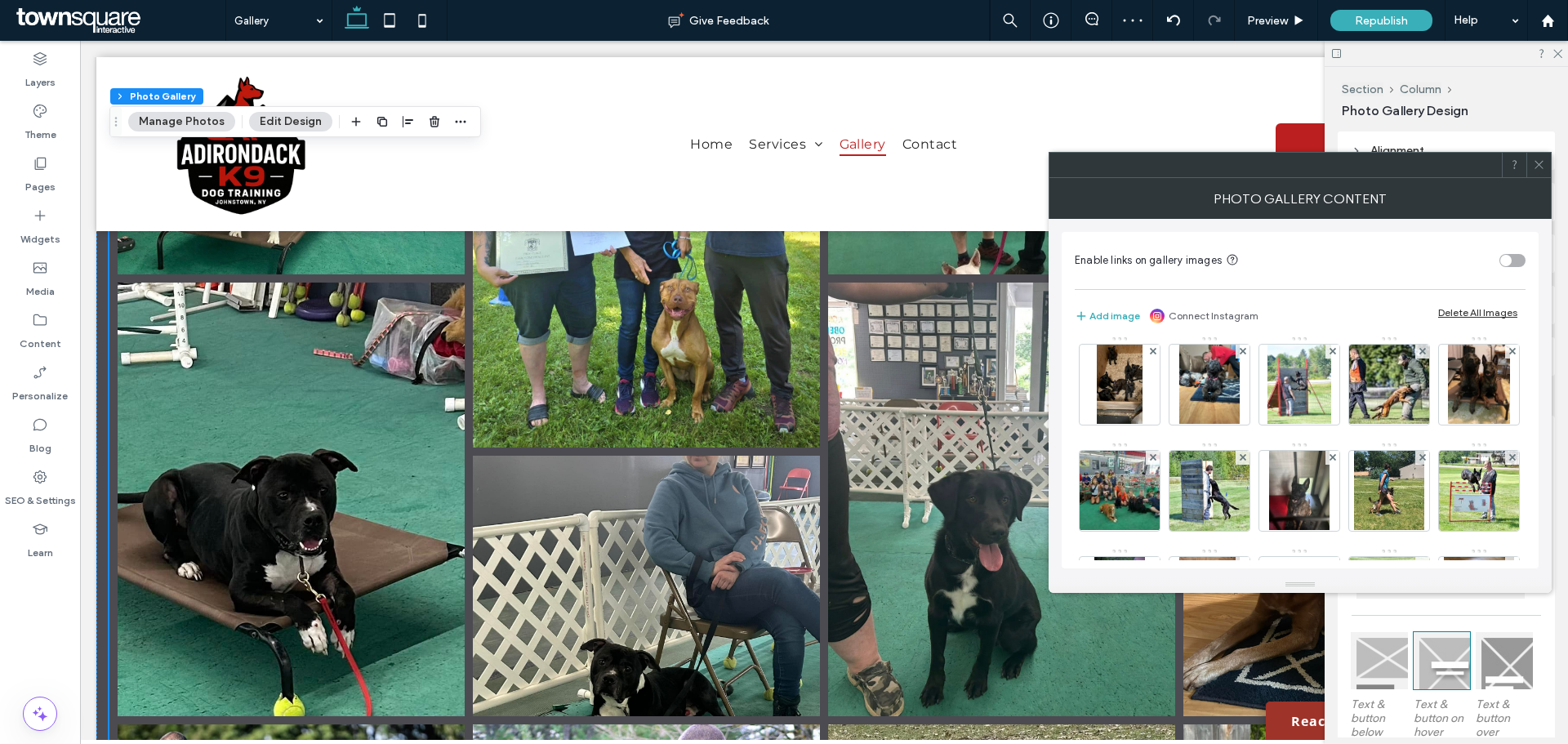
scroll to position [326, 0]
click at [1419, 247] on icon at bounding box center [1422, 244] width 7 height 7
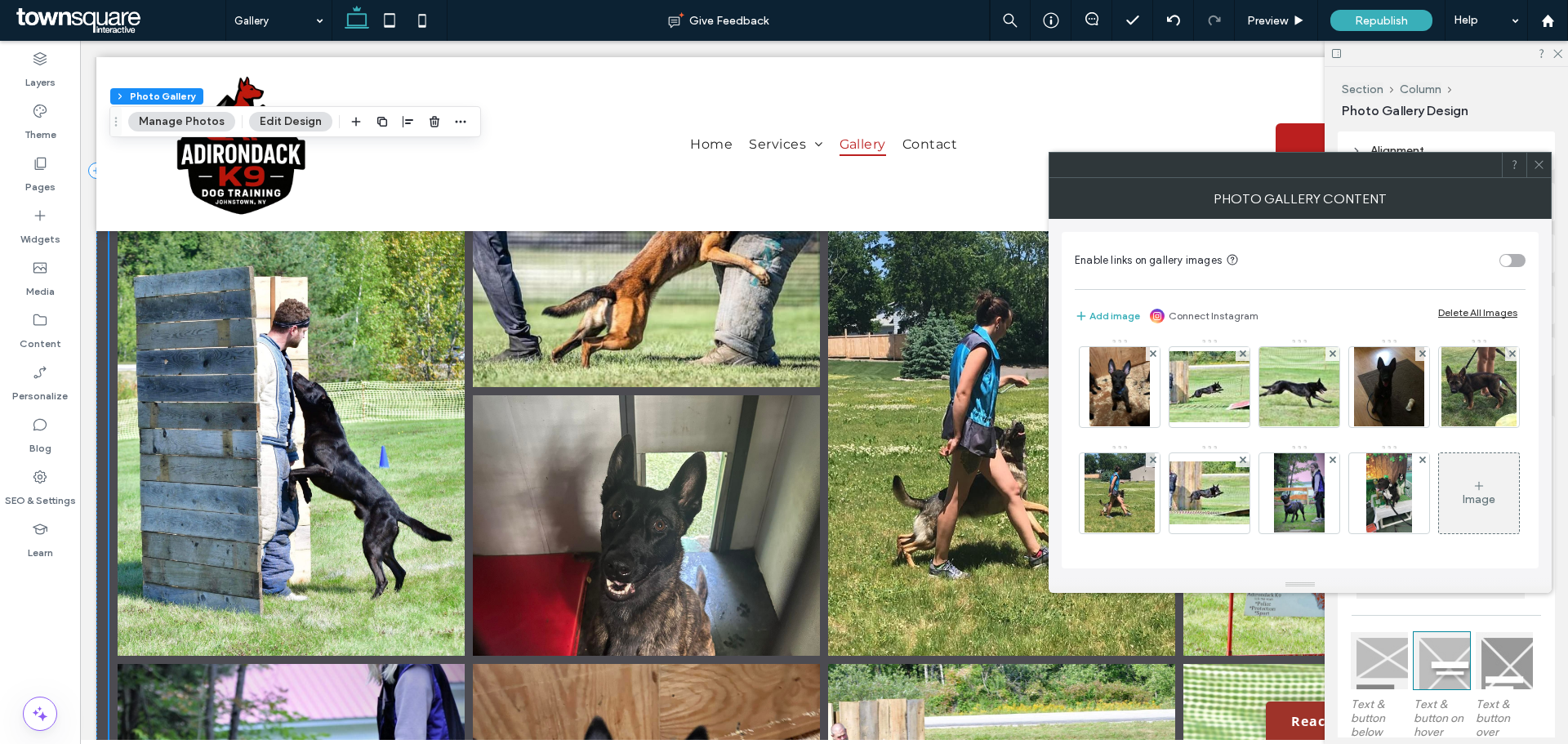
scroll to position [2123, 0]
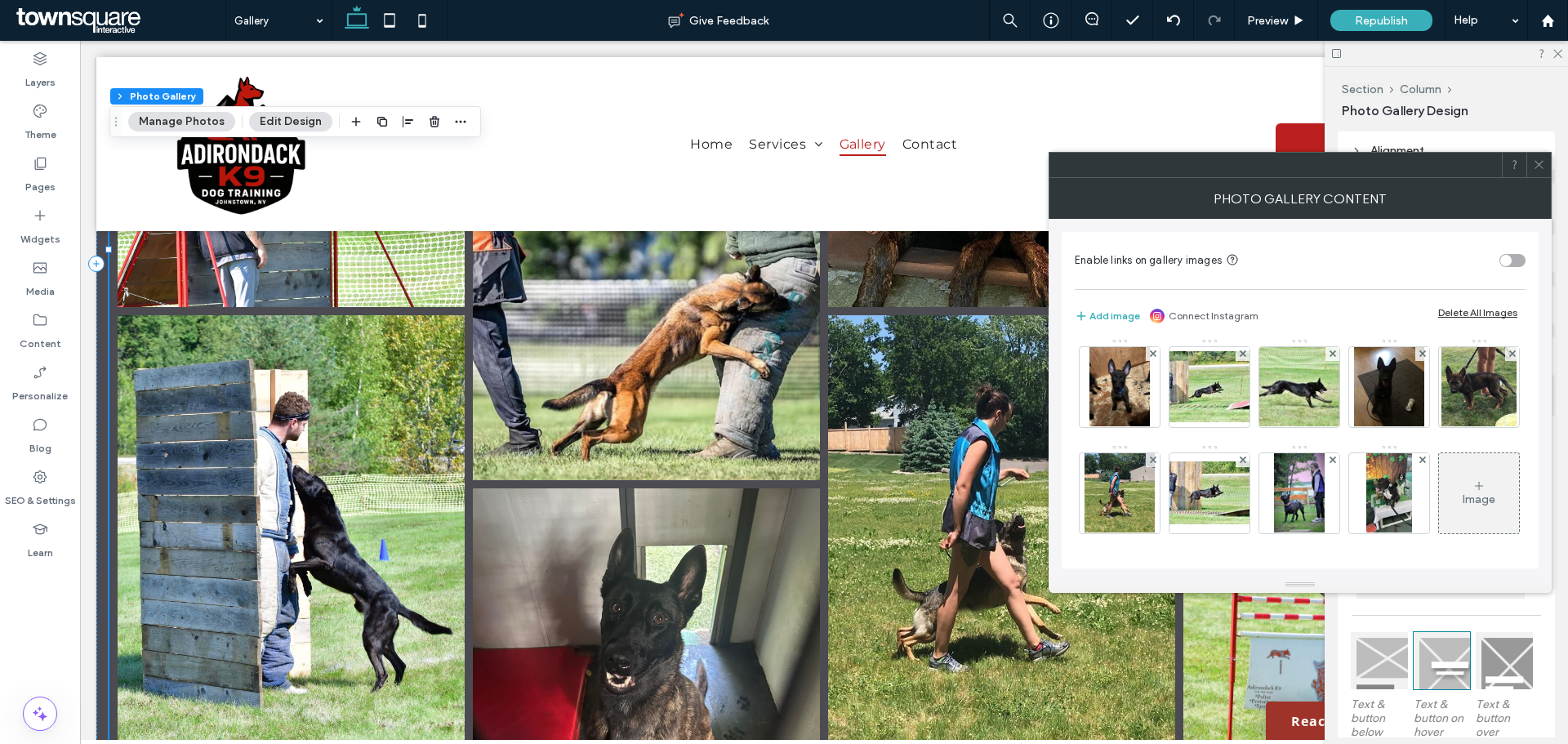
click at [1541, 160] on icon at bounding box center [1538, 164] width 12 height 12
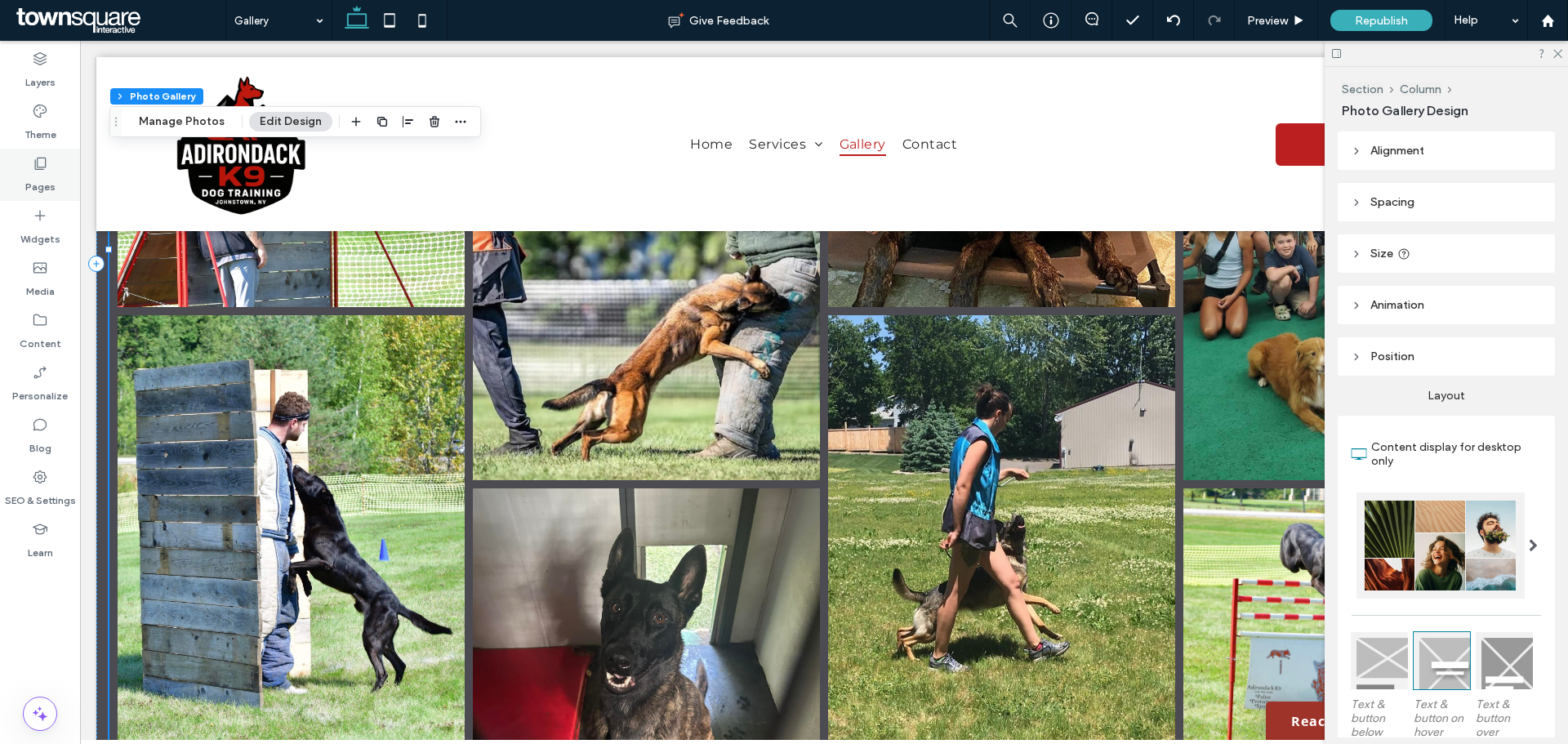
click at [50, 182] on label "Pages" at bounding box center [41, 183] width 30 height 23
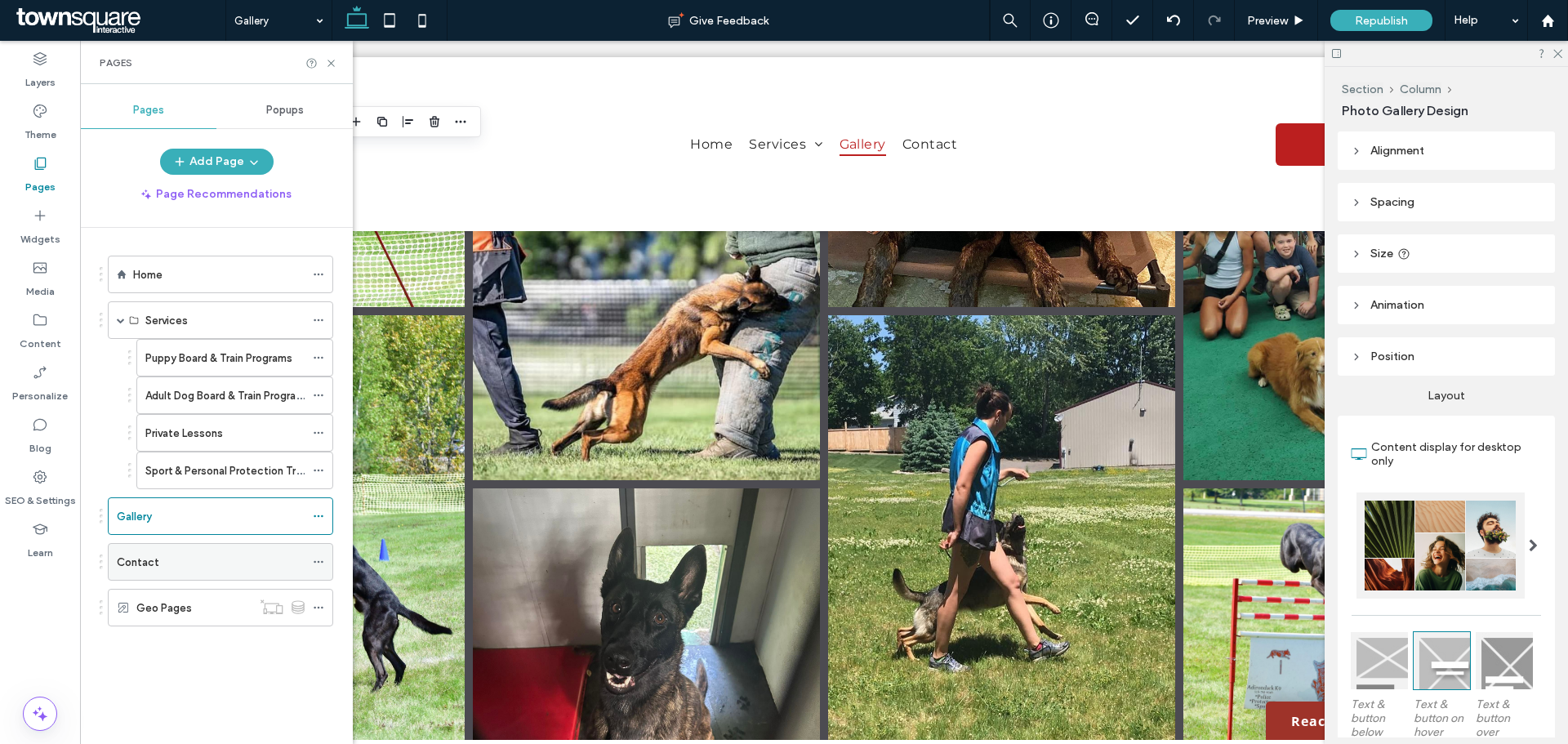
click at [169, 558] on div "Contact" at bounding box center [211, 562] width 188 height 17
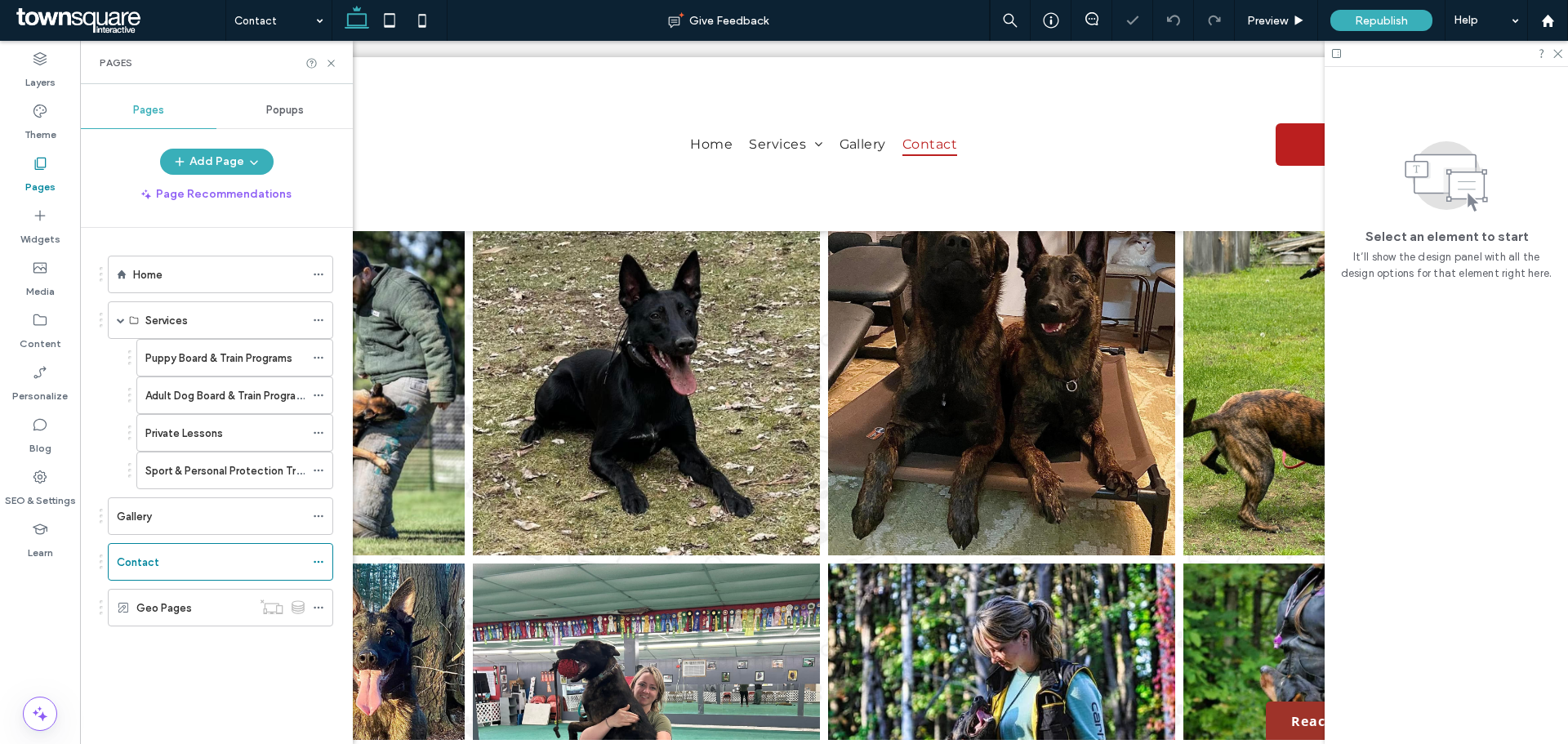
scroll to position [1470, 0]
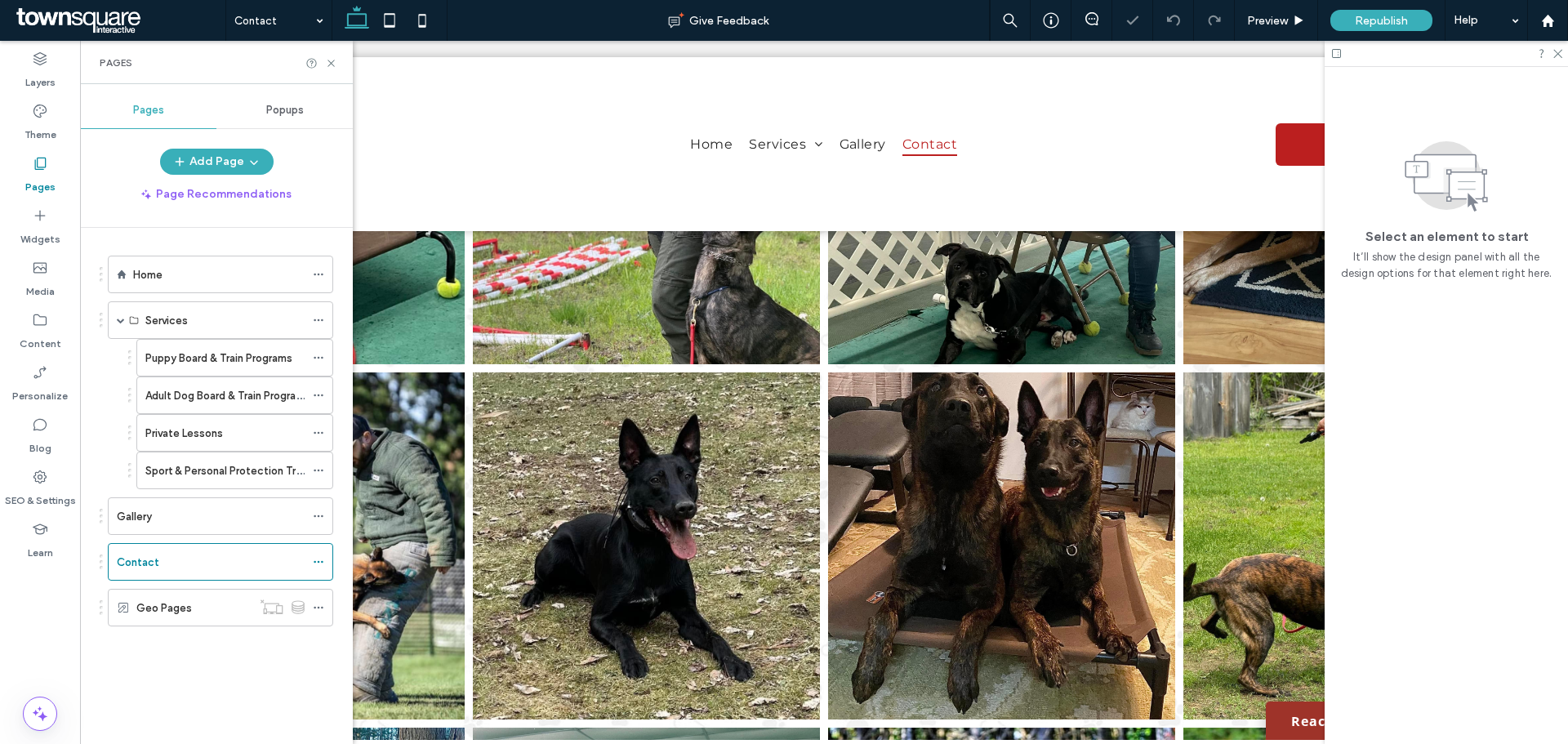
click at [641, 399] on link at bounding box center [646, 545] width 347 height 347
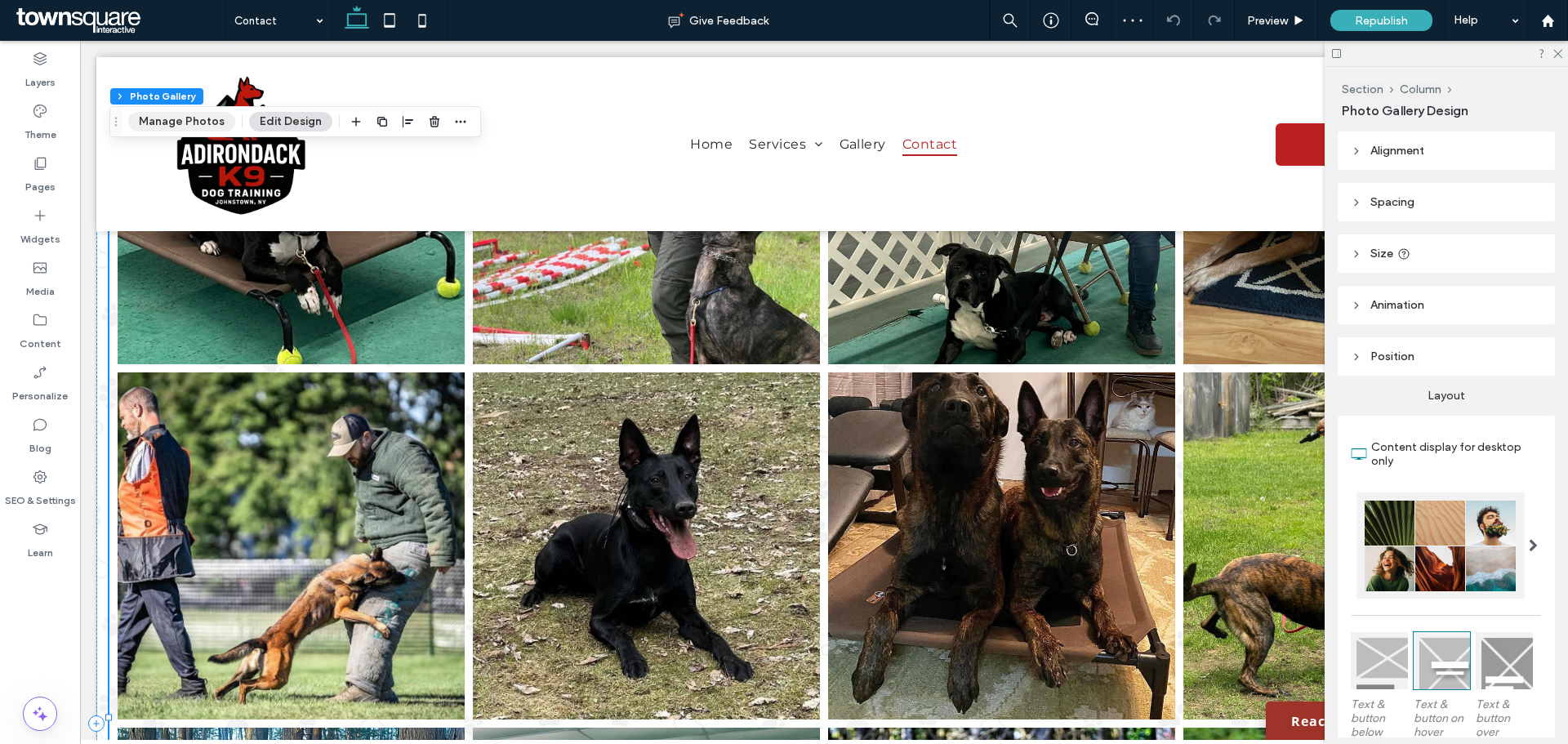
click at [179, 118] on button "Manage Photos" at bounding box center [181, 122] width 107 height 20
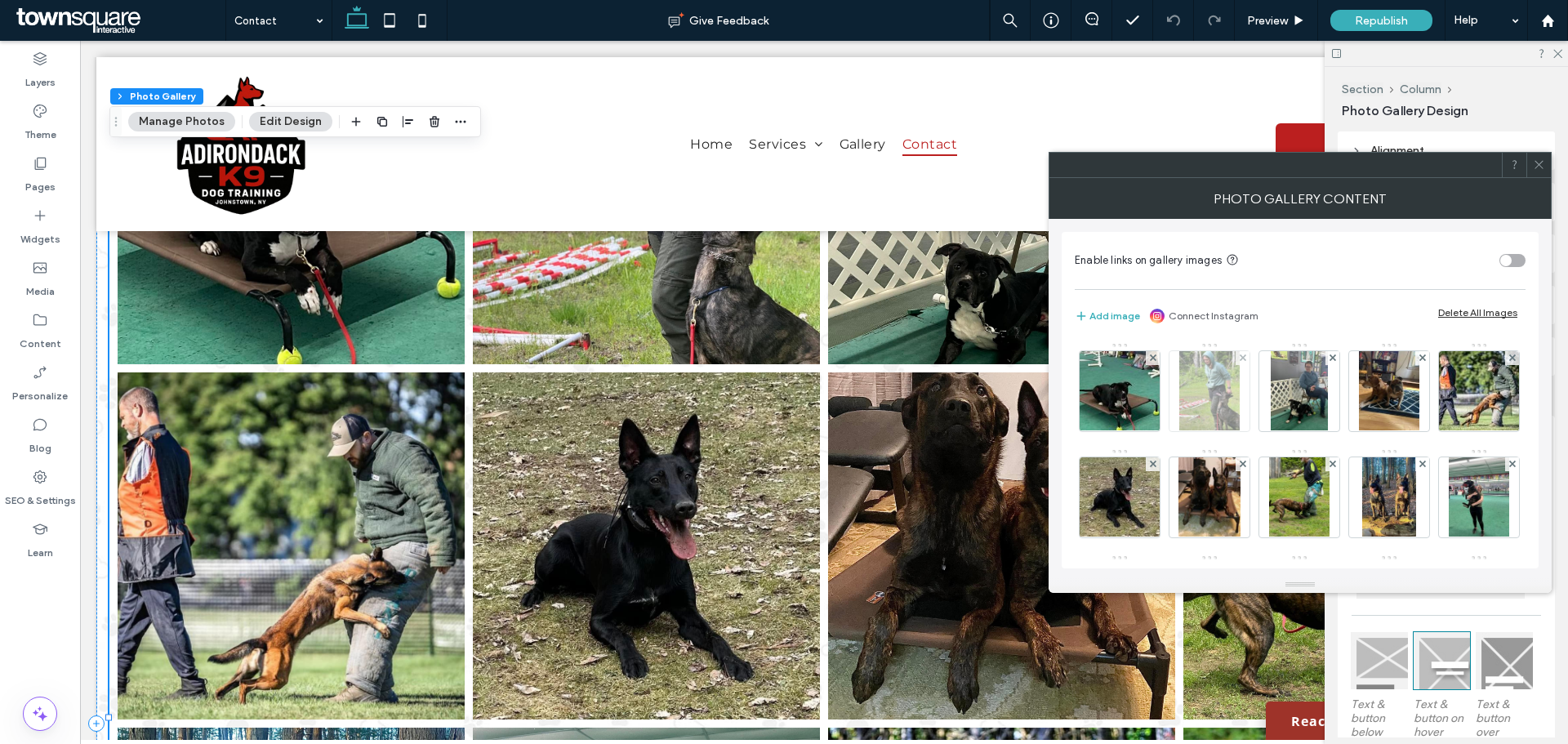
click at [1247, 358] on div at bounding box center [1242, 358] width 14 height 14
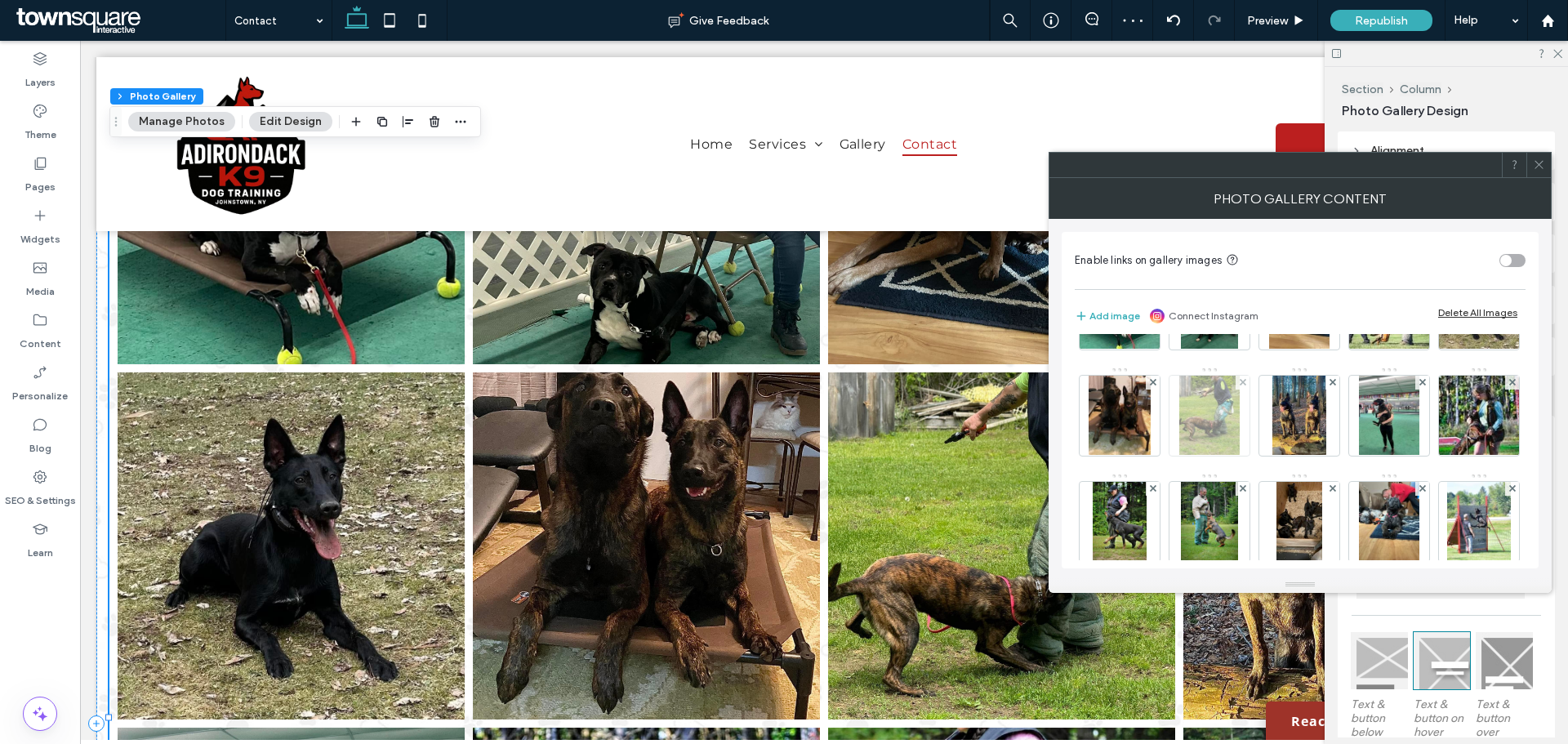
scroll to position [163, 0]
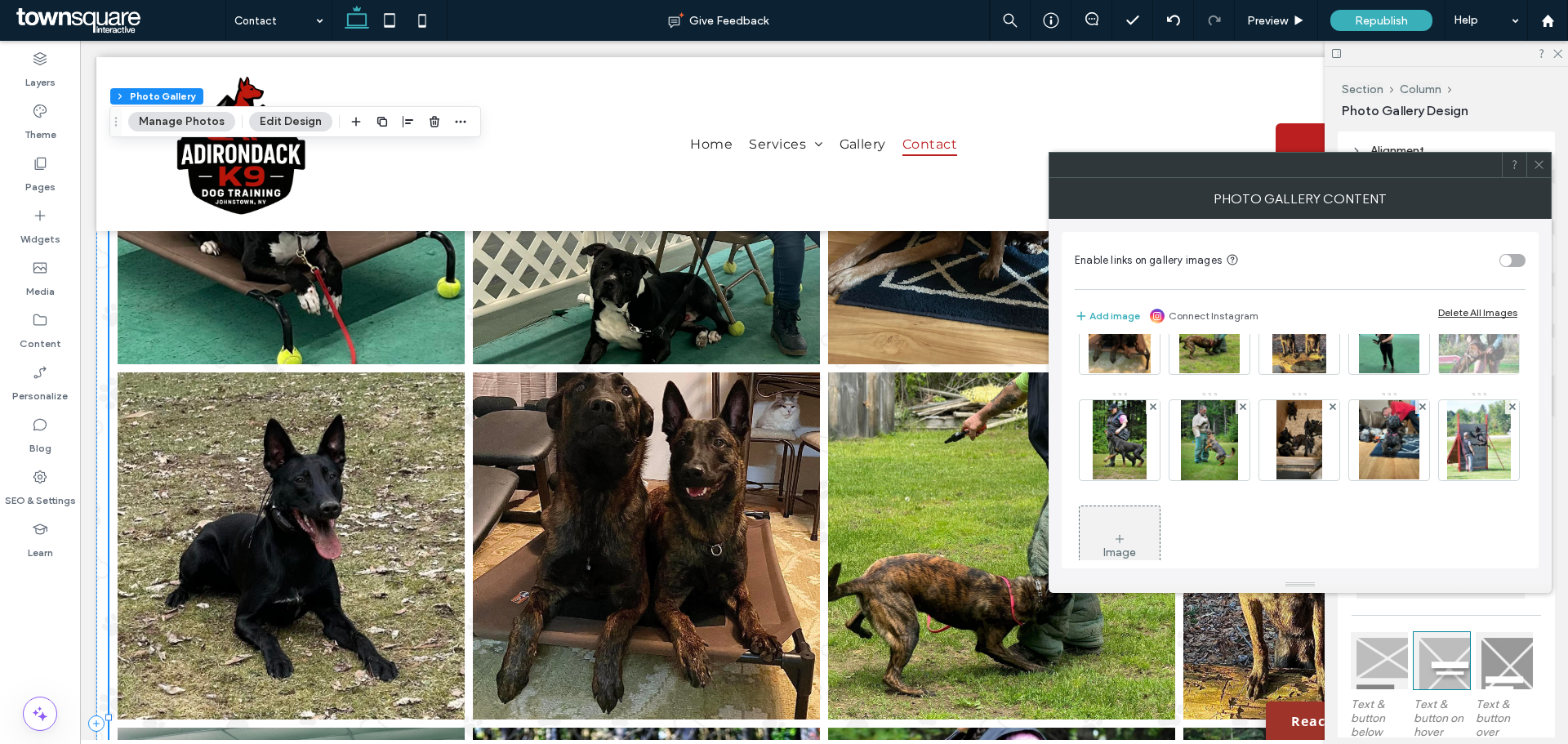
click at [1505, 307] on div at bounding box center [1512, 301] width 14 height 14
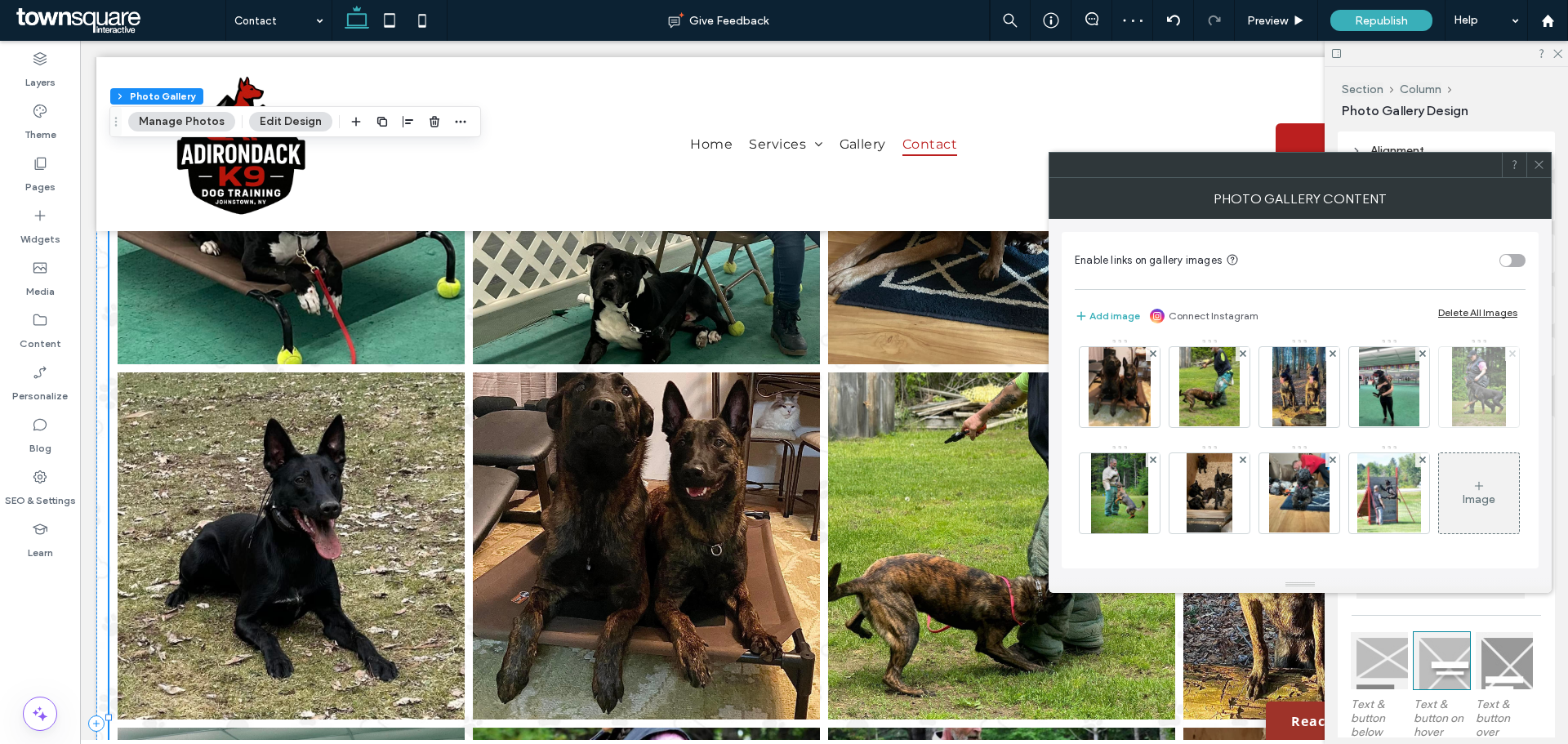
click at [1508, 357] on use at bounding box center [1512, 354] width 7 height 7
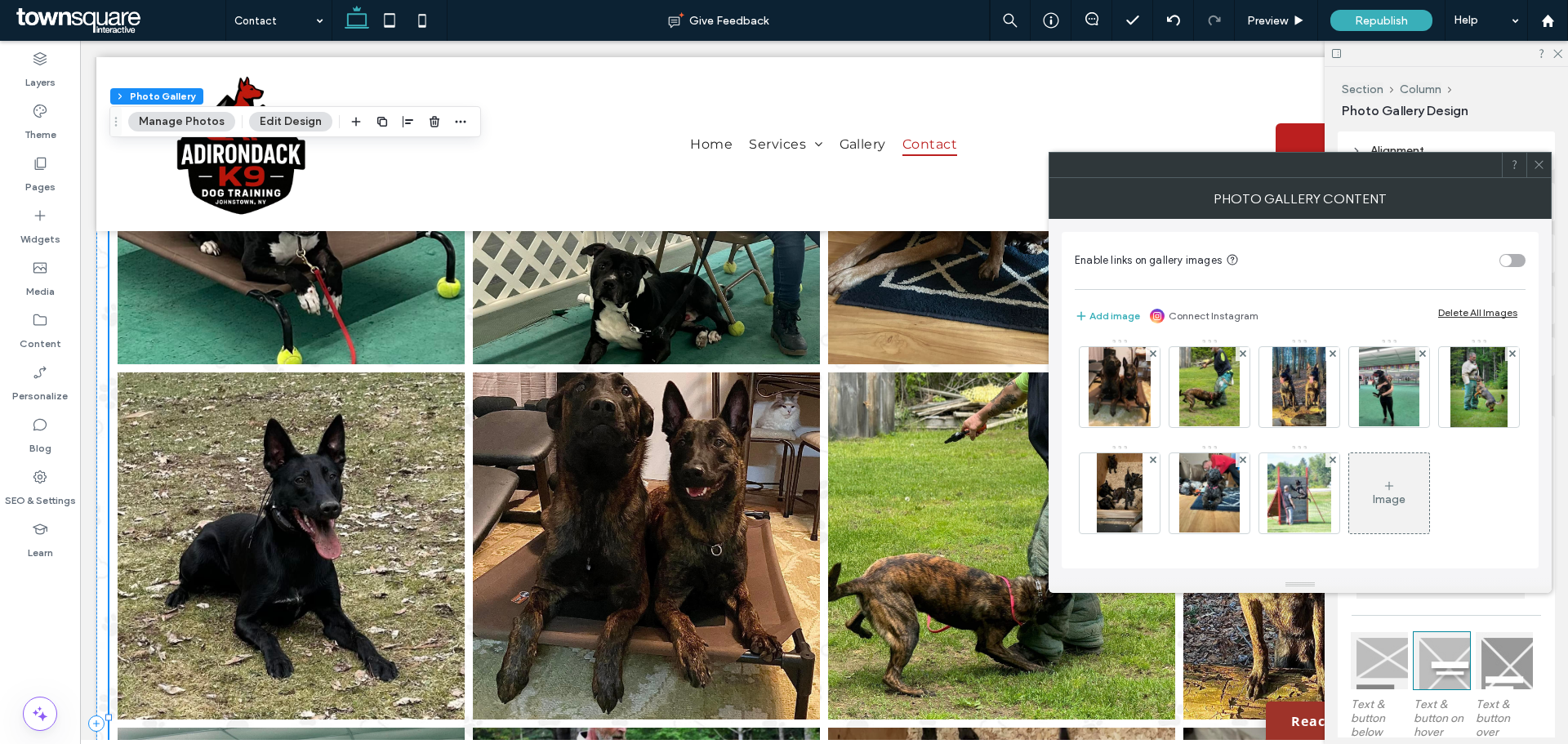
scroll to position [0, 0]
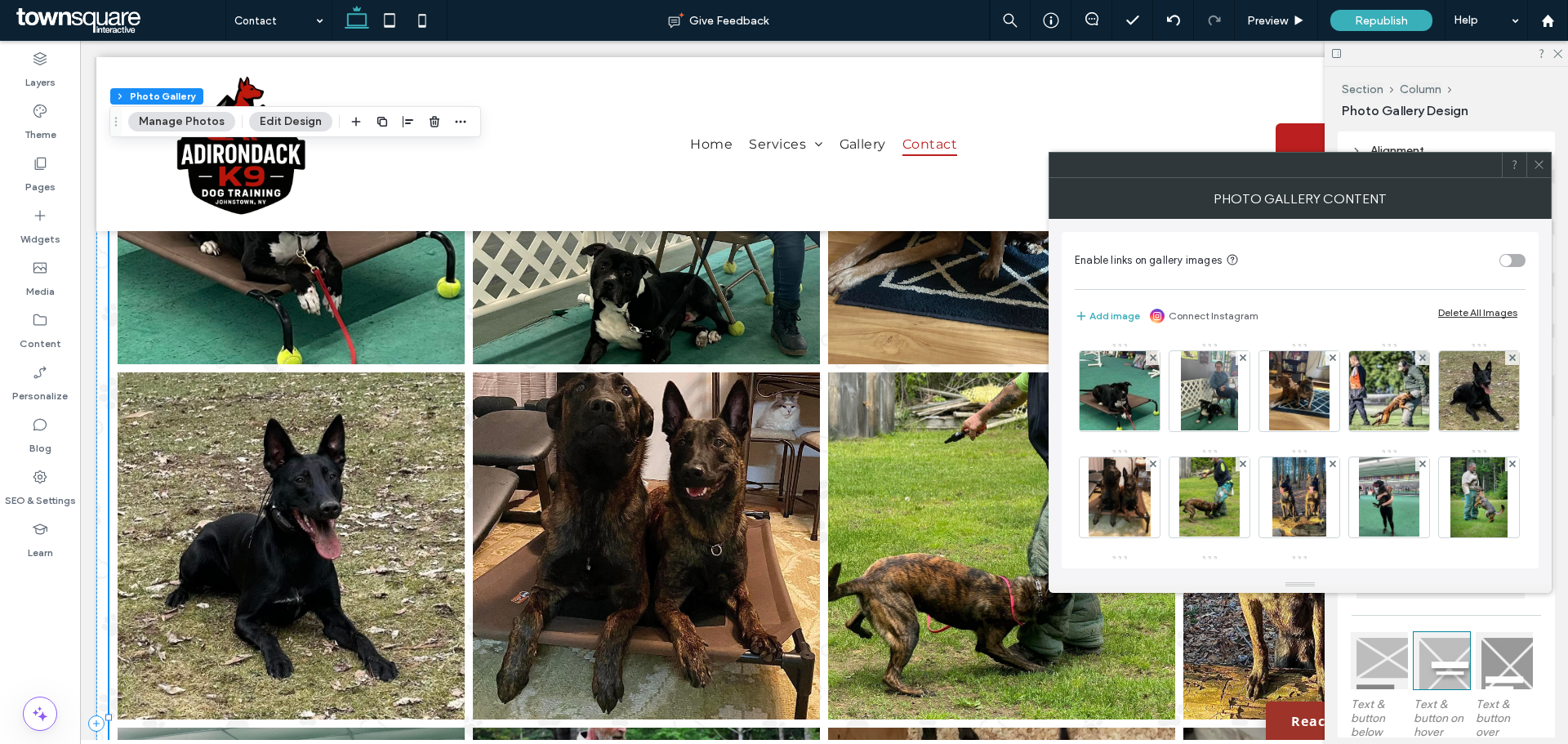
click at [1546, 166] on div at bounding box center [1539, 165] width 25 height 25
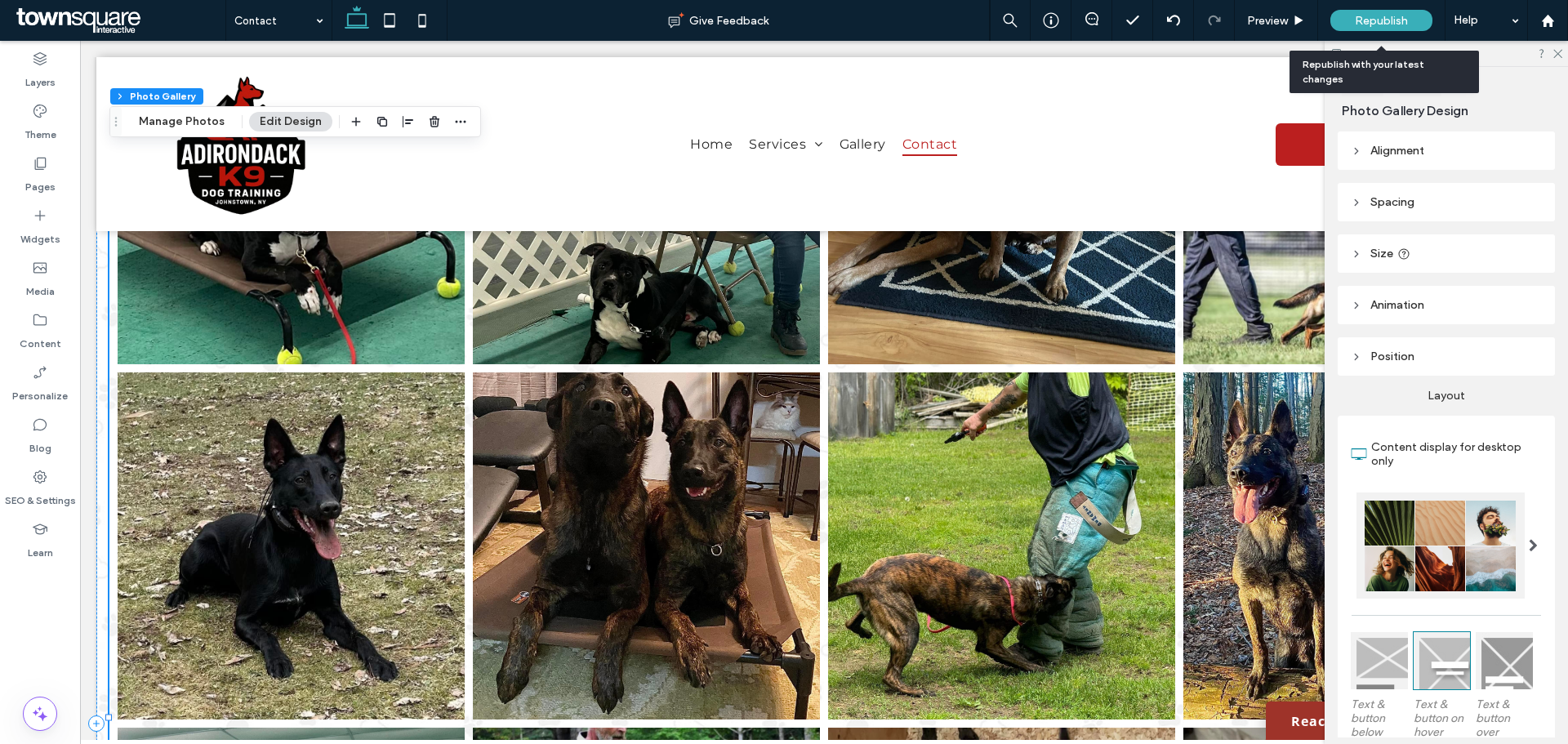
click at [1389, 14] on span "Republish" at bounding box center [1382, 21] width 53 height 14
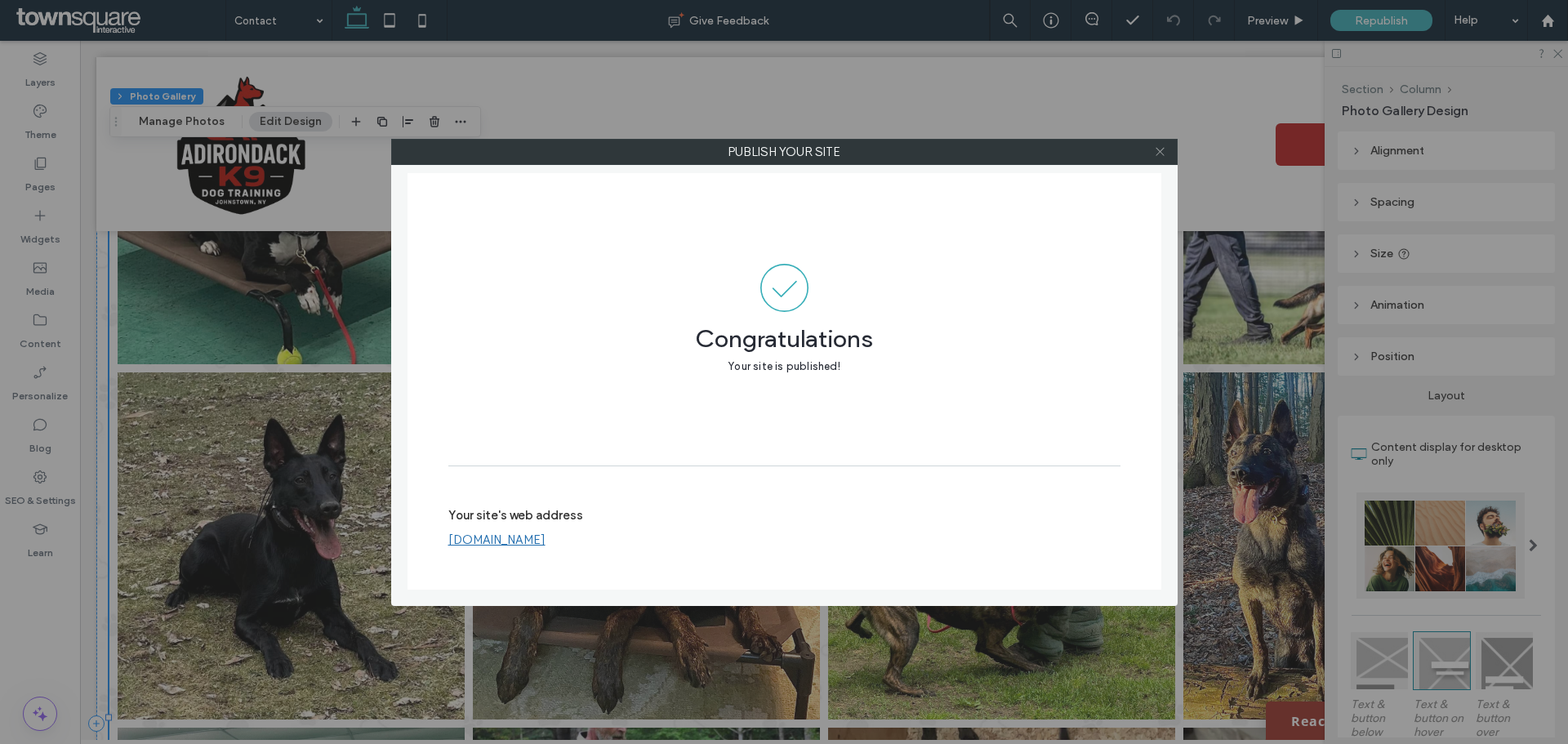
click at [1160, 152] on icon at bounding box center [1159, 151] width 12 height 12
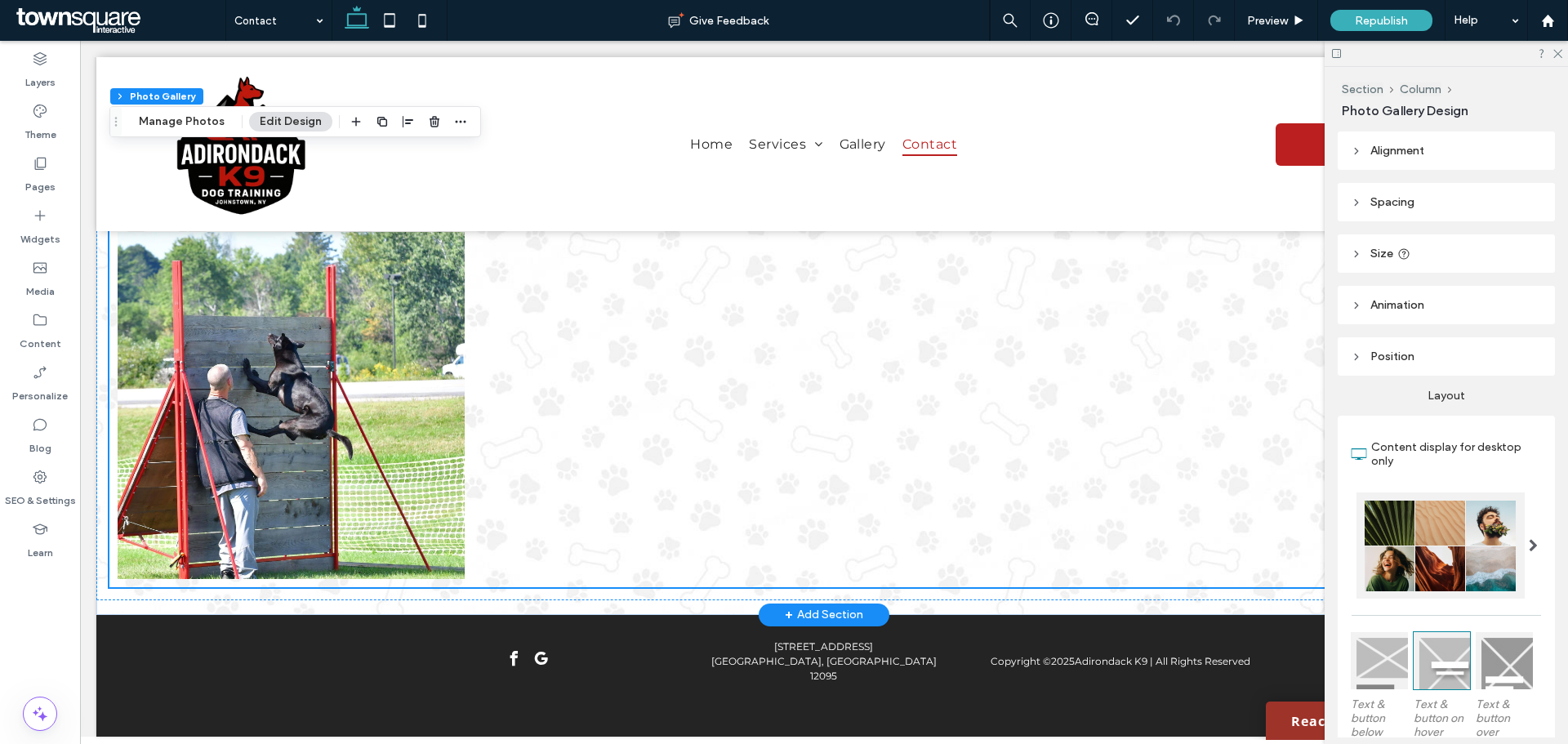
scroll to position [2239, 0]
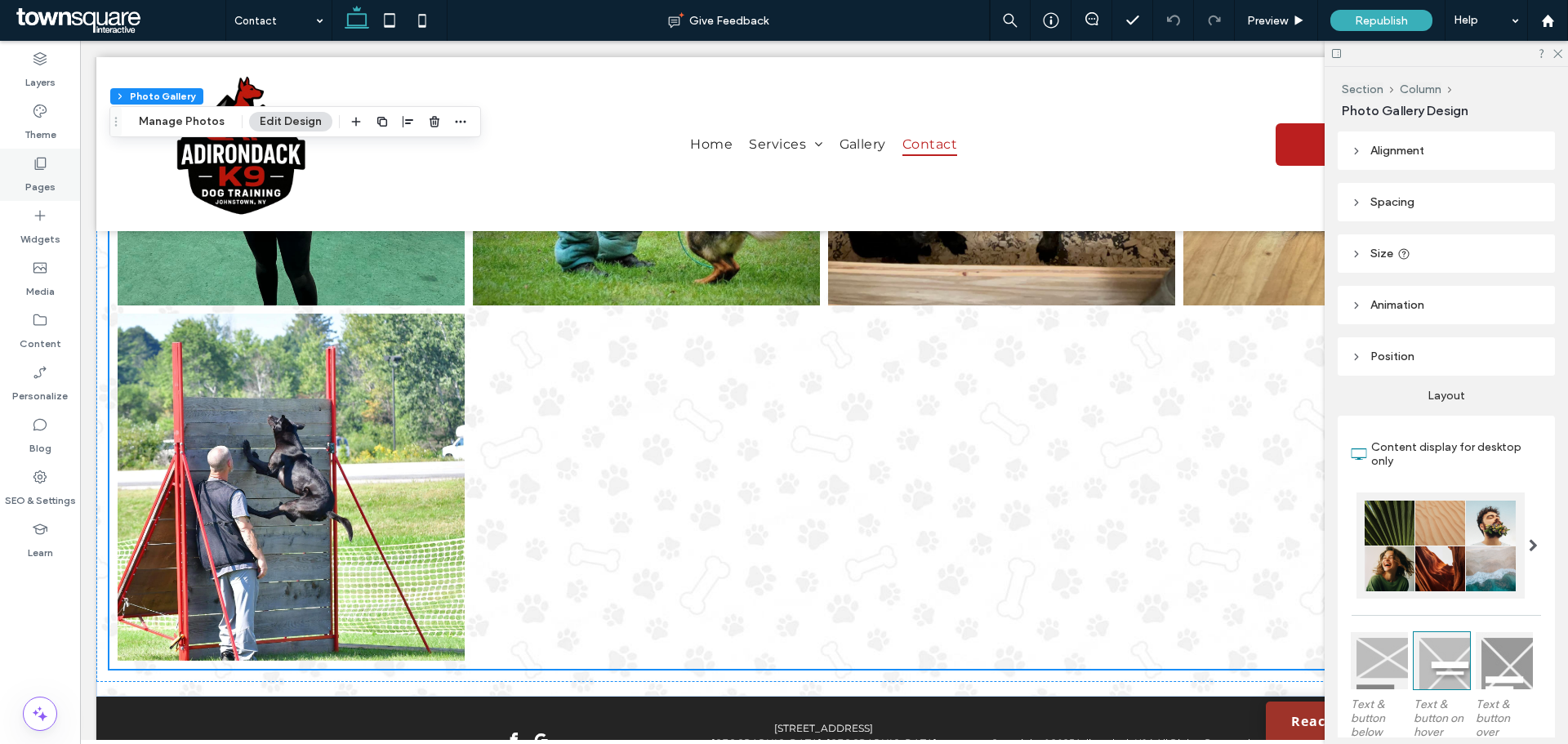
click at [54, 170] on div "Pages" at bounding box center [40, 174] width 80 height 52
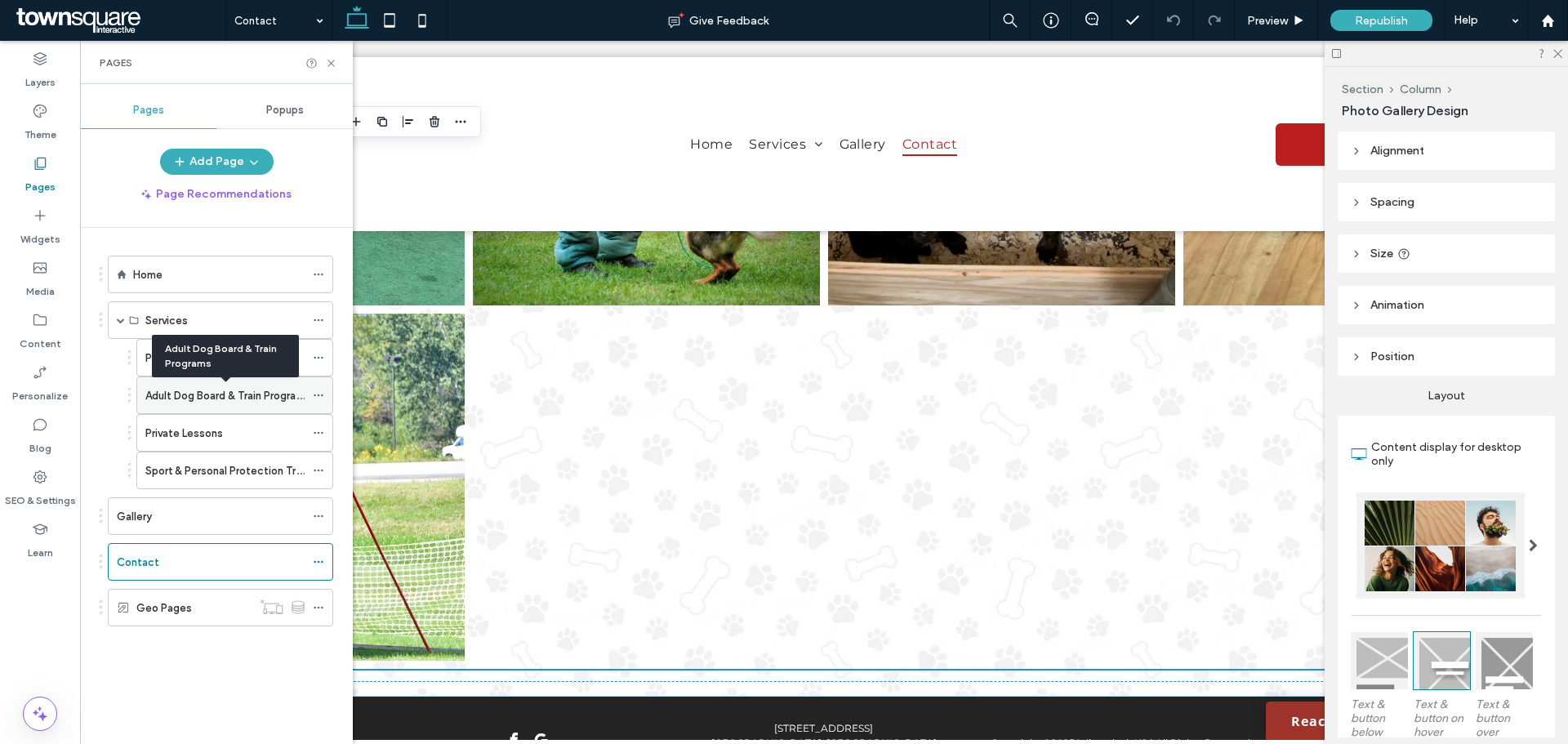
click at [215, 390] on label "Adult Dog Board & Train Programs" at bounding box center [227, 395] width 165 height 28
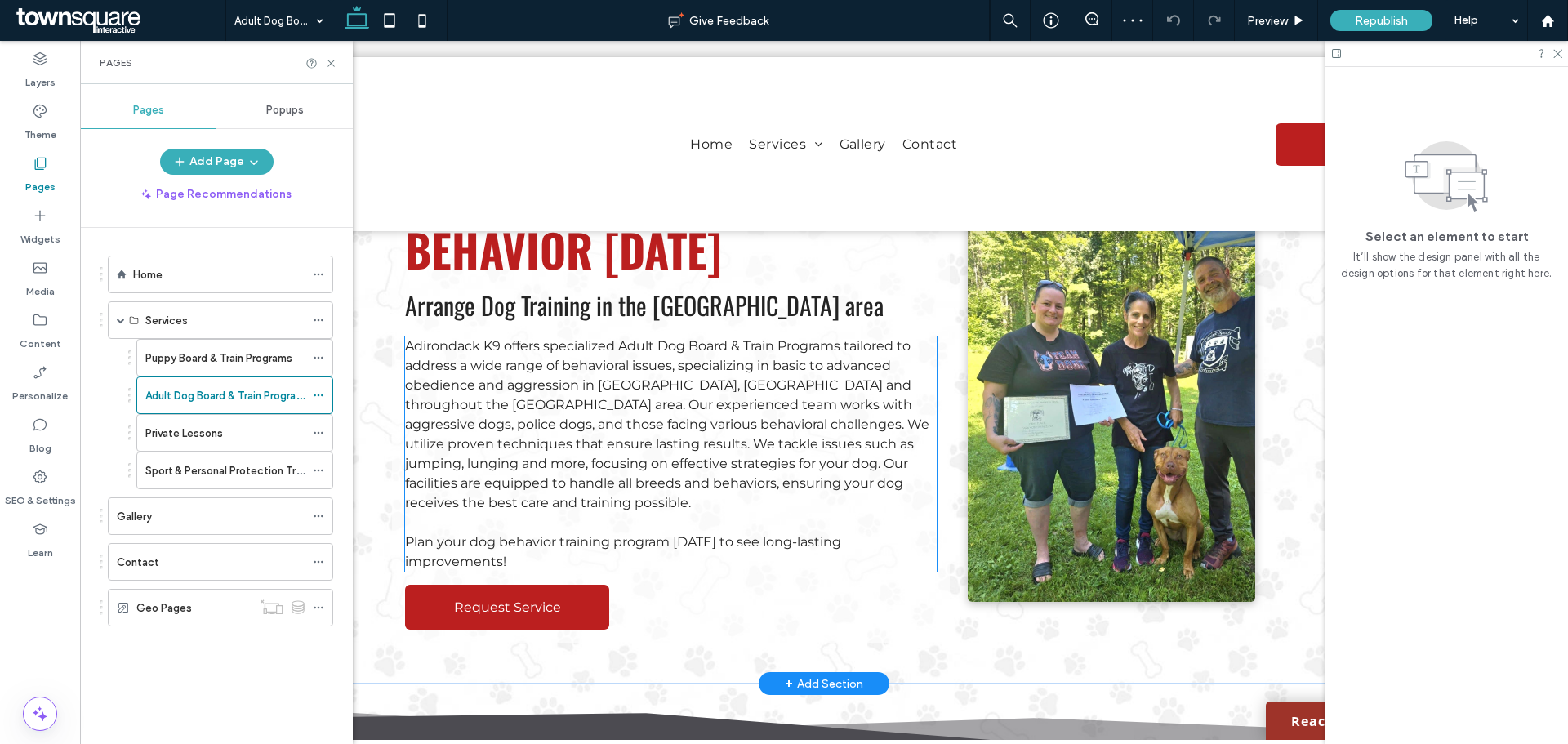
scroll to position [82, 0]
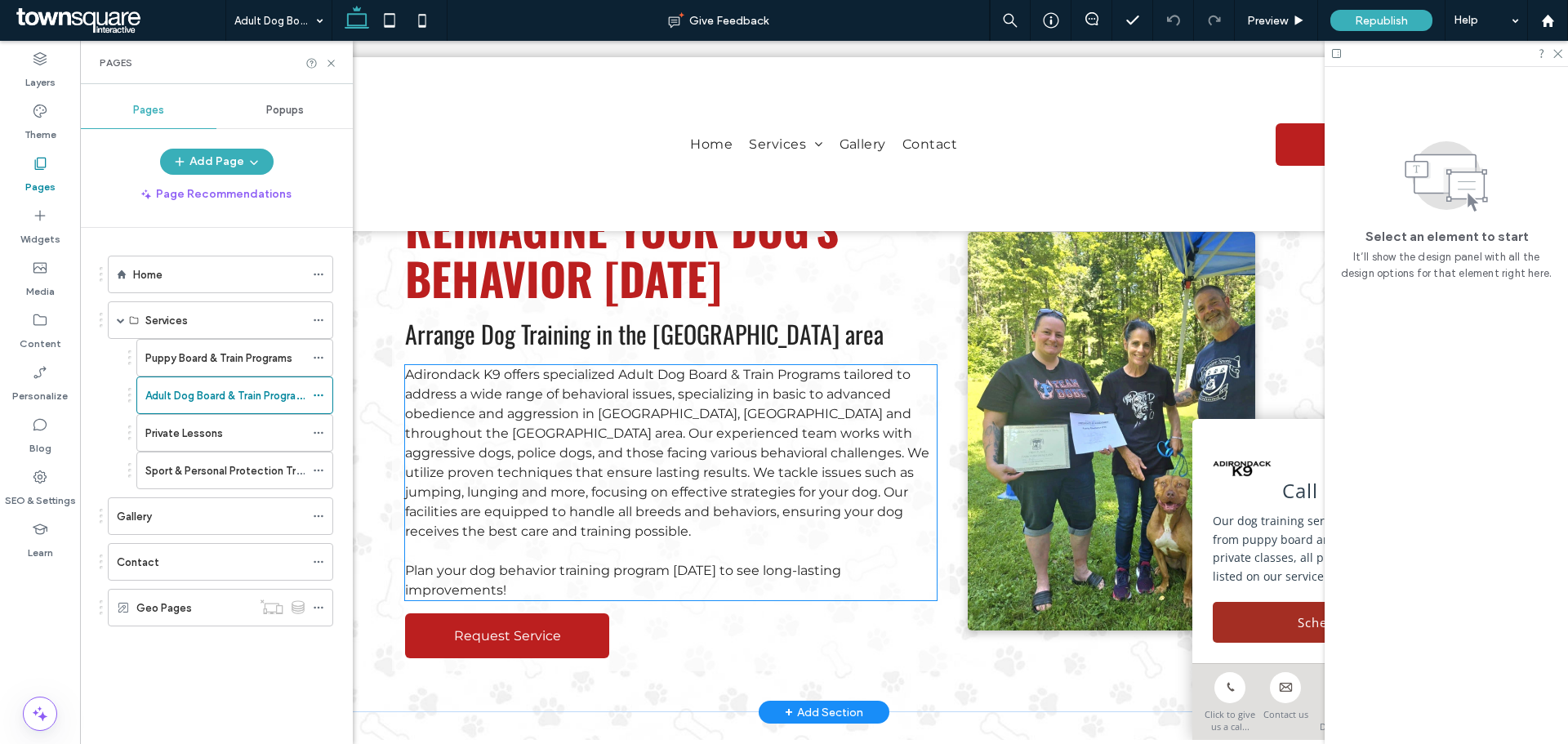
click at [707, 396] on span "Adirondack K9 offers specialized Adult Dog Board & Train Programs tailored to a…" at bounding box center [667, 452] width 525 height 172
click at [707, 396] on div "Adirondack K9 offers specialized Adult Dog Board & Train Programs tailored to a…" at bounding box center [670, 482] width 531 height 235
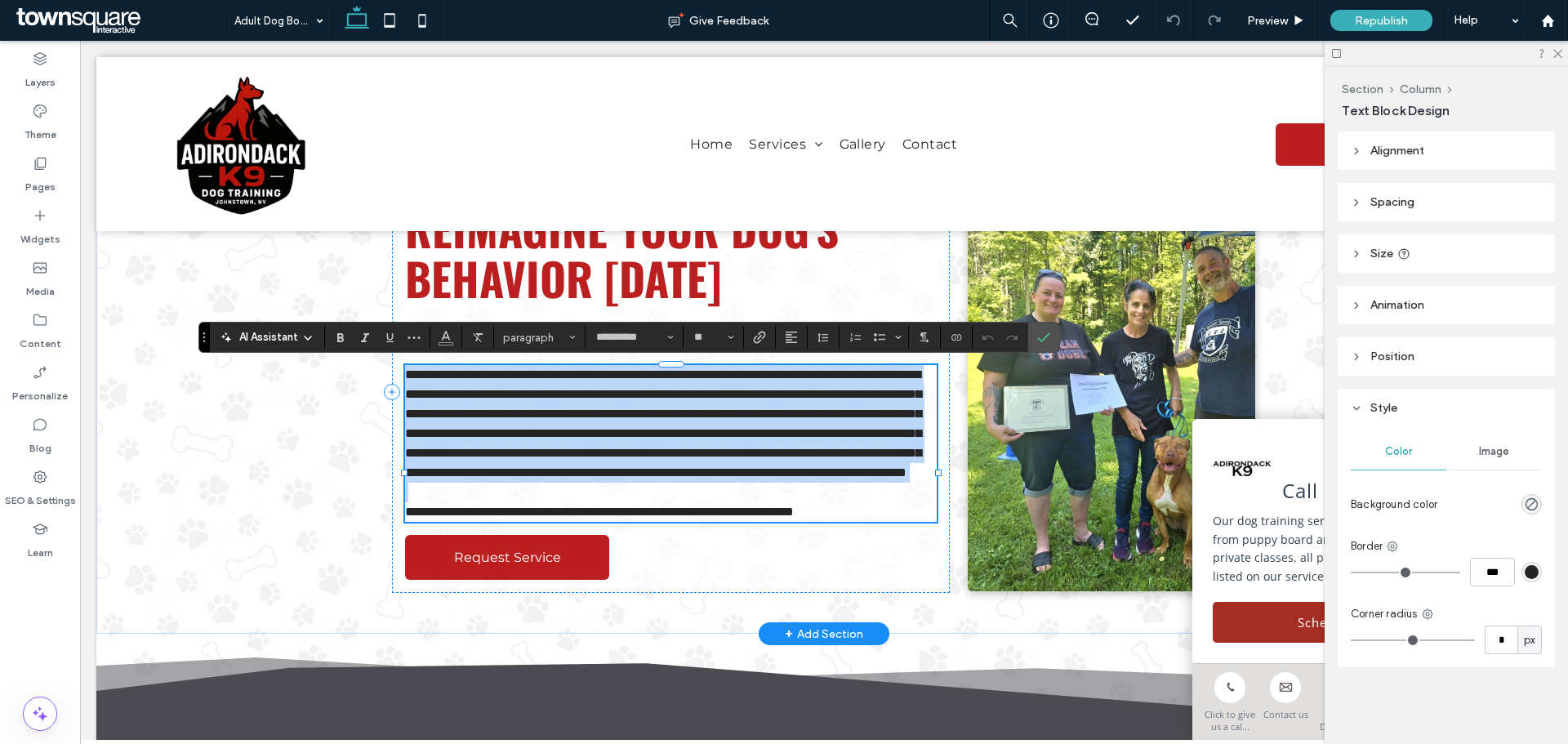
click at [707, 396] on span "**********" at bounding box center [663, 423] width 516 height 110
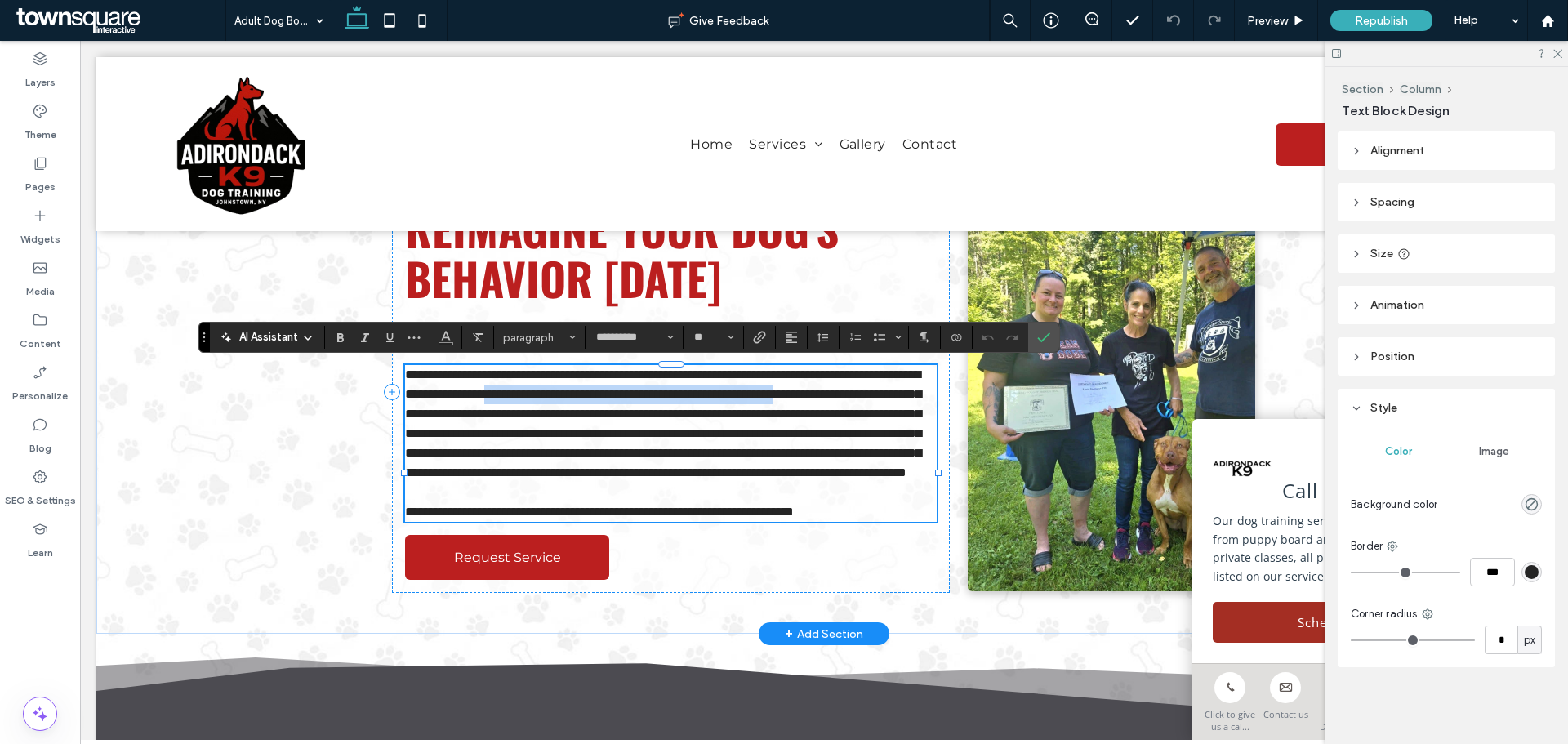
drag, startPoint x: 674, startPoint y: 392, endPoint x: 577, endPoint y: 404, distance: 97.7
click at [577, 404] on p "**********" at bounding box center [670, 423] width 531 height 118
click at [344, 340] on icon "Bold" at bounding box center [341, 337] width 13 height 13
click at [571, 448] on span "**********" at bounding box center [665, 432] width 519 height 90
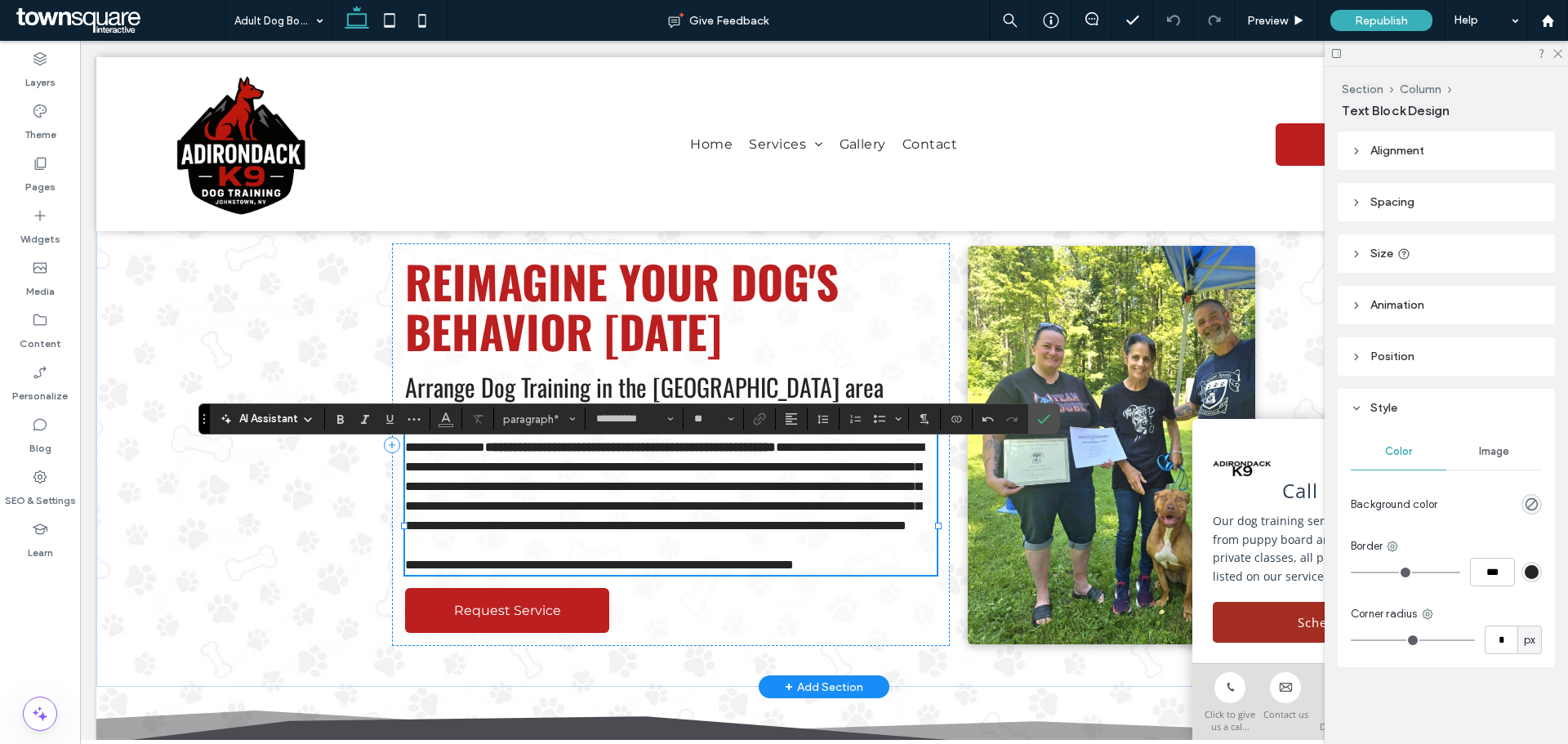
scroll to position [0, 0]
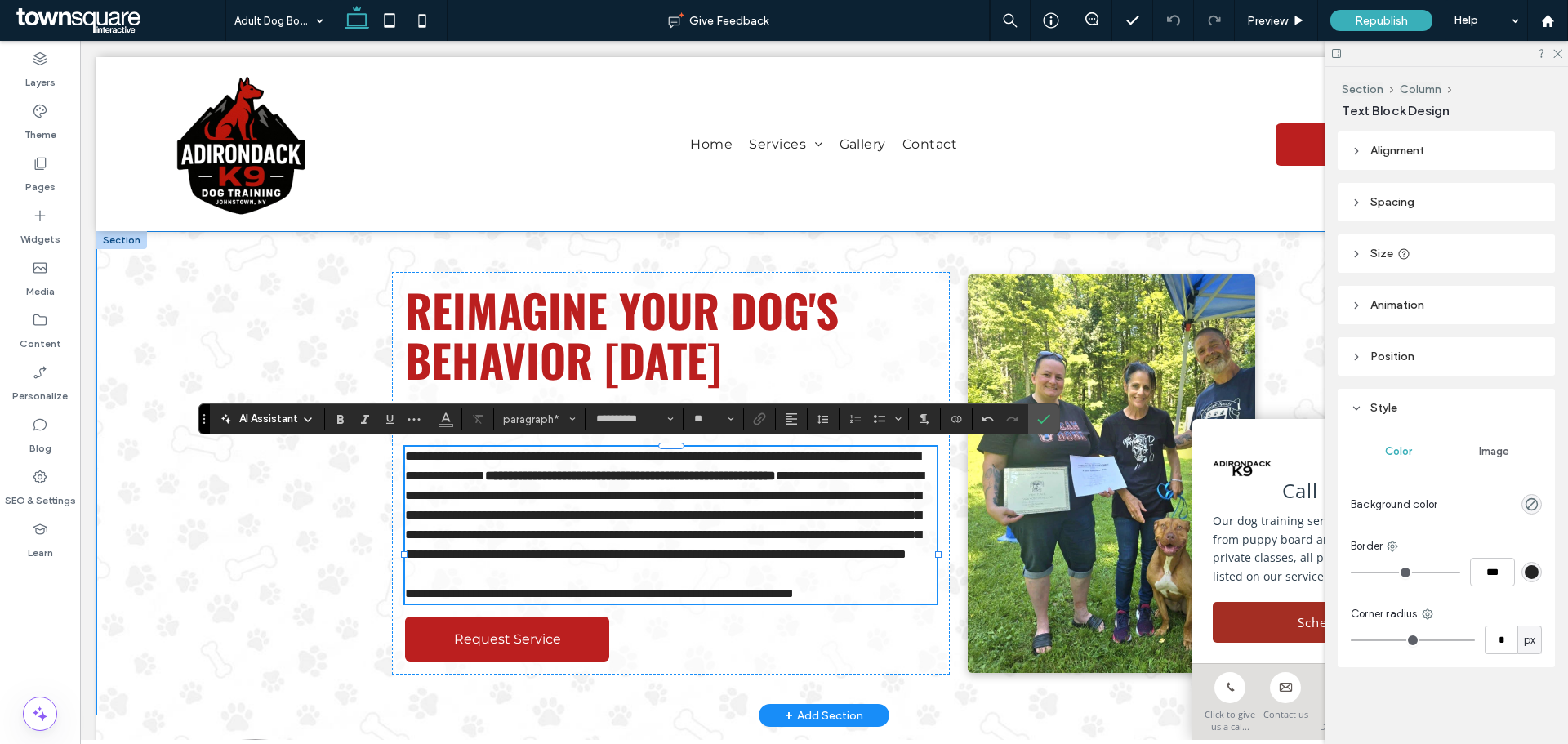
click at [321, 538] on div "**********" at bounding box center [824, 473] width 1455 height 484
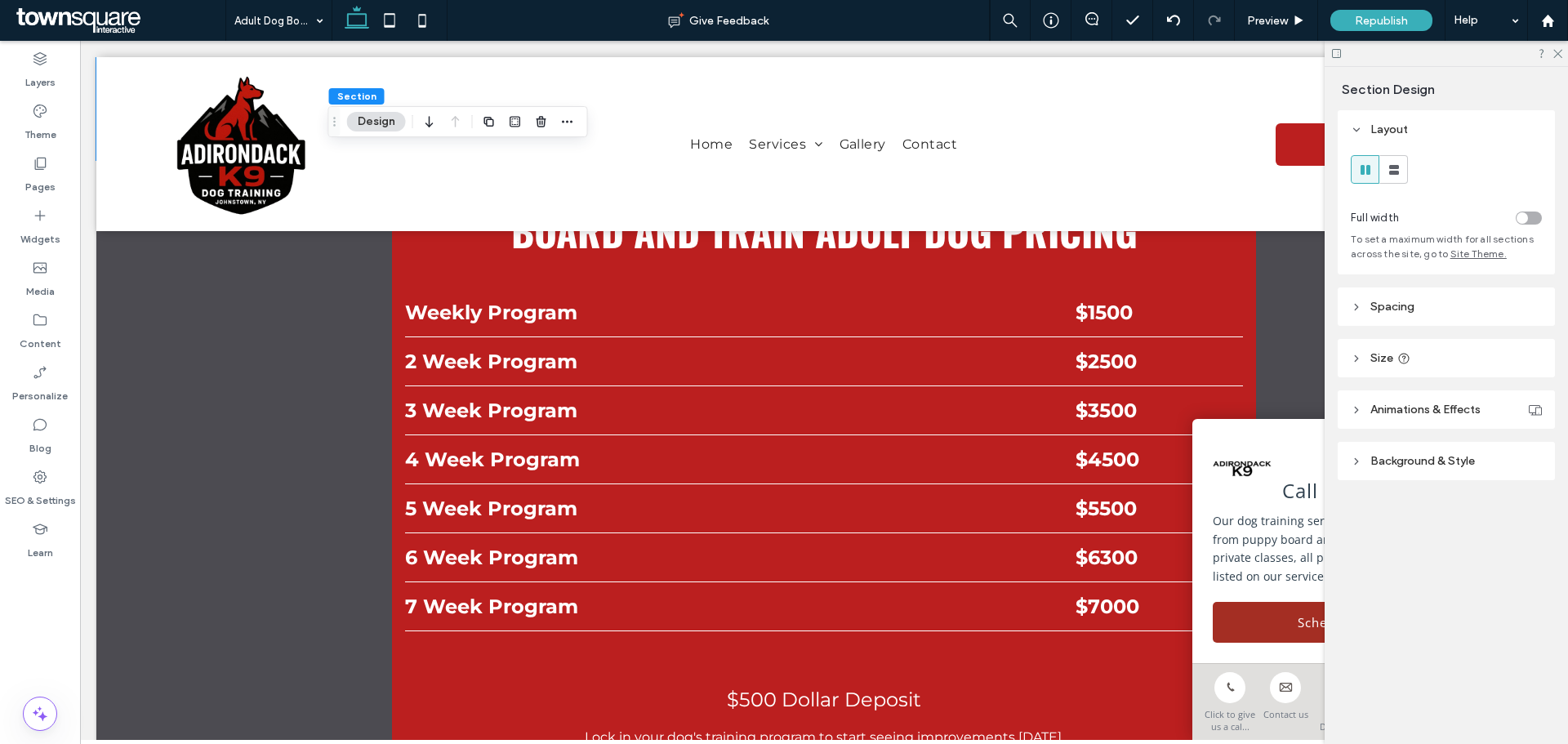
scroll to position [1225, 0]
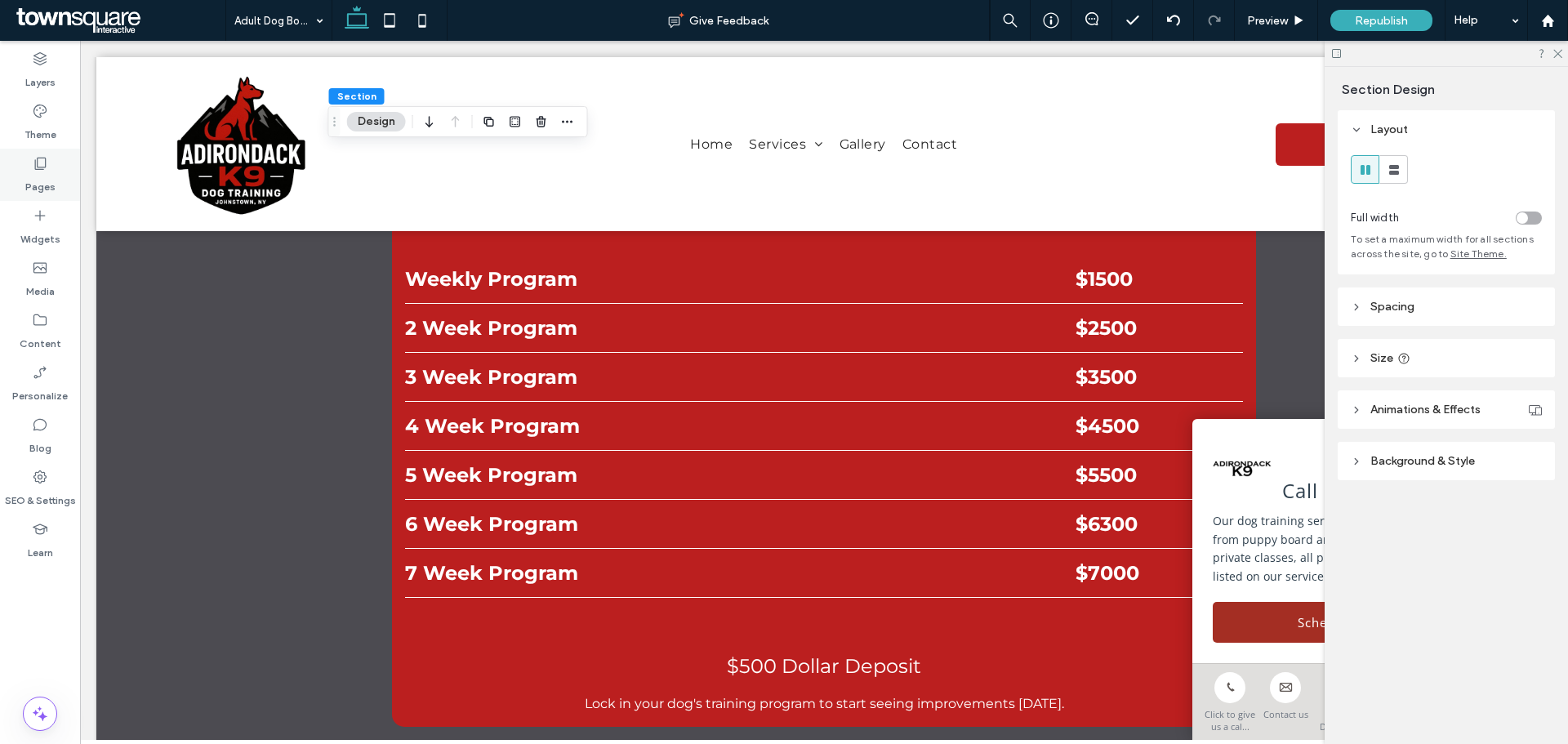
click at [56, 165] on div "Pages" at bounding box center [40, 174] width 80 height 52
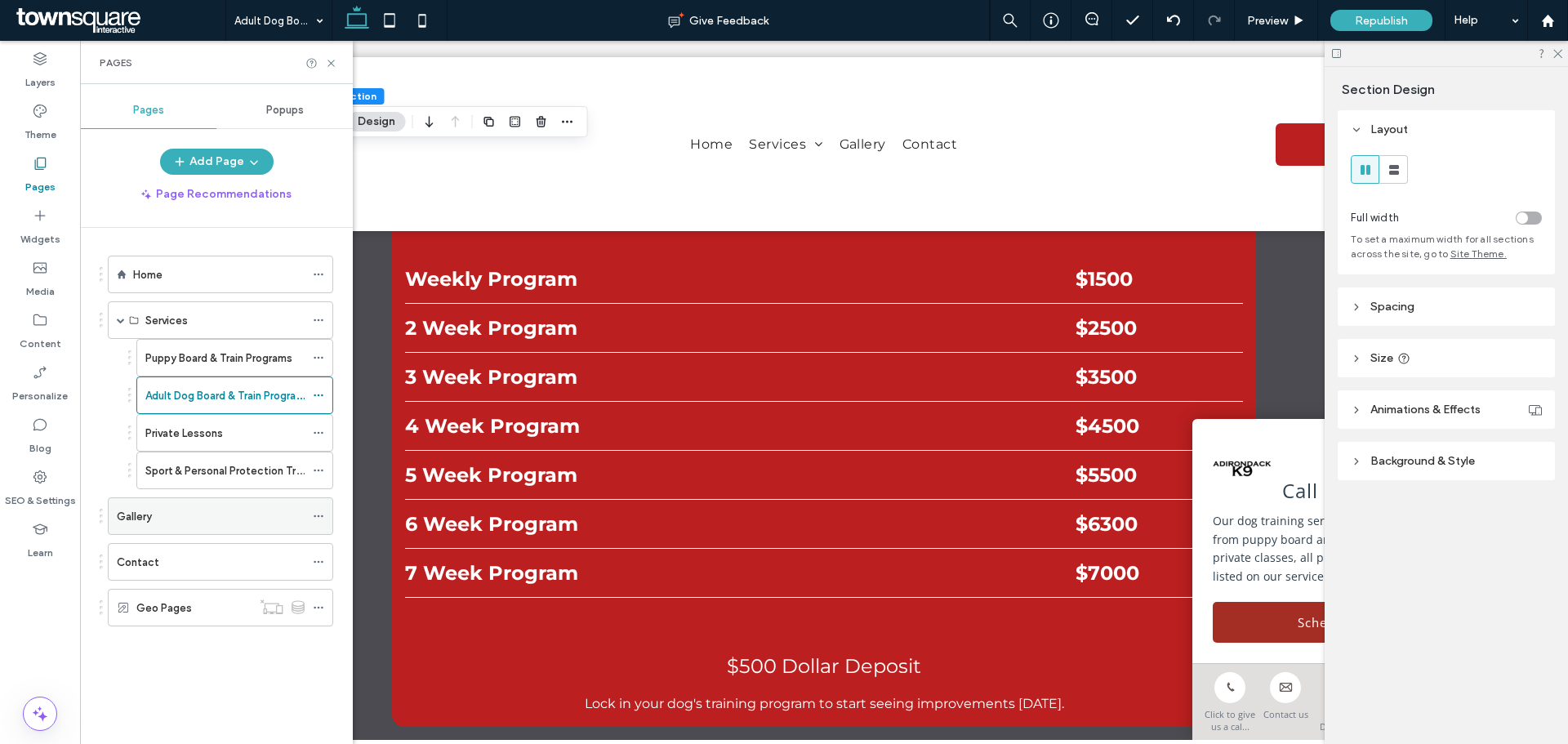
click at [185, 519] on div "Gallery" at bounding box center [211, 516] width 188 height 17
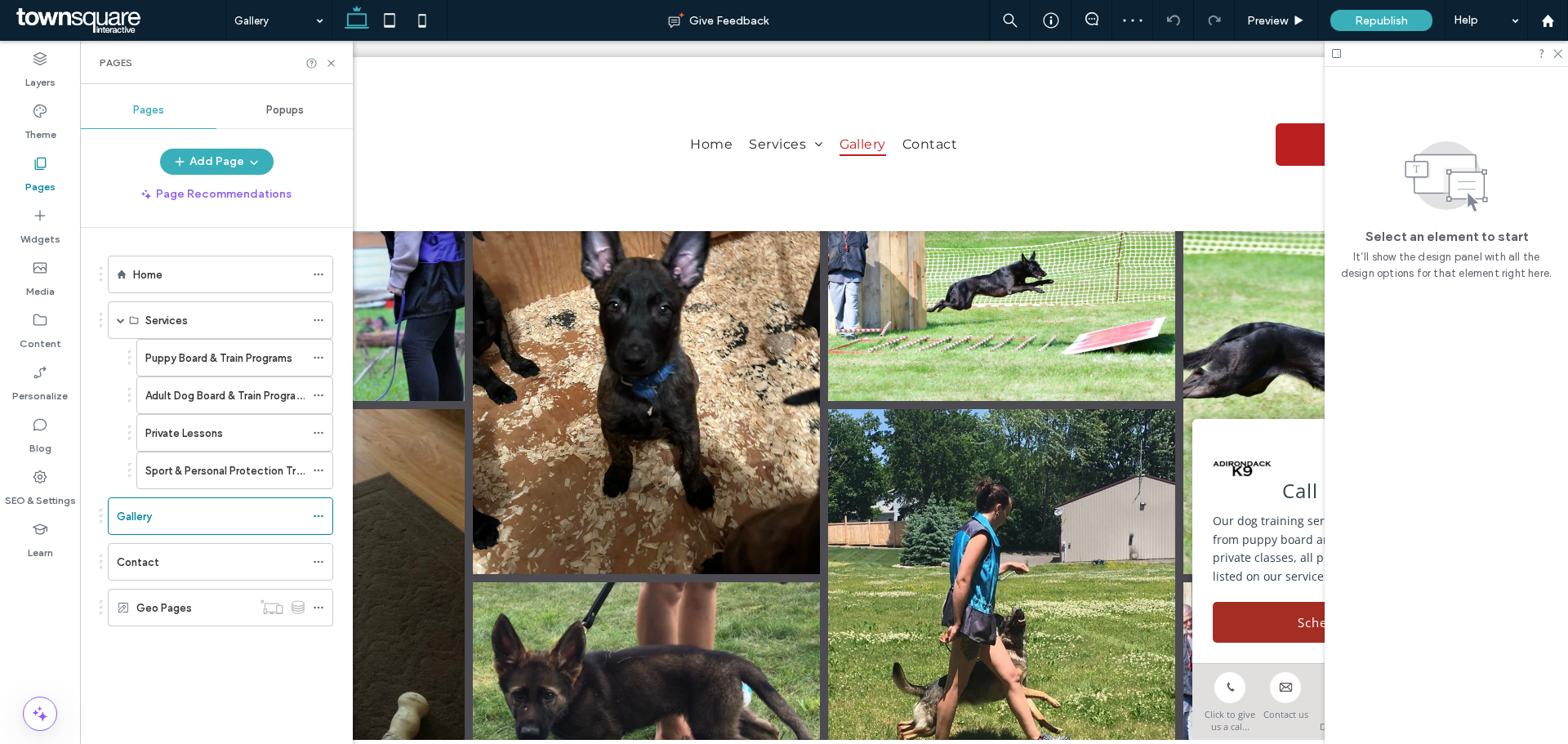
scroll to position [3021, 0]
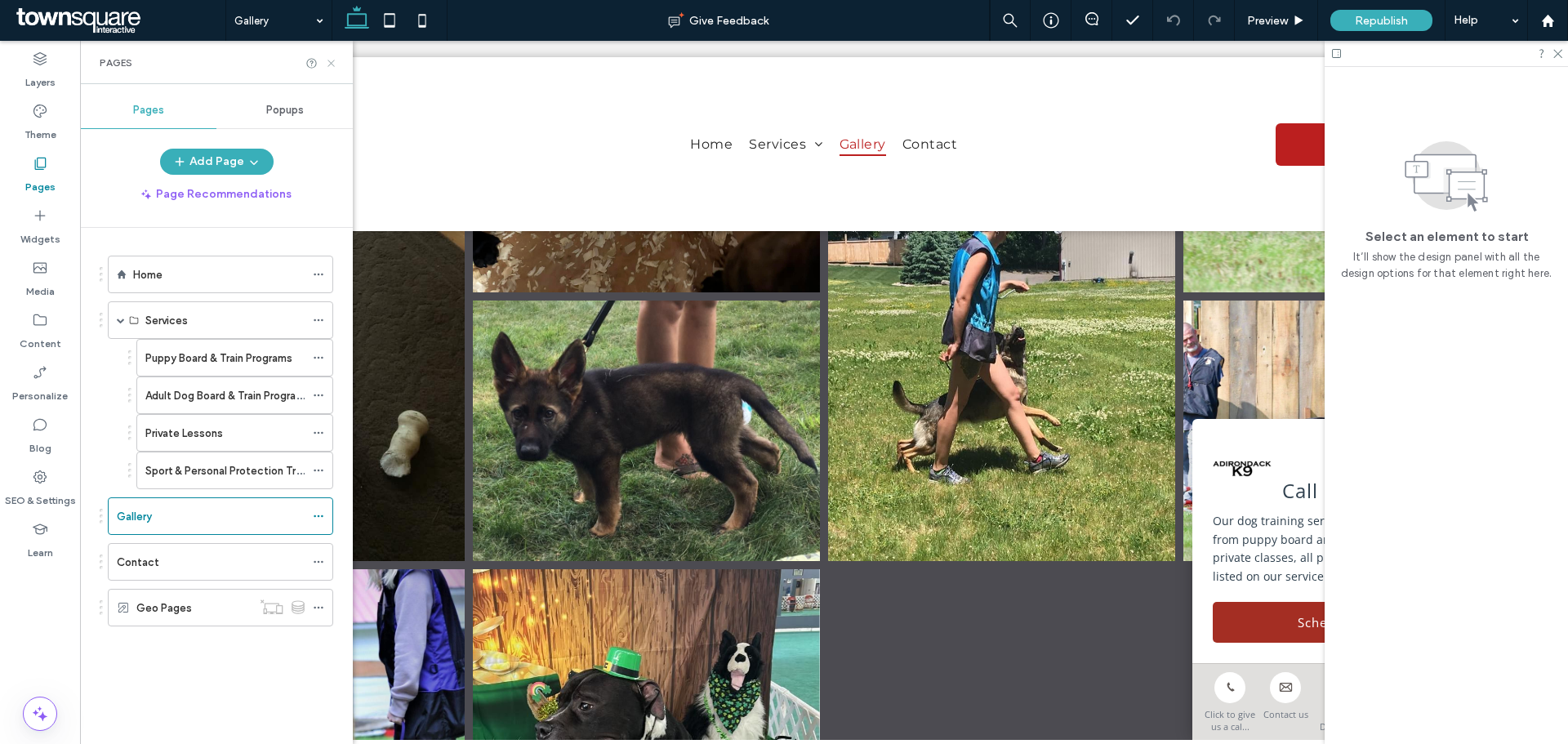
click at [335, 65] on icon at bounding box center [331, 63] width 12 height 12
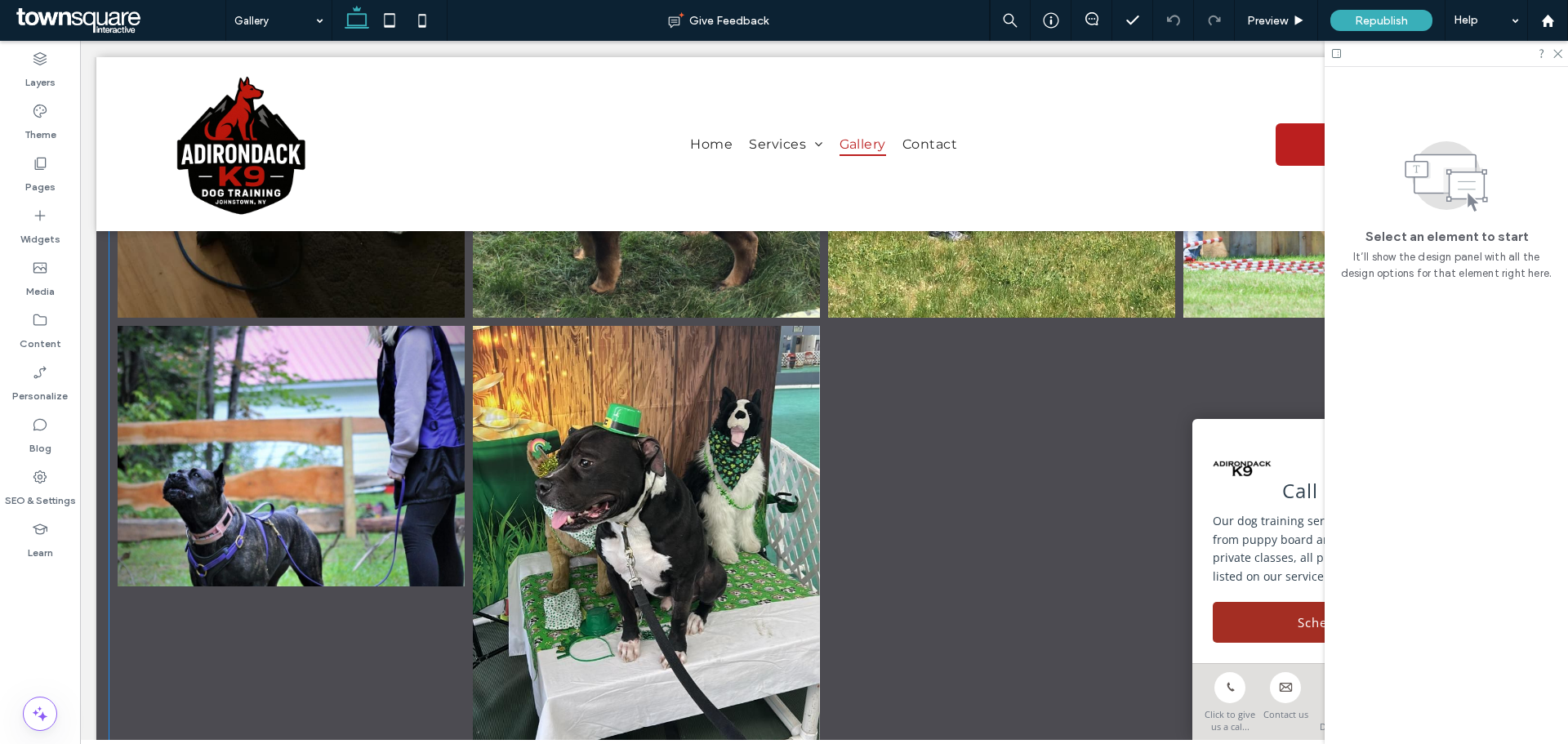
scroll to position [3265, 0]
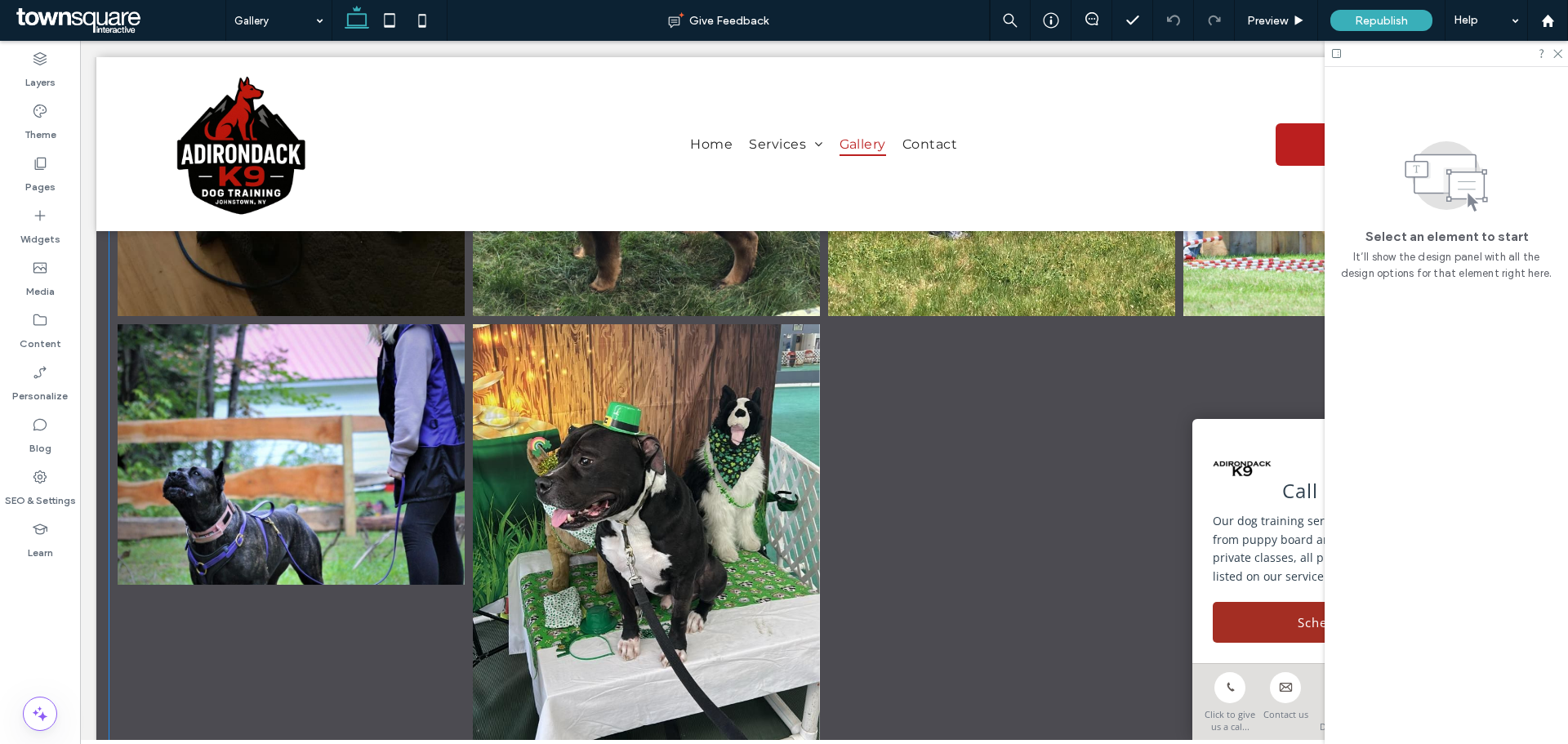
click at [257, 393] on link at bounding box center [291, 454] width 347 height 260
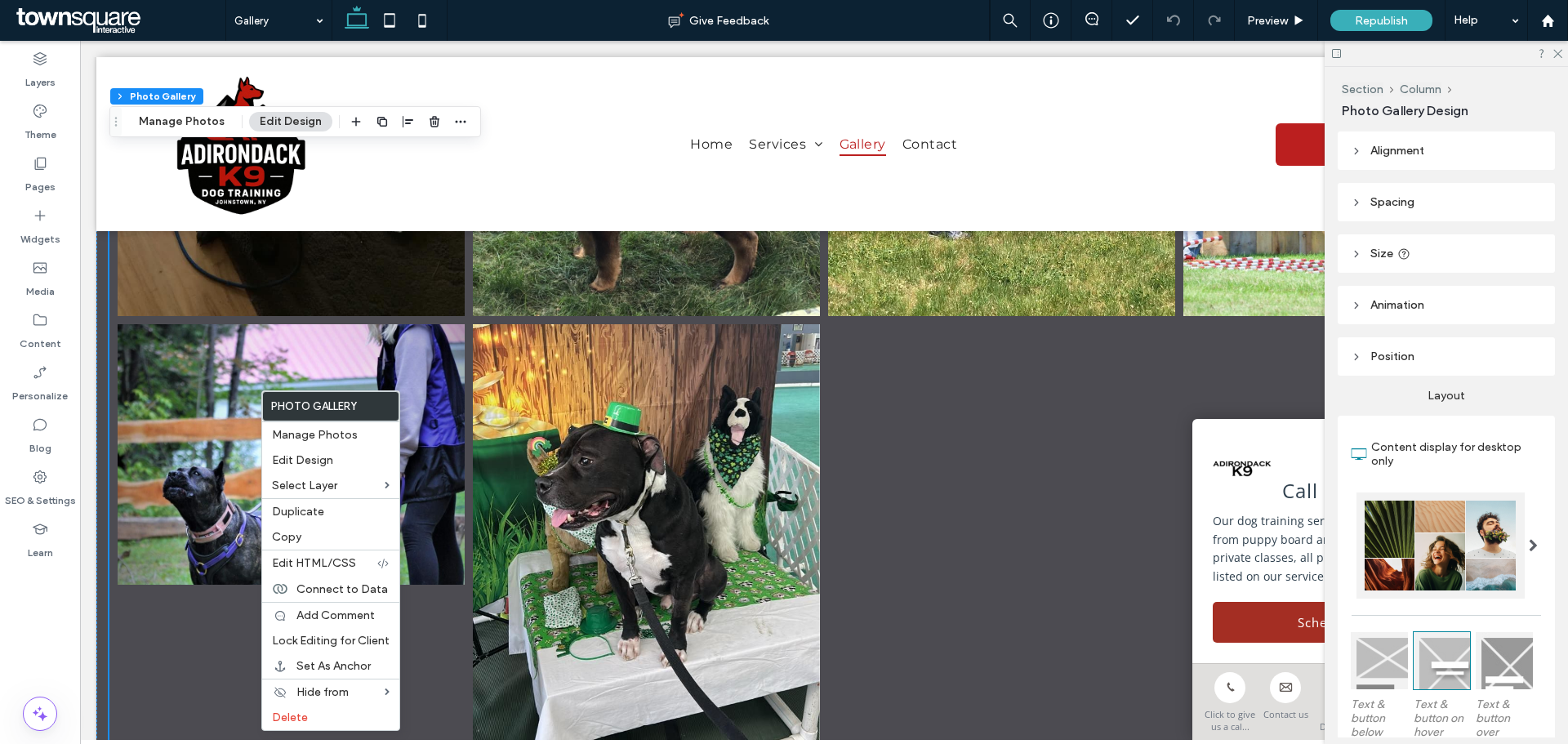
click at [223, 410] on link at bounding box center [291, 454] width 347 height 260
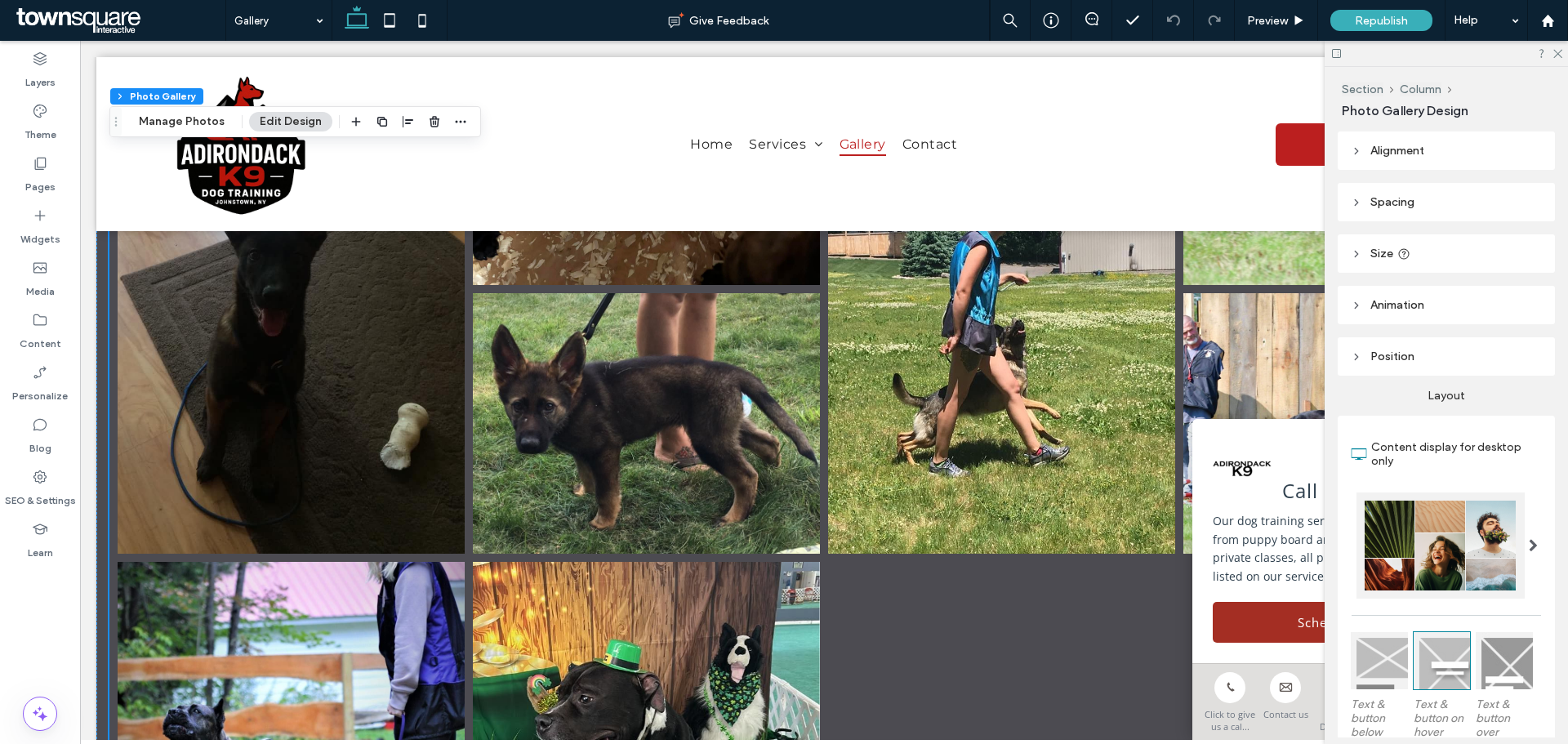
scroll to position [3021, 0]
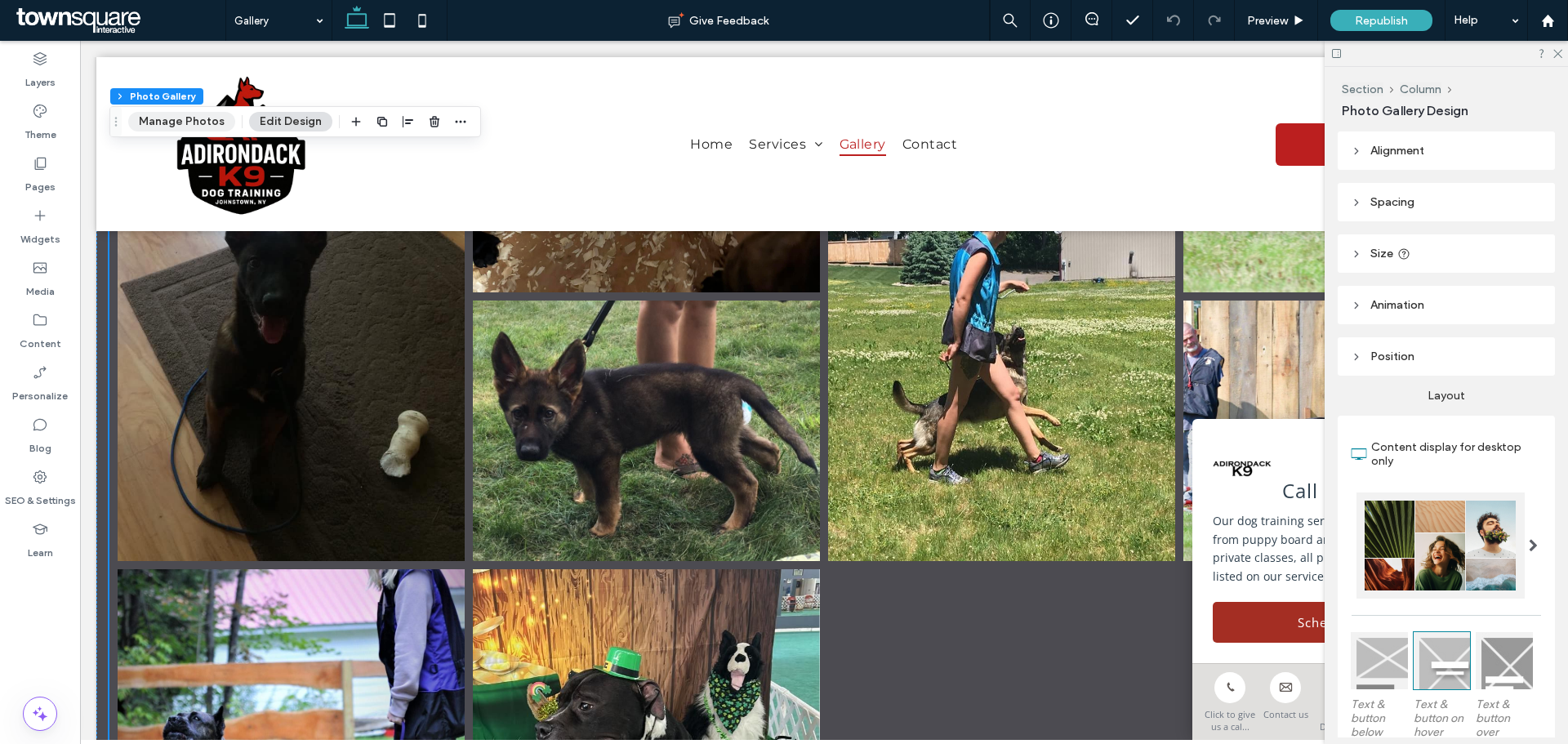
click at [206, 121] on button "Manage Photos" at bounding box center [181, 122] width 107 height 20
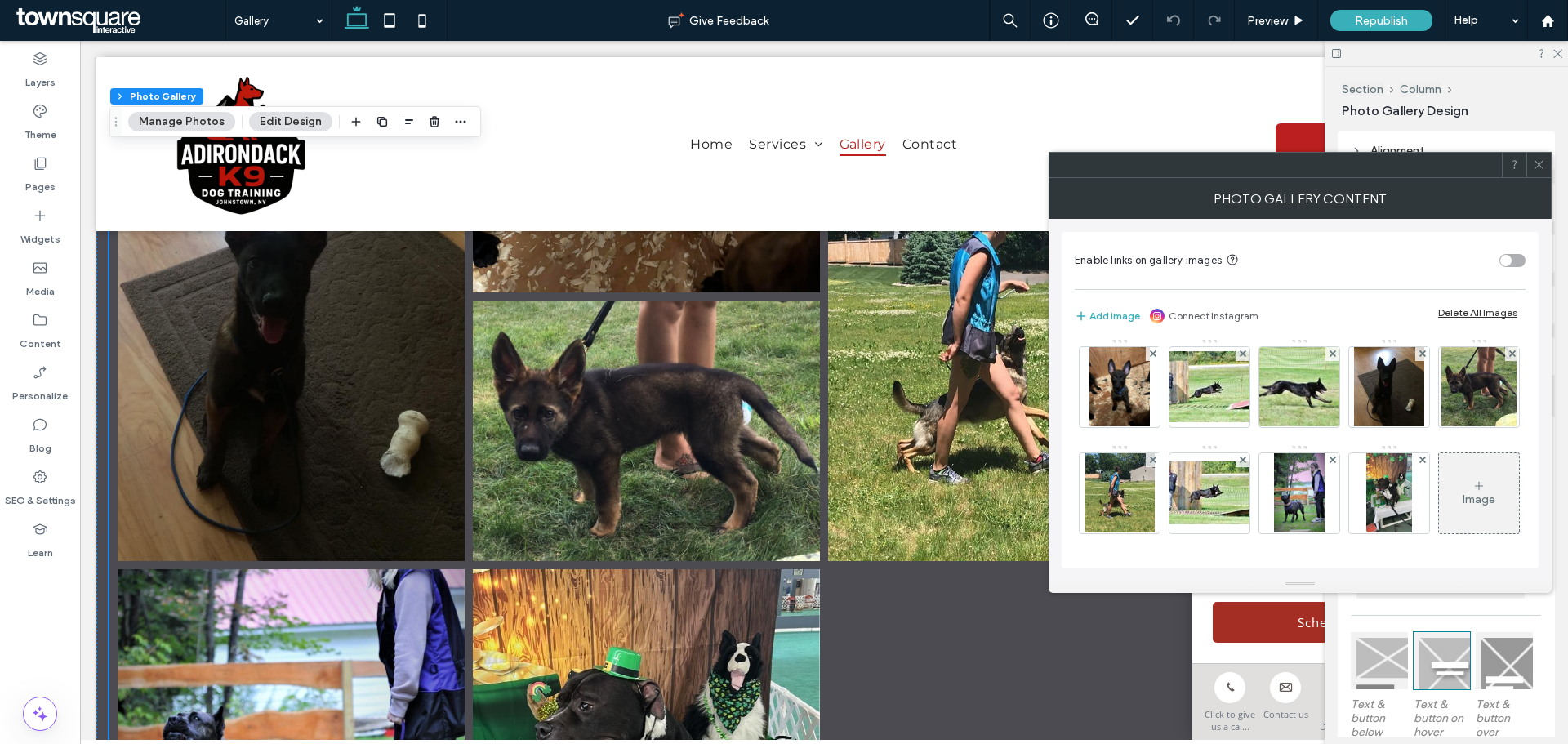
scroll to position [735, 0]
click at [1274, 494] on img at bounding box center [1299, 493] width 51 height 80
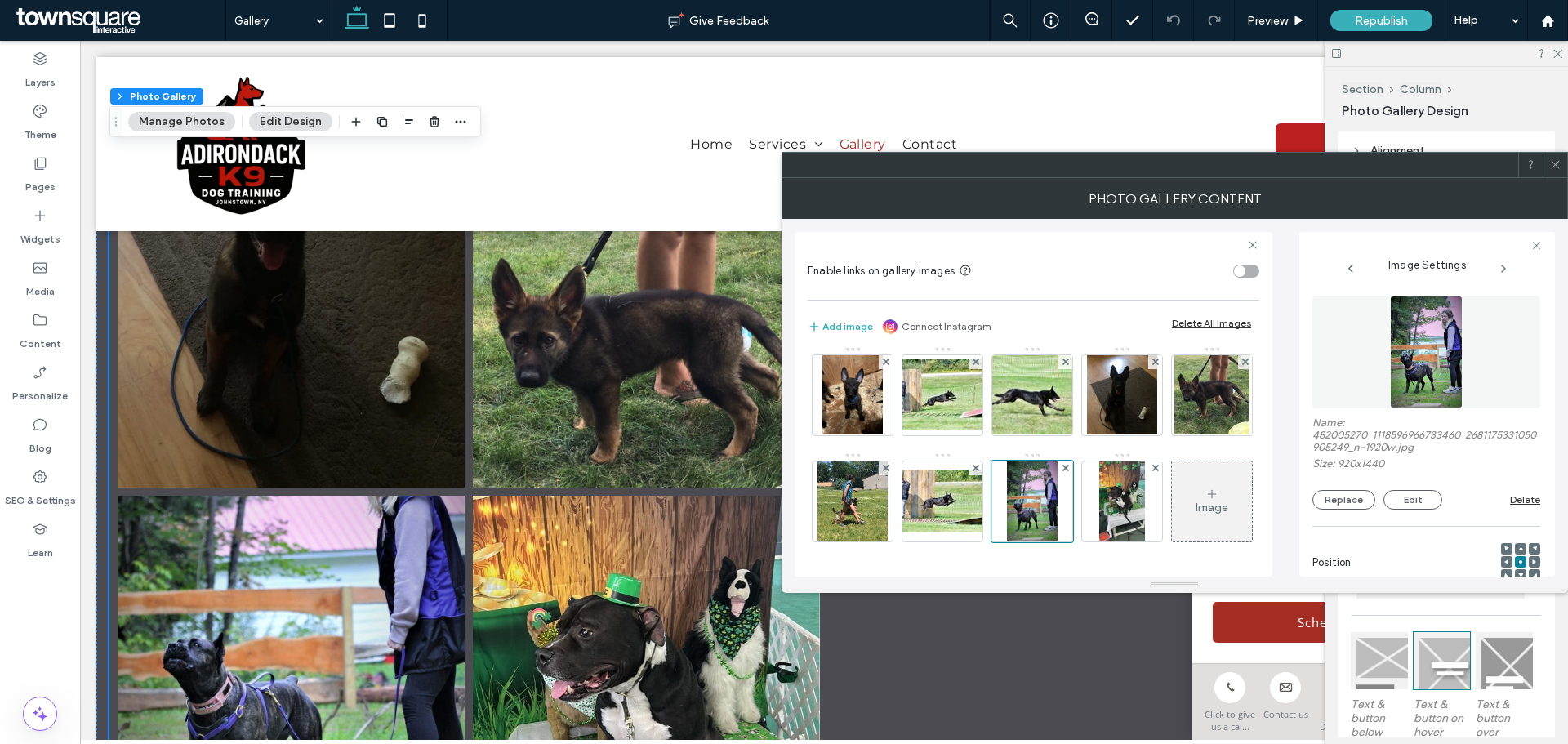
scroll to position [3184, 0]
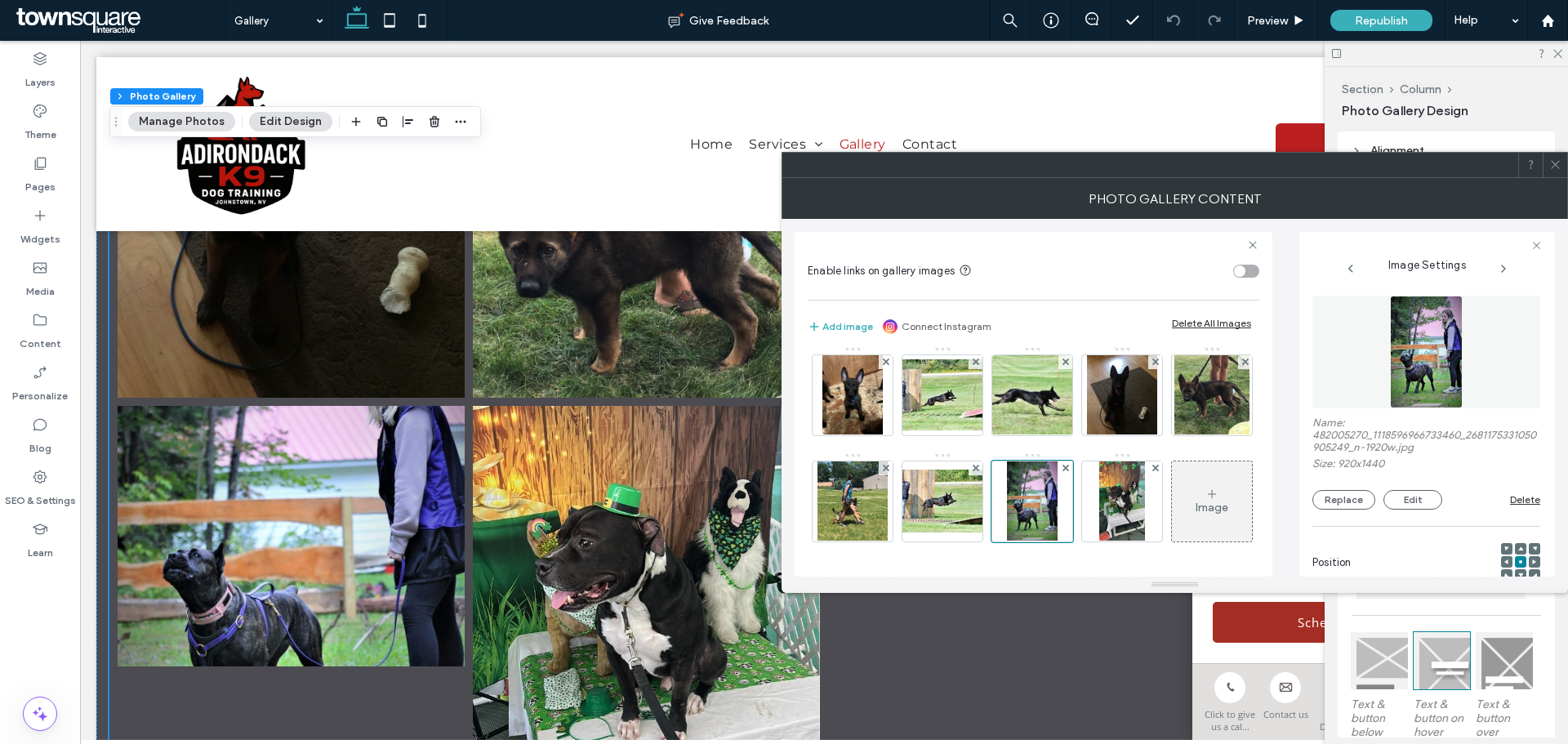
click at [1549, 158] on icon at bounding box center [1555, 164] width 12 height 12
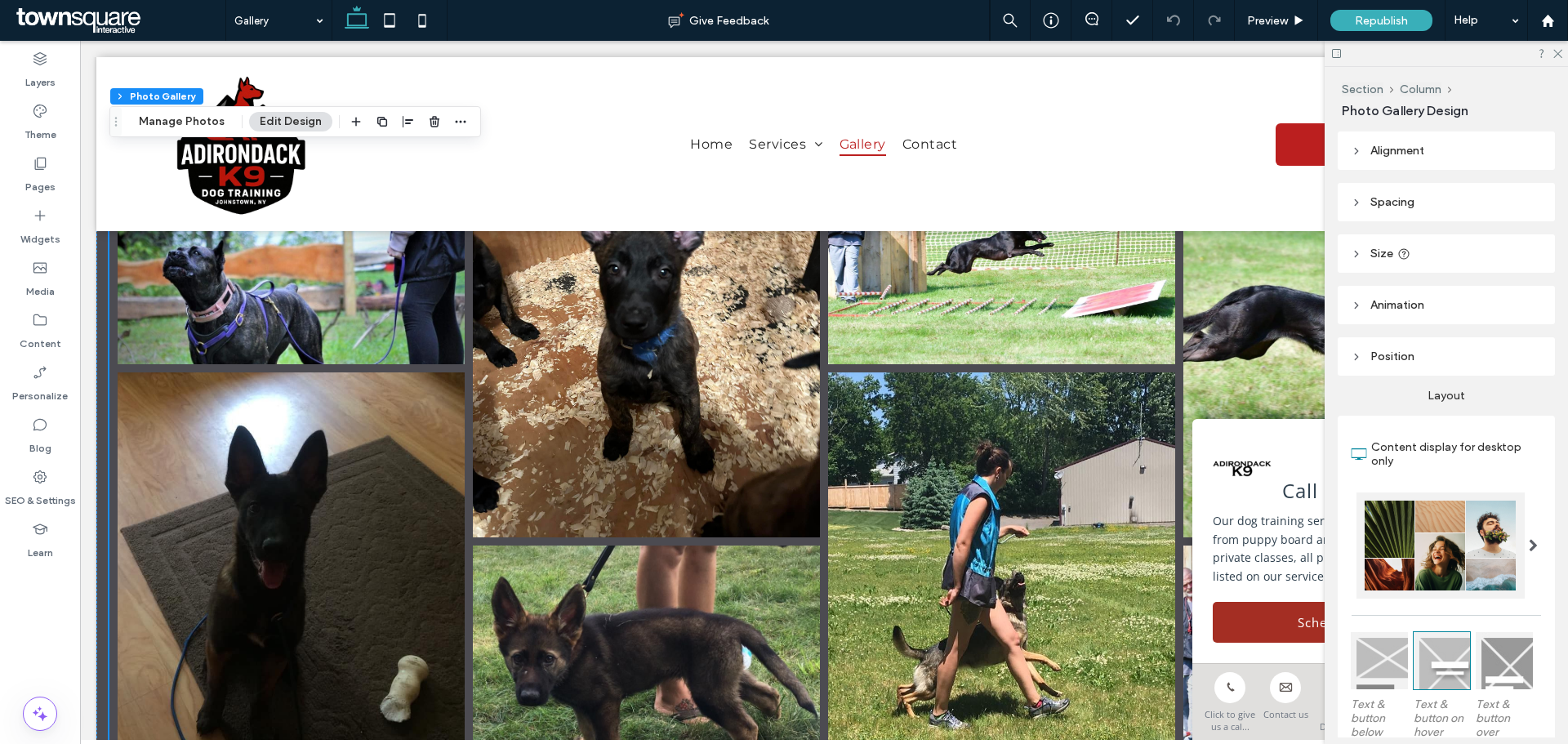
scroll to position [2939, 0]
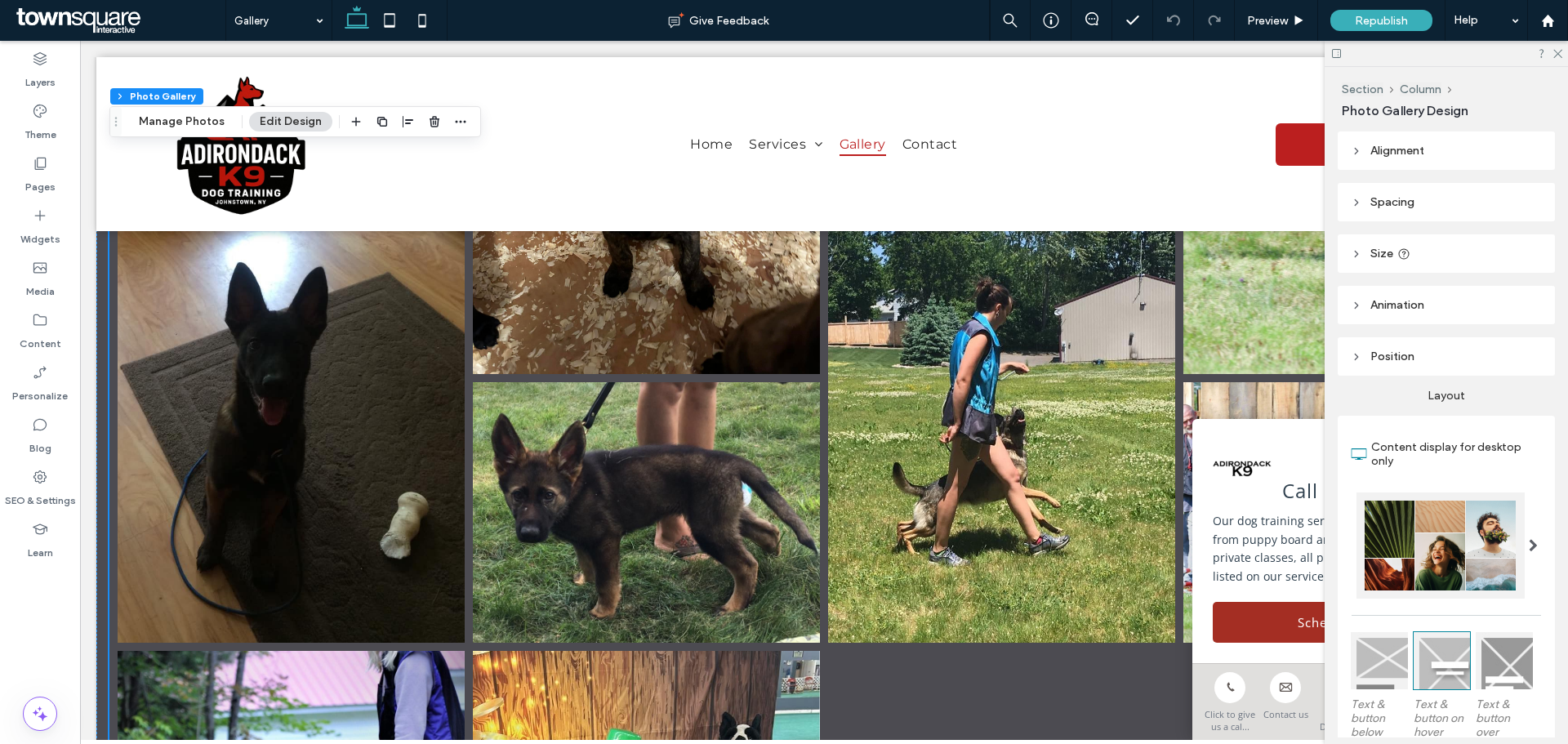
click at [990, 399] on link at bounding box center [1001, 425] width 347 height 433
click at [215, 120] on button "Manage Photos" at bounding box center [181, 122] width 107 height 20
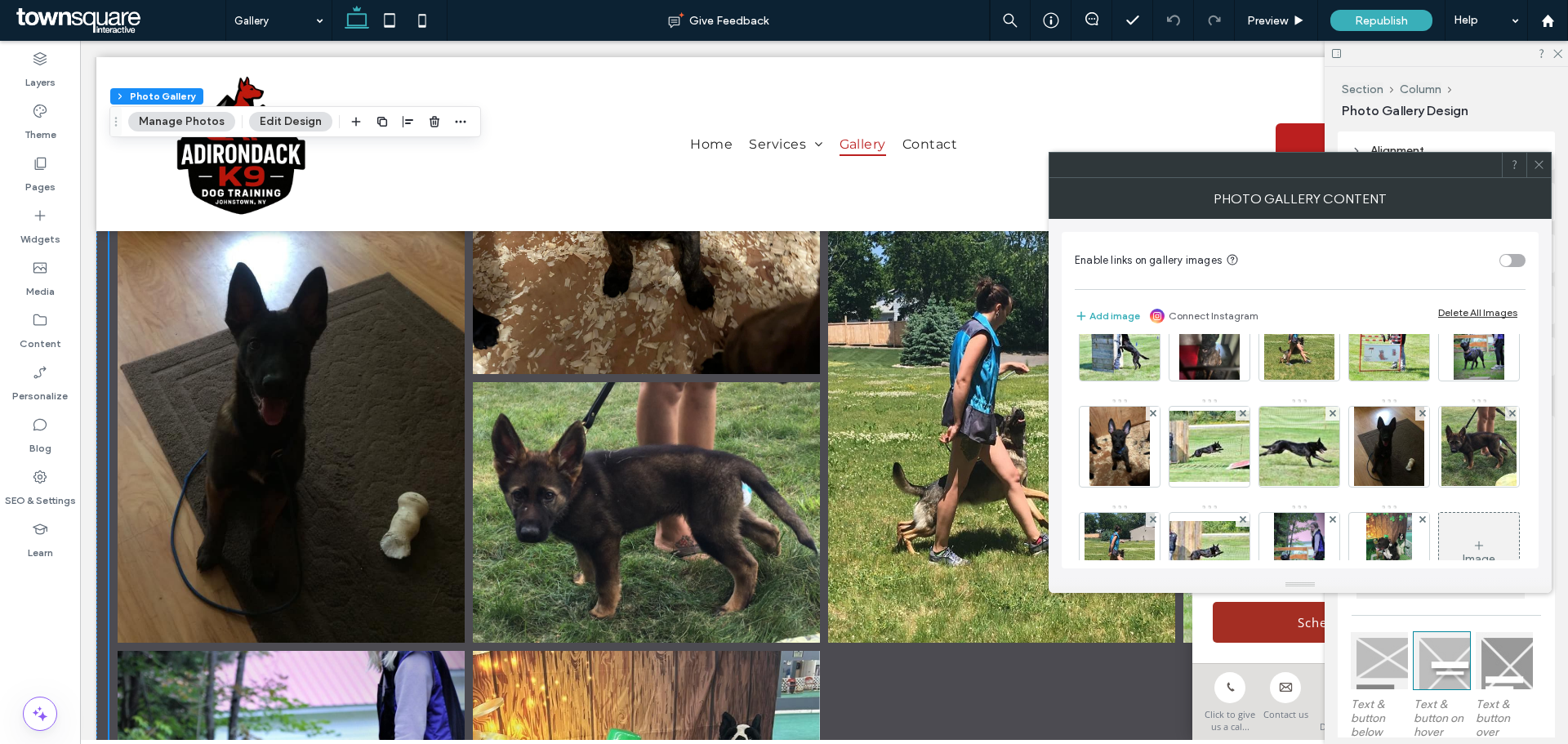
scroll to position [735, 0]
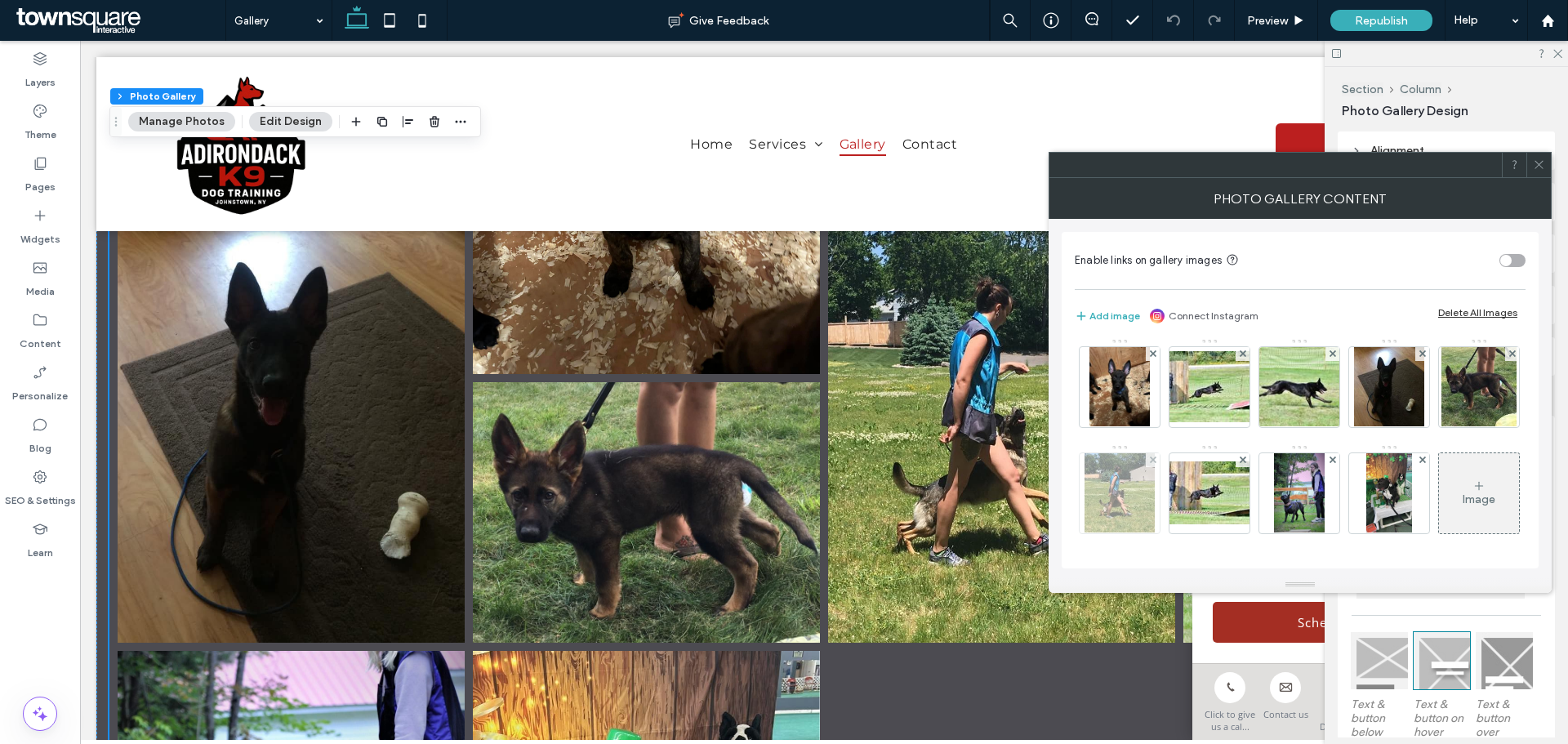
click at [1154, 453] on img at bounding box center [1120, 493] width 70 height 80
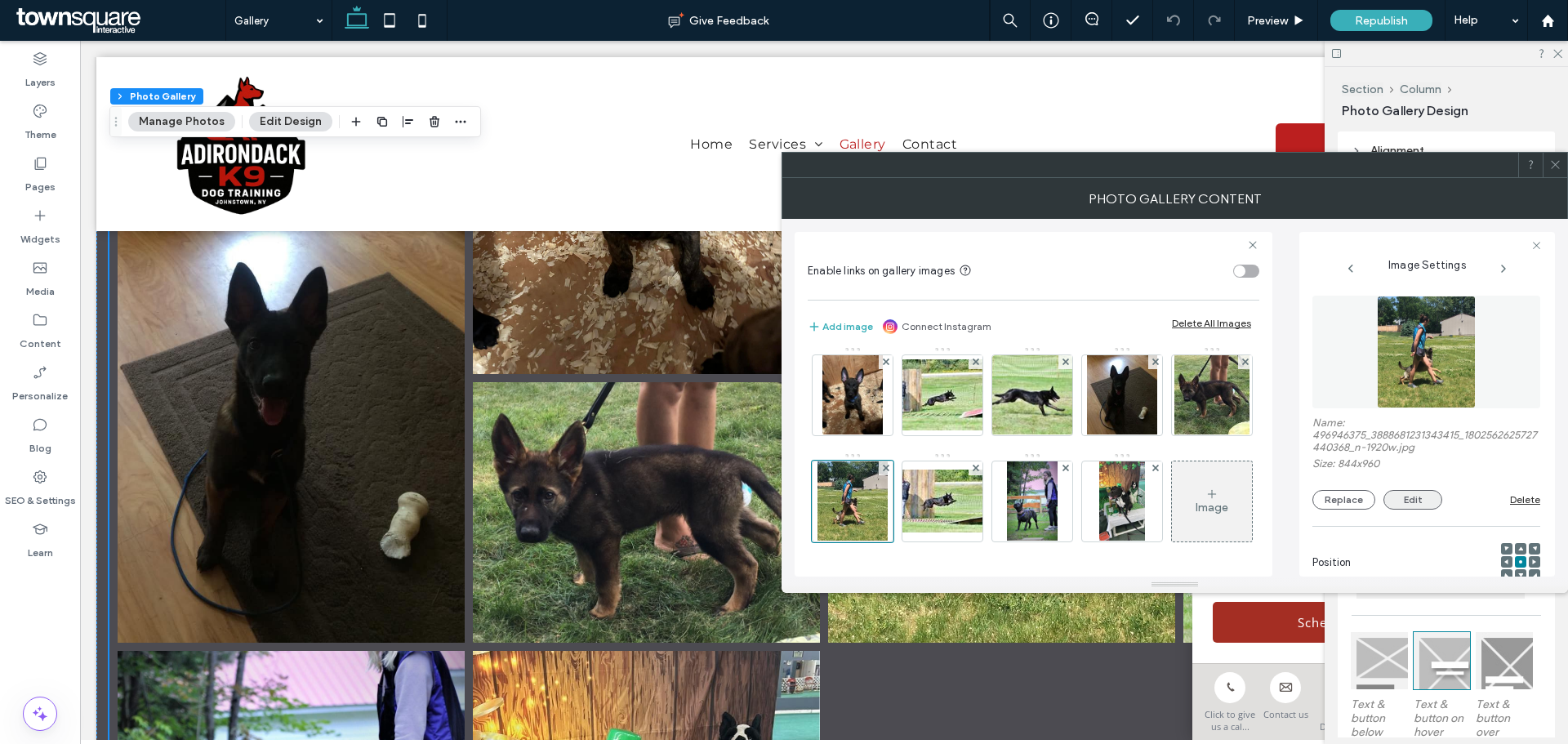
click at [1416, 495] on button "Edit" at bounding box center [1412, 500] width 59 height 20
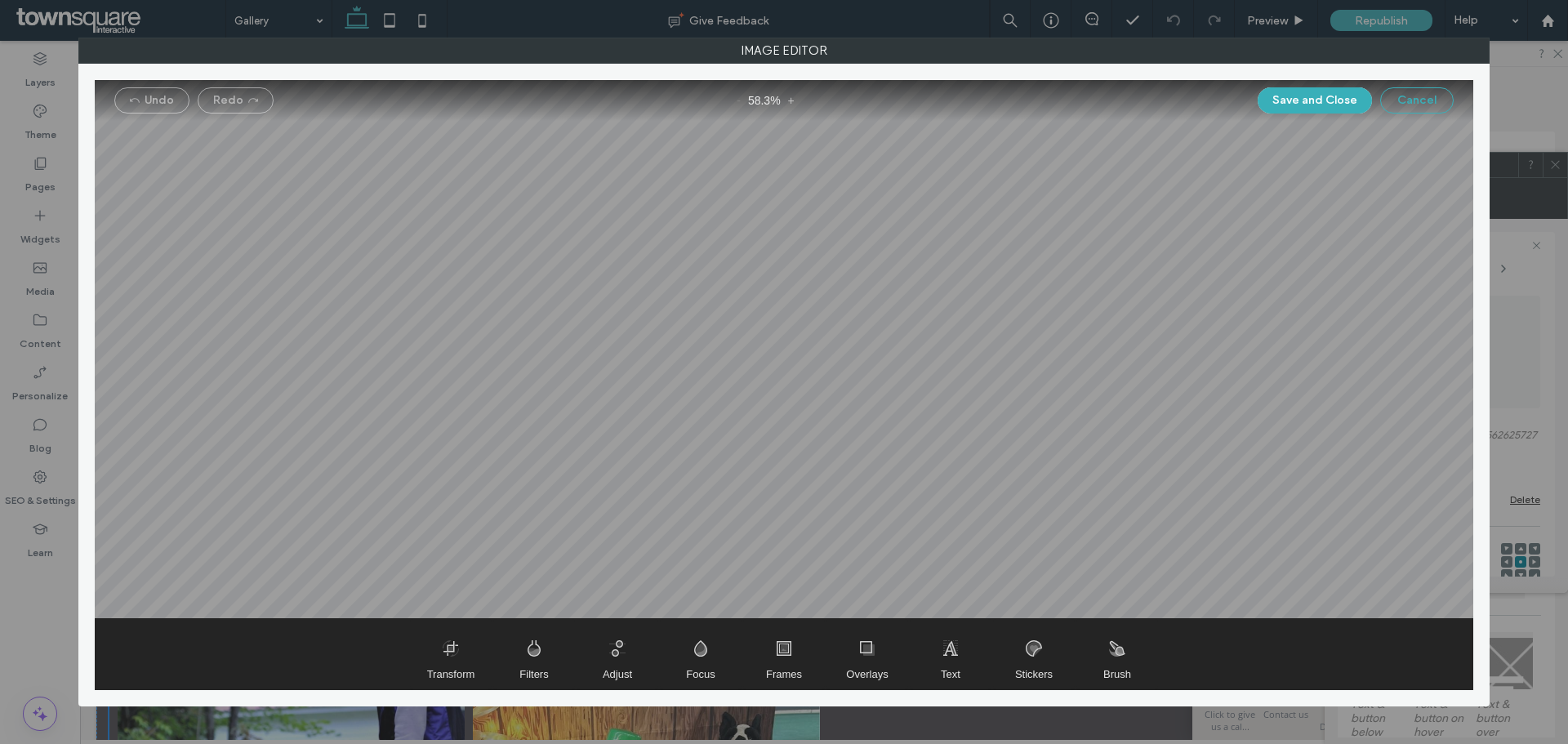
click at [1397, 94] on button "Cancel" at bounding box center [1416, 100] width 74 height 27
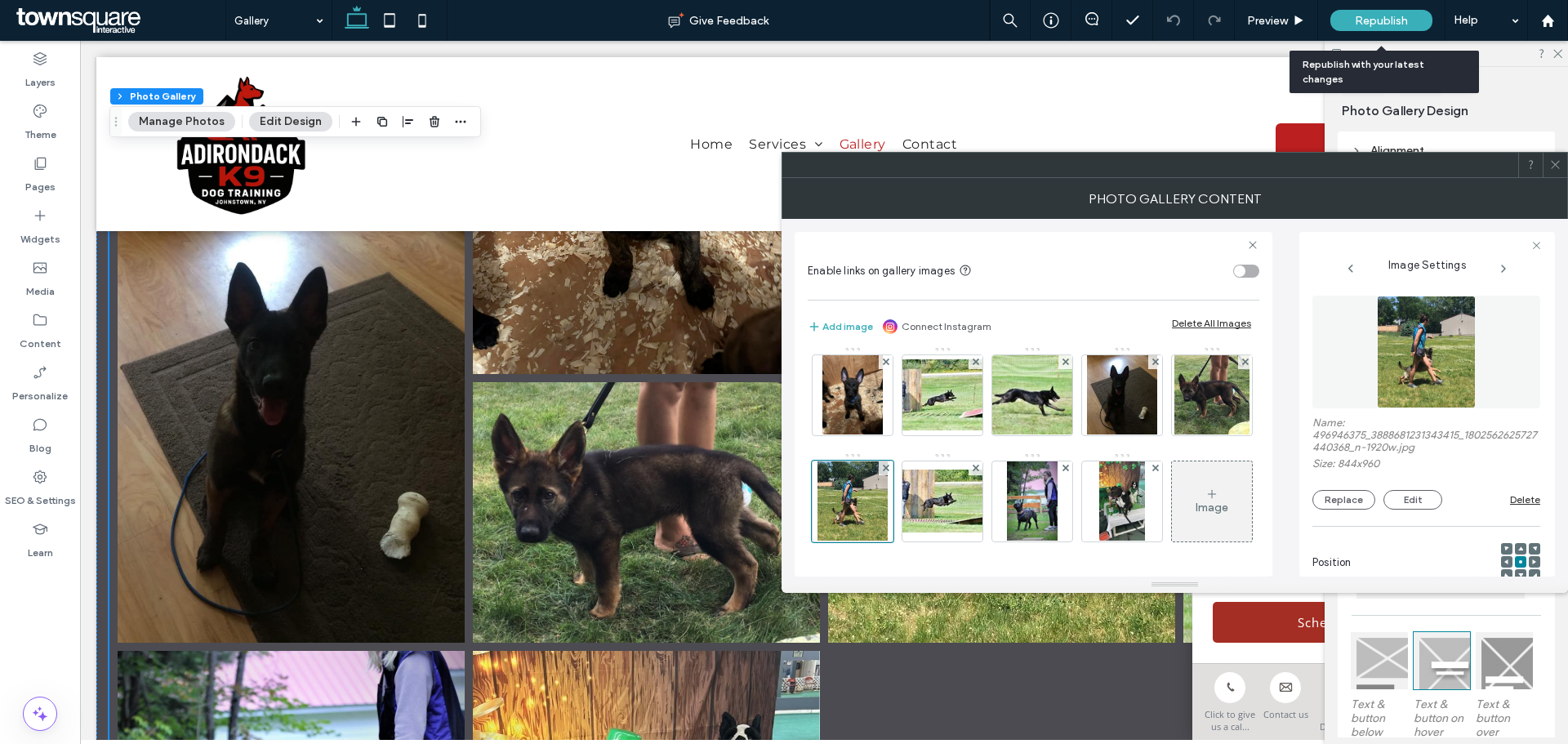
click at [1385, 25] on span "Republish" at bounding box center [1382, 21] width 53 height 14
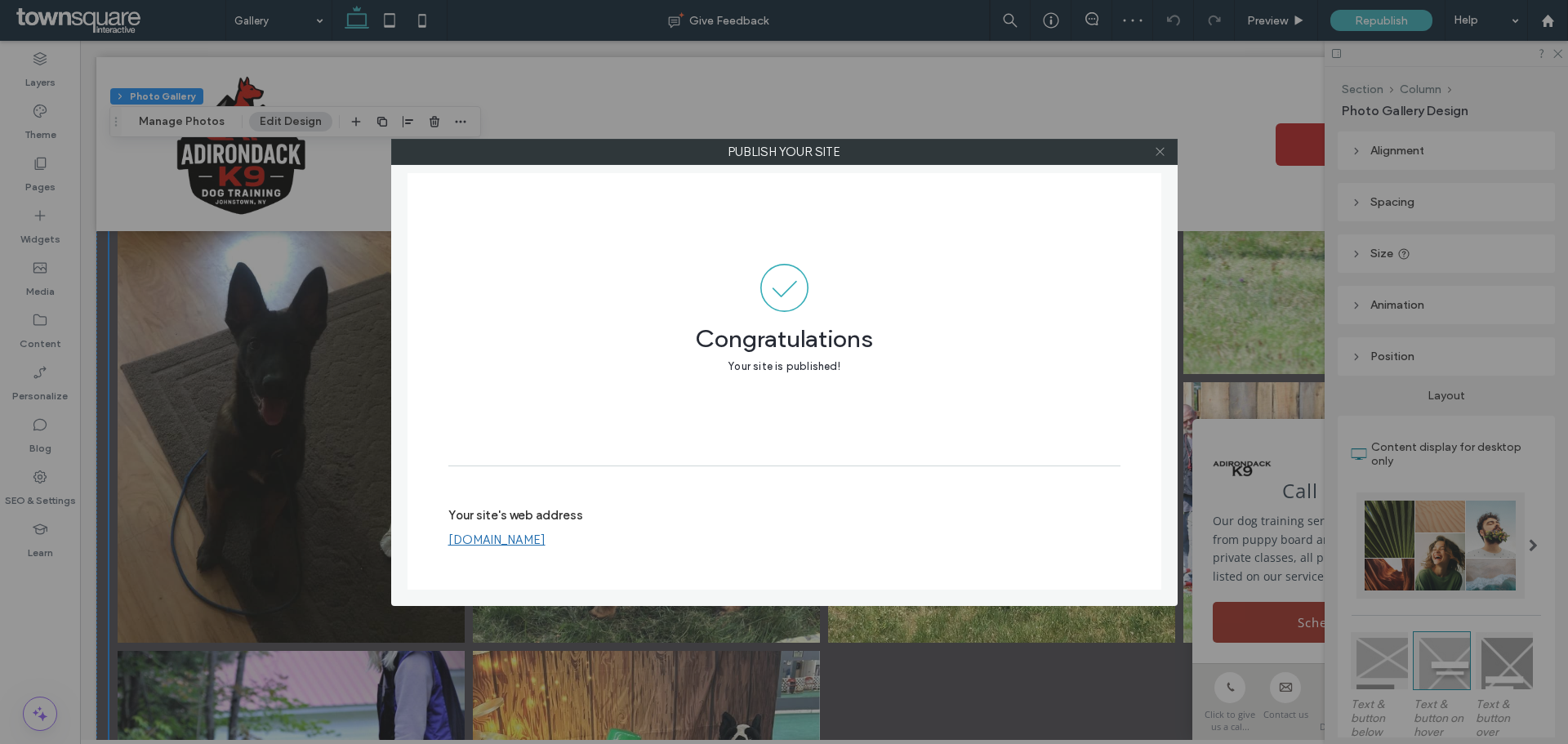
click at [1162, 148] on icon at bounding box center [1159, 151] width 12 height 12
